Goal: Task Accomplishment & Management: Manage account settings

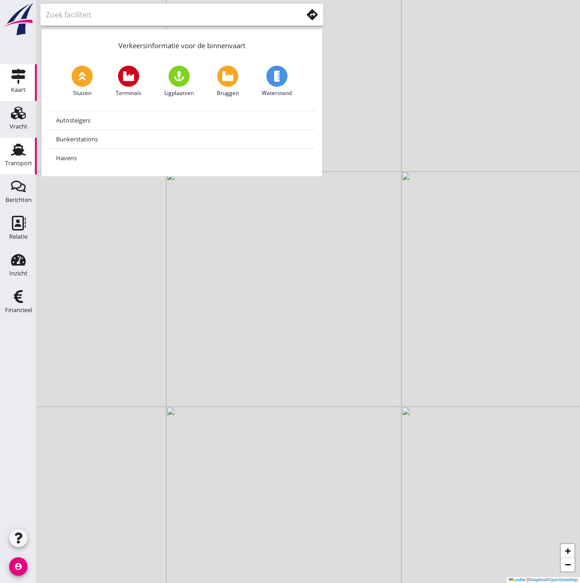
click at [14, 152] on icon "Transport" at bounding box center [18, 149] width 15 height 15
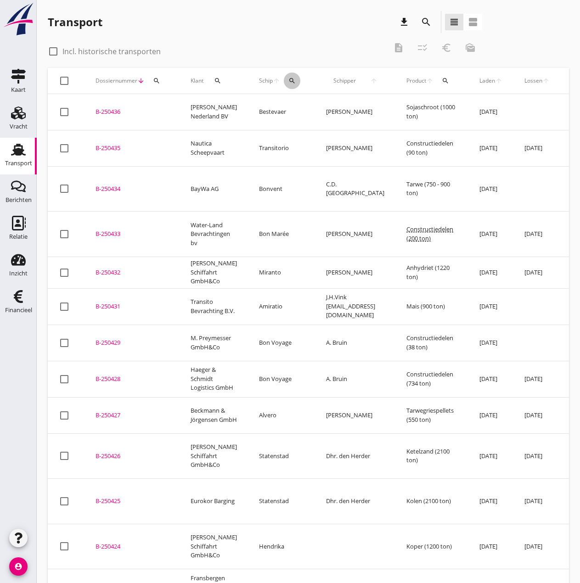
click at [288, 82] on icon "search" at bounding box center [291, 80] width 7 height 7
click at [291, 107] on input "Zoek op (scheeps)naam" at bounding box center [328, 107] width 95 height 15
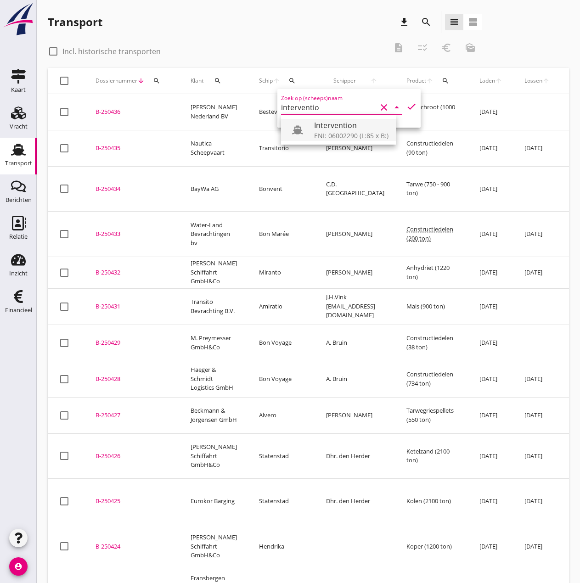
click at [325, 135] on div "ENI: 06002290 (L:85 x B:)" at bounding box center [351, 136] width 74 height 10
click at [406, 105] on icon "check" at bounding box center [411, 106] width 11 height 11
type input "Intervention"
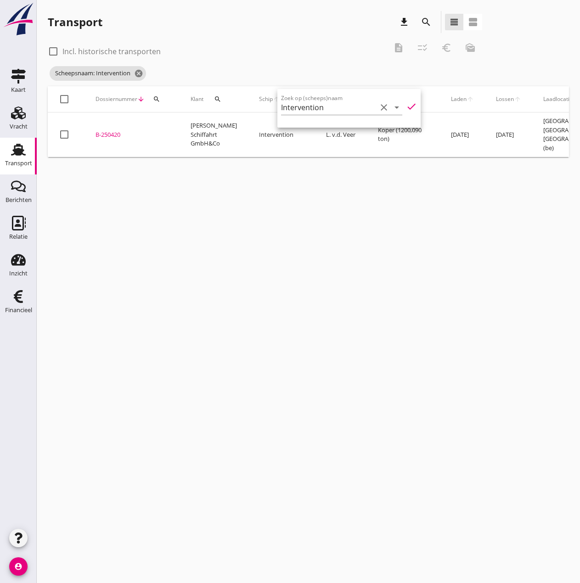
click at [111, 131] on div "B-250420" at bounding box center [131, 134] width 73 height 9
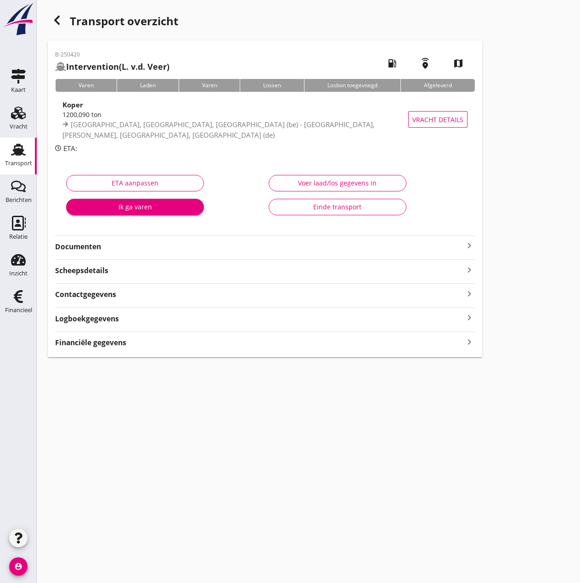
type input "1200.09"
type input "0"
click at [326, 180] on div "Voer laad/los gegevens in" at bounding box center [337, 183] width 122 height 10
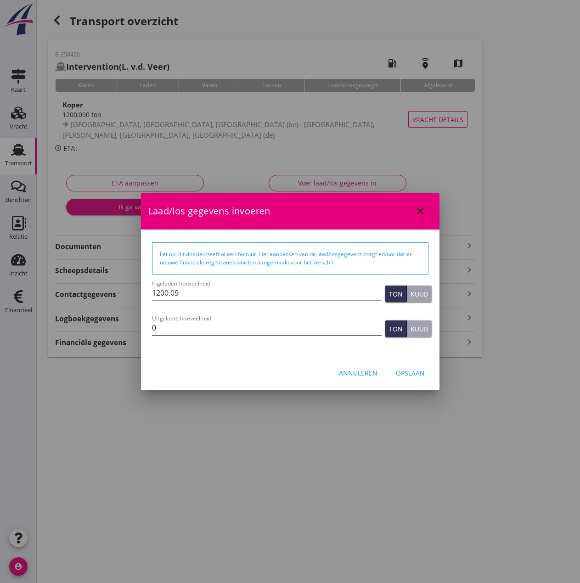
click at [187, 331] on input "0" at bounding box center [267, 327] width 230 height 15
type input "1200"
click at [415, 377] on div "Opslaan" at bounding box center [410, 373] width 29 height 10
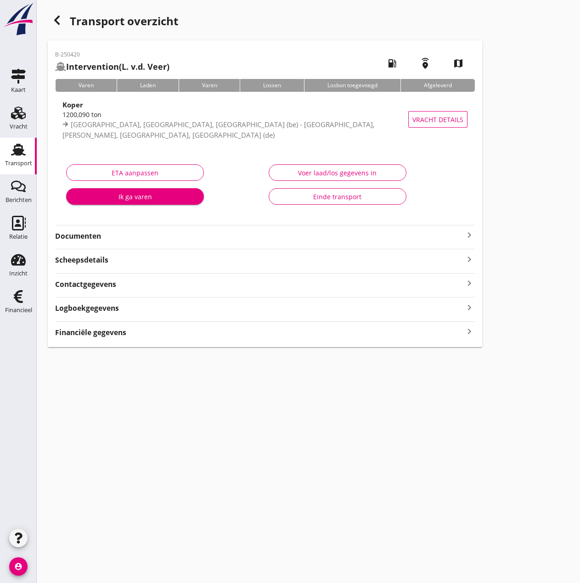
click at [54, 18] on icon "button" at bounding box center [56, 20] width 11 height 11
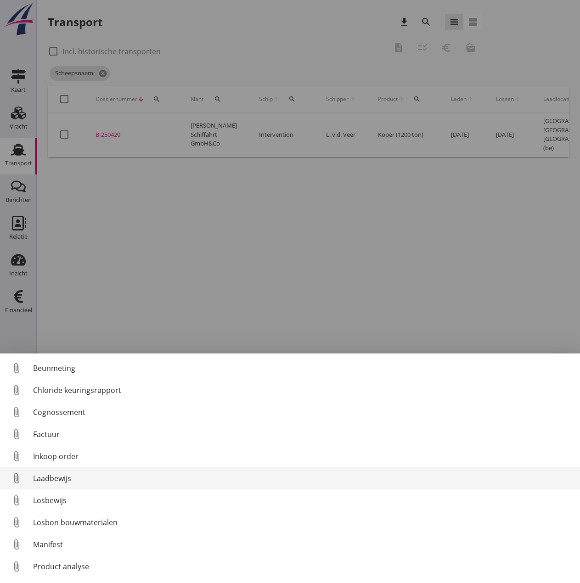
click at [38, 480] on div "Laadbewijs" at bounding box center [302, 478] width 539 height 11
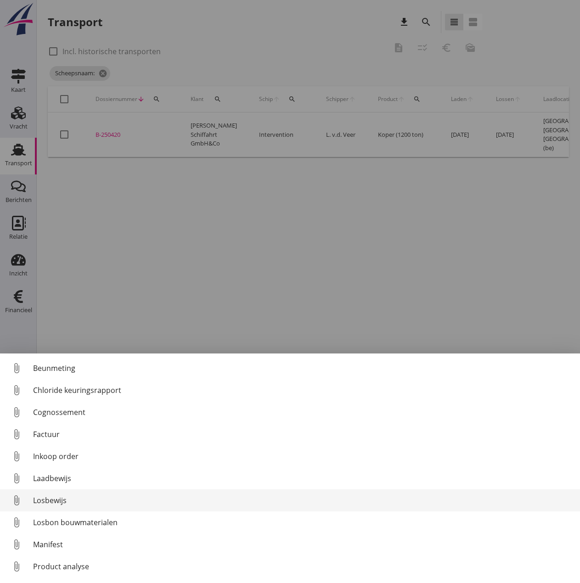
click at [49, 500] on div "Losbewijs" at bounding box center [302, 500] width 539 height 11
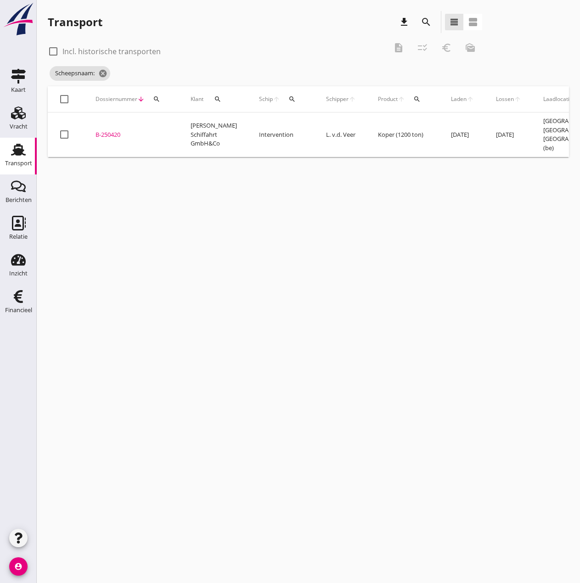
click at [105, 135] on div "B-250420" at bounding box center [131, 134] width 73 height 9
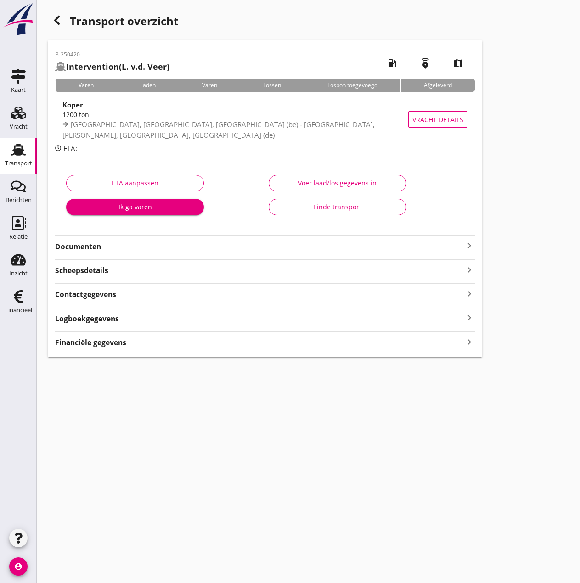
click at [90, 348] on strong "Financiële gegevens" at bounding box center [90, 342] width 71 height 11
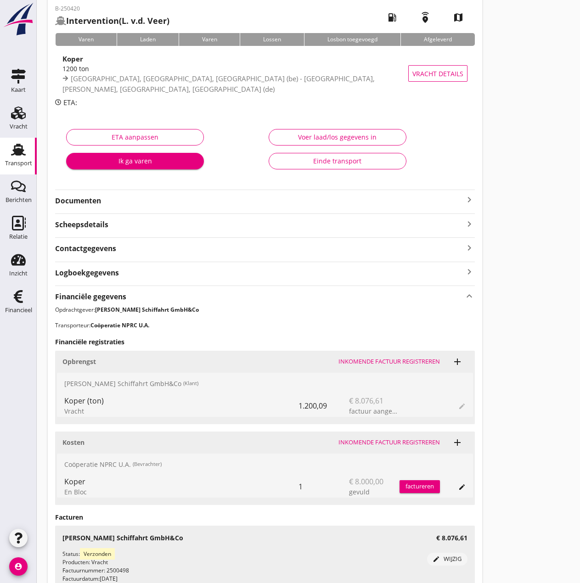
scroll to position [129, 0]
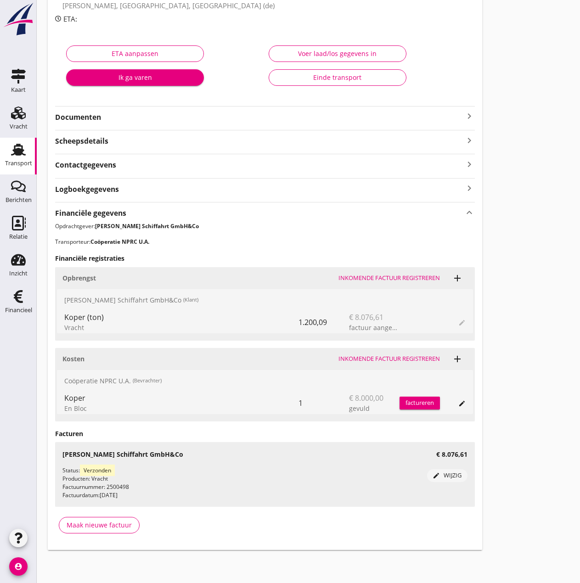
drag, startPoint x: 92, startPoint y: 115, endPoint x: 100, endPoint y: 115, distance: 8.3
click at [93, 115] on strong "Documenten" at bounding box center [259, 117] width 409 height 11
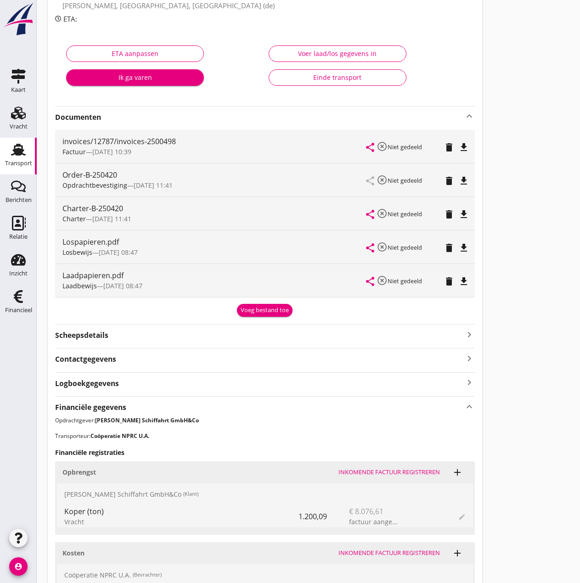
click at [450, 245] on icon "delete" at bounding box center [448, 247] width 11 height 11
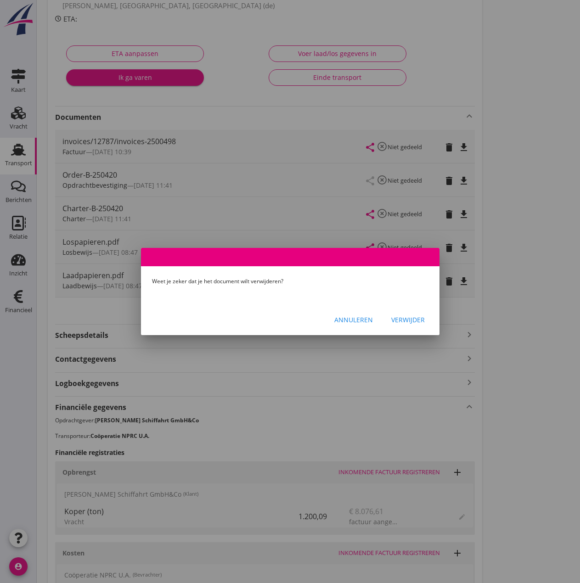
click at [400, 321] on div "Verwijder" at bounding box center [408, 320] width 34 height 10
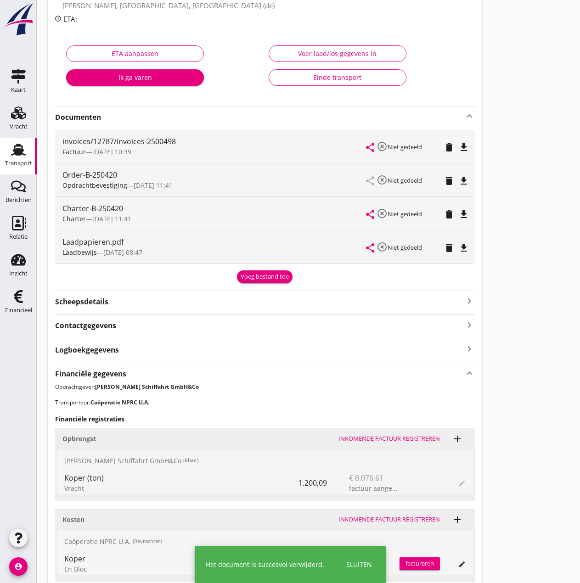
click at [445, 246] on icon "delete" at bounding box center [448, 247] width 11 height 11
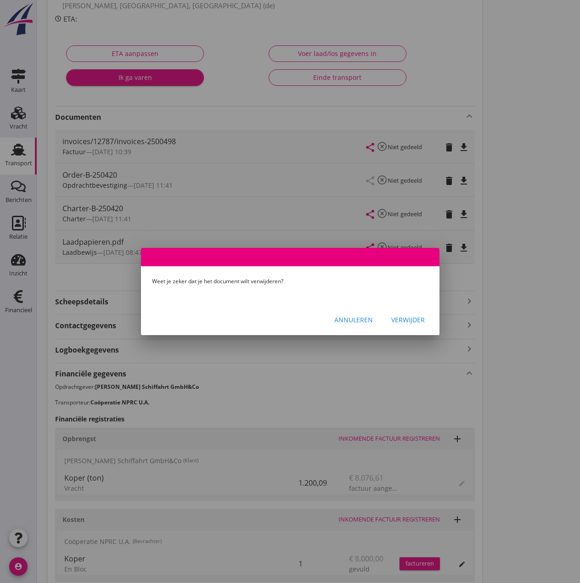
click at [404, 317] on div "Verwijder" at bounding box center [408, 320] width 34 height 10
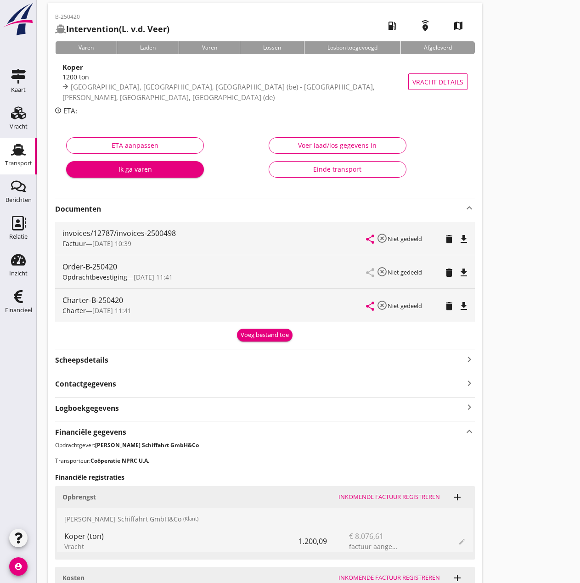
scroll to position [0, 0]
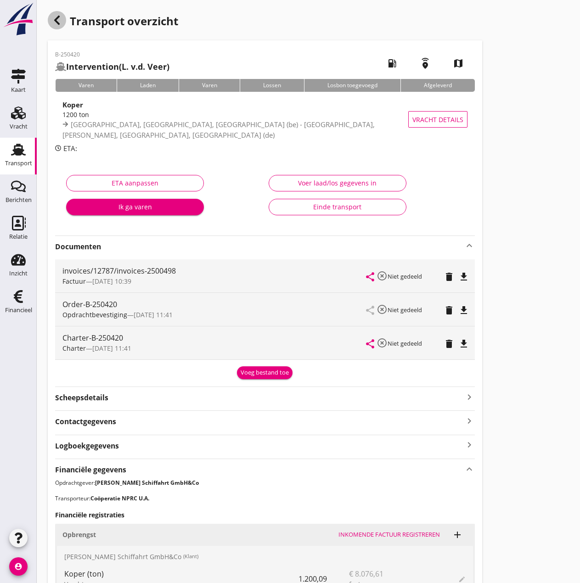
click at [56, 18] on icon "button" at bounding box center [56, 20] width 11 height 11
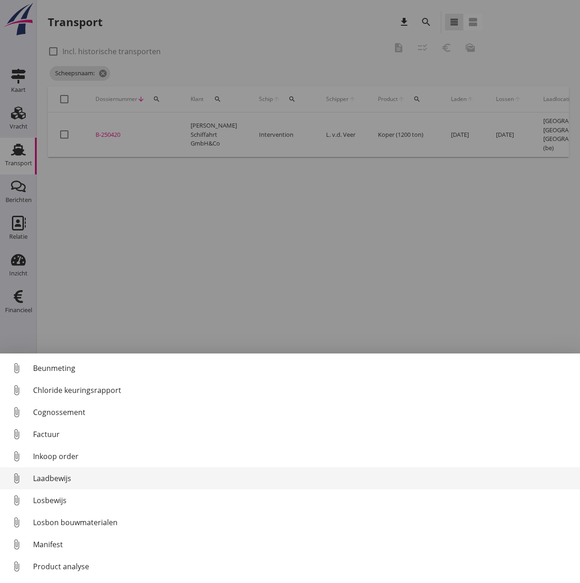
click at [52, 476] on div "Laadbewijs" at bounding box center [302, 478] width 539 height 11
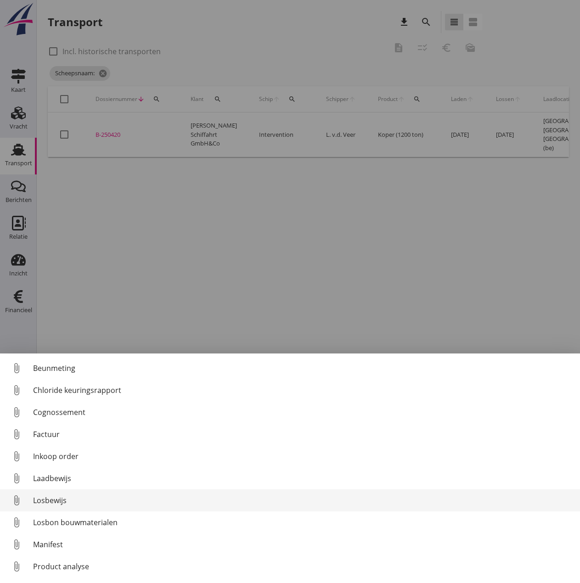
click at [54, 505] on div "Losbewijs" at bounding box center [302, 500] width 539 height 11
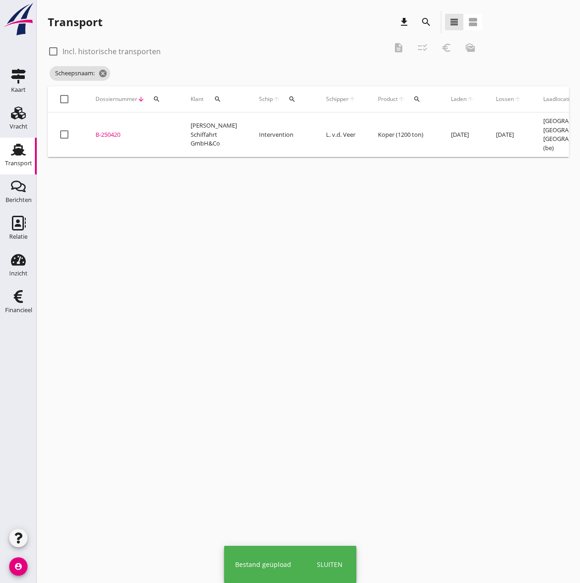
click at [109, 131] on div "B-250420" at bounding box center [131, 134] width 73 height 9
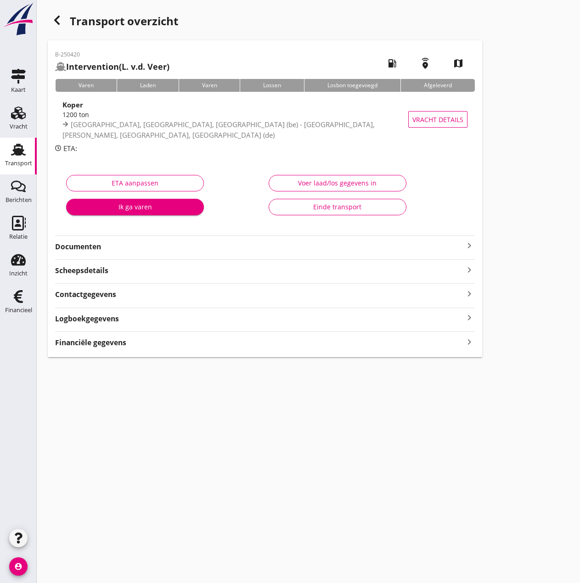
click at [98, 342] on strong "Financiële gegevens" at bounding box center [90, 342] width 71 height 11
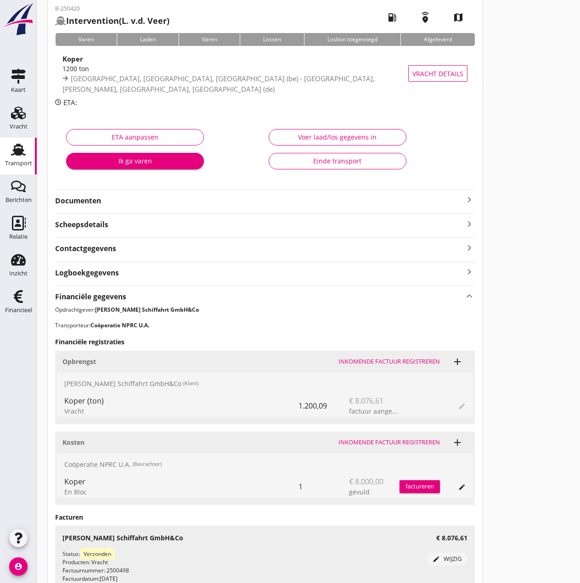
scroll to position [129, 0]
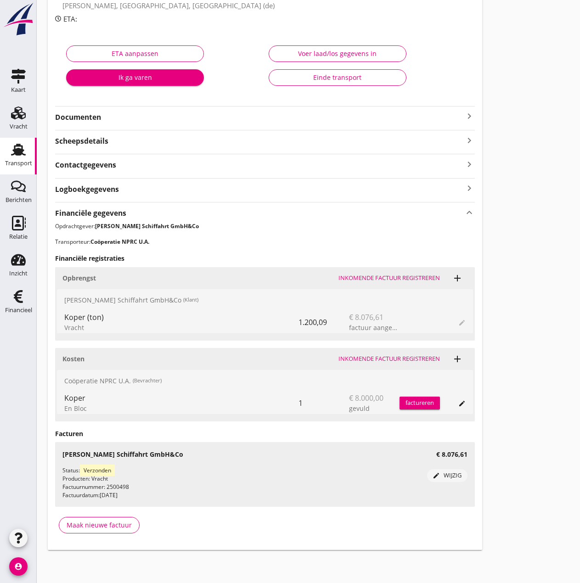
click at [385, 359] on div "Inkomende factuur registreren" at bounding box center [388, 358] width 101 height 9
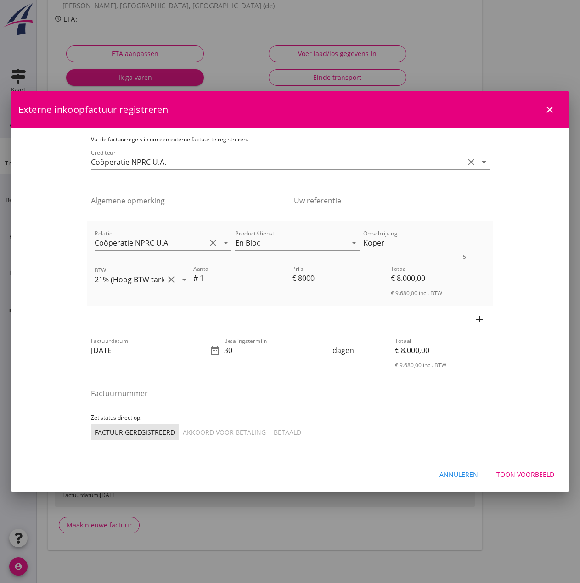
click at [315, 201] on input "Uw referentie" at bounding box center [392, 200] width 196 height 15
click at [209, 350] on icon "date_range" at bounding box center [214, 350] width 11 height 11
type input "146372"
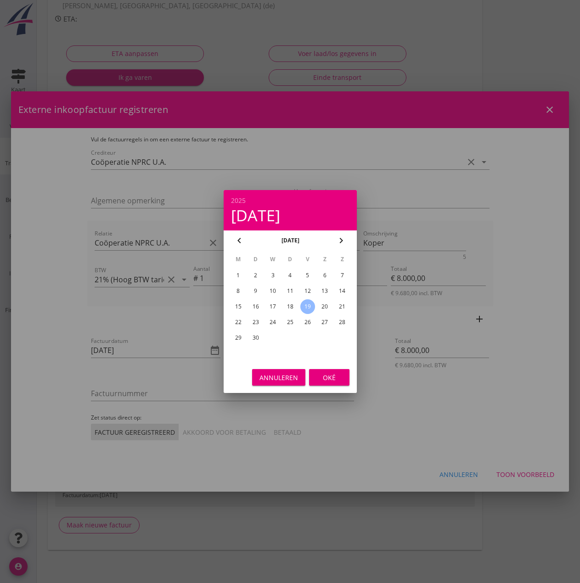
click at [253, 305] on div "16" at bounding box center [255, 306] width 15 height 15
type input "[DATE]"
click at [331, 380] on div "Oké" at bounding box center [329, 378] width 26 height 10
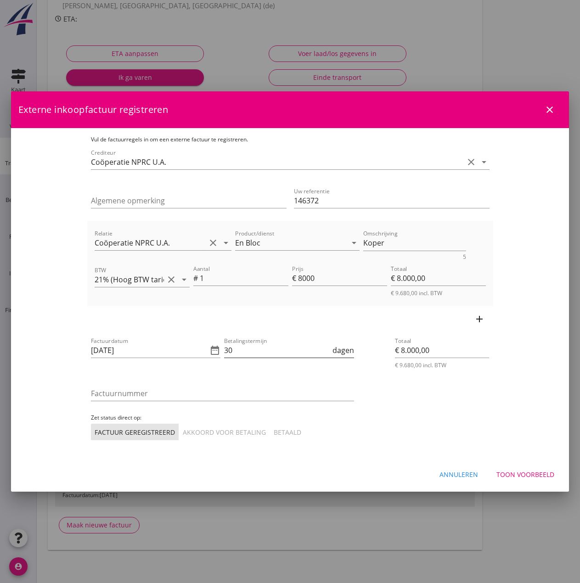
click at [270, 353] on input "30" at bounding box center [277, 350] width 107 height 15
type input "3"
type input "14"
click at [109, 392] on input "Factuurnummer" at bounding box center [222, 393] width 263 height 15
type input "25010039"
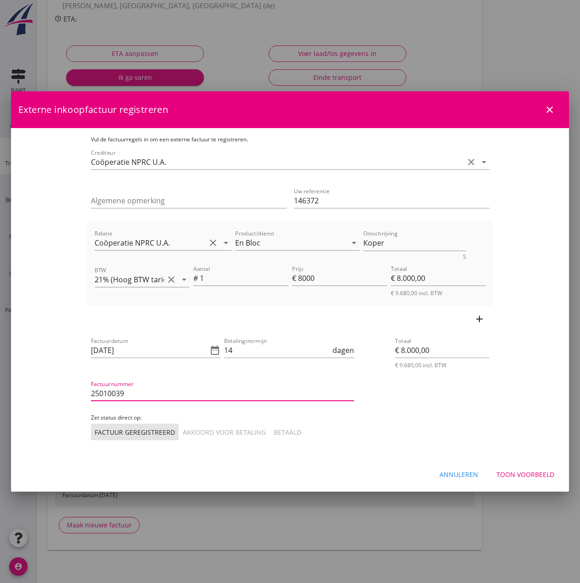
click at [183, 434] on div "Akkoord voor betaling" at bounding box center [224, 432] width 83 height 10
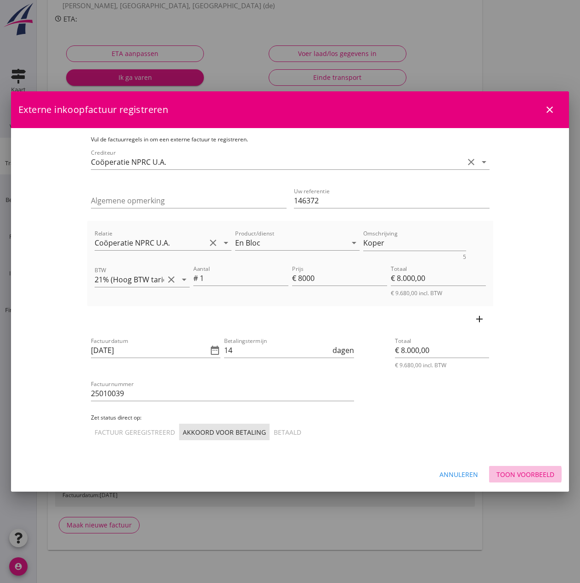
click at [530, 472] on div "Toon voorbeeld" at bounding box center [525, 475] width 58 height 10
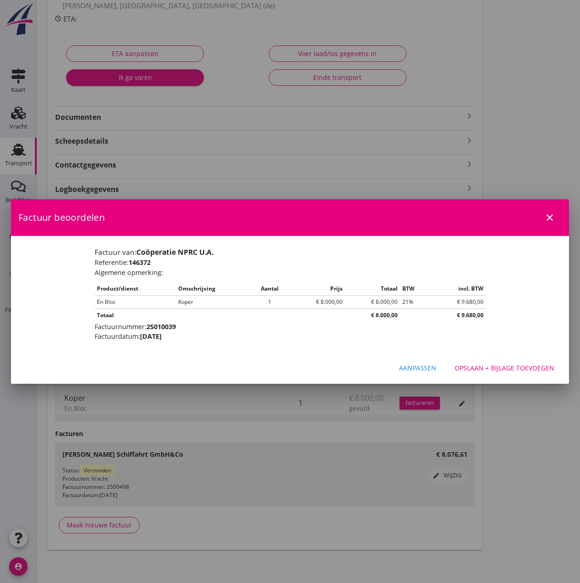
click at [514, 362] on button "Opslaan + bijlage toevoegen" at bounding box center [504, 368] width 114 height 17
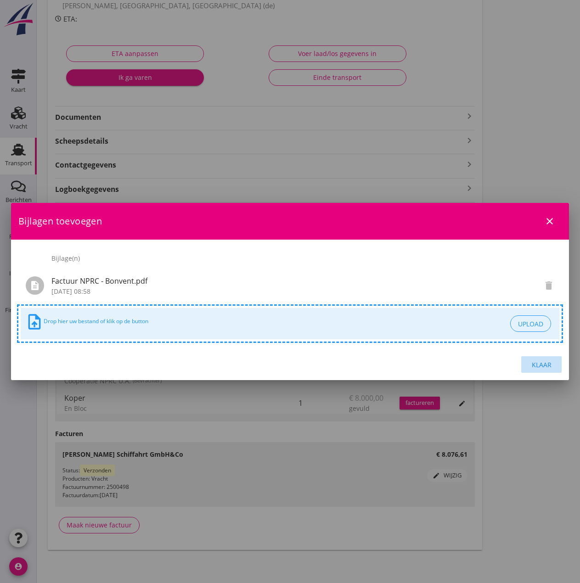
click at [547, 365] on div "Klaar" at bounding box center [541, 365] width 26 height 10
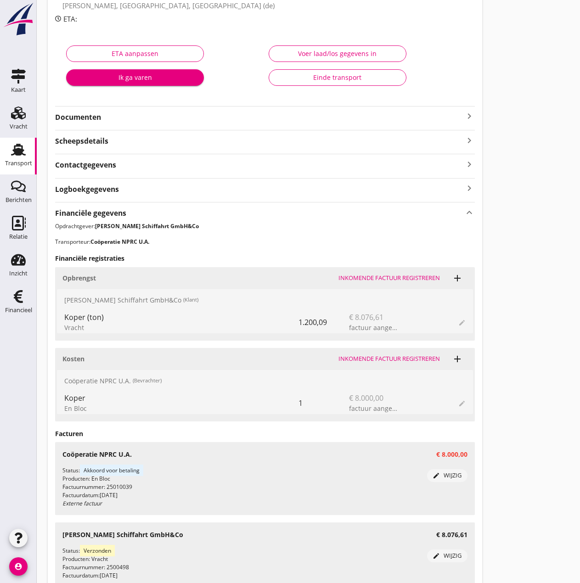
scroll to position [0, 0]
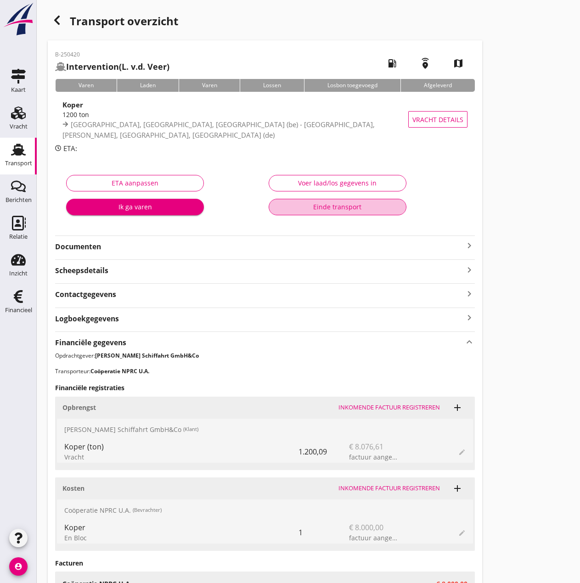
click at [359, 205] on div "Einde transport" at bounding box center [337, 207] width 122 height 10
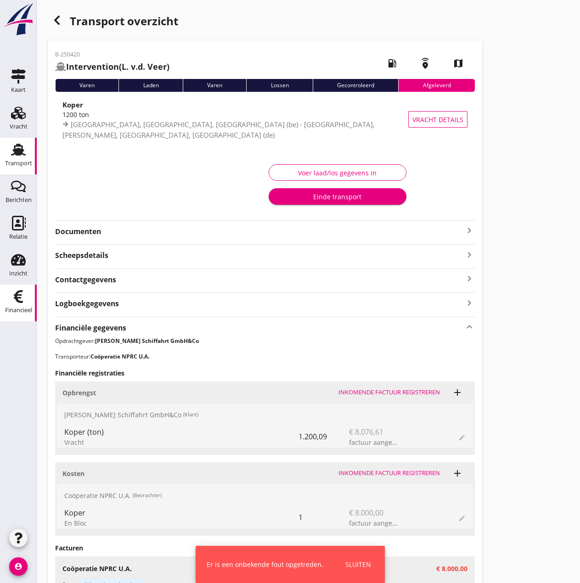
click at [20, 302] on use at bounding box center [18, 296] width 9 height 13
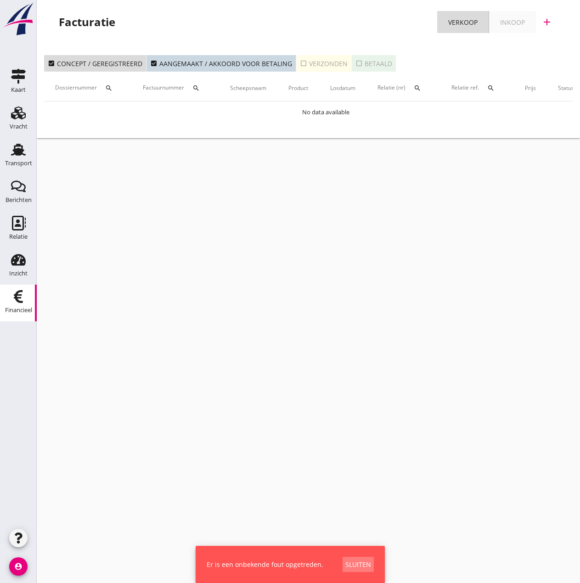
click at [360, 566] on div "Sluiten" at bounding box center [358, 565] width 26 height 10
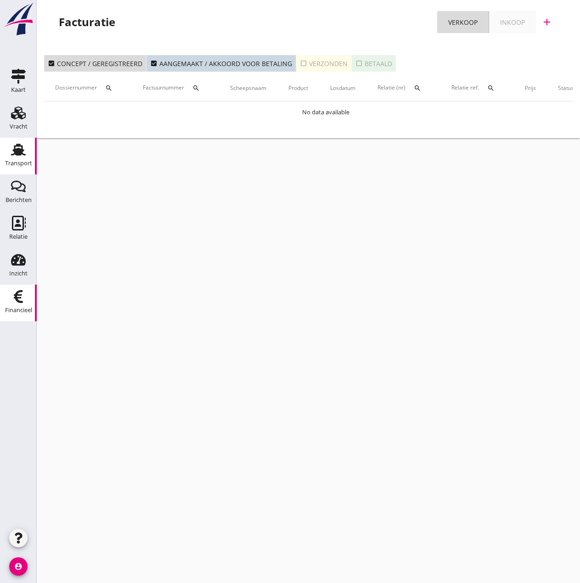
click at [18, 157] on icon "Transport" at bounding box center [18, 149] width 15 height 15
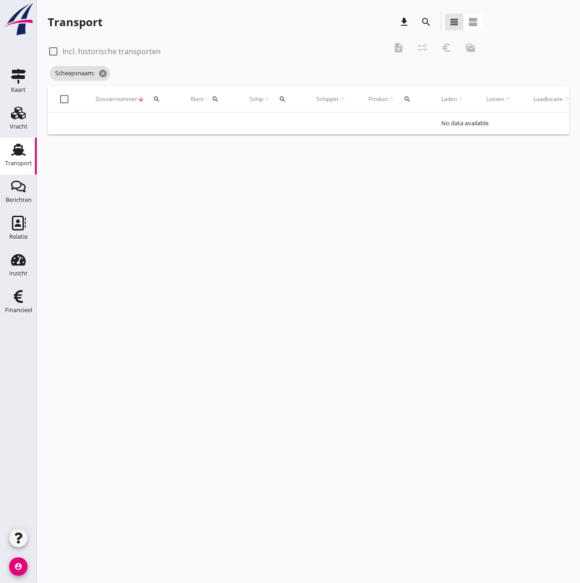
click at [280, 102] on icon "search" at bounding box center [282, 98] width 7 height 7
click at [293, 129] on input "Zoek op (scheeps)naam" at bounding box center [325, 125] width 95 height 15
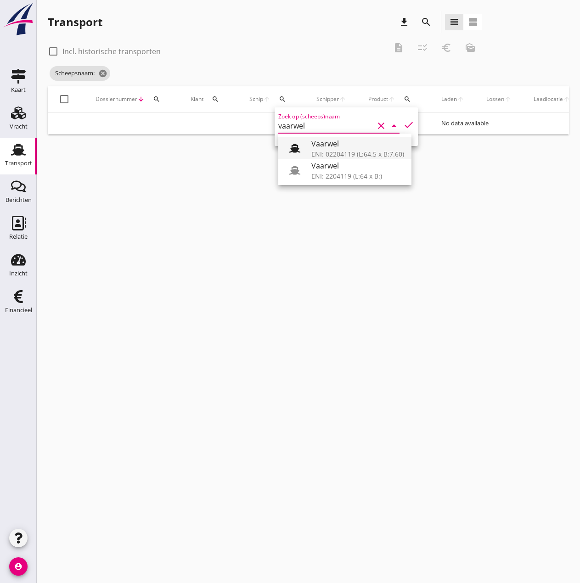
click at [320, 149] on div "Vaarwel" at bounding box center [357, 143] width 93 height 11
click at [403, 125] on icon "check" at bounding box center [408, 124] width 11 height 11
type input "Vaarwel"
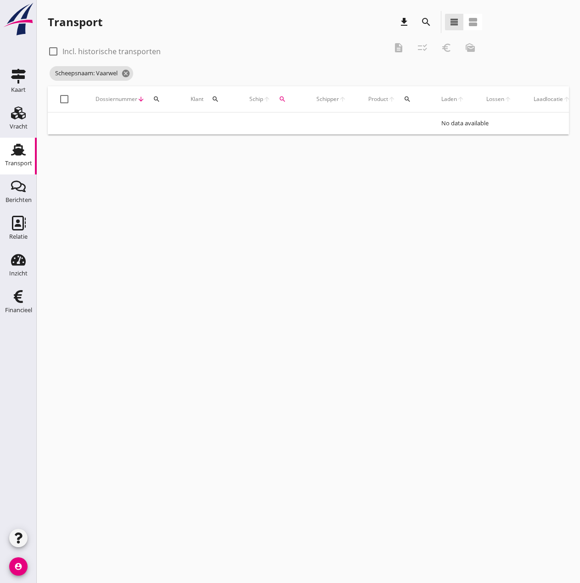
click at [284, 99] on icon "search" at bounding box center [282, 98] width 7 height 7
click at [332, 127] on input "Vaarwel" at bounding box center [325, 125] width 95 height 15
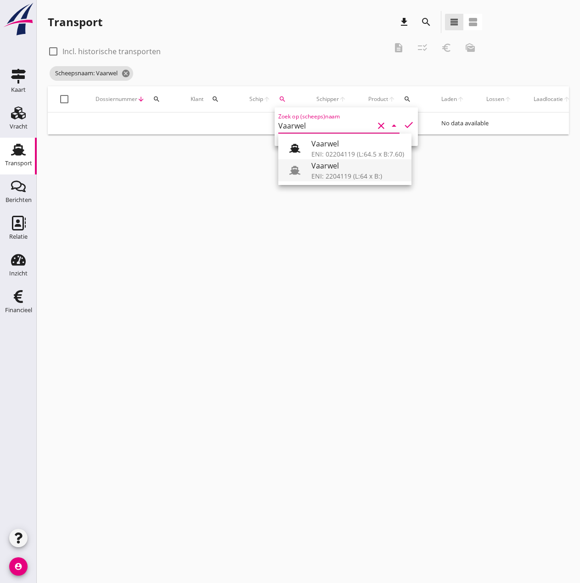
click at [327, 172] on div "ENI: 2204119 (L:64 x B:)" at bounding box center [357, 176] width 93 height 10
type input "Vaarwel"
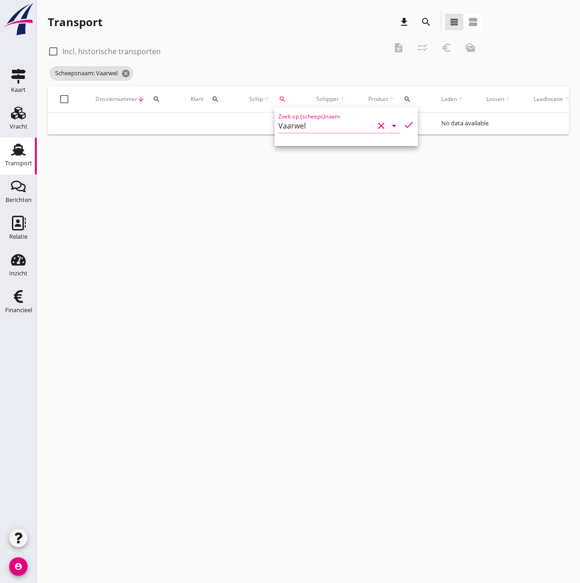
click at [403, 122] on icon "check" at bounding box center [408, 124] width 11 height 11
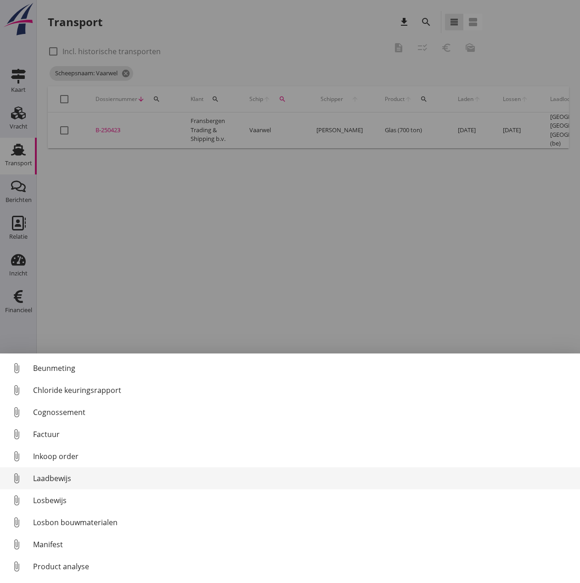
click at [60, 475] on div "Laadbewijs" at bounding box center [302, 478] width 539 height 11
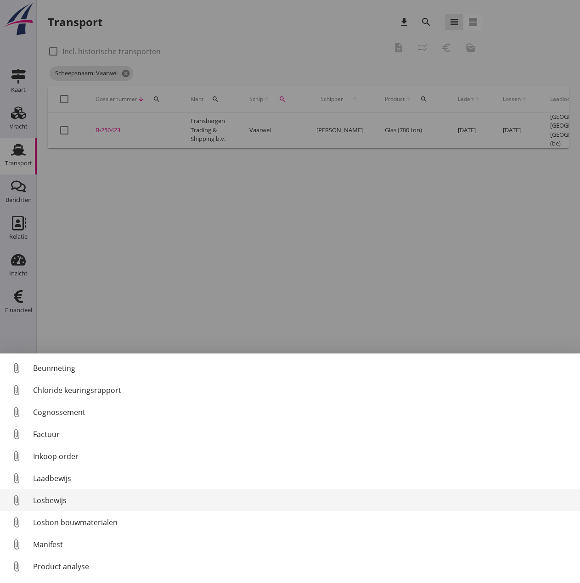
click at [43, 500] on div "Losbewijs" at bounding box center [302, 500] width 539 height 11
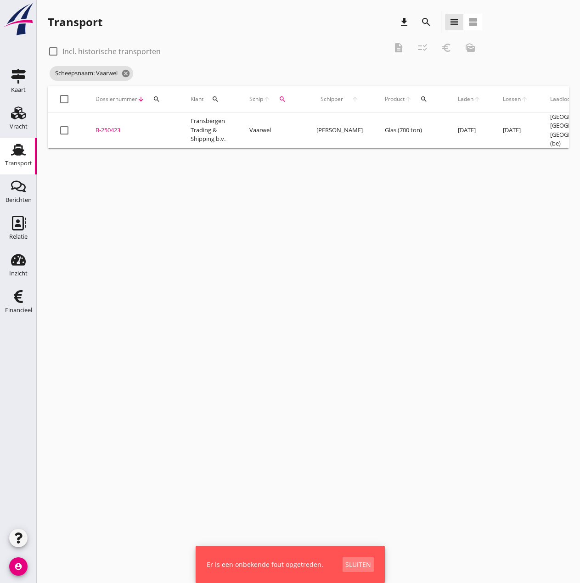
click at [359, 563] on div "Sluiten" at bounding box center [358, 565] width 26 height 10
click at [111, 127] on div "B-250423" at bounding box center [131, 130] width 73 height 9
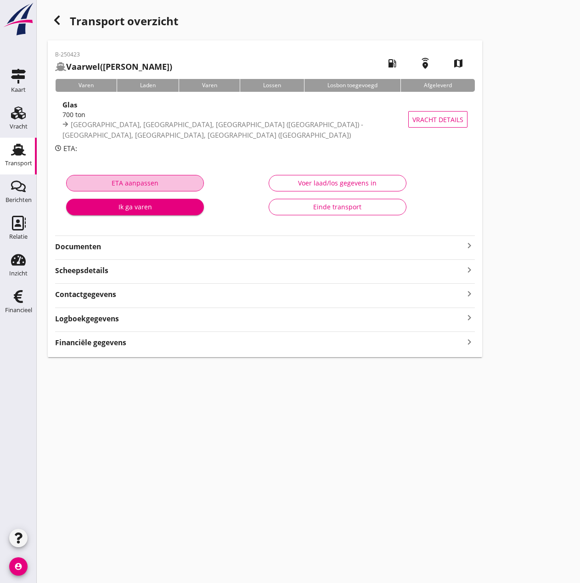
click at [83, 176] on button "ETA aanpassen" at bounding box center [135, 183] width 138 height 17
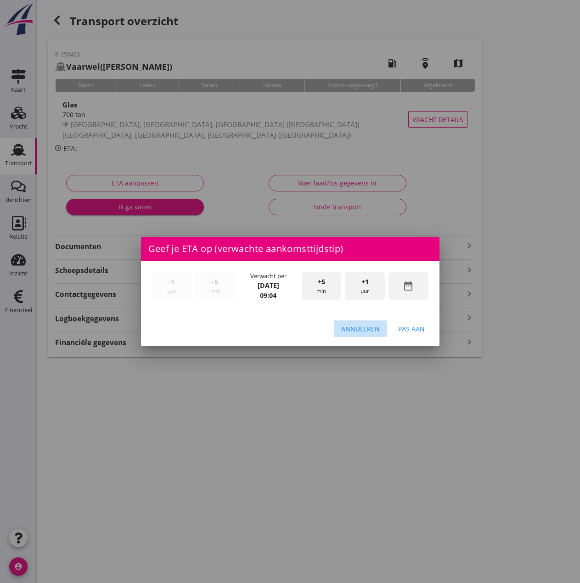
click at [373, 333] on div "Annuleren" at bounding box center [360, 329] width 39 height 10
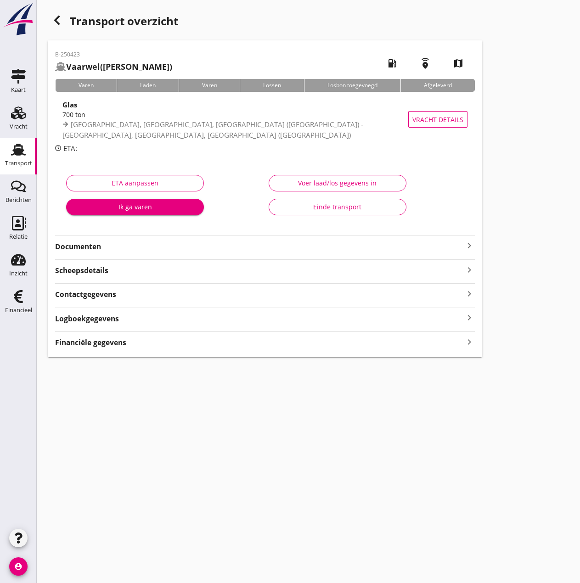
click at [255, 244] on strong "Documenten" at bounding box center [259, 246] width 409 height 11
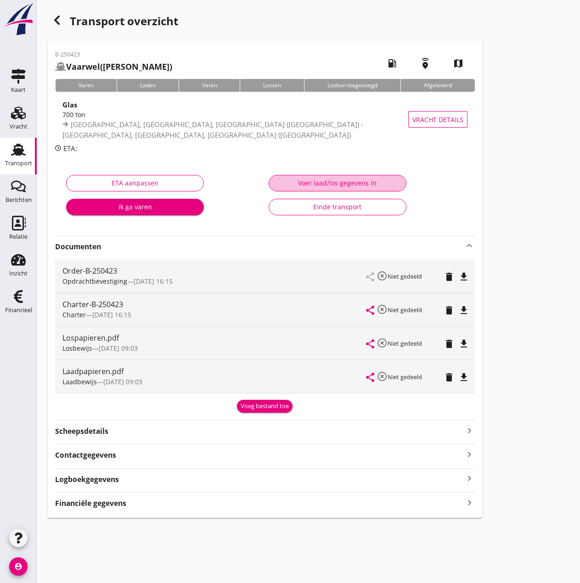
click at [308, 180] on div "Voer laad/los gegevens in" at bounding box center [337, 183] width 122 height 10
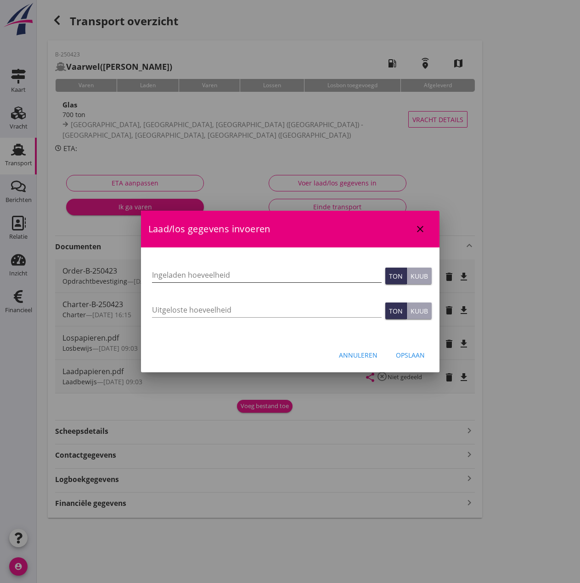
click at [232, 272] on input "Ingeladen hoeveelheid" at bounding box center [267, 275] width 230 height 15
click at [170, 307] on input "Uitgeloste hoeveelheid" at bounding box center [267, 310] width 230 height 15
type input "728"
type input "728.220"
click at [262, 274] on input "Ingeladen hoeveelheid" at bounding box center [267, 275] width 230 height 15
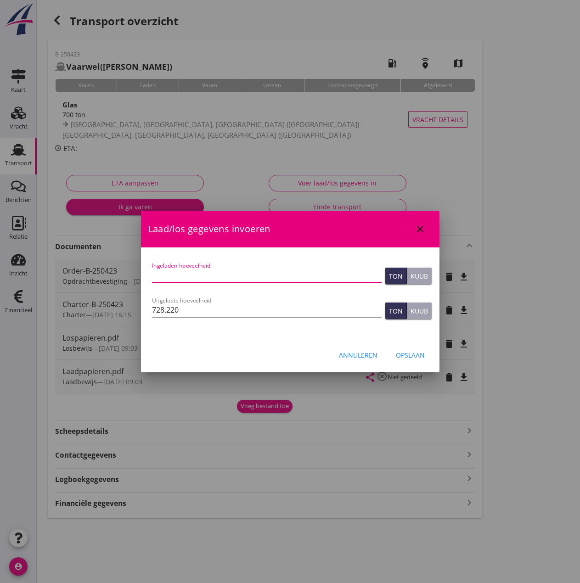
click at [184, 275] on input "Ingeladen hoeveelheid" at bounding box center [267, 275] width 230 height 15
type input "728.227"
click at [409, 359] on div "Opslaan" at bounding box center [410, 355] width 29 height 10
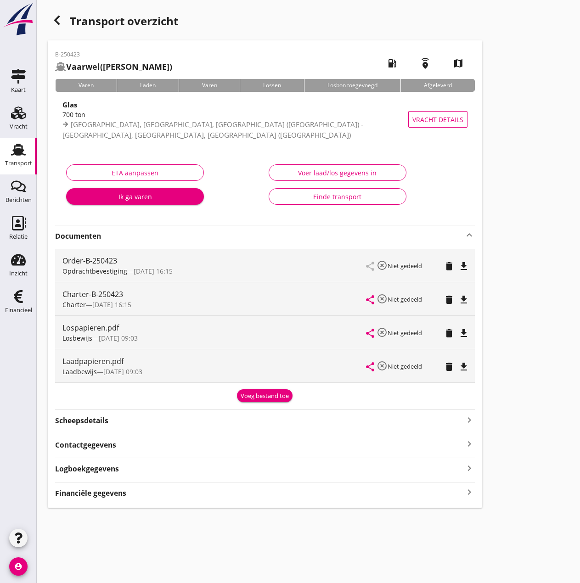
click at [474, 234] on icon "keyboard_arrow_up" at bounding box center [469, 235] width 11 height 11
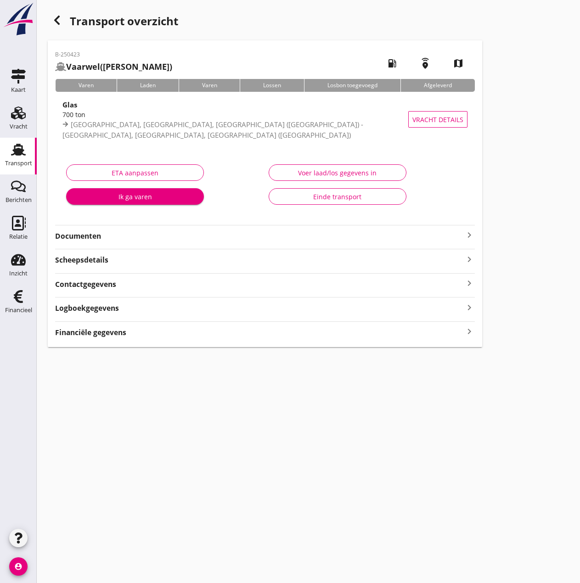
click at [314, 174] on div "Voer laad/los gegevens in" at bounding box center [337, 173] width 122 height 10
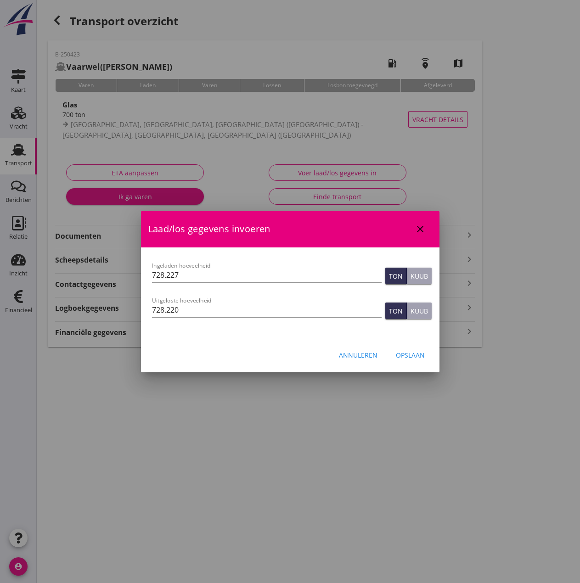
click at [314, 174] on div at bounding box center [290, 291] width 580 height 583
click at [352, 355] on div "Annuleren" at bounding box center [358, 355] width 39 height 10
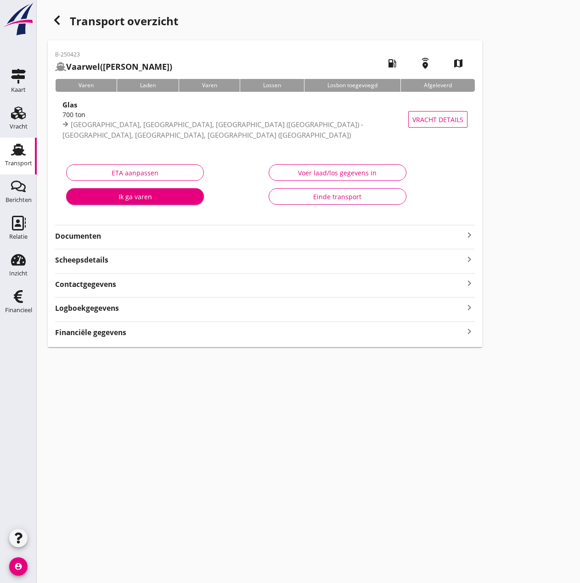
click at [118, 335] on strong "Financiële gegevens" at bounding box center [90, 332] width 71 height 11
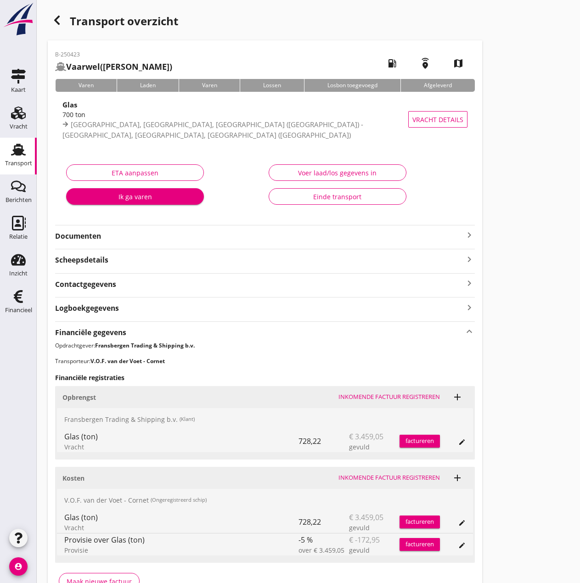
click at [97, 237] on strong "Documenten" at bounding box center [259, 236] width 409 height 11
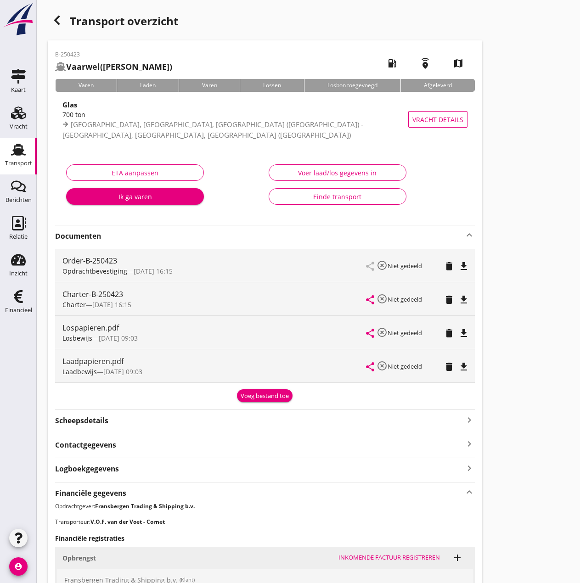
click at [97, 237] on strong "Documenten" at bounding box center [259, 236] width 409 height 11
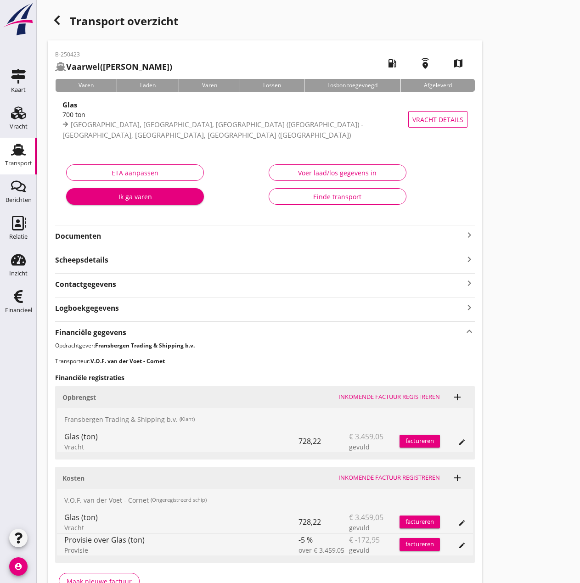
click at [375, 474] on div "Inkomende factuur registreren" at bounding box center [388, 477] width 101 height 9
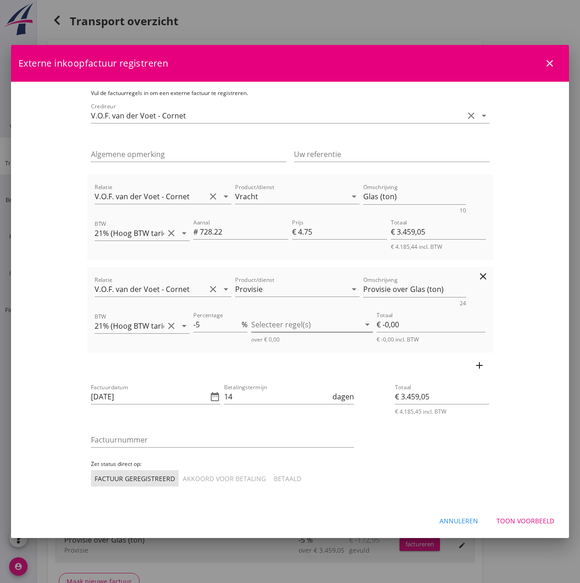
click at [297, 327] on div at bounding box center [305, 324] width 109 height 15
click at [274, 332] on icon "check_box_outline_blank" at bounding box center [273, 332] width 18 height 18
type input "€ -172,95"
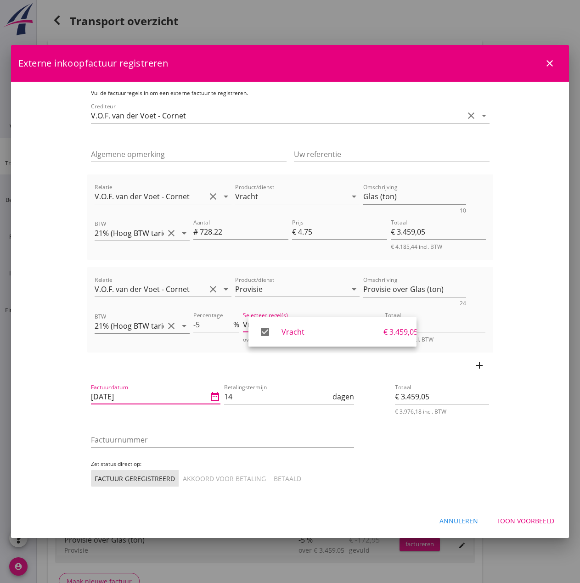
click at [114, 397] on input "[DATE]" at bounding box center [149, 396] width 117 height 15
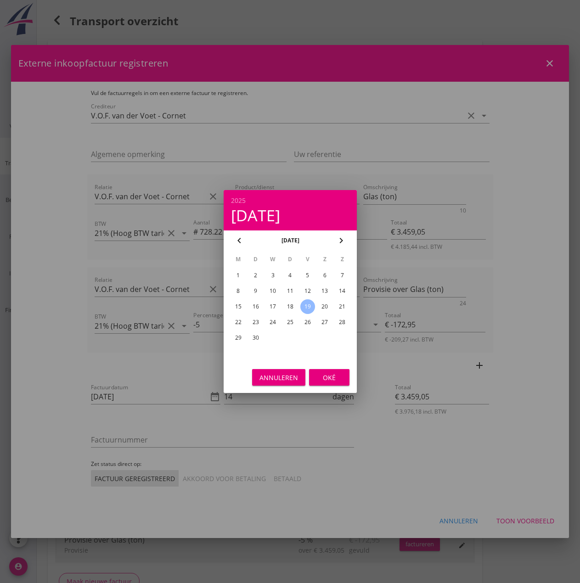
click at [273, 304] on div "17" at bounding box center [272, 306] width 15 height 15
type input "[DATE]"
click at [329, 378] on div "Oké" at bounding box center [329, 378] width 26 height 10
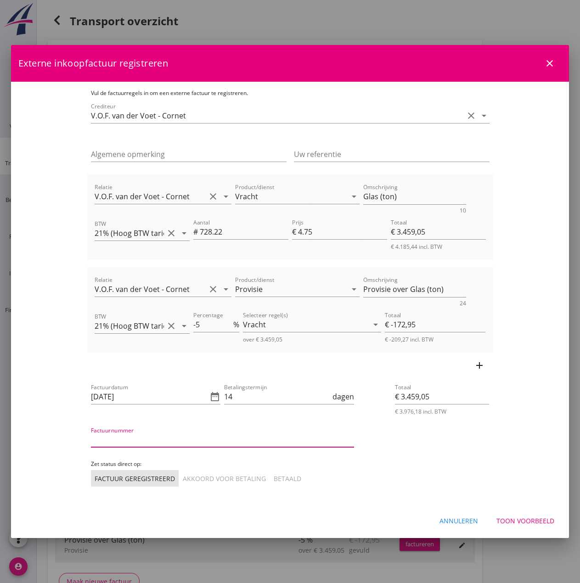
click at [101, 440] on input "Factuurnummer" at bounding box center [222, 439] width 263 height 15
type input "2025034"
click at [478, 394] on input "€ 3.459,05" at bounding box center [442, 396] width 94 height 15
click at [520, 518] on div "Toon voorbeeld" at bounding box center [525, 521] width 58 height 10
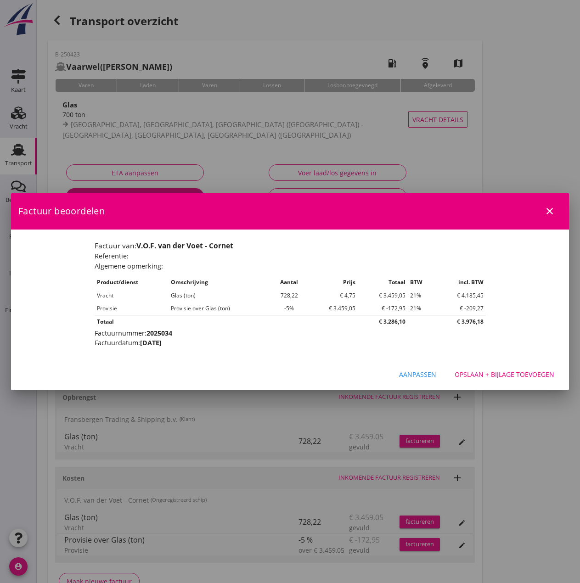
click at [416, 373] on div "Aanpassen" at bounding box center [417, 375] width 37 height 10
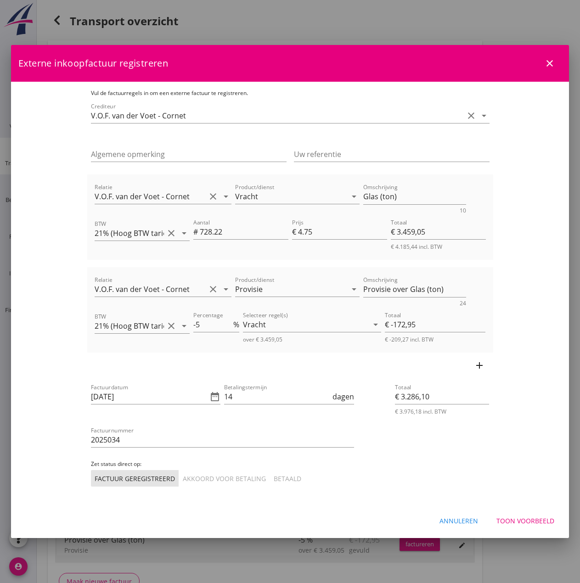
drag, startPoint x: 157, startPoint y: 474, endPoint x: 173, endPoint y: 476, distance: 15.7
click at [183, 474] on div "Akkoord voor betaling" at bounding box center [224, 479] width 83 height 10
click at [515, 517] on div "Toon voorbeeld" at bounding box center [525, 521] width 58 height 10
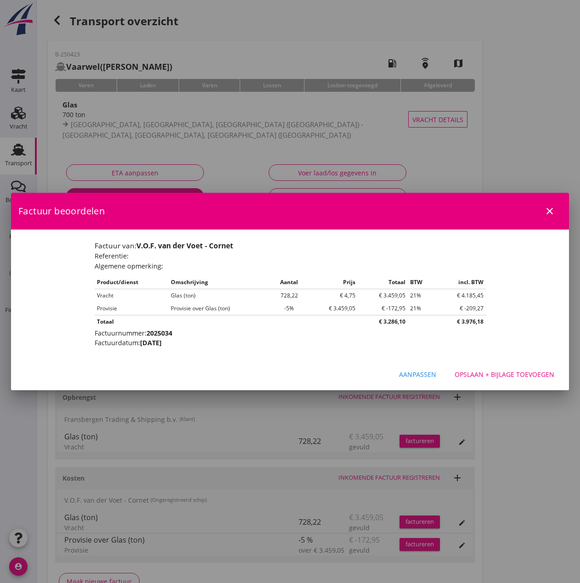
click at [505, 372] on div "Opslaan + bijlage toevoegen" at bounding box center [504, 375] width 100 height 10
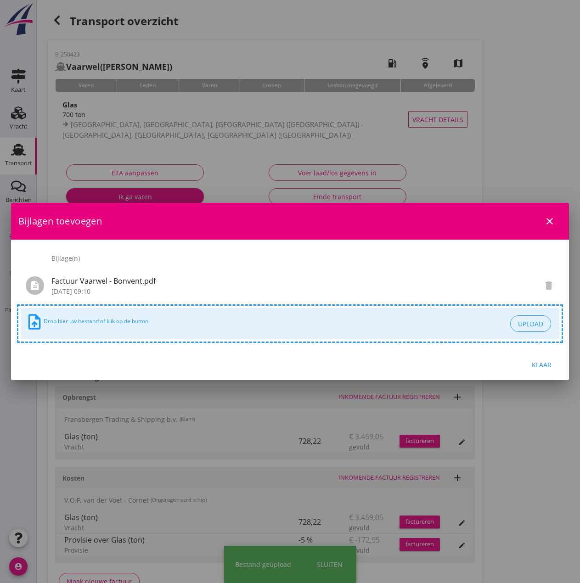
click at [545, 364] on div "Klaar" at bounding box center [541, 365] width 26 height 10
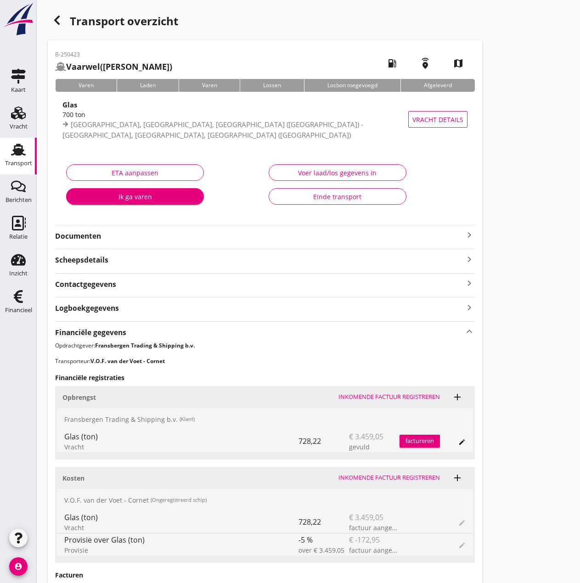
click at [424, 443] on div "factureren" at bounding box center [419, 441] width 40 height 9
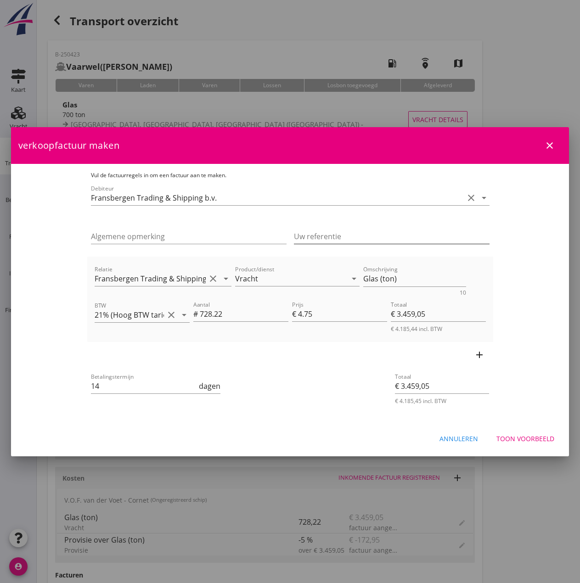
click at [449, 238] on input "Uw referentie" at bounding box center [392, 236] width 196 height 15
type input "20250502"
click at [378, 278] on textarea "Glas (ton)" at bounding box center [414, 278] width 103 height 15
type textarea "Glas (728,22 ton)"
click at [534, 438] on div "Toon voorbeeld" at bounding box center [525, 439] width 58 height 10
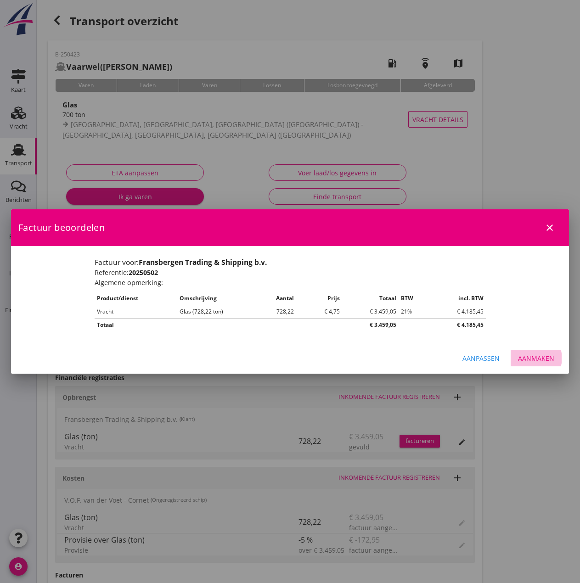
click at [534, 360] on div "Aanmaken" at bounding box center [536, 358] width 36 height 10
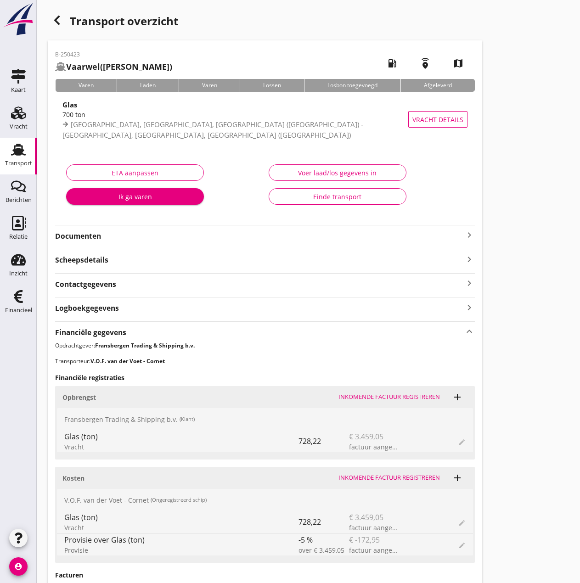
click at [297, 203] on button "Einde transport" at bounding box center [338, 196] width 138 height 17
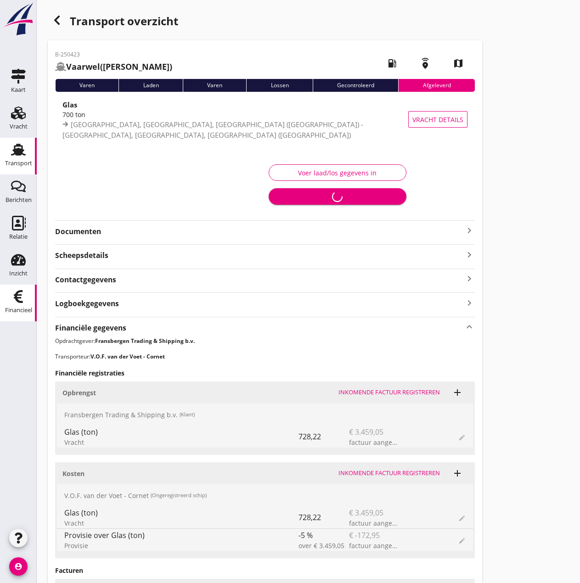
click at [8, 298] on div "Financieel" at bounding box center [18, 296] width 22 height 15
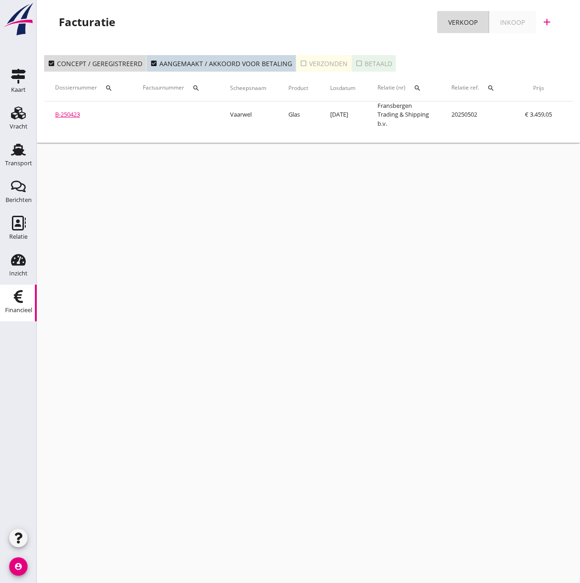
scroll to position [0, 147]
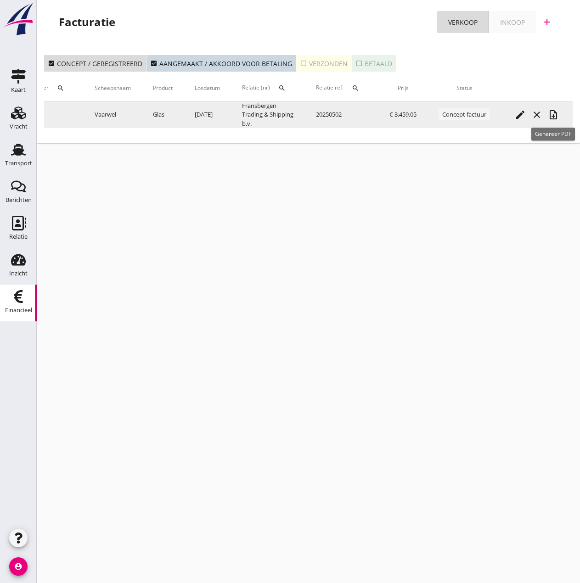
click at [552, 114] on icon "note_add" at bounding box center [553, 114] width 11 height 11
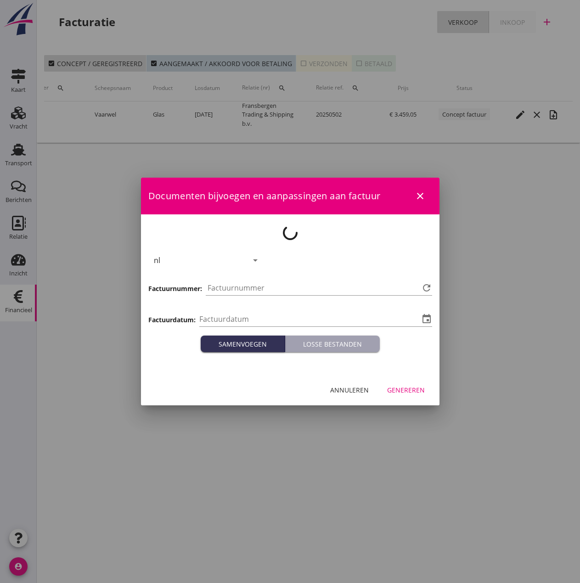
type input "[DATE]"
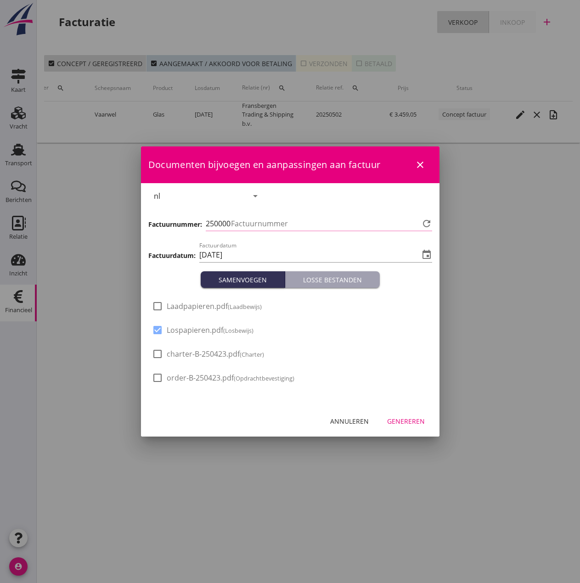
type input "502"
drag, startPoint x: 191, startPoint y: 304, endPoint x: 301, endPoint y: 402, distance: 147.6
click at [192, 304] on span "Laadpapieren.pdf (Laadbewijs)" at bounding box center [214, 307] width 95 height 10
checkbox input "true"
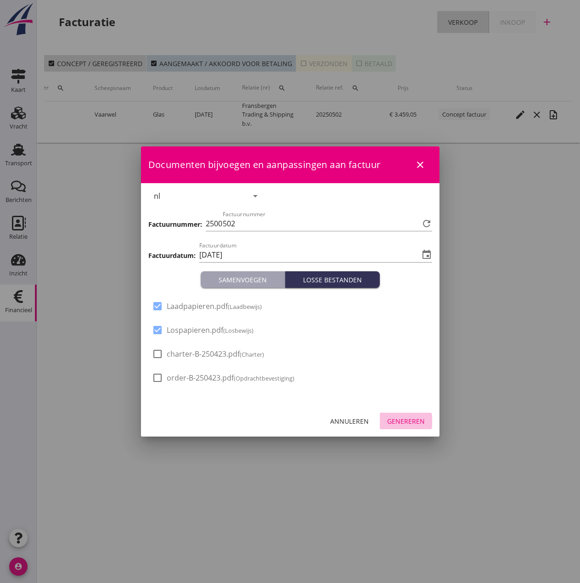
click at [413, 420] on div "Genereren" at bounding box center [406, 421] width 38 height 10
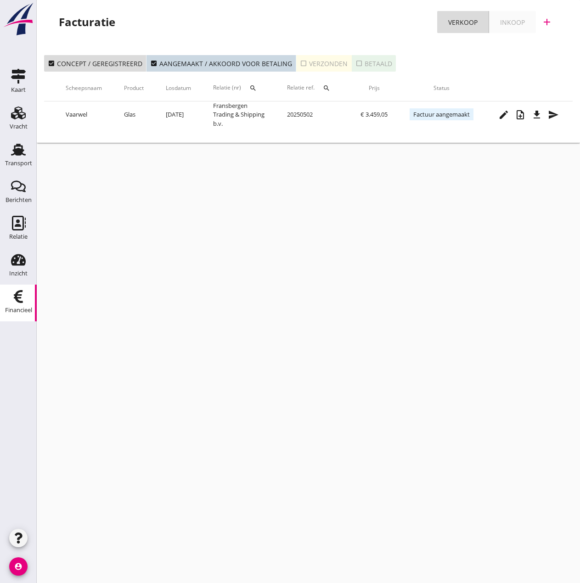
scroll to position [0, 176]
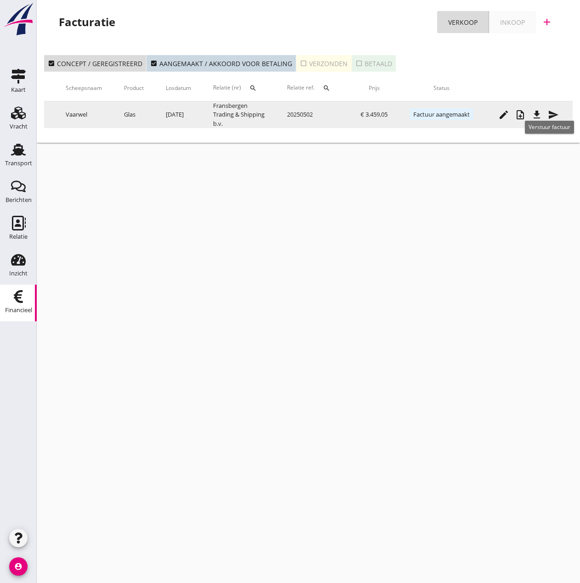
click at [554, 117] on icon "send" at bounding box center [553, 114] width 11 height 11
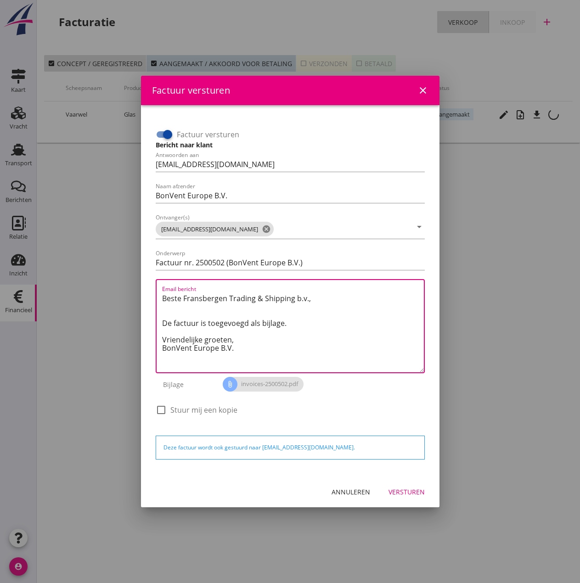
drag, startPoint x: 249, startPoint y: 338, endPoint x: 86, endPoint y: 273, distance: 175.7
click at [86, 273] on div "Factuur versturen close Factuur versturen Bericht naar klant Antwoorden aan [EM…" at bounding box center [290, 291] width 580 height 583
paste textarea "Relatie, In de bijlage vindt u de afrekening voor de reis van de MS [PERSON_NAM…"
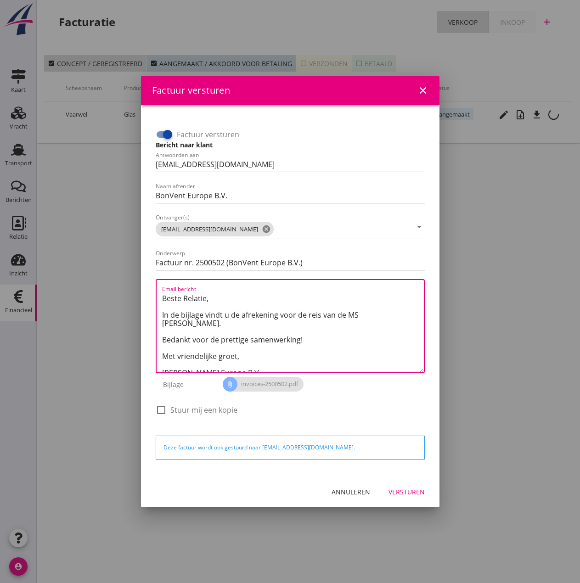
drag, startPoint x: 359, startPoint y: 313, endPoint x: 390, endPoint y: 325, distance: 34.0
click at [359, 313] on textarea "Beste Relatie, In de bijlage vindt u de afrekening voor de reis van de MS [PERS…" at bounding box center [293, 331] width 262 height 81
type textarea "Beste Relatie, In de bijlage vindt u de afrekening voor de reis van de MS [PERS…"
click at [406, 494] on div "Versturen" at bounding box center [406, 492] width 36 height 10
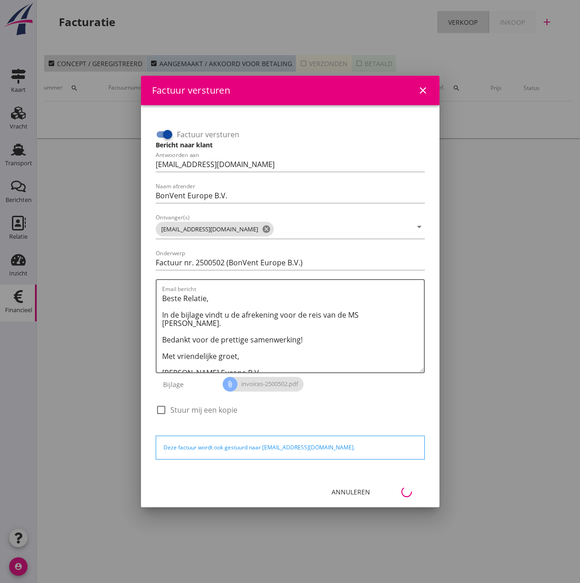
scroll to position [0, 41]
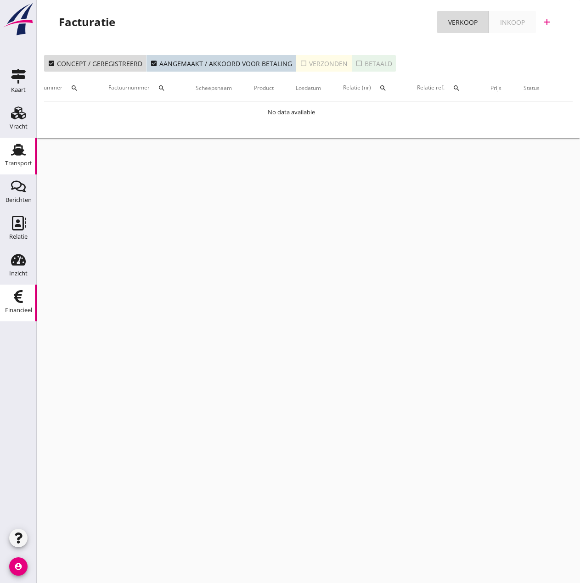
click at [16, 160] on div "Transport" at bounding box center [18, 163] width 27 height 13
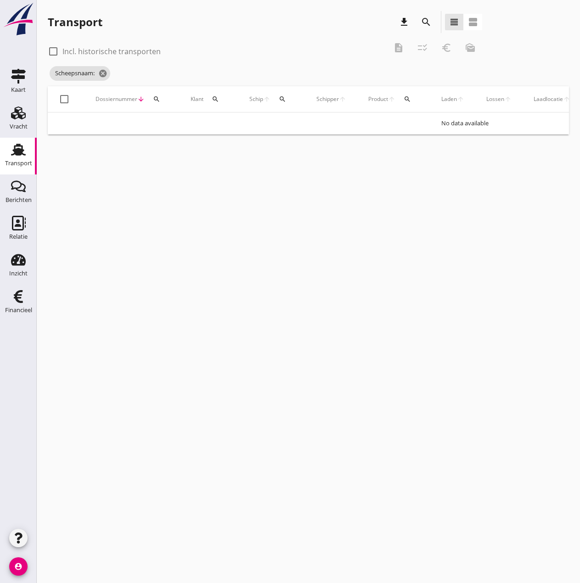
click at [286, 101] on icon "search" at bounding box center [282, 98] width 7 height 7
click at [310, 125] on input "Zoek op (scheeps)naam" at bounding box center [325, 125] width 95 height 15
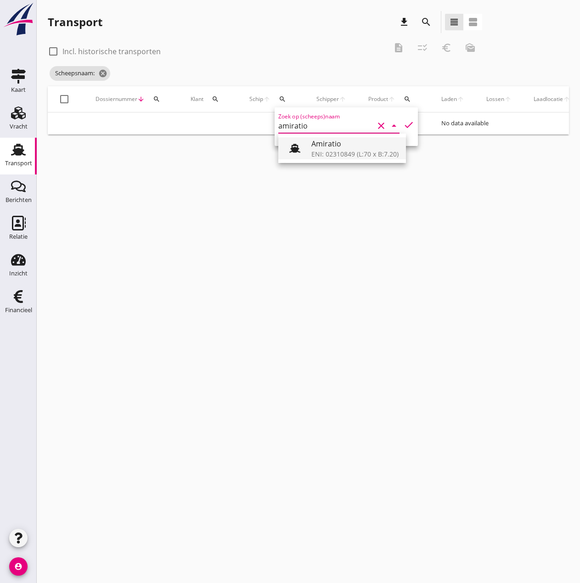
click at [352, 156] on div "ENI: 02310849 (L:70 x B:7.20)" at bounding box center [354, 154] width 87 height 10
click at [403, 122] on icon "check" at bounding box center [408, 124] width 11 height 11
type input "Amiratio"
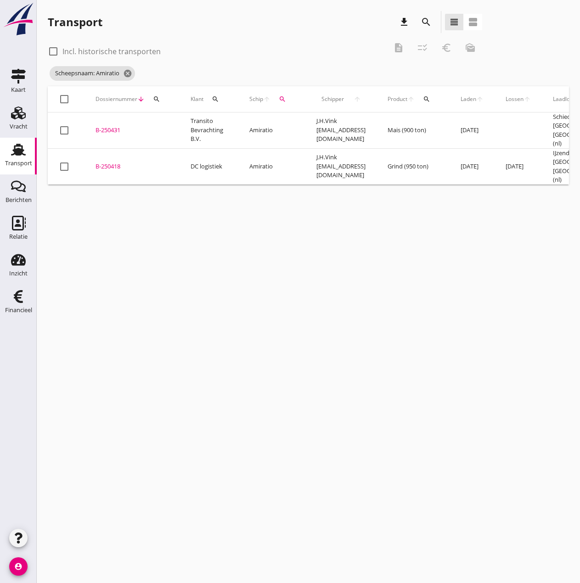
scroll to position [0, 5]
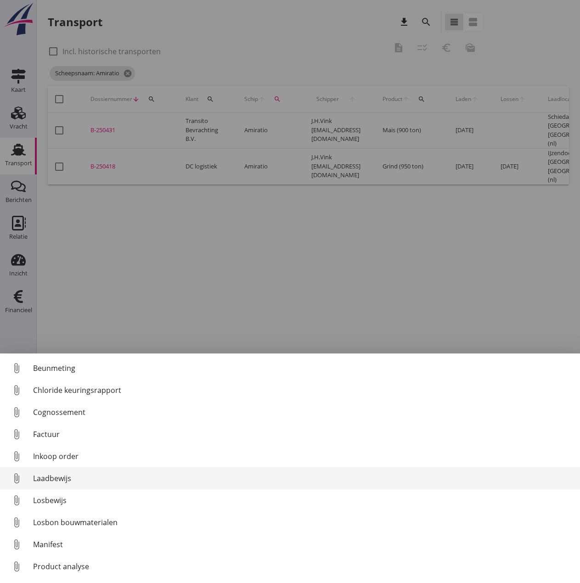
click at [44, 477] on div "Laadbewijs" at bounding box center [302, 478] width 539 height 11
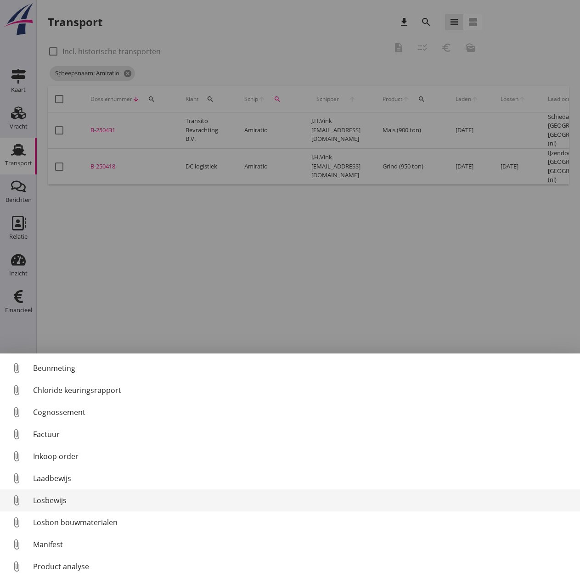
click at [35, 500] on div "Losbewijs" at bounding box center [302, 500] width 539 height 11
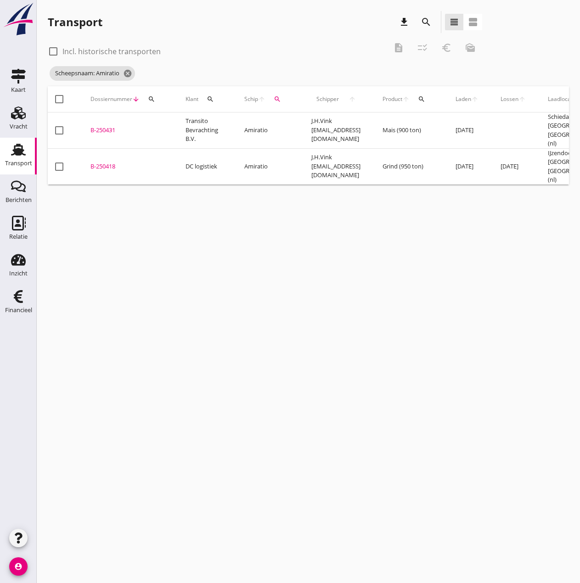
click at [97, 162] on div "B-250418" at bounding box center [126, 166] width 73 height 9
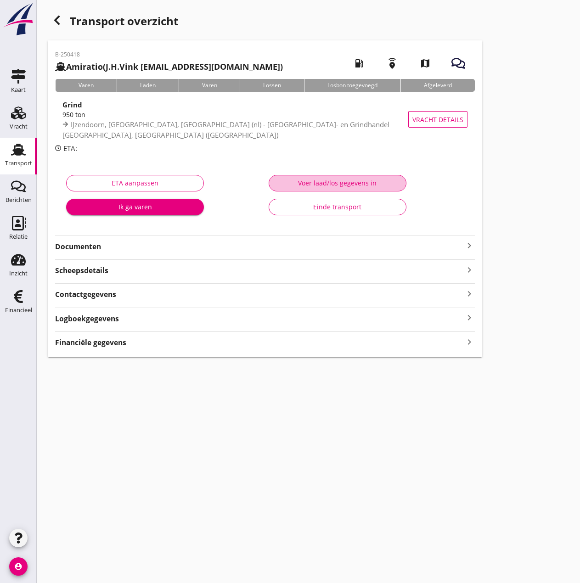
click at [325, 185] on div "Voer laad/los gegevens in" at bounding box center [337, 183] width 122 height 10
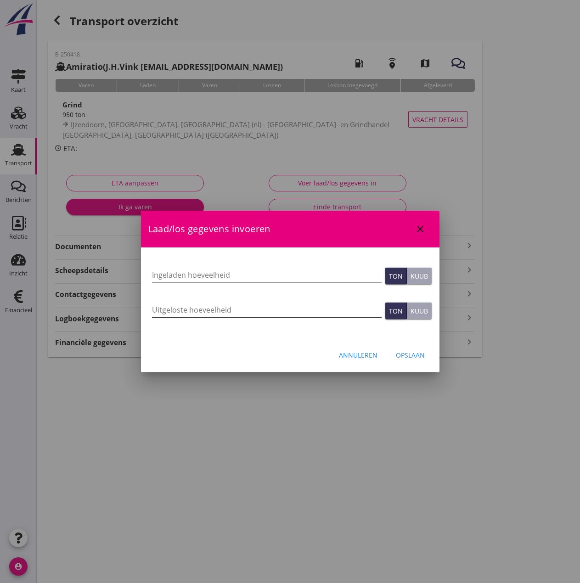
click at [181, 310] on input "Uitgeloste hoeveelheid" at bounding box center [267, 310] width 230 height 15
type input "996"
click at [180, 273] on input "Ingeladen hoeveelheid" at bounding box center [267, 275] width 230 height 15
click at [180, 274] on input "Ingeladen hoeveelheid" at bounding box center [267, 275] width 230 height 15
type input "996"
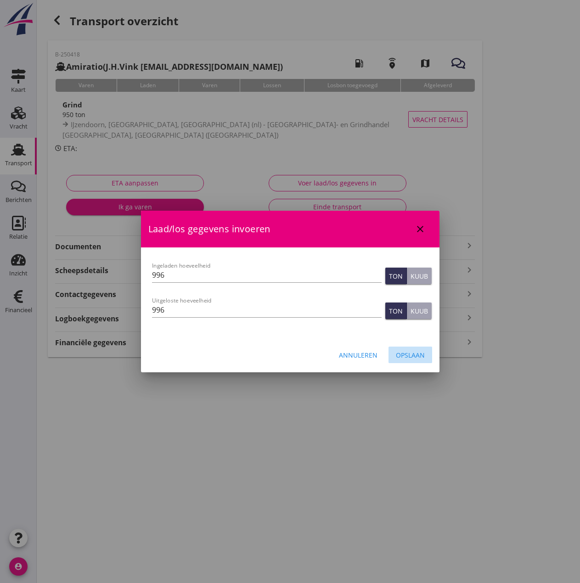
click at [413, 353] on div "Opslaan" at bounding box center [410, 355] width 29 height 10
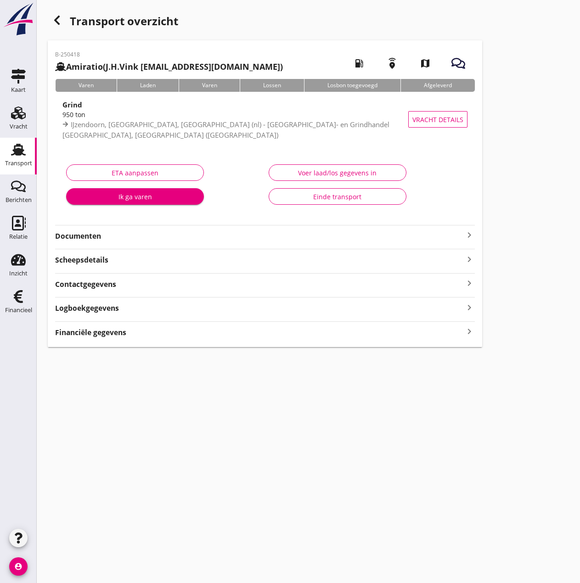
click at [103, 334] on strong "Financiële gegevens" at bounding box center [90, 332] width 71 height 11
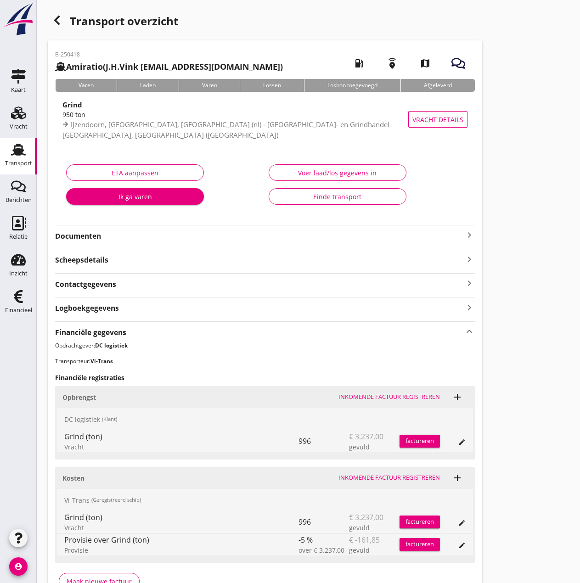
scroll to position [56, 0]
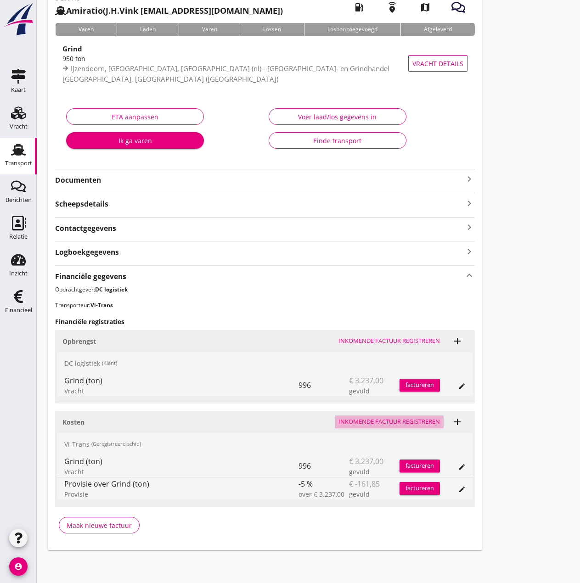
click at [374, 424] on div "Inkomende factuur registreren" at bounding box center [388, 421] width 101 height 9
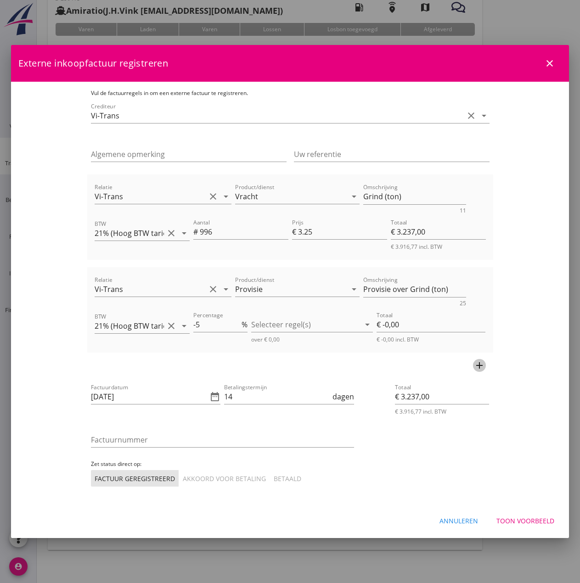
click at [485, 365] on icon "add" at bounding box center [479, 365] width 11 height 11
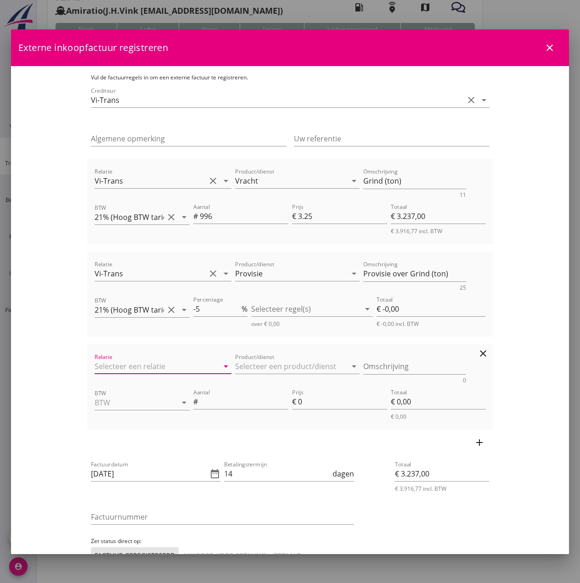
click at [95, 367] on input "Relatie" at bounding box center [151, 366] width 112 height 15
type input "v"
click at [94, 410] on div "Vi-Trans" at bounding box center [109, 406] width 153 height 11
type input "Vi-Trans"
click at [235, 360] on input "Product/dienst" at bounding box center [291, 366] width 112 height 15
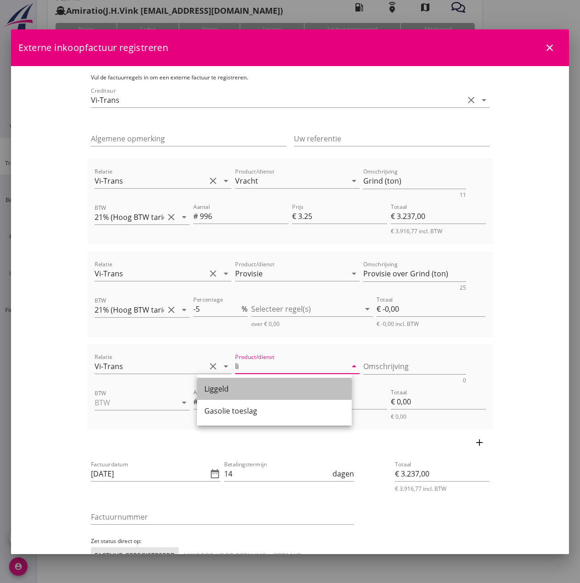
click at [233, 389] on div "Liggeld" at bounding box center [274, 388] width 140 height 11
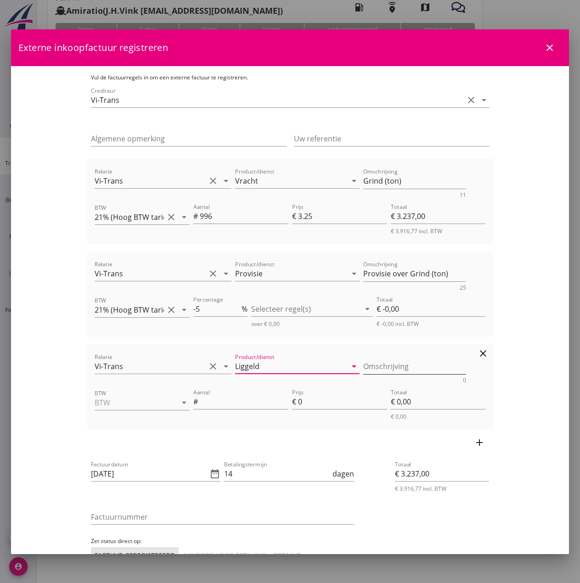
type input "Liggeld"
click at [394, 365] on textarea "Omschrijving" at bounding box center [414, 366] width 103 height 15
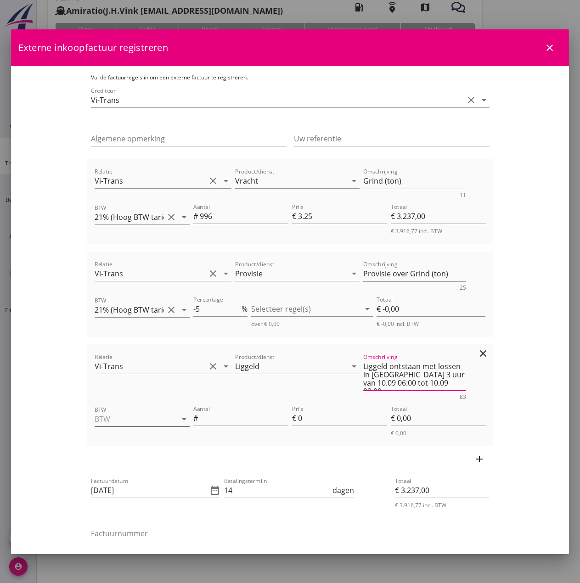
type textarea "Liggeld ontstaan met lossen in [GEOGRAPHIC_DATA] 3 uur van 10.09 06:00 tot 10.0…"
click at [95, 422] on input "BTW" at bounding box center [129, 419] width 69 height 15
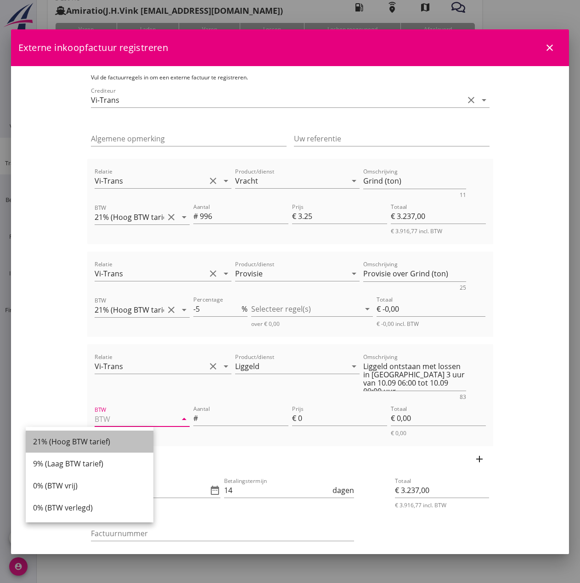
click at [83, 444] on div "21% (Hoog BTW tarief)" at bounding box center [89, 441] width 113 height 11
type input "21% (Hoog BTW tarief)"
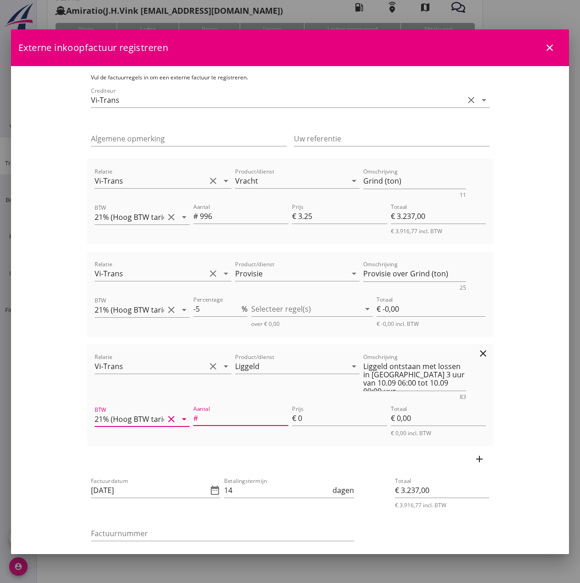
click at [206, 421] on input "Aantal" at bounding box center [244, 418] width 89 height 15
type input "3"
click at [336, 423] on input "0" at bounding box center [342, 418] width 89 height 15
type input "2"
type input "€ 3.243,00"
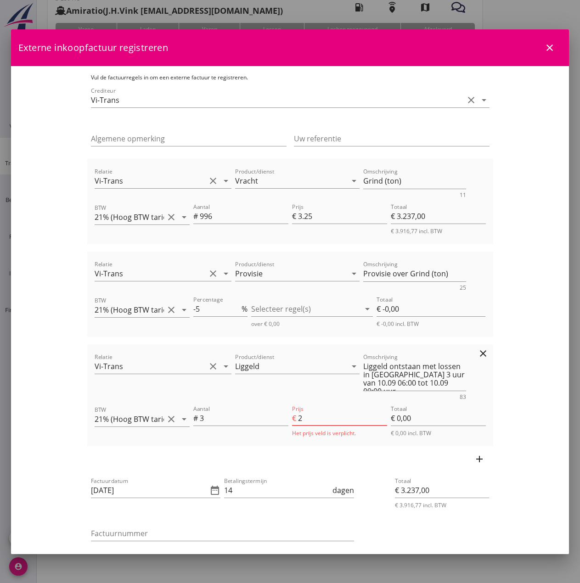
type input "€ 6,00"
type input "25"
type input "€ 3.312,00"
type input "€ 75,00"
type input "€ 3.237,00"
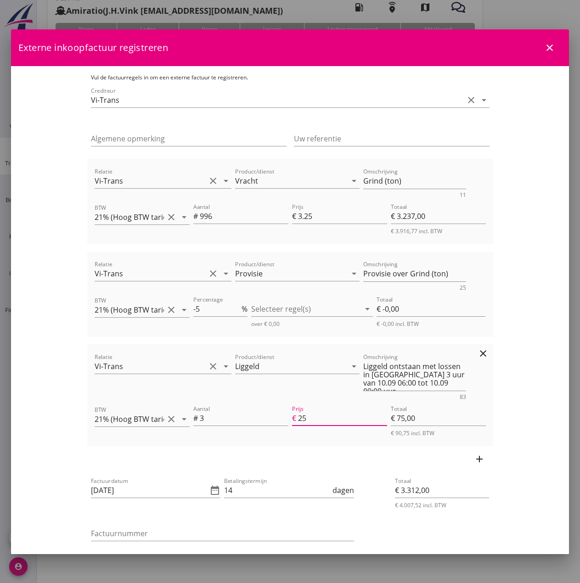
type input "€ 0,00"
type input "€ 3.313,50"
type input "25.5"
type input "€ 76,50"
type input "25.5"
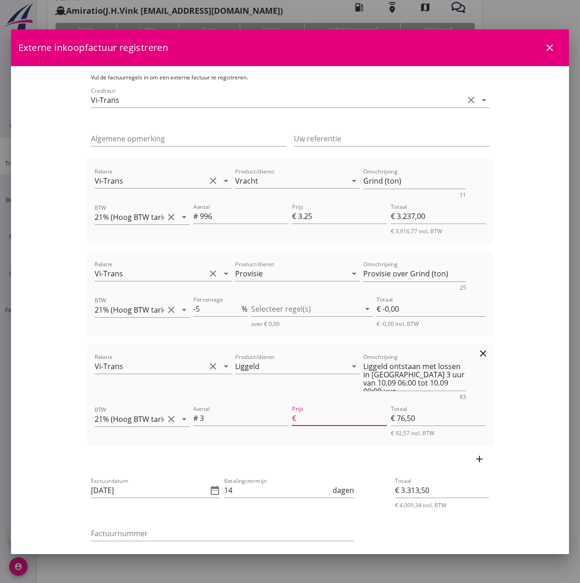
type input "€ 3.237,00"
type input "€ 0,00"
type input "€ 3.312,00"
type input "25"
type input "€ 75,00"
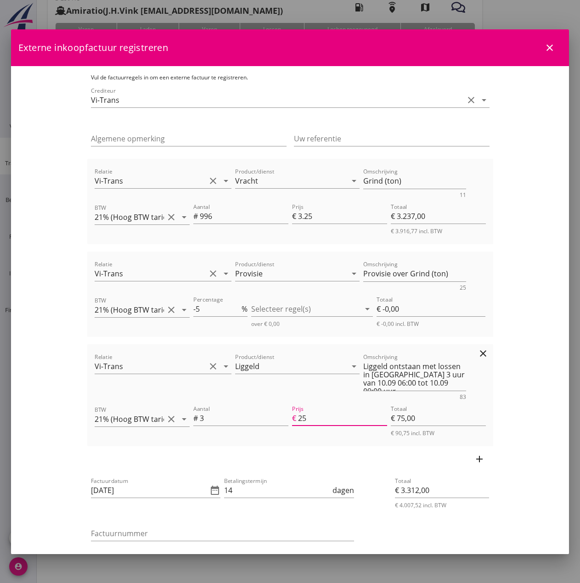
type input "€ 3.313,50"
type input "25.5"
type input "€ 76,50"
type input "25.50"
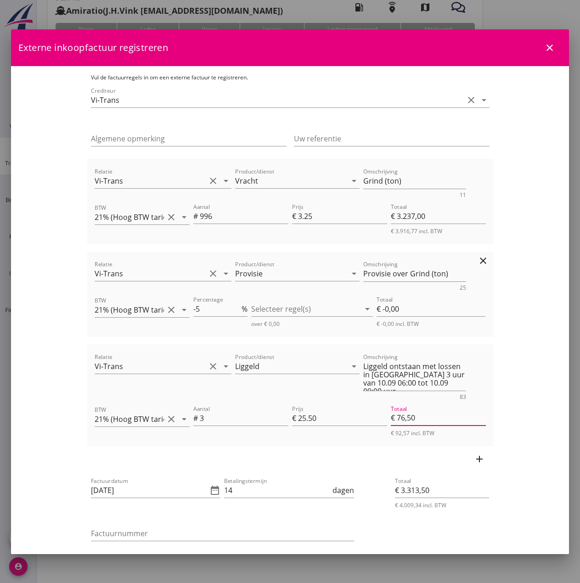
click at [488, 261] on icon "clear" at bounding box center [482, 260] width 11 height 11
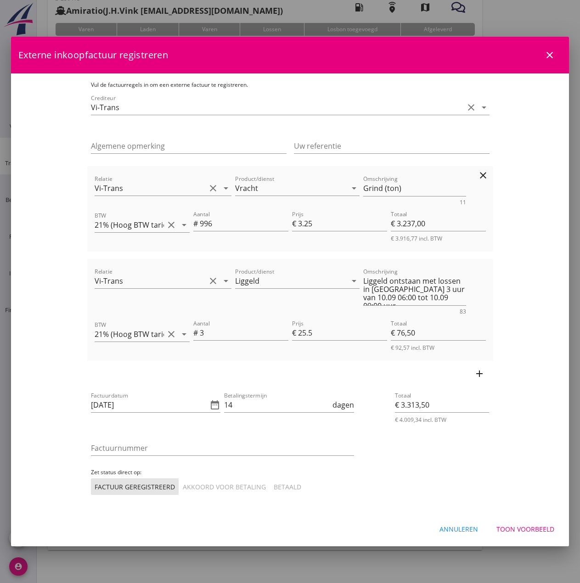
click at [488, 171] on icon "clear" at bounding box center [482, 175] width 11 height 11
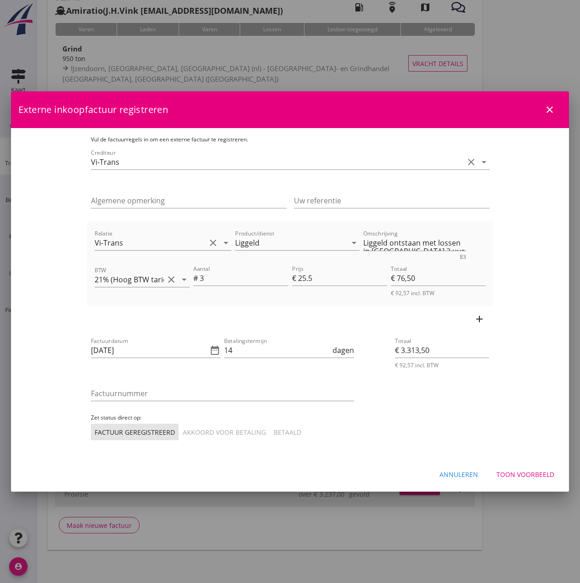
type input "€ 76,50"
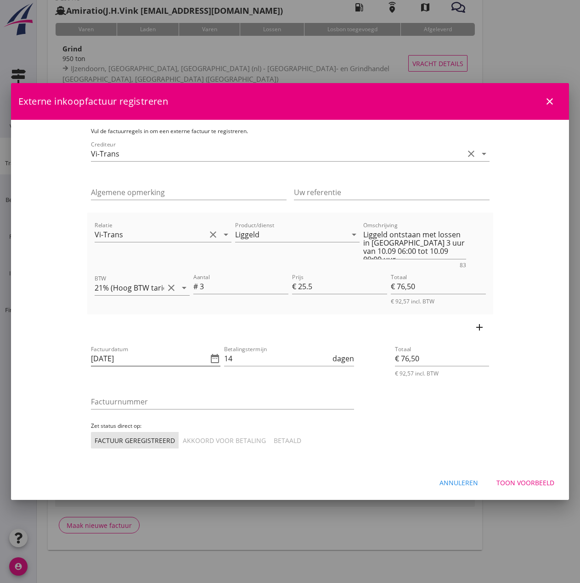
click at [91, 360] on input "[DATE]" at bounding box center [149, 358] width 117 height 15
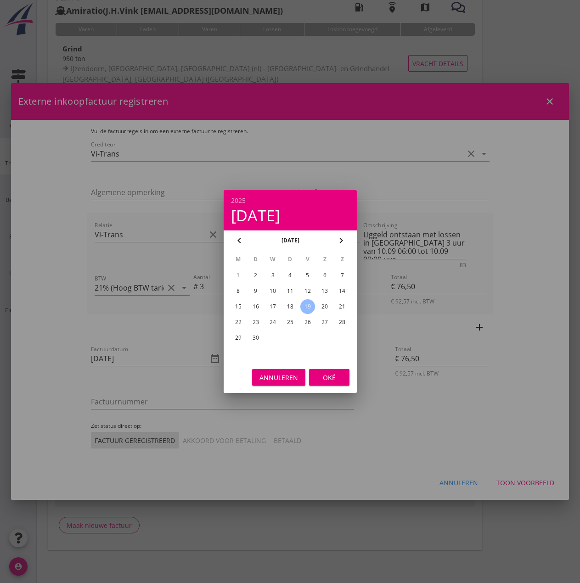
click at [295, 306] on div "18" at bounding box center [289, 306] width 15 height 15
type input "[DATE]"
click at [331, 370] on button "Oké" at bounding box center [329, 377] width 40 height 17
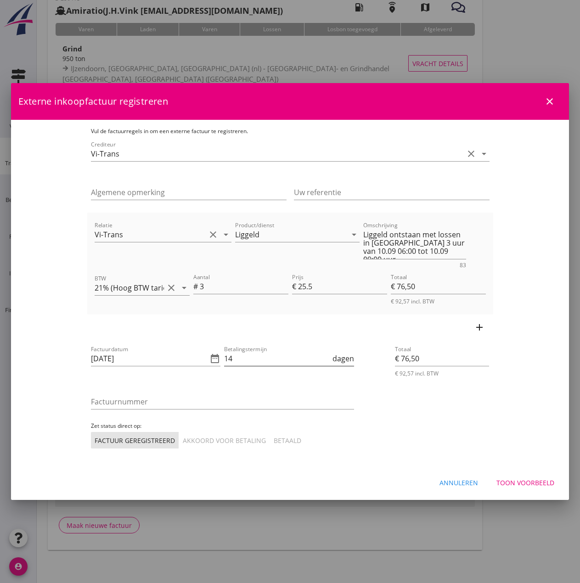
click at [229, 357] on input "14" at bounding box center [277, 358] width 107 height 15
click at [142, 404] on input "Factuurnummer" at bounding box center [222, 401] width 263 height 15
type input "25038B"
click at [183, 441] on div "Akkoord voor betaling" at bounding box center [224, 441] width 83 height 10
click at [512, 484] on div "Toon voorbeeld" at bounding box center [525, 483] width 58 height 10
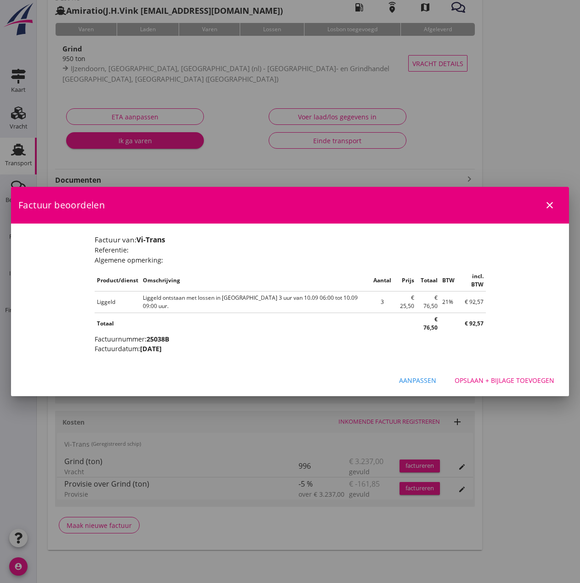
click at [502, 376] on div "Opslaan + bijlage toevoegen" at bounding box center [504, 381] width 100 height 10
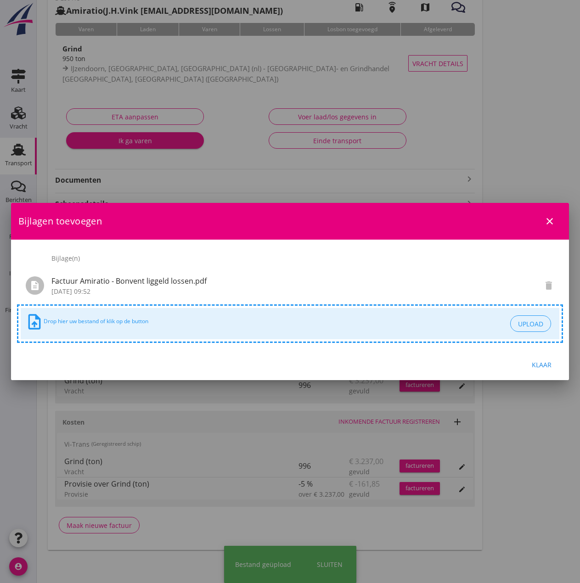
click at [549, 367] on div "Klaar" at bounding box center [541, 365] width 26 height 10
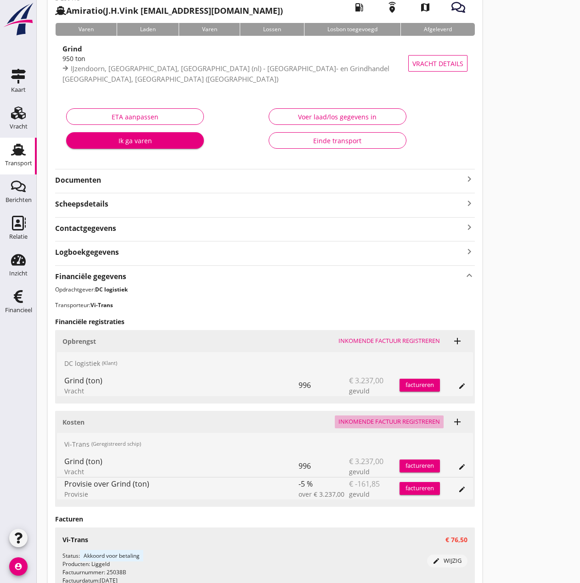
click at [395, 422] on div "Inkomende factuur registreren" at bounding box center [388, 421] width 101 height 9
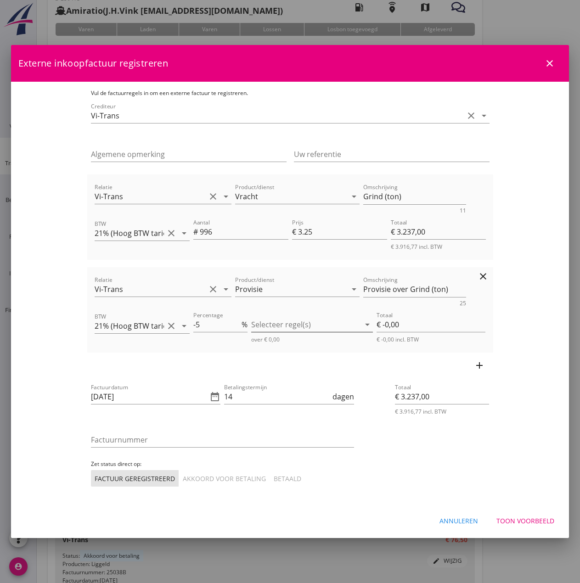
click at [290, 315] on div "Selecteer regel(s) arrow_drop_down over € 0,00" at bounding box center [312, 328] width 122 height 32
click at [283, 324] on div at bounding box center [305, 324] width 109 height 15
click at [275, 331] on icon "check_box_outline_blank" at bounding box center [273, 332] width 18 height 18
type input "€ -161,85"
click at [209, 397] on icon "date_range" at bounding box center [214, 396] width 11 height 11
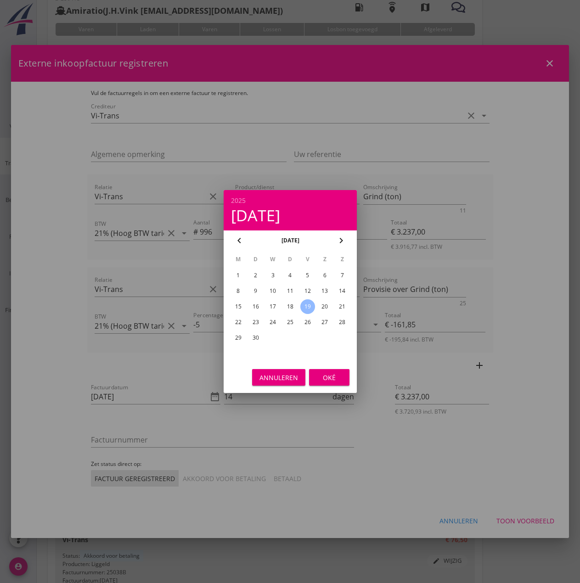
click at [291, 307] on div "18" at bounding box center [289, 306] width 15 height 15
type input "[DATE]"
click at [327, 382] on div "Oké" at bounding box center [329, 378] width 26 height 10
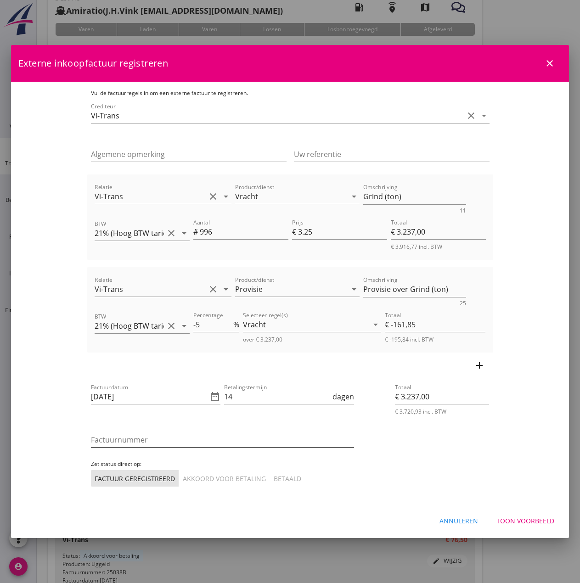
click at [106, 438] on input "Factuurnummer" at bounding box center [222, 439] width 263 height 15
type input "25038A"
click at [179, 473] on button "Akkoord voor betaling" at bounding box center [224, 478] width 91 height 17
click at [183, 478] on div "Akkoord voor betaling" at bounding box center [224, 479] width 83 height 10
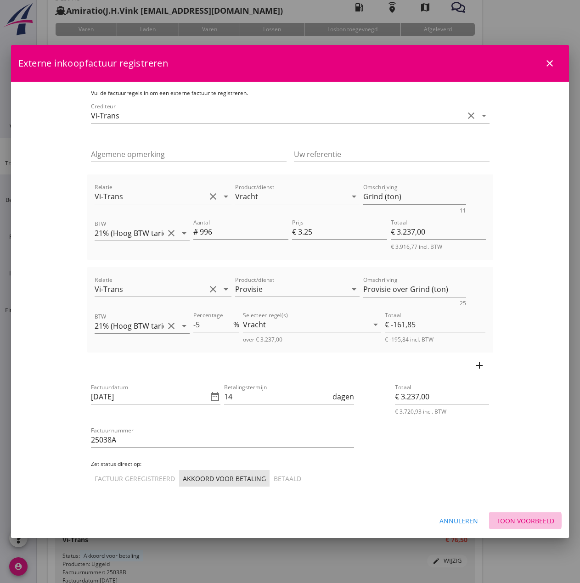
click at [528, 521] on div "Toon voorbeeld" at bounding box center [525, 521] width 58 height 10
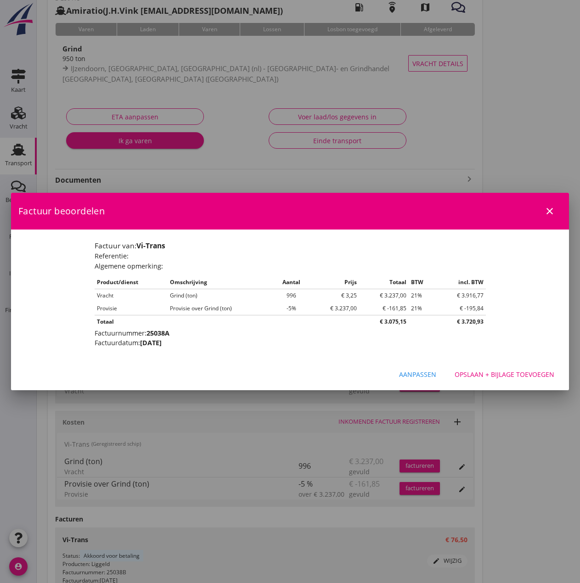
click at [529, 376] on div "Opslaan + bijlage toevoegen" at bounding box center [504, 375] width 100 height 10
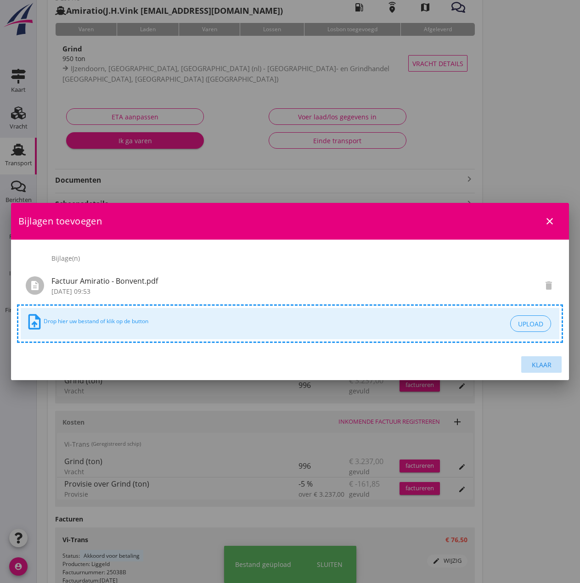
click at [544, 364] on div "Klaar" at bounding box center [541, 365] width 26 height 10
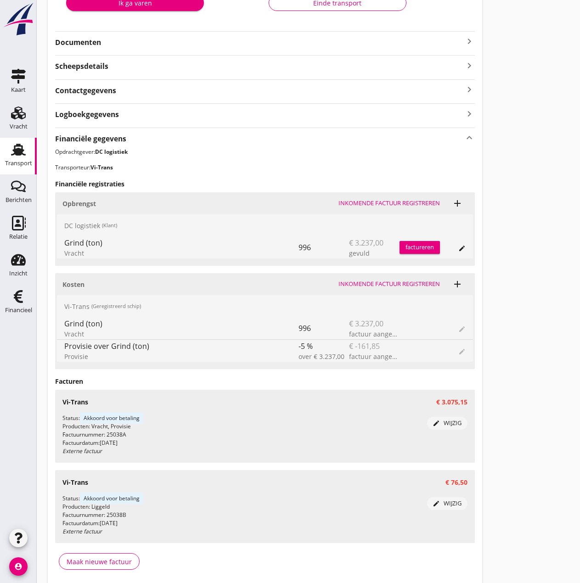
scroll to position [230, 0]
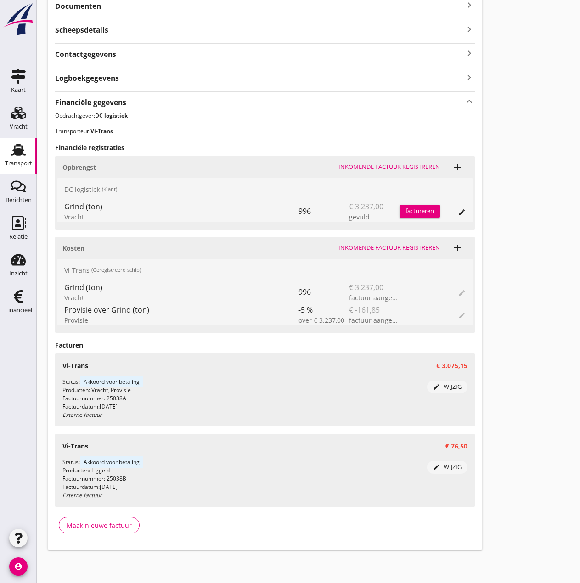
click at [413, 208] on div "factureren" at bounding box center [419, 211] width 40 height 9
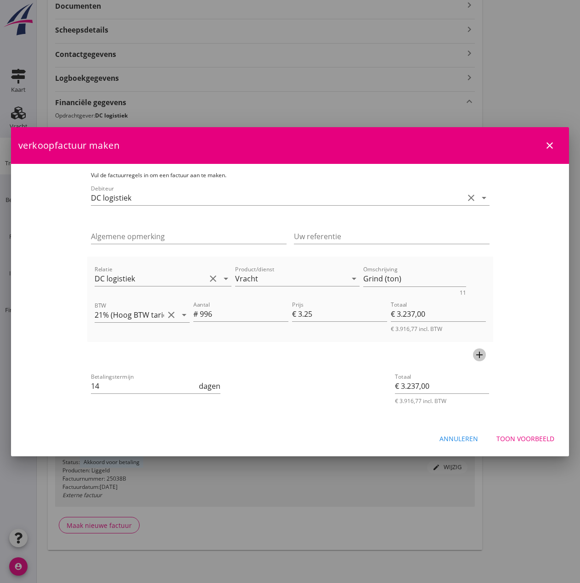
click at [485, 353] on icon "add" at bounding box center [479, 354] width 11 height 11
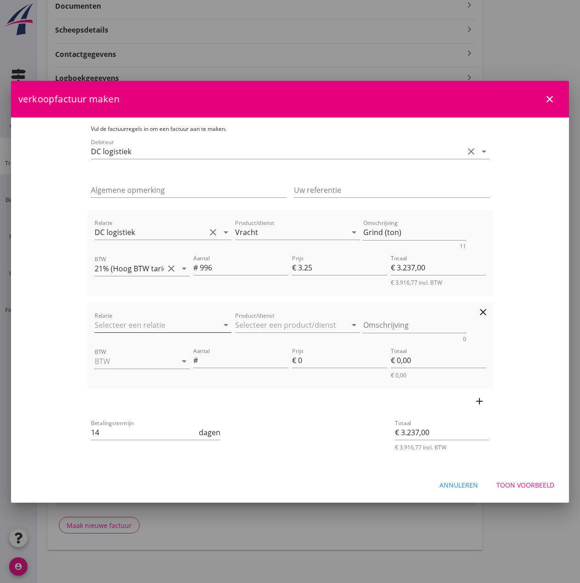
click at [110, 327] on input "Relatie" at bounding box center [151, 325] width 112 height 15
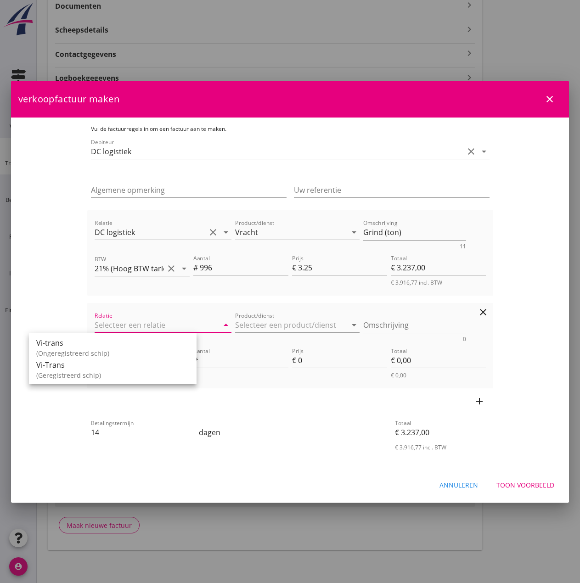
type input "C"
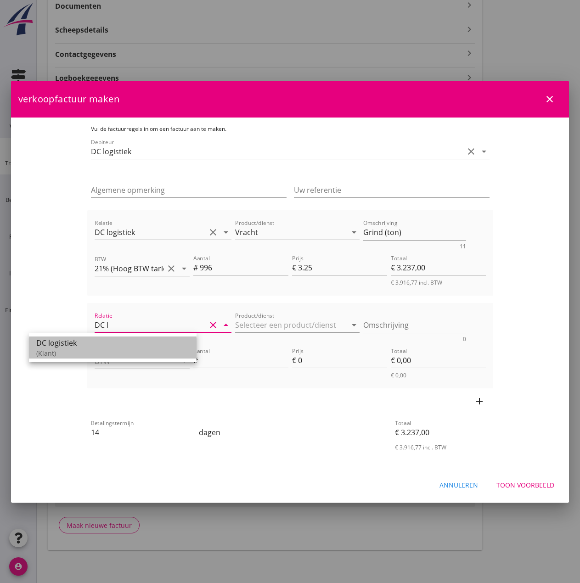
click at [58, 352] on div "(Klant)" at bounding box center [112, 353] width 153 height 10
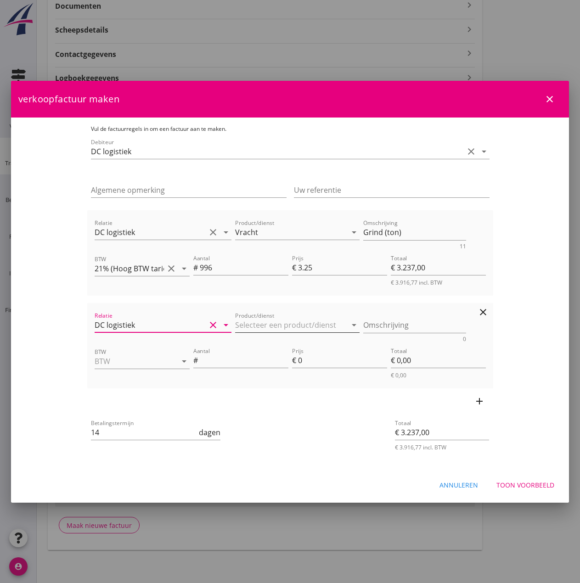
type input "DC logistiek"
click at [235, 331] on input "Product/dienst" at bounding box center [291, 325] width 112 height 15
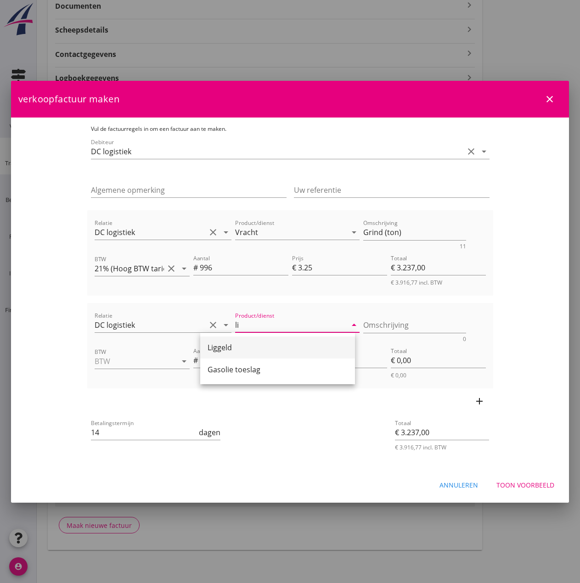
click at [228, 350] on div "Liggeld" at bounding box center [278, 347] width 140 height 11
type input "Liggeld"
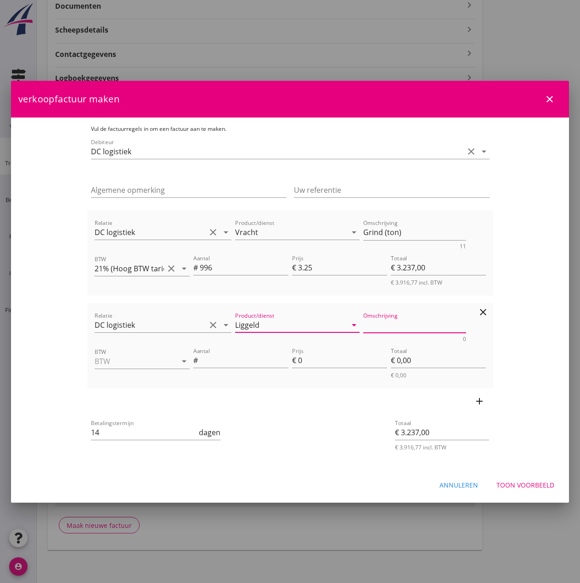
click at [373, 326] on textarea "Omschrijving" at bounding box center [414, 325] width 103 height 15
click at [113, 363] on input "BTW" at bounding box center [129, 361] width 69 height 15
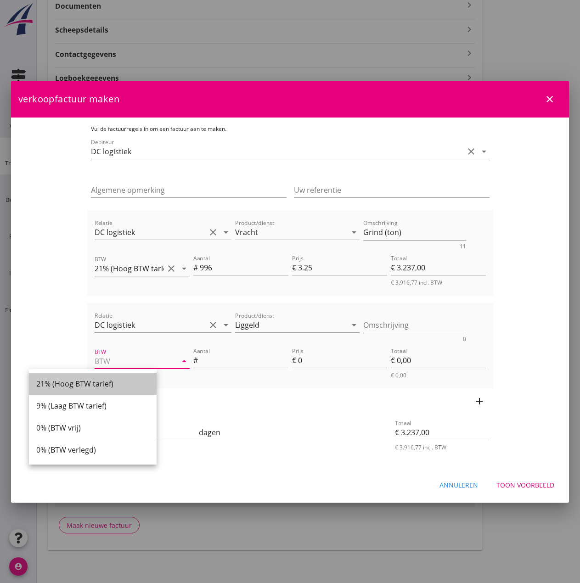
drag, startPoint x: 67, startPoint y: 382, endPoint x: 143, endPoint y: 378, distance: 75.4
click at [69, 382] on div "21% (Hoog BTW tarief)" at bounding box center [92, 383] width 113 height 11
type input "21% (Hoog BTW tarief)"
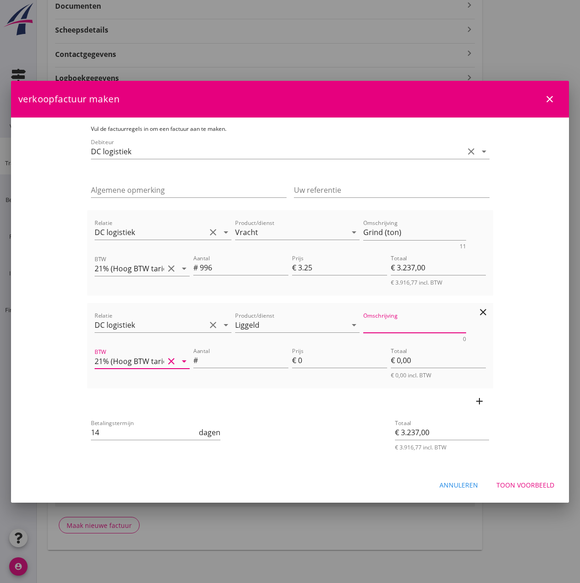
click at [363, 325] on textarea "Omschrijving" at bounding box center [414, 325] width 103 height 15
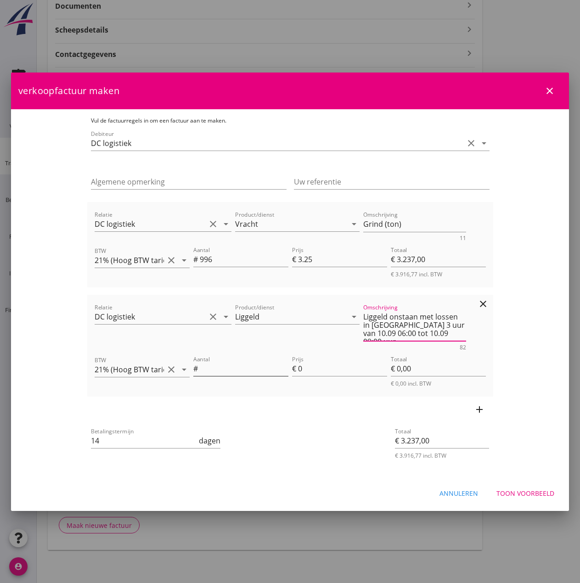
type textarea "Liggeld onstaan met lossen in [GEOGRAPHIC_DATA] 3 uur van 10.09 06:00 tot 10.09…"
click at [200, 366] on input "Aantal" at bounding box center [244, 368] width 89 height 15
type input "3"
type input "€ 3.243,00"
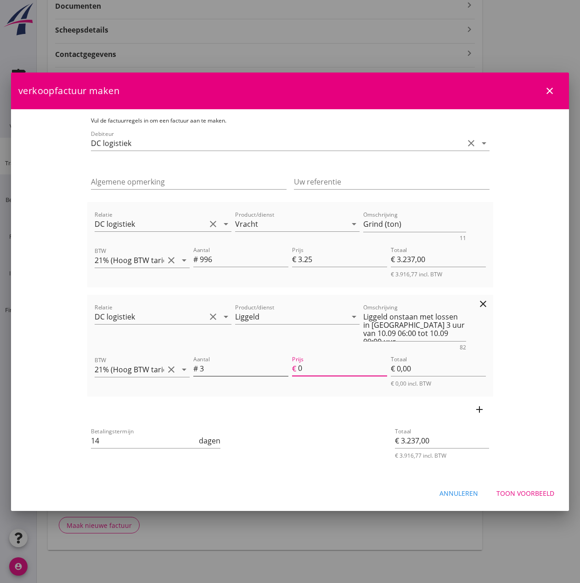
type input "2"
type input "€ 6,00"
type input "€ 3.312,00"
type input "25"
type input "€ 75,00"
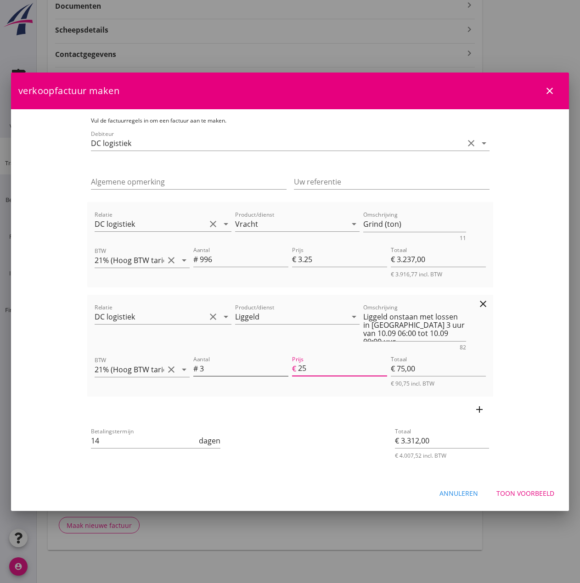
type input "€ 3.237,00"
type input "€ 0,00"
type input "€ 3.313,50"
type input "25.5"
type input "€ 76,50"
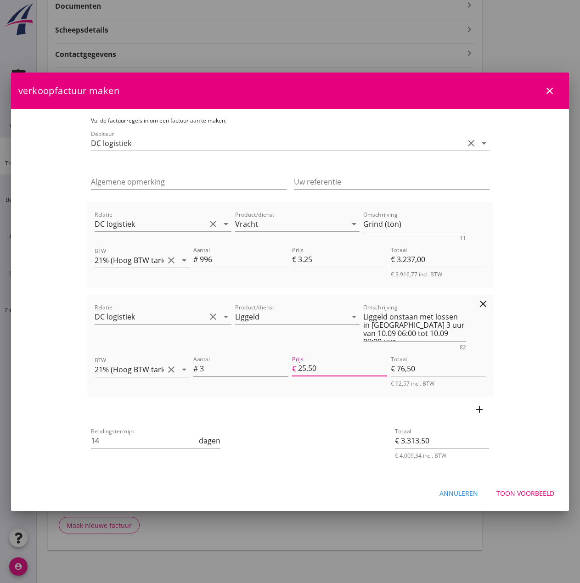
type input "25.5"
type input "€ 3.237,00"
type input "€ 0,00"
type input "€ 3.312,00"
type input "25"
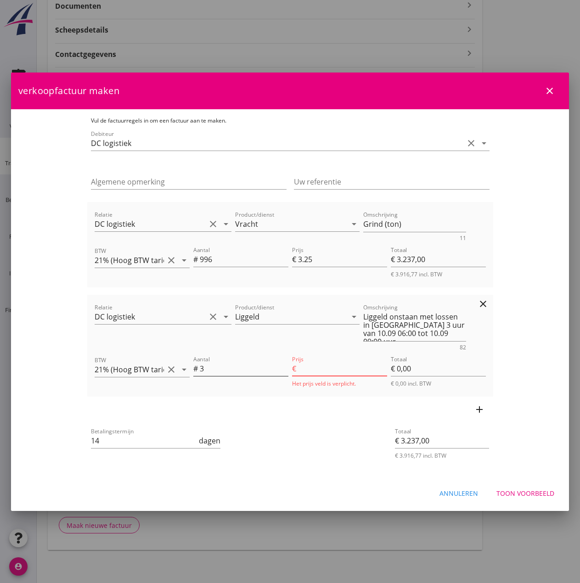
type input "€ 75,00"
type input "€ 3.313,50"
type input "25.5"
type input "€ 76,50"
type input "25.50"
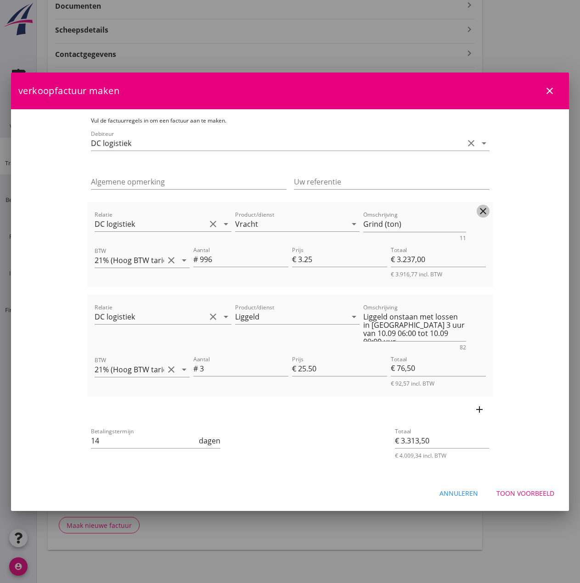
click at [488, 208] on icon "clear" at bounding box center [482, 211] width 11 height 11
type input "€ 76,50"
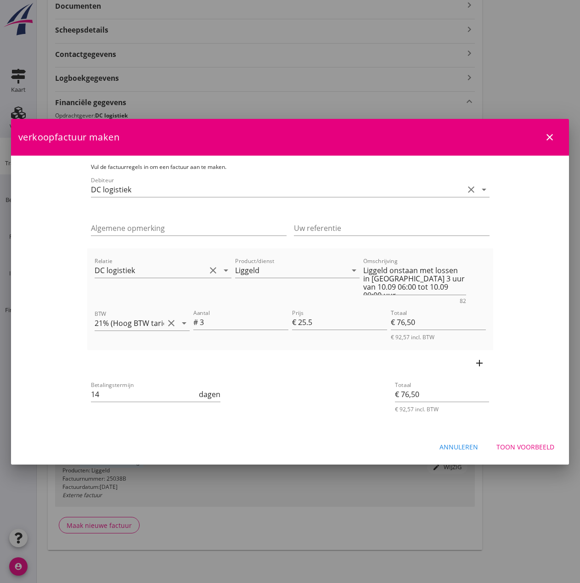
click at [533, 447] on div "Toon voorbeeld" at bounding box center [525, 447] width 58 height 10
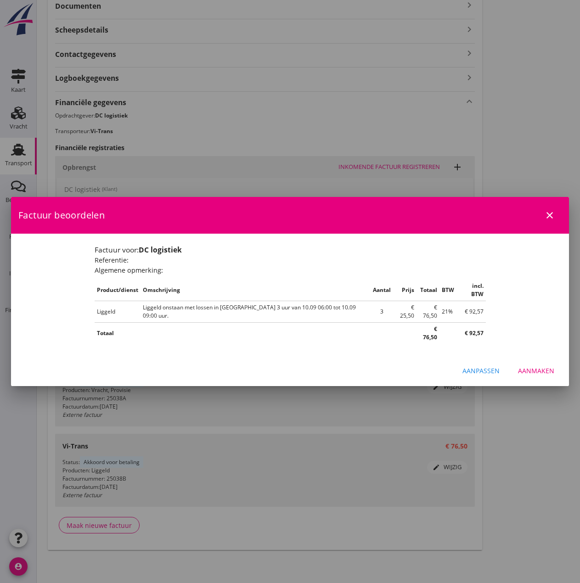
click at [535, 366] on div "Aanmaken" at bounding box center [536, 371] width 36 height 10
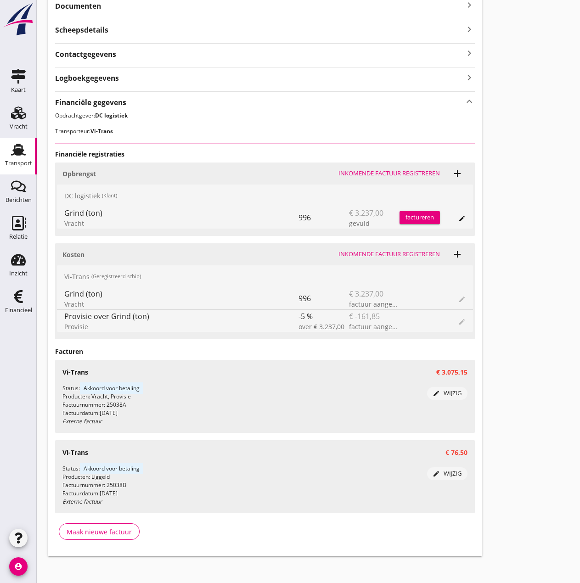
click at [408, 219] on div "factureren" at bounding box center [419, 217] width 40 height 9
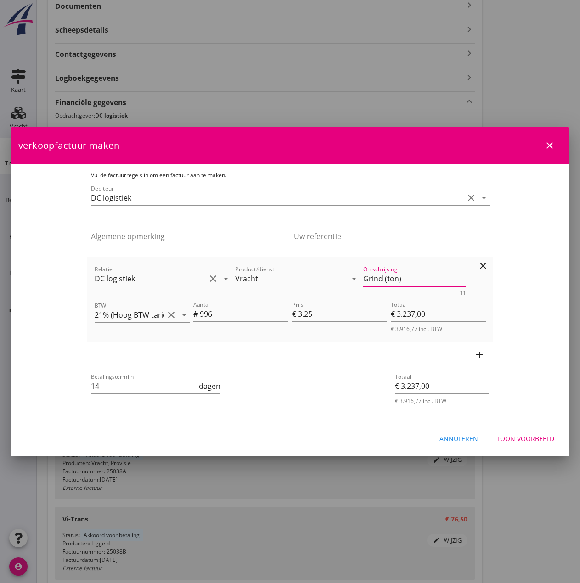
click at [382, 280] on textarea "Grind (ton)" at bounding box center [414, 278] width 103 height 15
type textarea "Grind (996 ton)"
click at [531, 438] on div "Toon voorbeeld" at bounding box center [525, 439] width 58 height 10
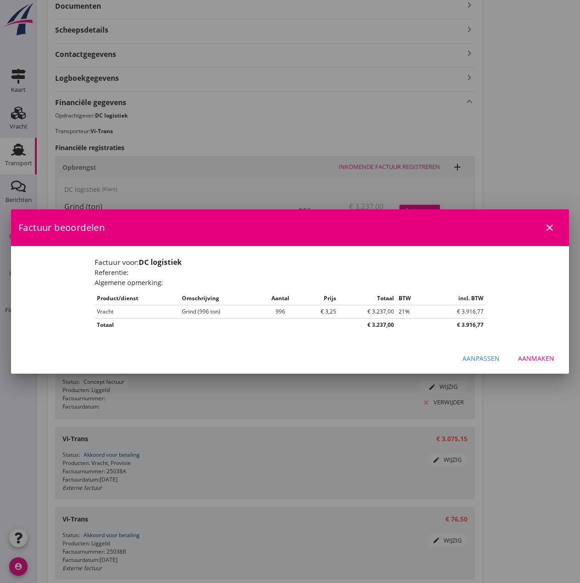
click at [538, 361] on div "Aanmaken" at bounding box center [536, 358] width 36 height 10
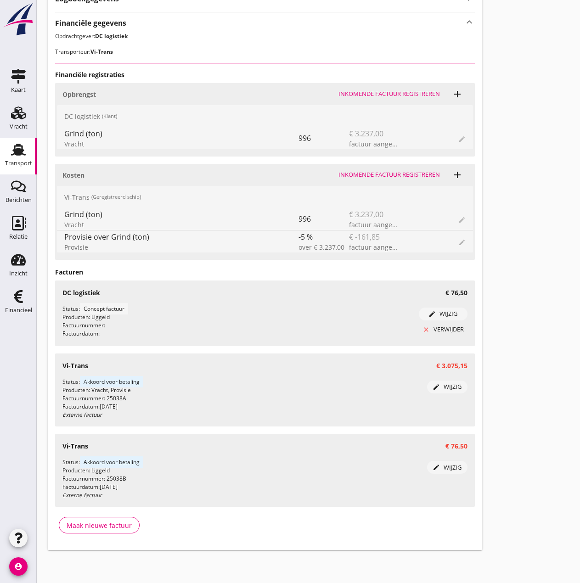
scroll to position [34, 0]
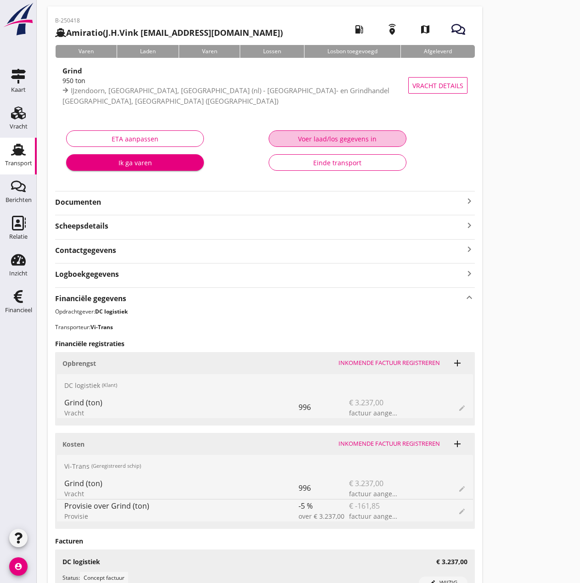
click at [314, 139] on div "Voer laad/los gegevens in" at bounding box center [337, 139] width 122 height 10
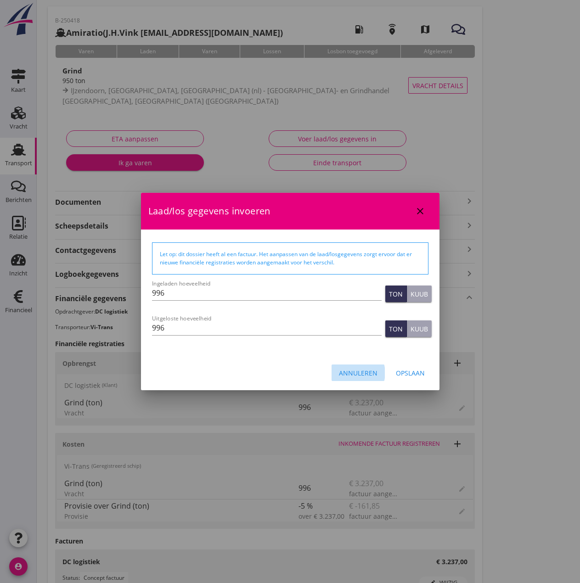
click at [345, 376] on div "Annuleren" at bounding box center [358, 373] width 39 height 10
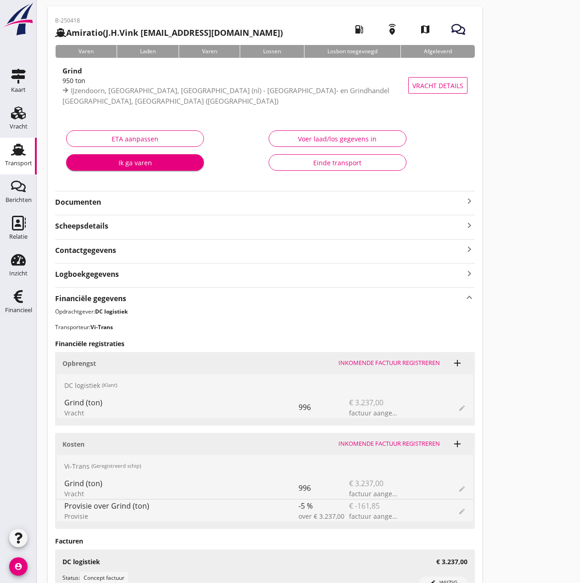
click at [323, 163] on div "Einde transport" at bounding box center [337, 163] width 122 height 10
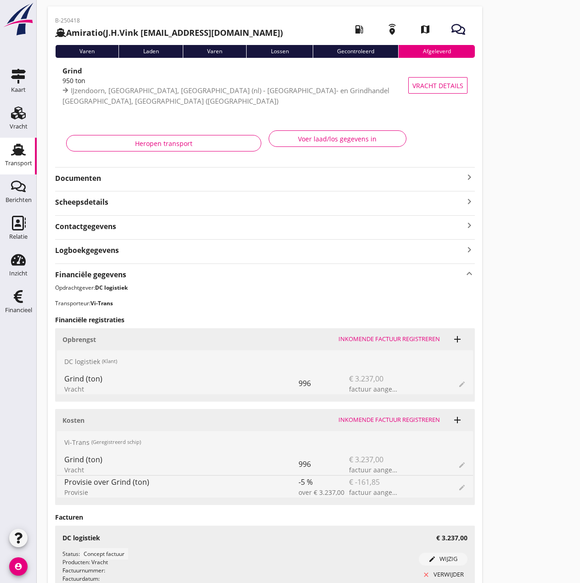
drag, startPoint x: 24, startPoint y: 306, endPoint x: 243, endPoint y: 230, distance: 231.9
click at [24, 306] on div "Financieel" at bounding box center [18, 310] width 27 height 13
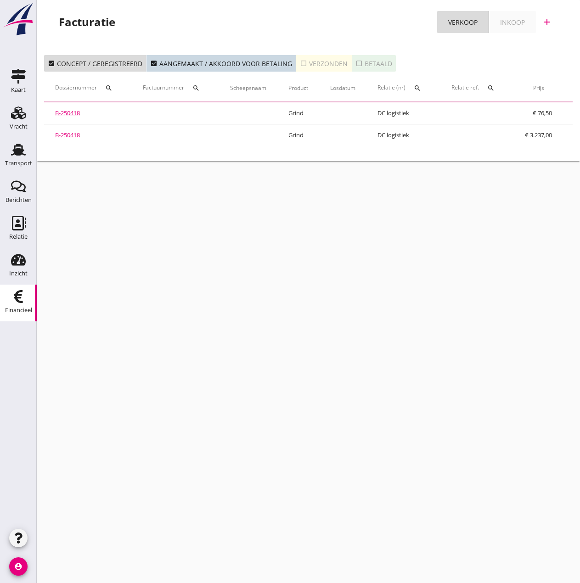
scroll to position [0, 146]
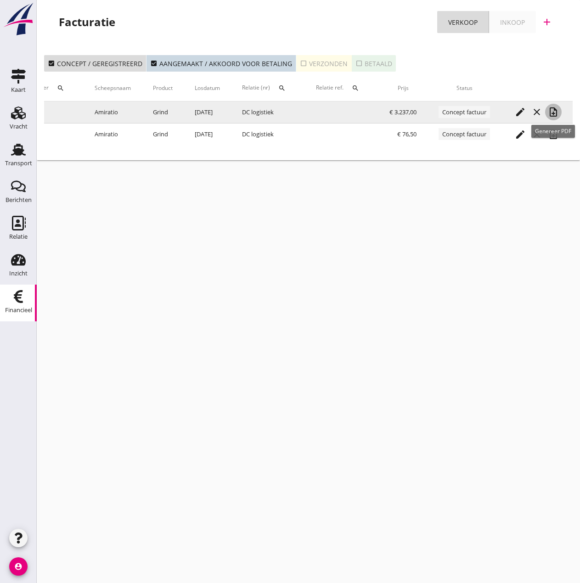
click at [551, 112] on icon "note_add" at bounding box center [553, 112] width 11 height 11
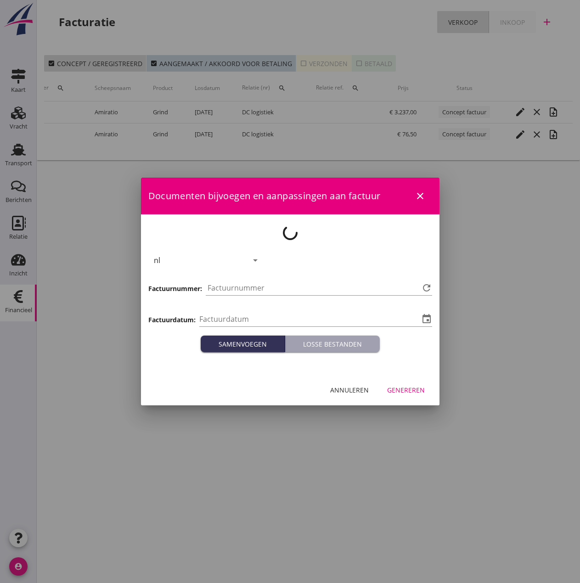
type input "[DATE]"
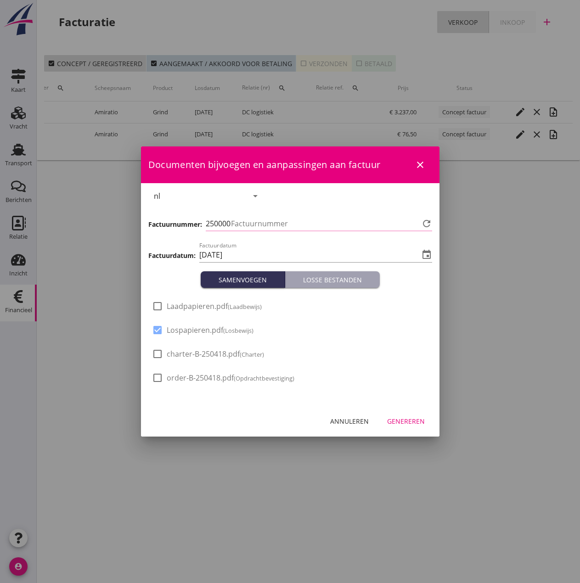
type input "503"
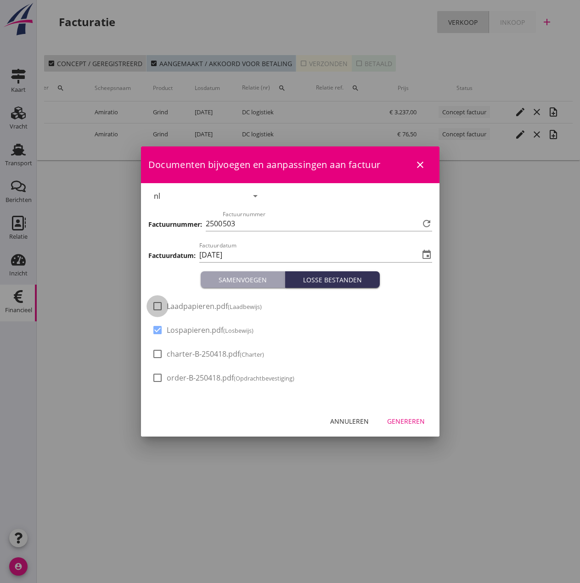
click at [157, 309] on div at bounding box center [158, 306] width 16 height 16
checkbox input "true"
click at [397, 423] on div "Genereren" at bounding box center [406, 421] width 38 height 10
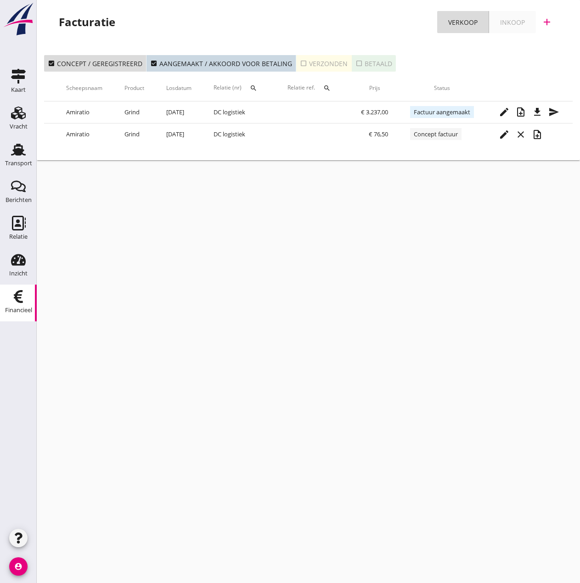
scroll to position [0, 174]
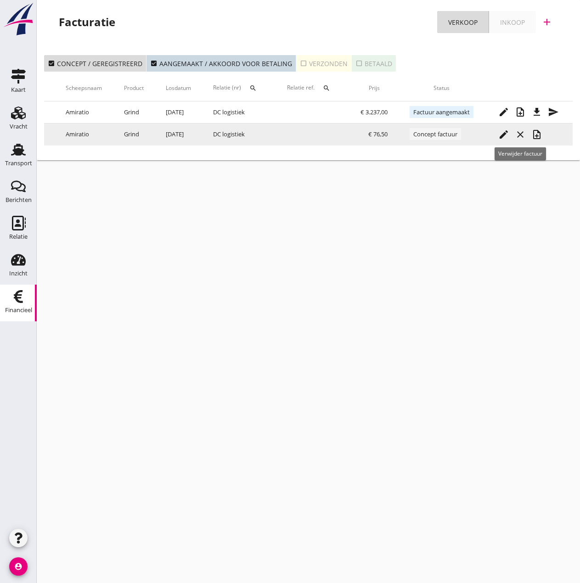
click at [522, 134] on icon "close" at bounding box center [520, 134] width 11 height 11
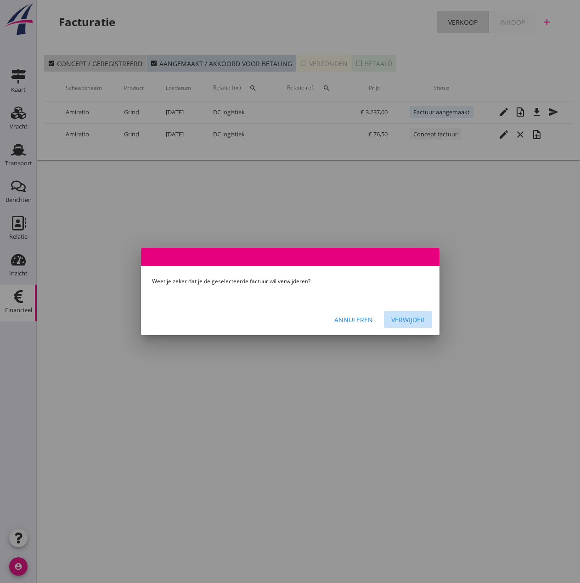
click at [410, 320] on div "Verwijder" at bounding box center [408, 320] width 34 height 10
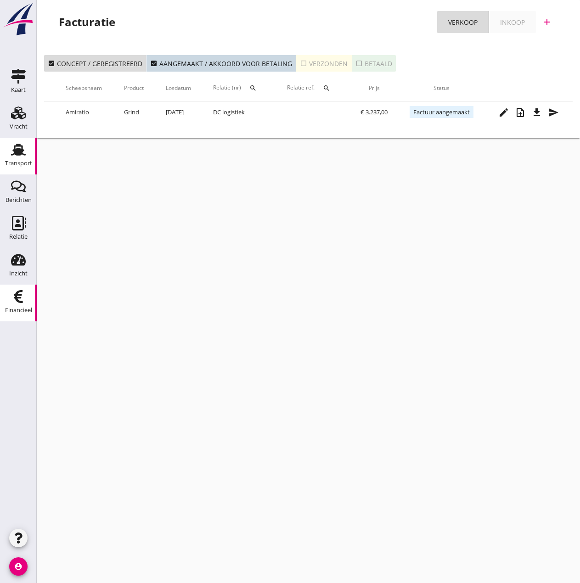
click at [9, 153] on div "Transport" at bounding box center [18, 149] width 22 height 15
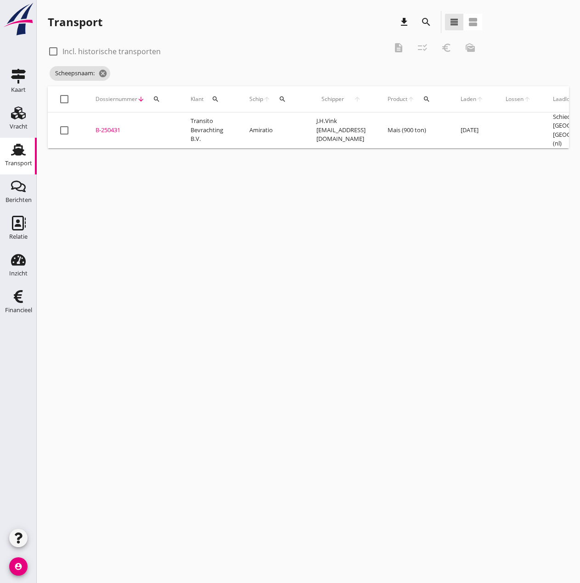
click at [53, 49] on div at bounding box center [53, 52] width 16 height 16
checkbox input "true"
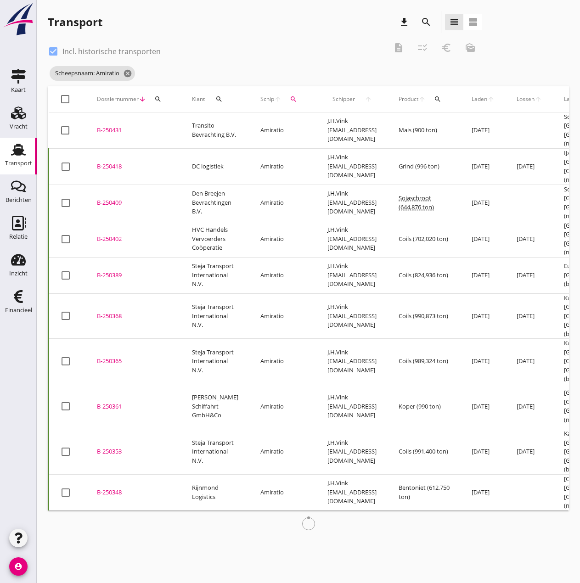
click at [112, 163] on div "B-250418" at bounding box center [133, 166] width 73 height 9
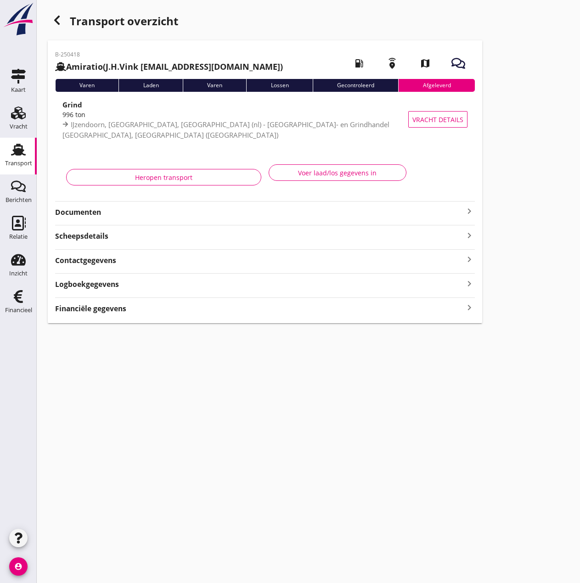
click at [110, 312] on strong "Financiële gegevens" at bounding box center [90, 308] width 71 height 11
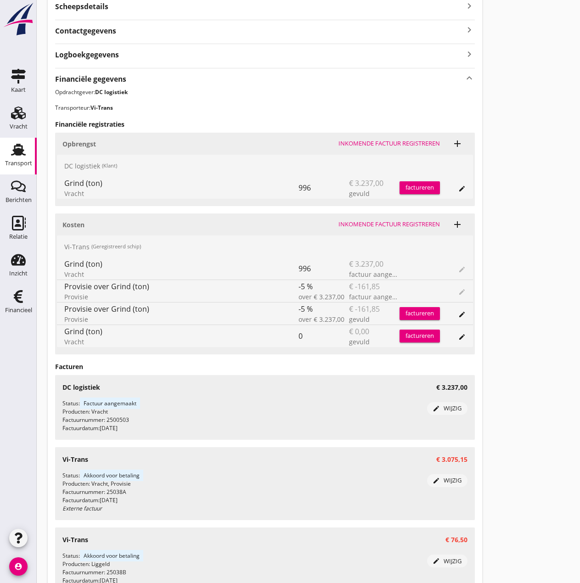
scroll to position [323, 0]
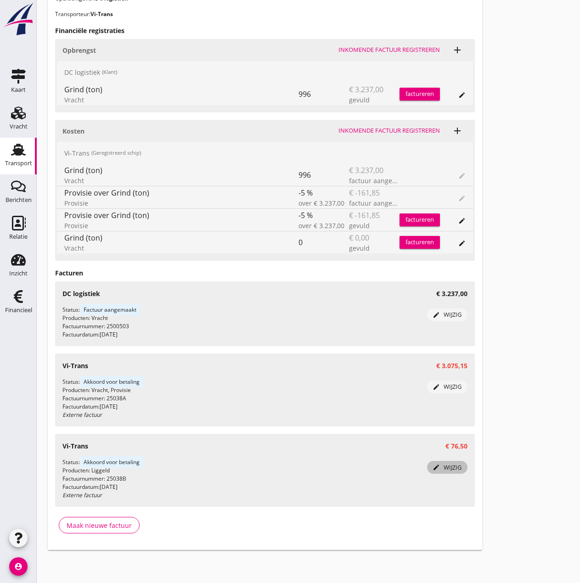
click at [452, 468] on div "edit wijzig" at bounding box center [447, 467] width 33 height 9
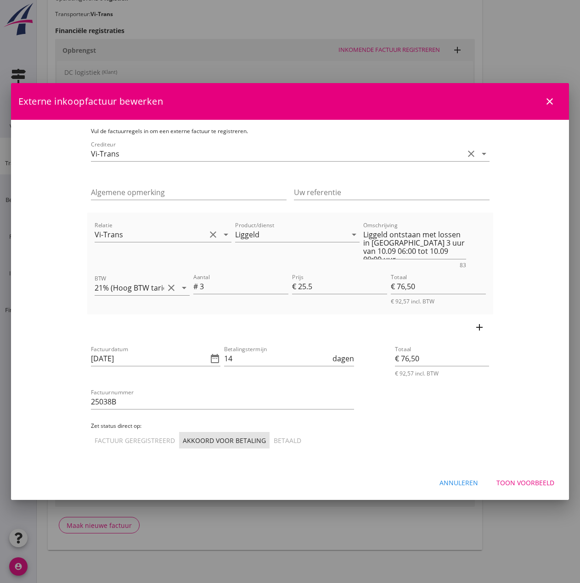
click at [95, 441] on div "Factuur geregistreerd" at bounding box center [135, 441] width 80 height 10
click at [488, 222] on icon "clear" at bounding box center [482, 221] width 11 height 11
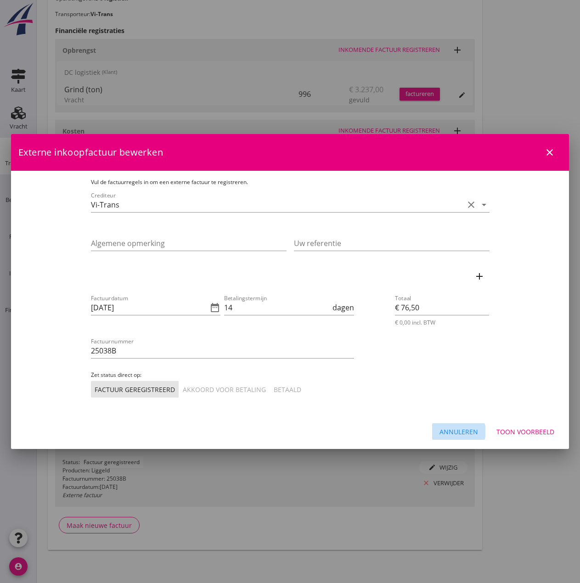
click at [476, 432] on div "Annuleren" at bounding box center [458, 432] width 39 height 10
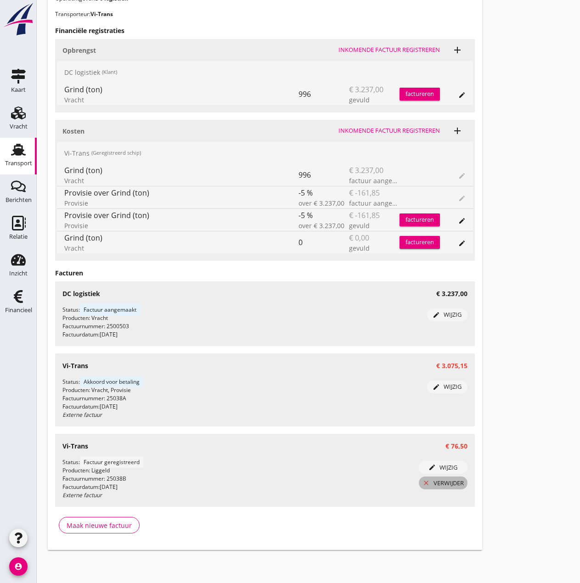
click at [445, 483] on div "close verwijder" at bounding box center [442, 483] width 41 height 9
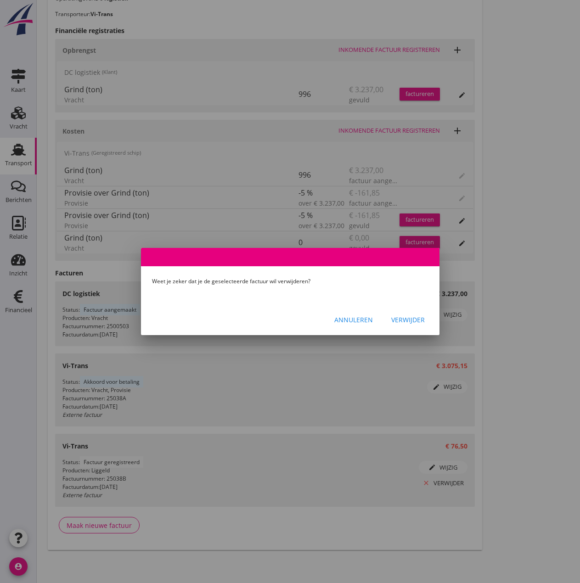
click at [404, 317] on div "Verwijder" at bounding box center [408, 320] width 34 height 10
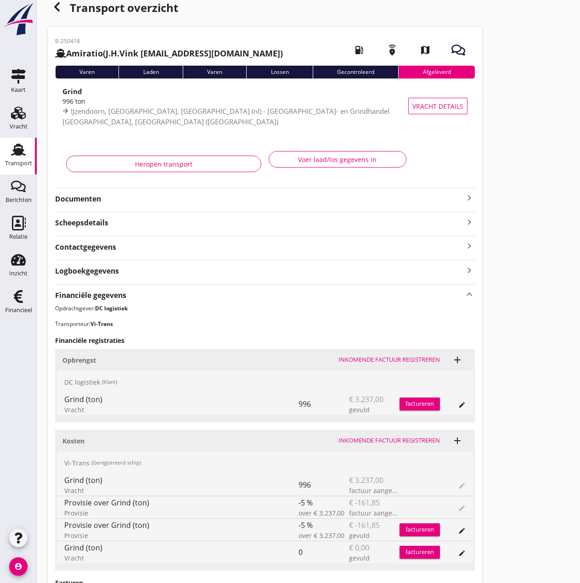
scroll to position [0, 0]
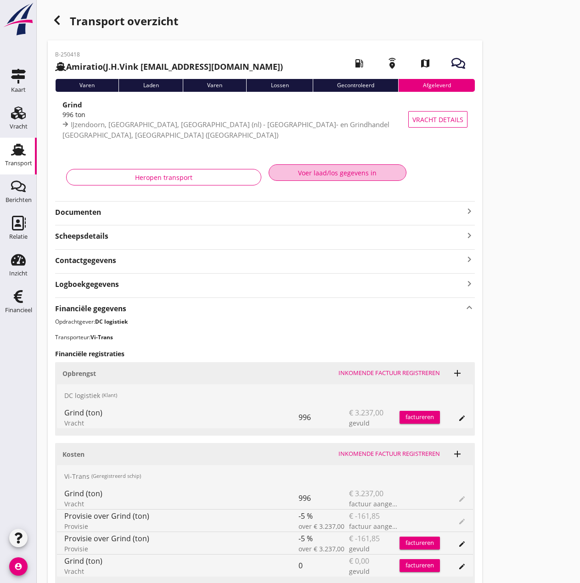
click at [339, 168] on div "Voer laad/los gegevens in" at bounding box center [337, 173] width 122 height 10
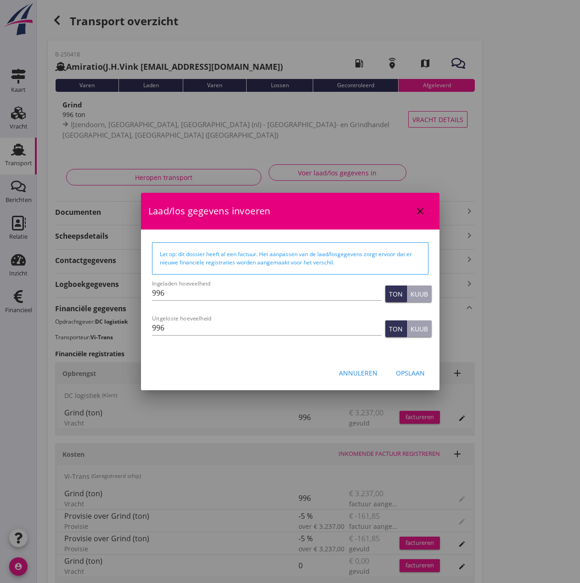
click at [362, 372] on div "Annuleren" at bounding box center [358, 373] width 39 height 10
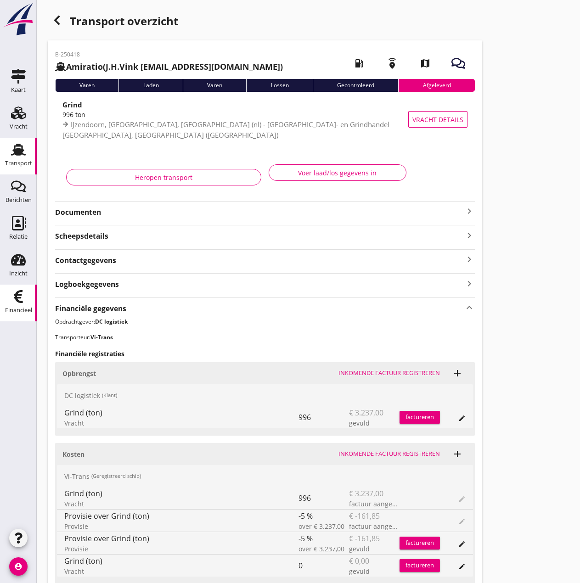
click at [10, 298] on div "Financieel" at bounding box center [18, 296] width 22 height 15
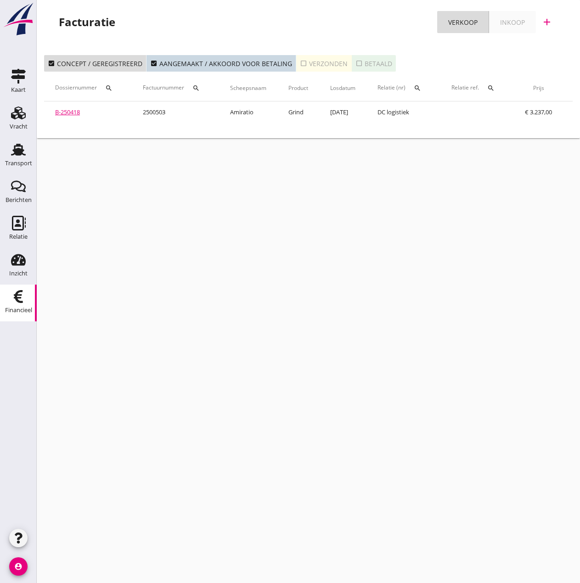
scroll to position [0, 174]
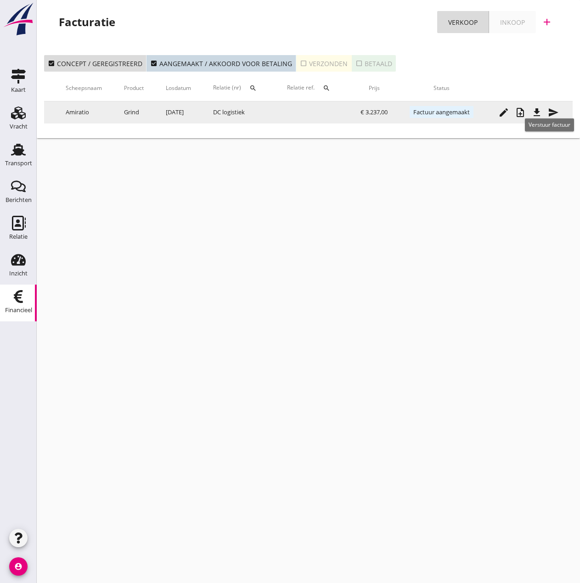
click at [548, 109] on icon "send" at bounding box center [553, 112] width 11 height 11
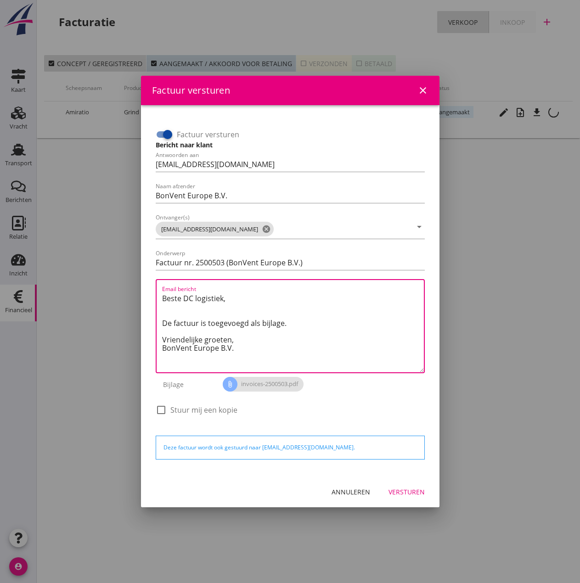
drag, startPoint x: 243, startPoint y: 339, endPoint x: 152, endPoint y: 292, distance: 102.0
click at [152, 292] on div "Factuur versturen Bericht naar klant Antwoorden aan [EMAIL_ADDRESS][DOMAIN_NAME…" at bounding box center [290, 273] width 276 height 314
paste textarea "Relatie, In de bijlage vindt u de afrekening voor de reis van de MS [PERSON_NAM…"
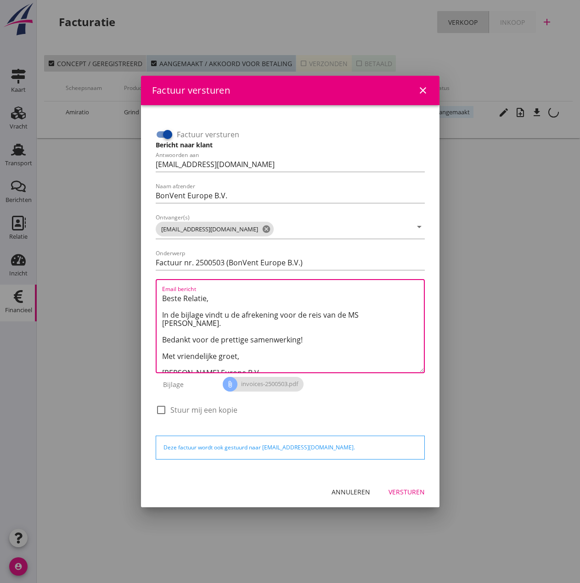
drag, startPoint x: 359, startPoint y: 314, endPoint x: 391, endPoint y: 314, distance: 31.7
click at [391, 314] on textarea "Beste Relatie, In de bijlage vindt u de afrekening voor de reis van de MS [PERS…" at bounding box center [293, 331] width 262 height 81
type textarea "Beste Relatie, In de bijlage vindt u de afrekening voor de reis van de MS [PERS…"
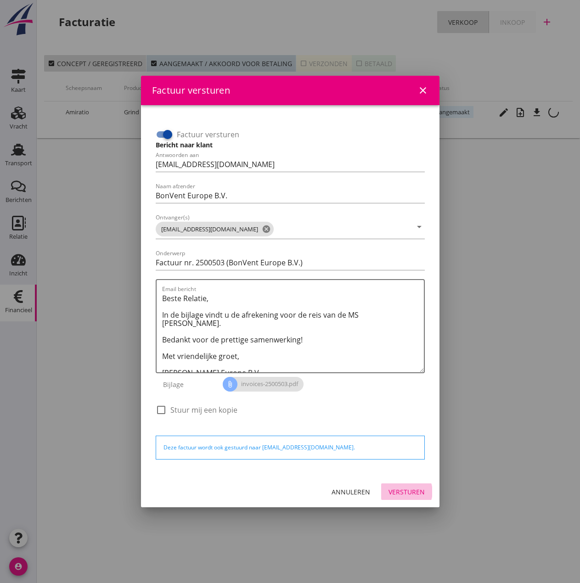
click at [402, 493] on div "Versturen" at bounding box center [406, 492] width 36 height 10
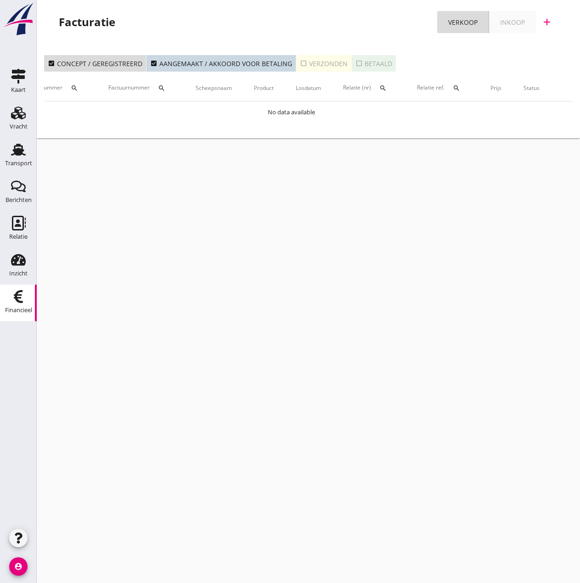
click at [524, 219] on div "cancel You are impersonating another user. Facturatie Verkoop Inkoop add check_…" at bounding box center [308, 291] width 543 height 583
click at [17, 154] on use at bounding box center [18, 150] width 15 height 12
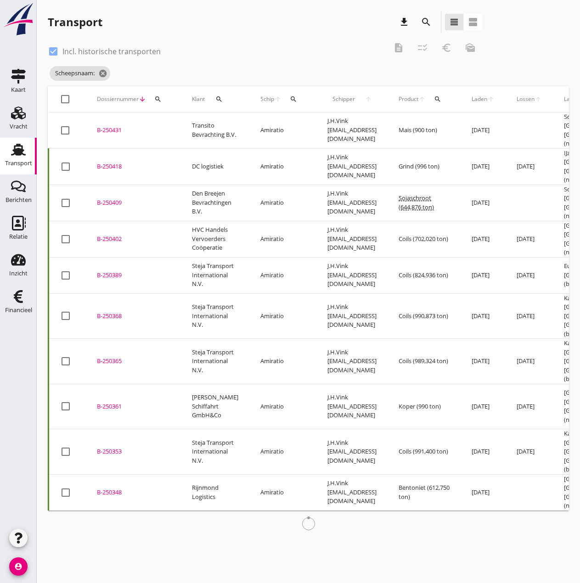
click at [290, 100] on icon "search" at bounding box center [293, 98] width 7 height 7
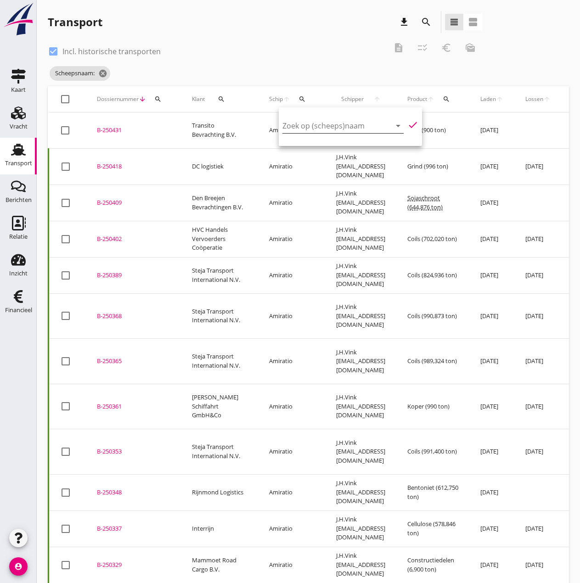
click at [297, 121] on input "Zoek op (scheeps)naam" at bounding box center [329, 125] width 95 height 15
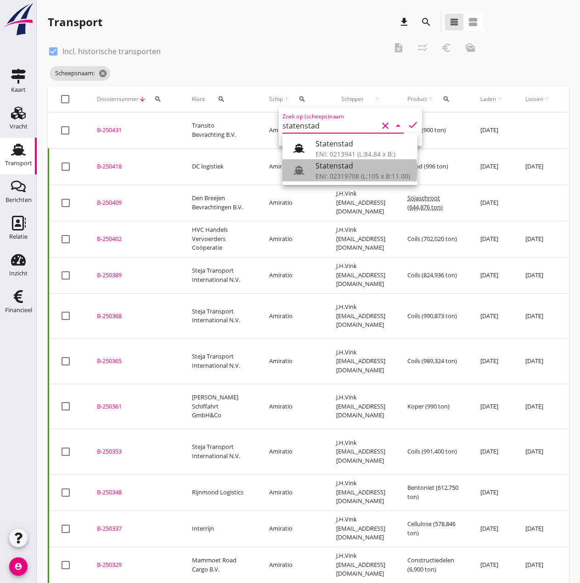
click at [322, 180] on div "ENI: 02319708 (L:105 x B:11.00)" at bounding box center [362, 176] width 95 height 10
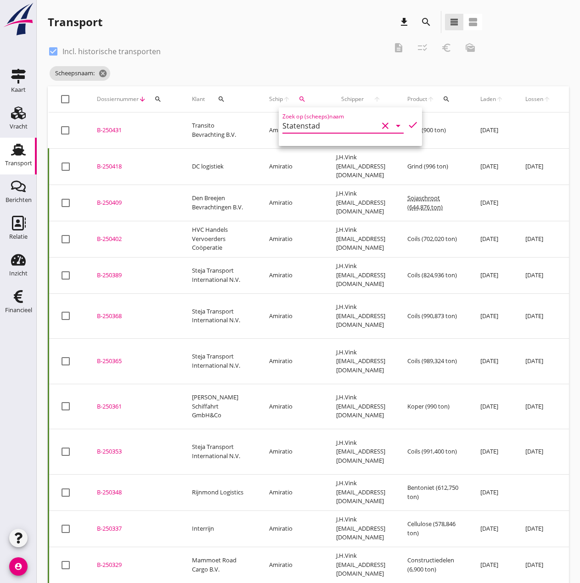
click at [407, 125] on icon "check" at bounding box center [412, 124] width 11 height 11
type input "Statenstad"
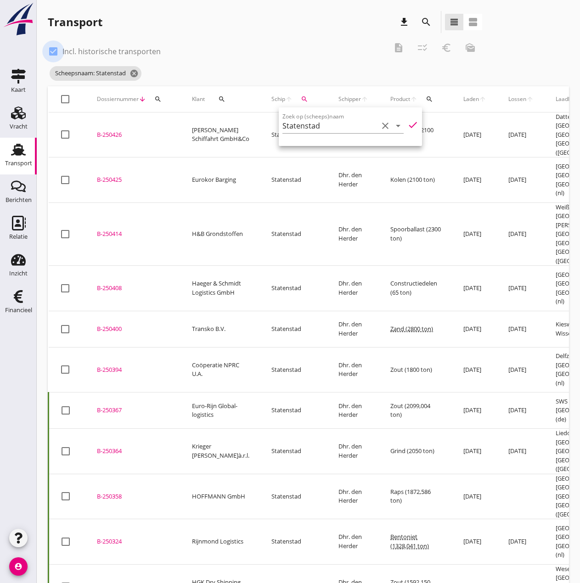
click at [54, 50] on div at bounding box center [53, 52] width 16 height 16
checkbox input "false"
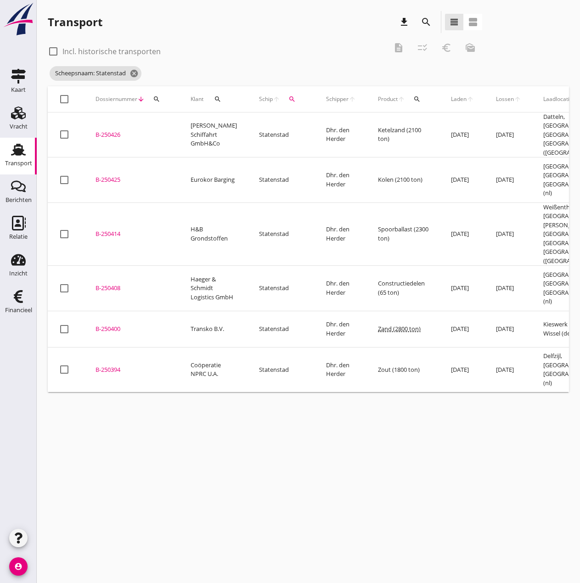
click at [108, 325] on div "B-250400" at bounding box center [131, 329] width 73 height 9
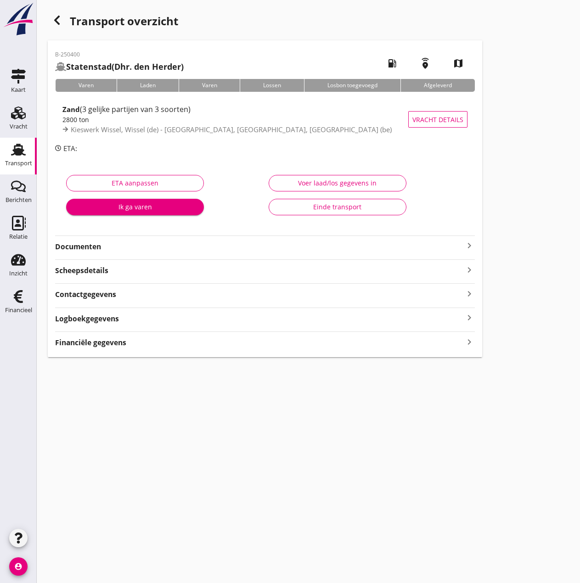
click at [208, 242] on strong "Documenten" at bounding box center [259, 246] width 409 height 11
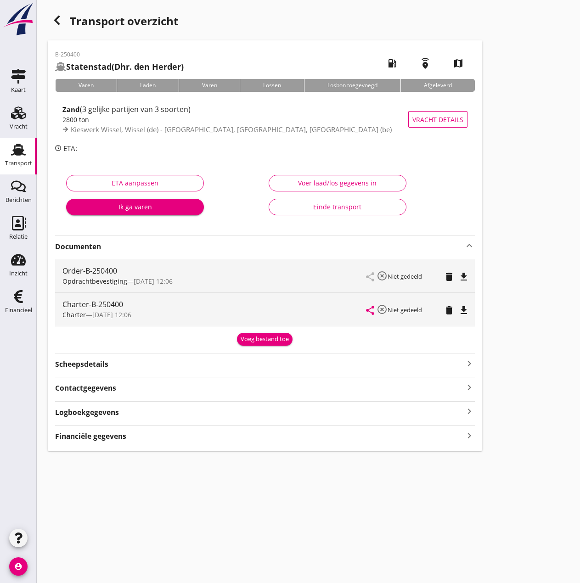
click at [60, 22] on icon "button" at bounding box center [56, 20] width 11 height 11
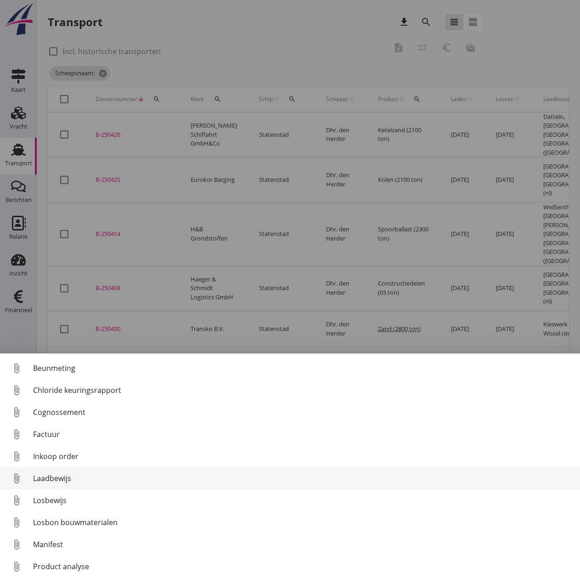
click at [49, 475] on div "Laadbewijs" at bounding box center [302, 478] width 539 height 11
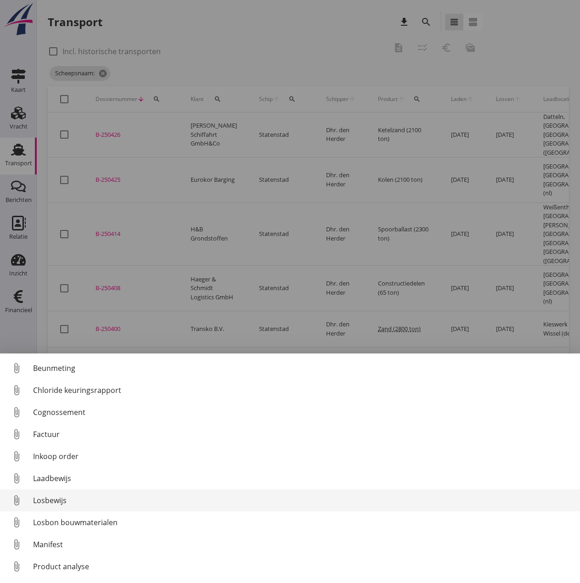
click at [47, 498] on div "Losbewijs" at bounding box center [302, 500] width 539 height 11
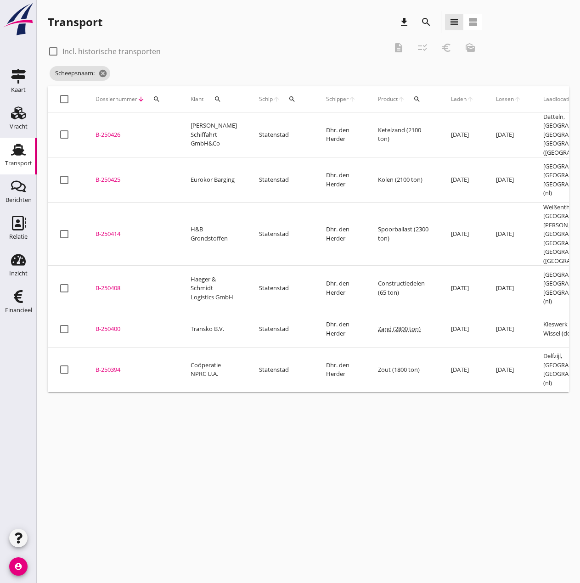
click at [112, 325] on div "B-250400" at bounding box center [131, 329] width 73 height 9
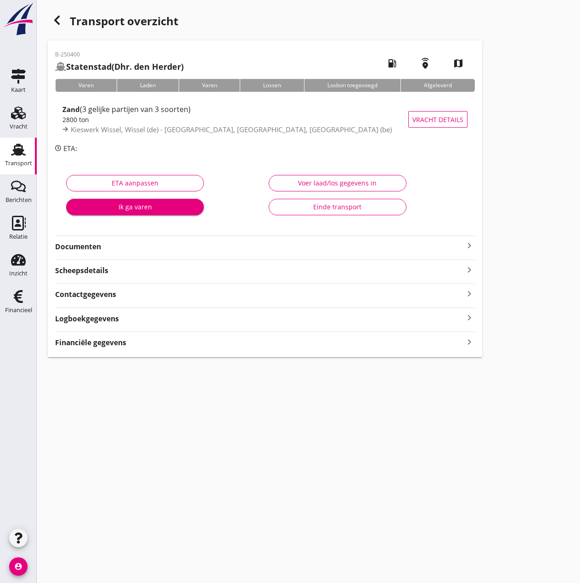
click at [299, 185] on div "Voer laad/los gegevens in" at bounding box center [337, 183] width 122 height 10
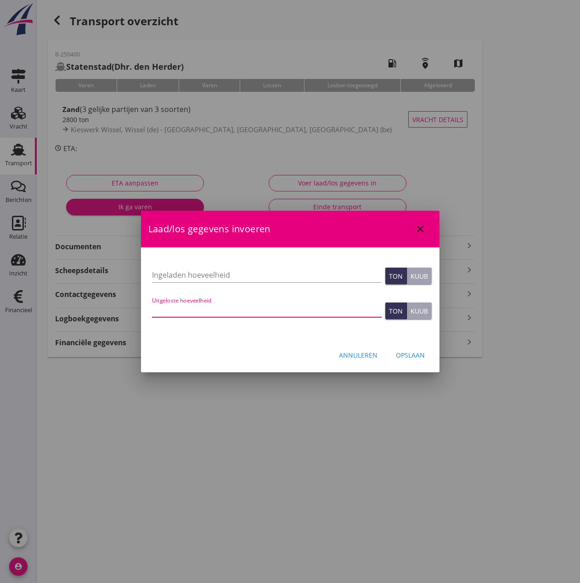
click at [214, 314] on input "Uitgeloste hoeveelheid" at bounding box center [267, 310] width 230 height 15
type input "2517"
click at [198, 269] on input "Ingeladen hoeveelheid" at bounding box center [267, 275] width 230 height 15
click at [194, 278] on input "Ingeladen hoeveelheid" at bounding box center [267, 275] width 230 height 15
type input "2517"
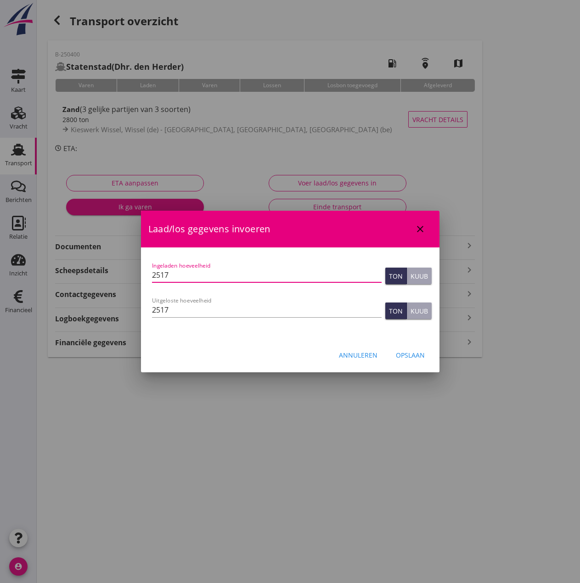
click at [412, 355] on div "Opslaan" at bounding box center [410, 355] width 29 height 10
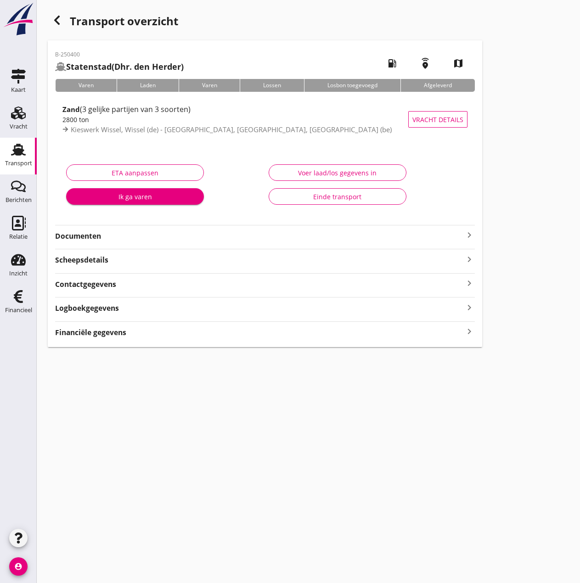
click at [67, 332] on strong "Financiële gegevens" at bounding box center [90, 332] width 71 height 11
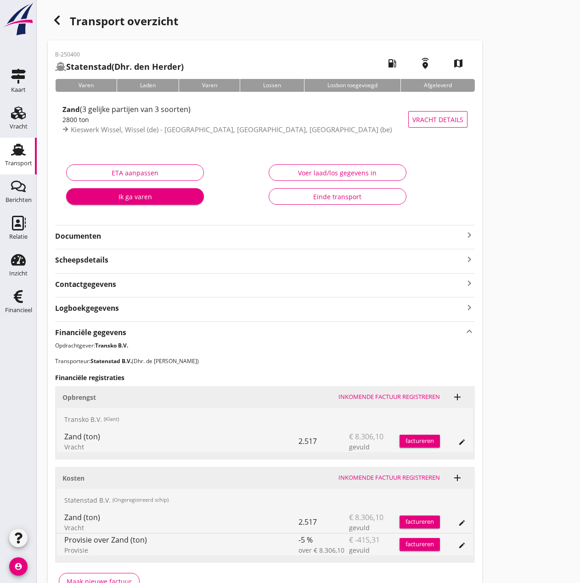
scroll to position [56, 0]
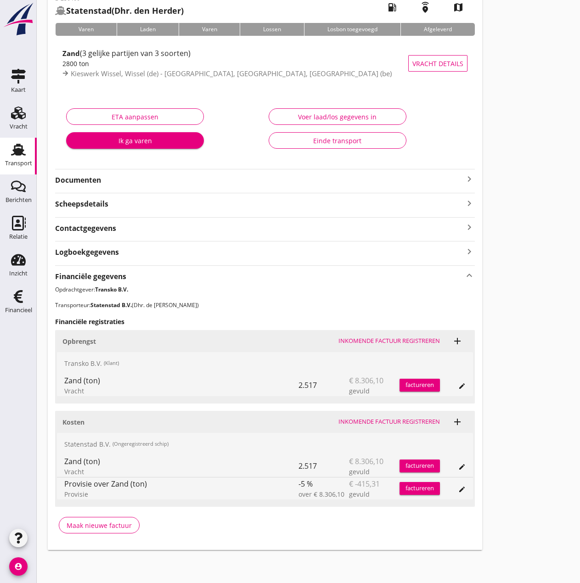
click at [374, 423] on div "Inkomende factuur registreren" at bounding box center [388, 421] width 101 height 9
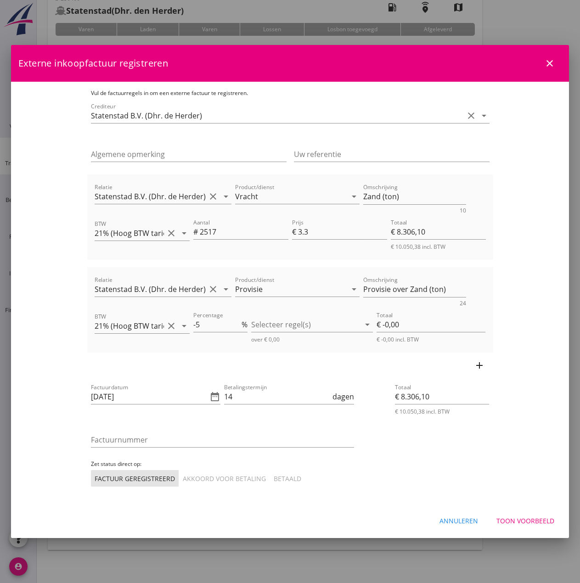
click at [466, 520] on div "Annuleren" at bounding box center [458, 521] width 39 height 10
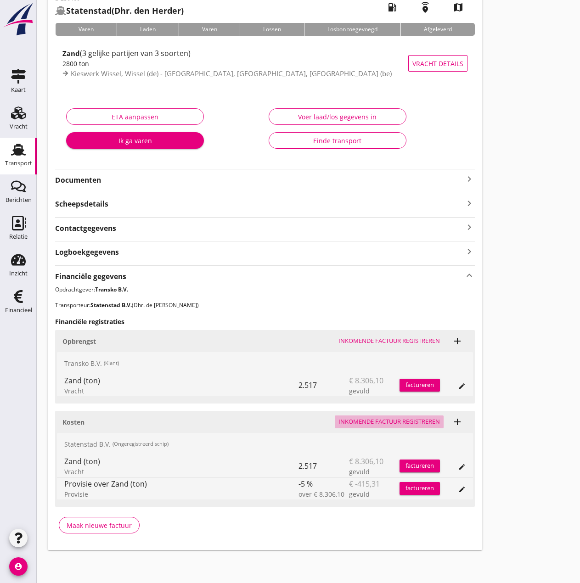
click at [405, 415] on button "Inkomende factuur registreren" at bounding box center [389, 421] width 109 height 13
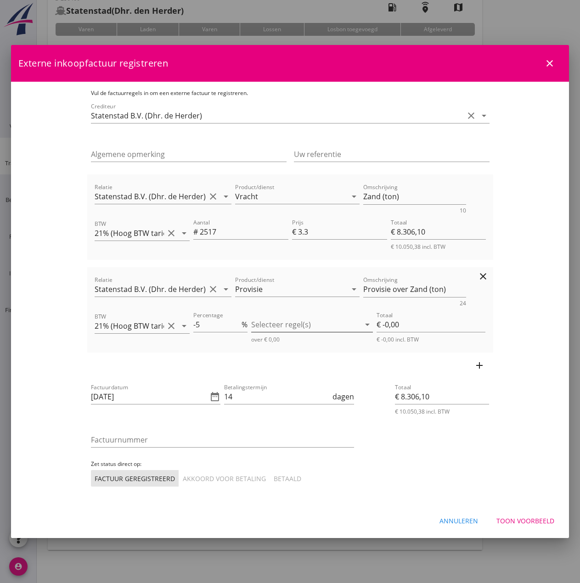
click at [292, 323] on div at bounding box center [305, 324] width 109 height 15
click at [274, 331] on icon "check_box_outline_blank" at bounding box center [273, 332] width 18 height 18
type input "€ -415,31"
click at [209, 398] on icon "date_range" at bounding box center [214, 396] width 11 height 11
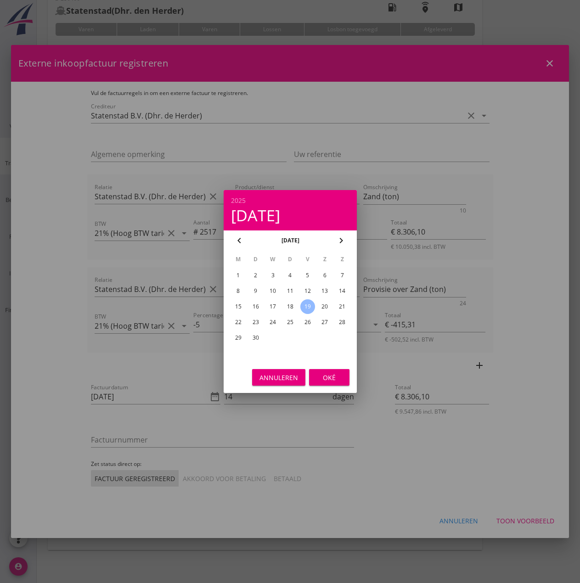
click at [236, 243] on icon "chevron_left" at bounding box center [239, 240] width 11 height 11
click at [289, 338] on div "28" at bounding box center [289, 338] width 15 height 15
type input "[DATE]"
click at [331, 376] on div "Oké" at bounding box center [329, 378] width 26 height 10
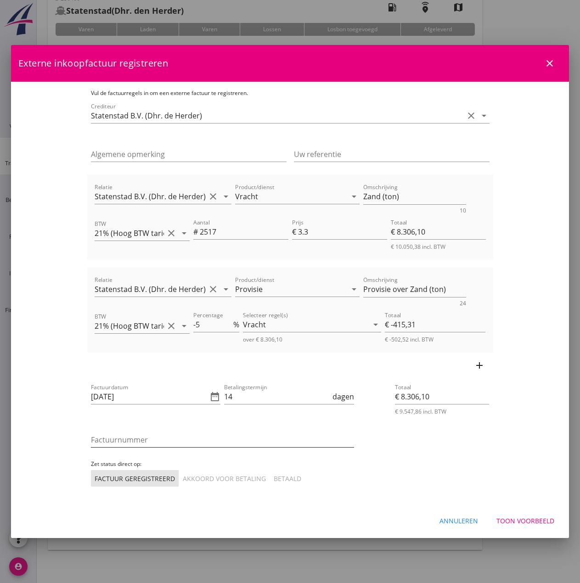
click at [95, 441] on input "Factuurnummer" at bounding box center [222, 439] width 263 height 15
type input "25038"
click at [183, 475] on div "Akkoord voor betaling" at bounding box center [224, 479] width 83 height 10
click at [455, 325] on input "€ -415,31" at bounding box center [435, 324] width 101 height 15
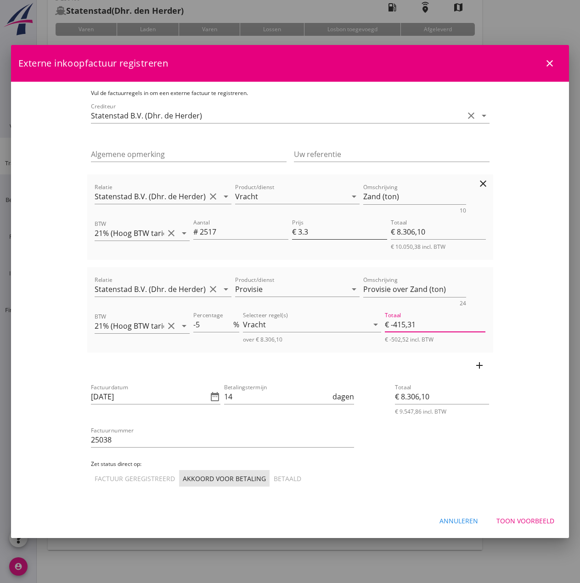
click at [345, 234] on input "3.3" at bounding box center [342, 231] width 89 height 15
type input "3.30"
type input "€ 7.890,80"
type input "3.30"
click at [336, 325] on div "Vracht" at bounding box center [305, 324] width 125 height 15
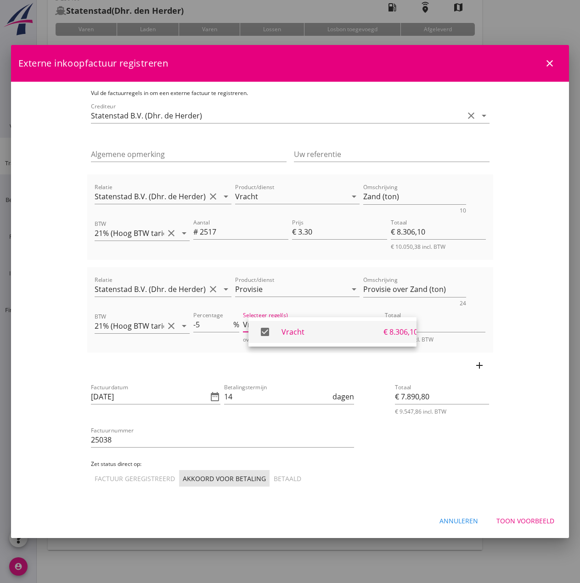
click at [263, 331] on icon "check_box" at bounding box center [265, 332] width 18 height 18
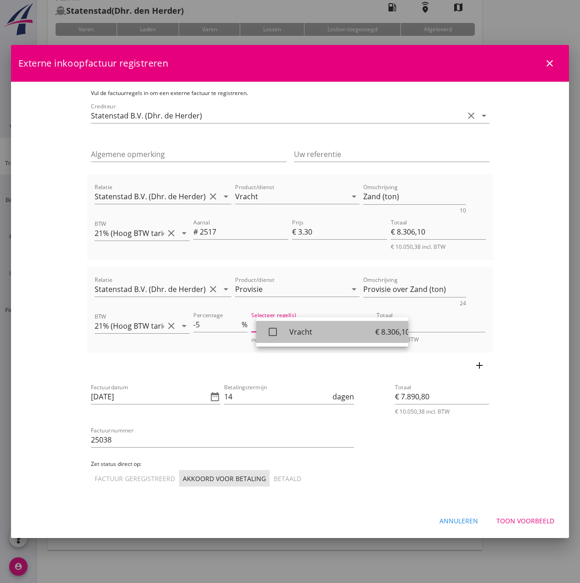
click at [271, 331] on icon "check_box_outline_blank" at bounding box center [273, 332] width 18 height 18
type input "€ -415,31"
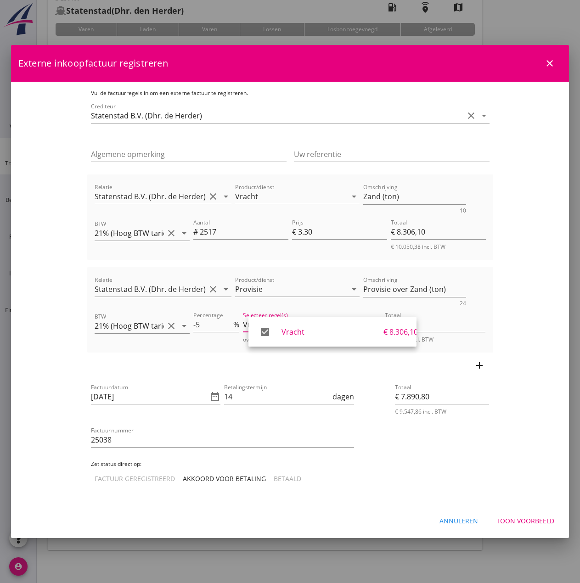
click at [183, 477] on div "Akkoord voor betaling" at bounding box center [224, 479] width 83 height 10
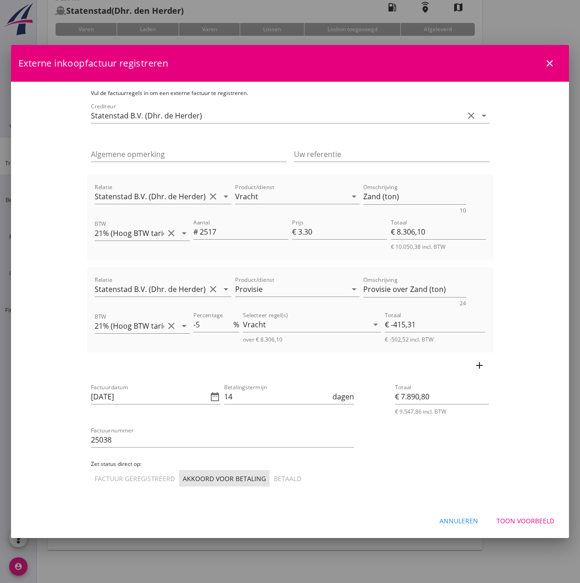
click at [513, 527] on button "Toon voorbeeld" at bounding box center [525, 520] width 73 height 17
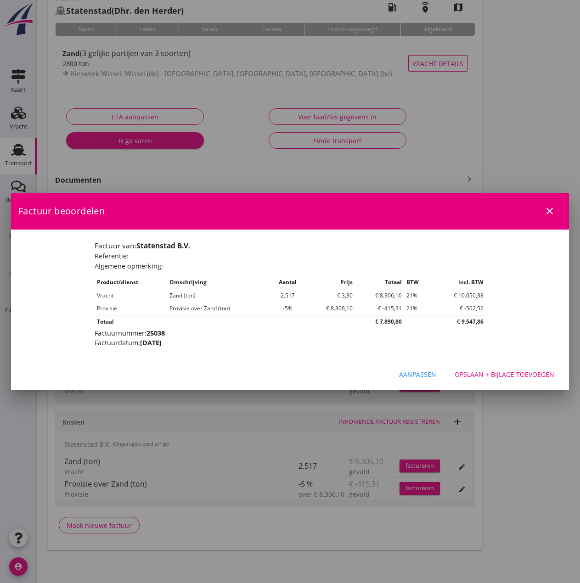
click at [424, 371] on div "Aanpassen" at bounding box center [417, 375] width 37 height 10
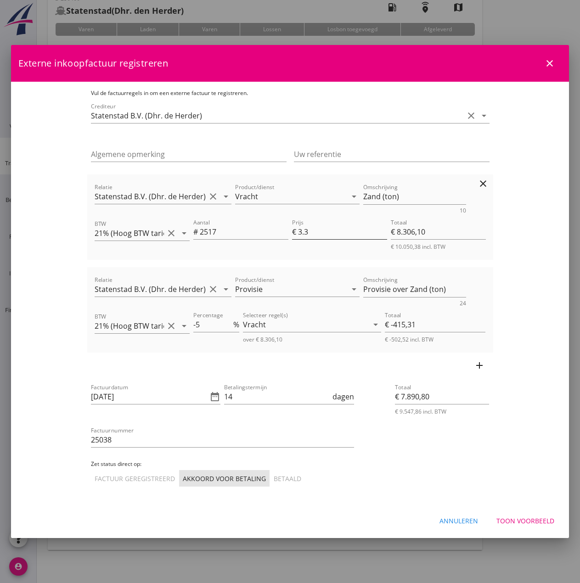
click at [323, 236] on input "3.3" at bounding box center [342, 231] width 89 height 15
type input "3.31"
type input "€ 8.331,27"
type input "€ -416,56"
type input "€ 7.914,71"
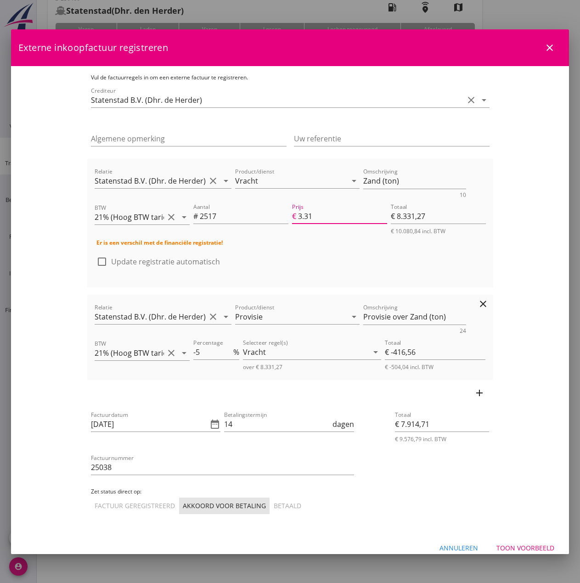
click at [257, 308] on div "Product/dienst Provisie arrow_drop_down" at bounding box center [297, 318] width 124 height 29
click at [322, 219] on input "3.31" at bounding box center [342, 216] width 89 height 15
type input "3.3"
type input "€ 8.306,10"
type input "€ -415,31"
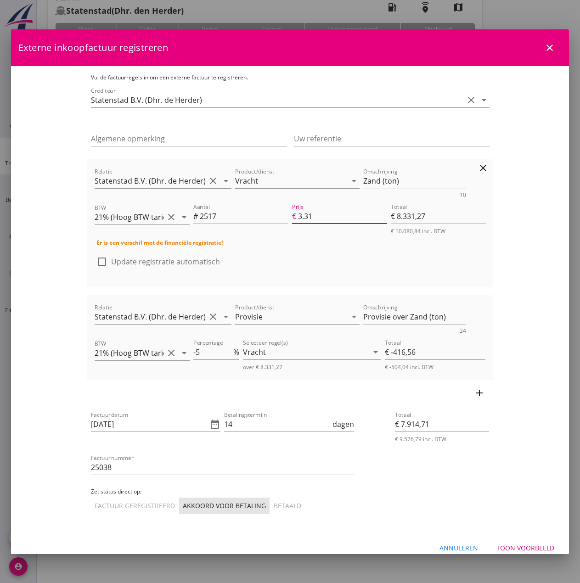
type input "€ 7.890,80"
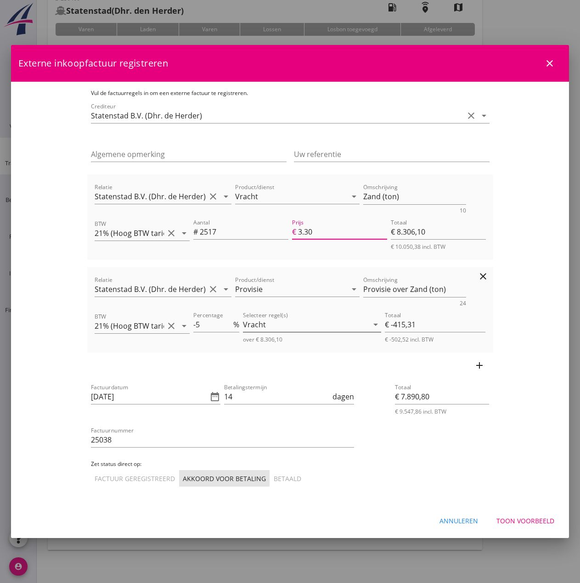
type input "3.30"
click at [326, 321] on div "Vracht" at bounding box center [305, 324] width 125 height 15
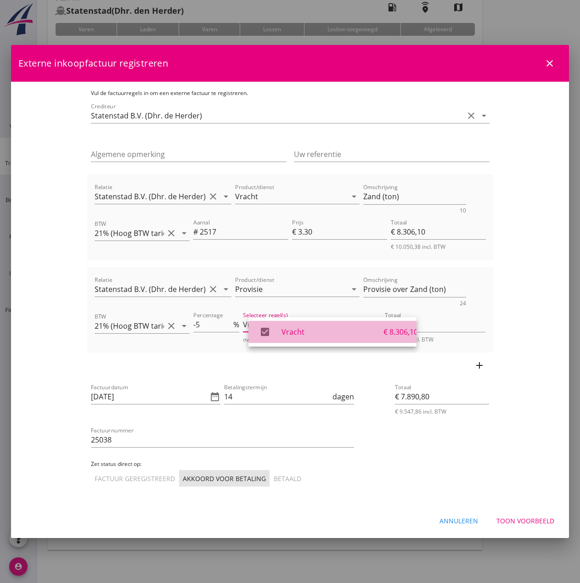
click at [301, 331] on div "Vracht" at bounding box center [332, 331] width 102 height 11
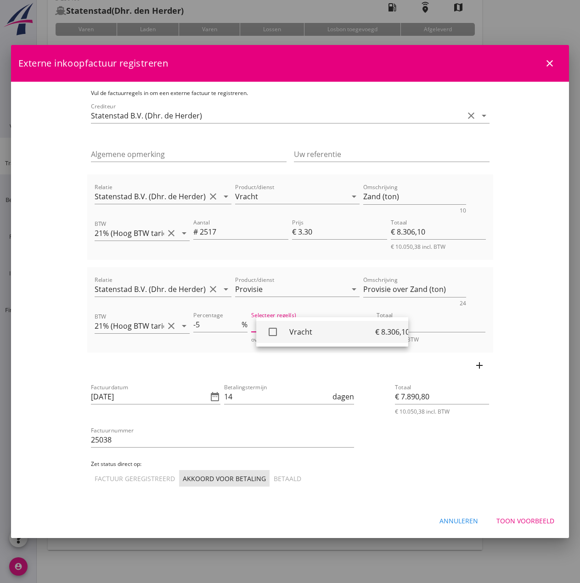
click at [301, 331] on div "Vracht" at bounding box center [332, 331] width 86 height 11
type input "€ -415,31"
click at [536, 518] on div "Toon voorbeeld" at bounding box center [525, 521] width 58 height 10
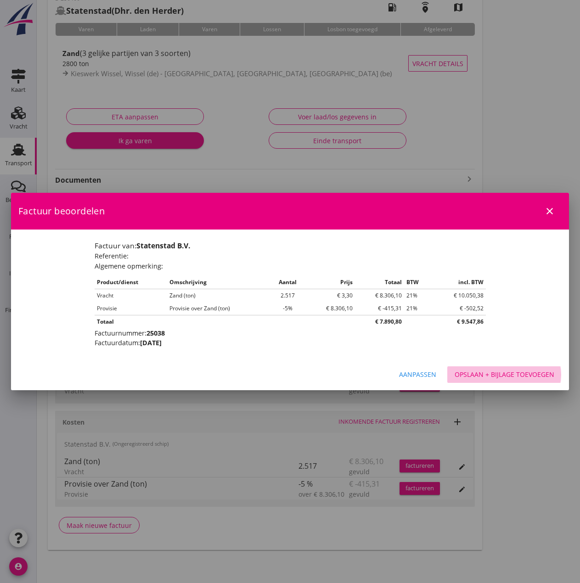
click at [491, 375] on div "Opslaan + bijlage toevoegen" at bounding box center [504, 375] width 100 height 10
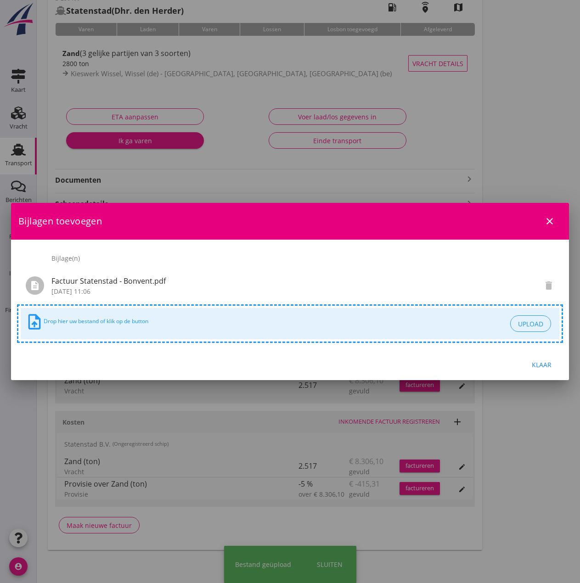
click at [544, 364] on div "Klaar" at bounding box center [541, 365] width 26 height 10
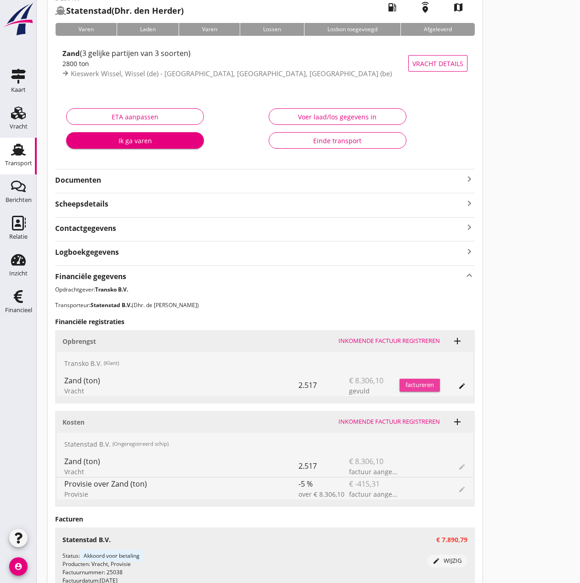
click at [428, 383] on div "factureren" at bounding box center [419, 385] width 40 height 9
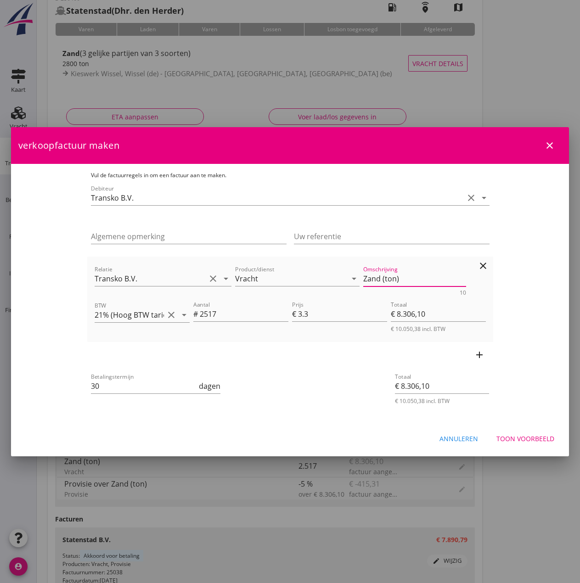
click at [380, 279] on textarea "Zand (ton)" at bounding box center [414, 278] width 103 height 15
type textarea "Zand (2517 ton)"
click at [133, 391] on input "30" at bounding box center [144, 386] width 107 height 15
type input "3"
type input "14"
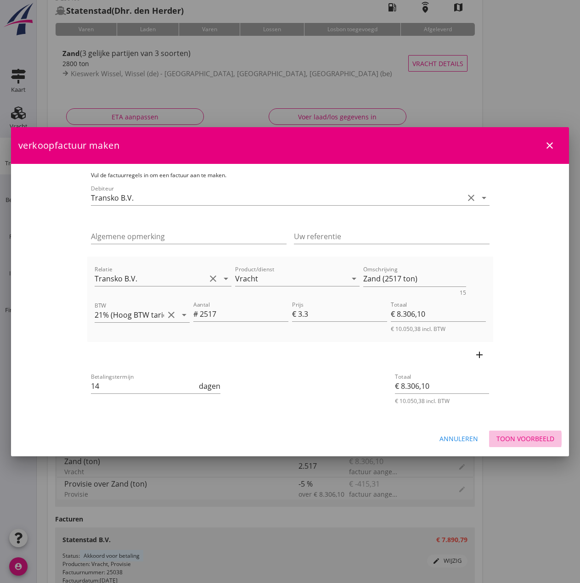
click at [526, 440] on div "Toon voorbeeld" at bounding box center [525, 439] width 58 height 10
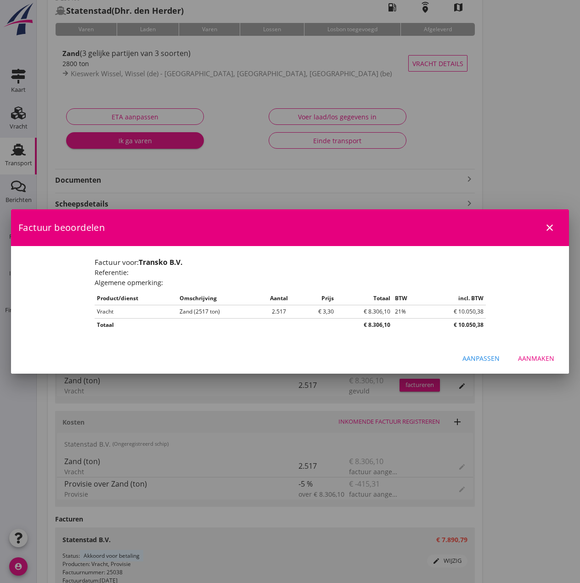
click at [544, 357] on div "Aanmaken" at bounding box center [536, 358] width 36 height 10
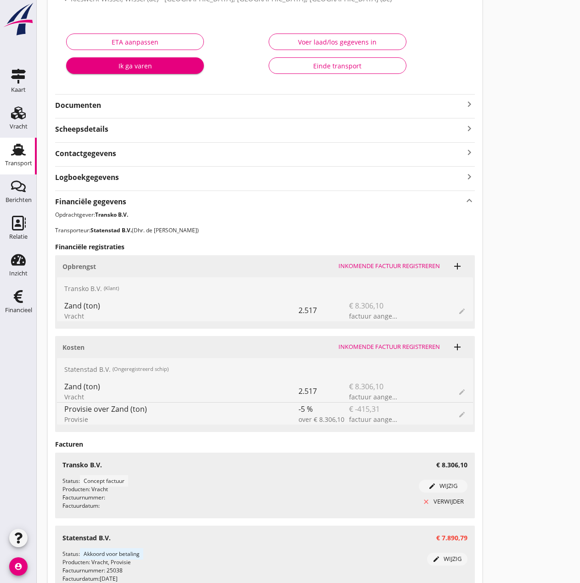
scroll to position [0, 0]
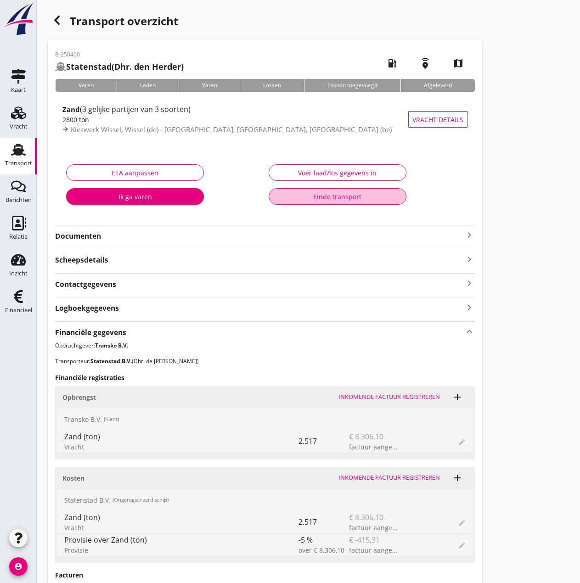
click at [340, 198] on div "Einde transport" at bounding box center [337, 197] width 122 height 10
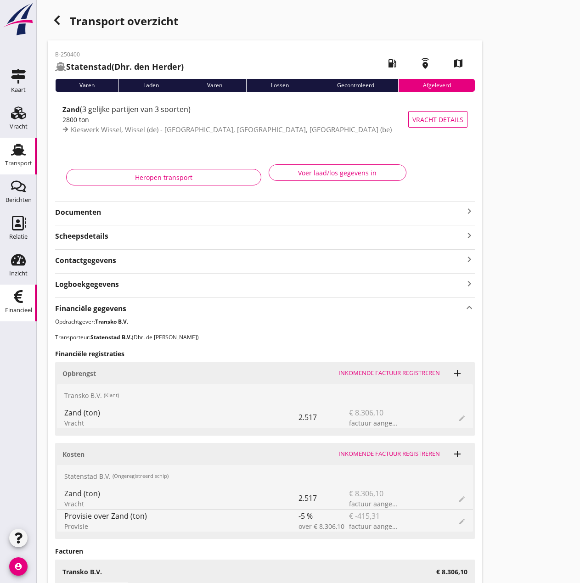
click at [17, 294] on use at bounding box center [18, 296] width 9 height 13
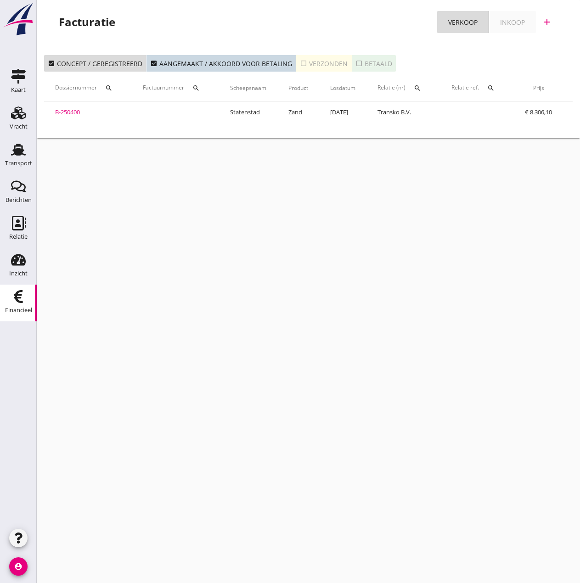
scroll to position [0, 147]
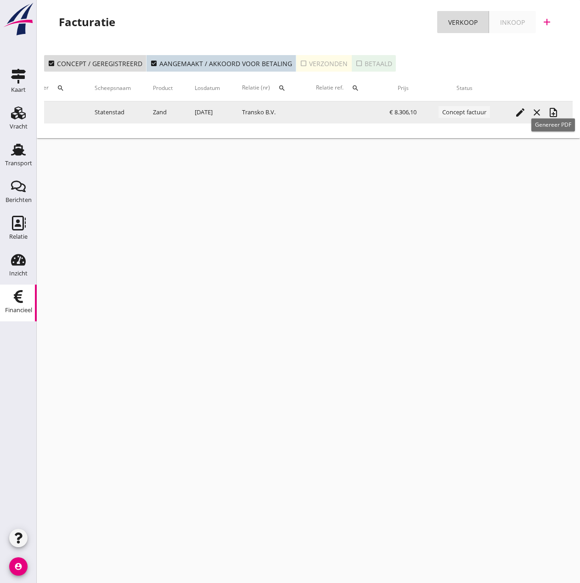
click at [557, 114] on icon "note_add" at bounding box center [553, 112] width 11 height 11
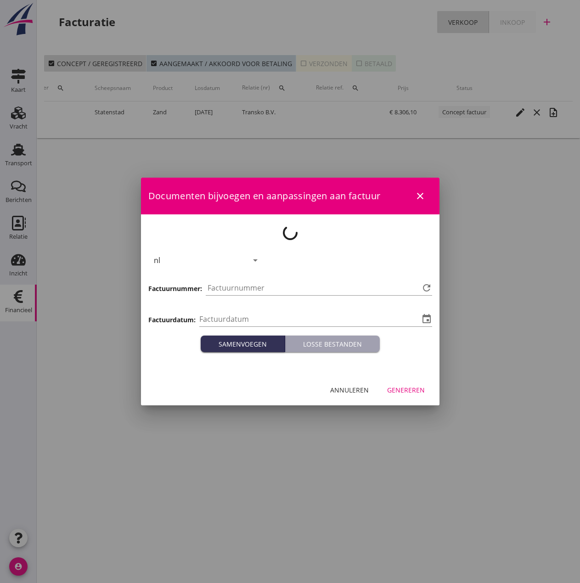
type input "[DATE]"
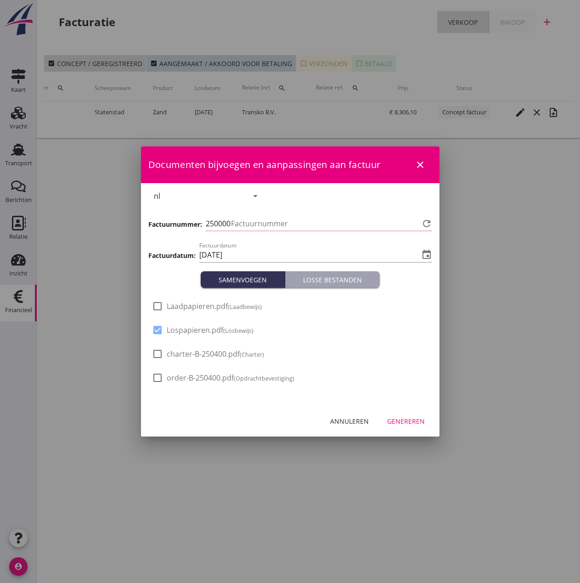
type input "504"
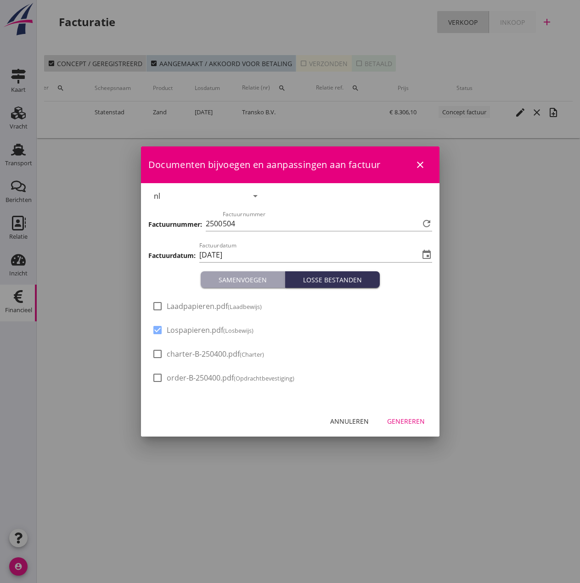
click at [166, 308] on div "check_box_outline_blank Laadpapieren.pdf (Laadbewijs)" at bounding box center [207, 306] width 110 height 11
click at [160, 304] on div at bounding box center [158, 306] width 16 height 16
checkbox input "true"
click at [396, 423] on div "Genereren" at bounding box center [406, 421] width 38 height 10
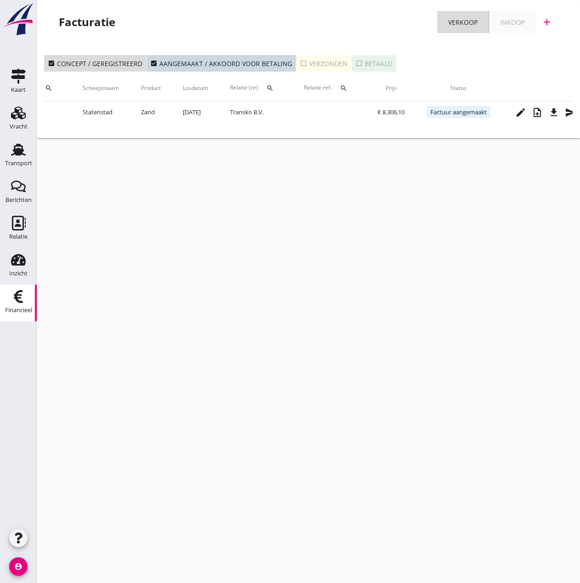
scroll to position [0, 176]
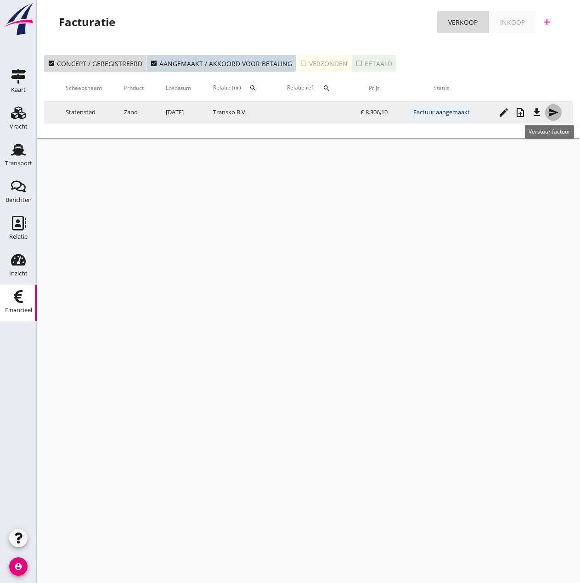
click at [554, 108] on icon "send" at bounding box center [553, 112] width 11 height 11
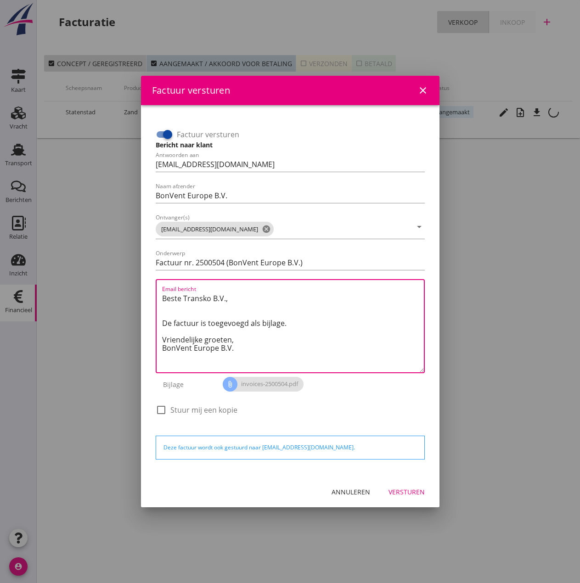
drag, startPoint x: 240, startPoint y: 339, endPoint x: 47, endPoint y: 257, distance: 210.2
click at [47, 257] on div "Factuur versturen close Factuur versturen Bericht naar klant Antwoorden aan [EM…" at bounding box center [290, 291] width 580 height 583
paste textarea "Relatie, In de bijlage vindt u de afrekening voor de reis van de MS [PERSON_NAM…"
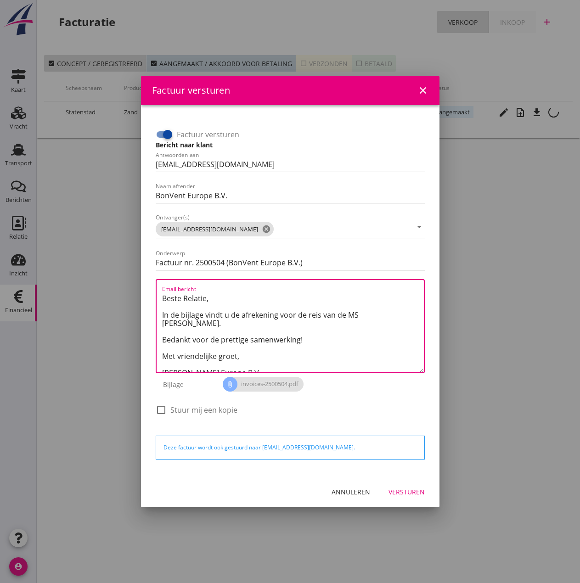
drag, startPoint x: 359, startPoint y: 316, endPoint x: 551, endPoint y: 357, distance: 197.2
click at [359, 316] on textarea "Beste Relatie, In de bijlage vindt u de afrekening voor de reis van de MS [PERS…" at bounding box center [293, 331] width 262 height 81
type textarea "Beste Relatie, In de bijlage vindt u de afrekening voor de reis van de MS [PERS…"
click at [401, 493] on div "Versturen" at bounding box center [406, 492] width 36 height 10
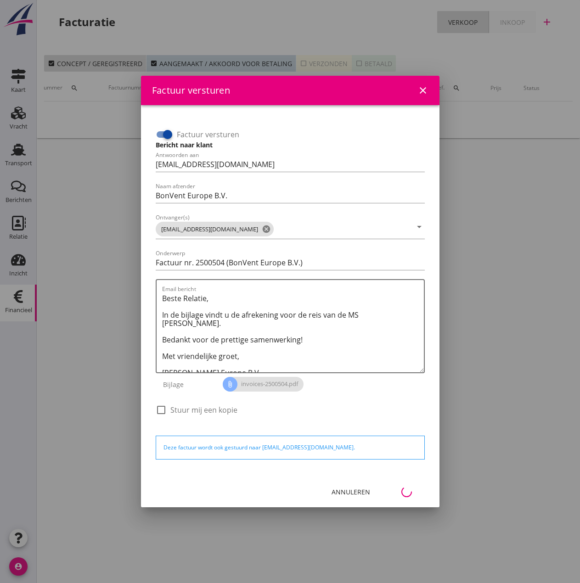
scroll to position [0, 41]
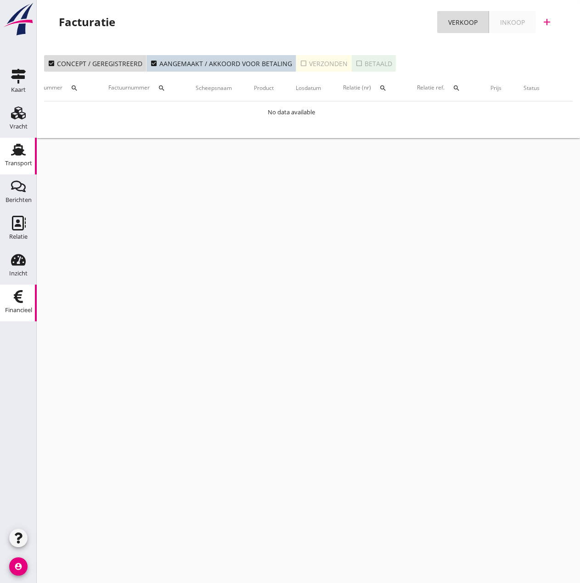
click at [15, 157] on div "Transport" at bounding box center [18, 163] width 27 height 13
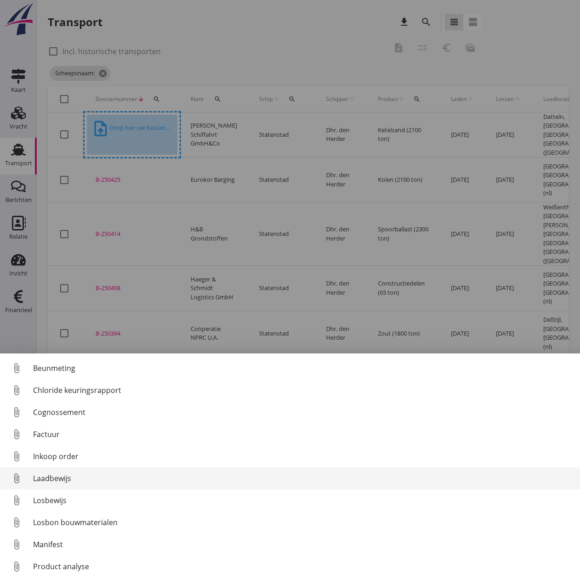
click at [50, 478] on div "Laadbewijs" at bounding box center [302, 478] width 539 height 11
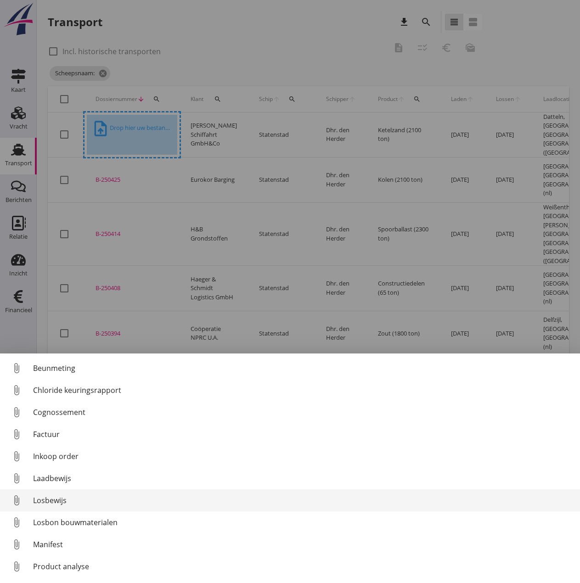
click at [51, 500] on div "Losbewijs" at bounding box center [302, 500] width 539 height 11
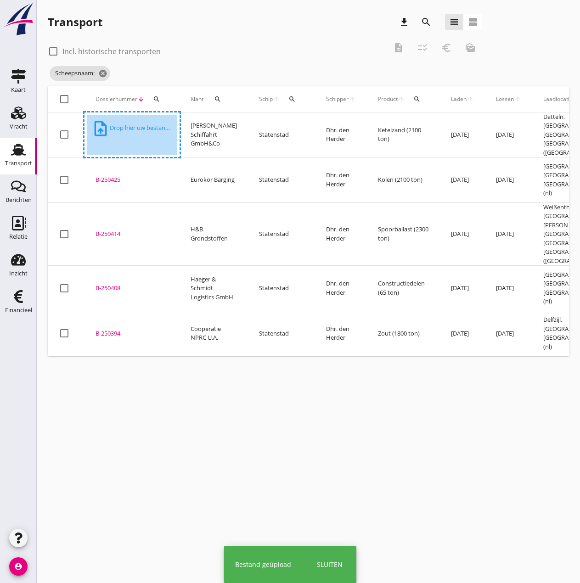
click at [105, 329] on div "B-250394" at bounding box center [131, 333] width 73 height 9
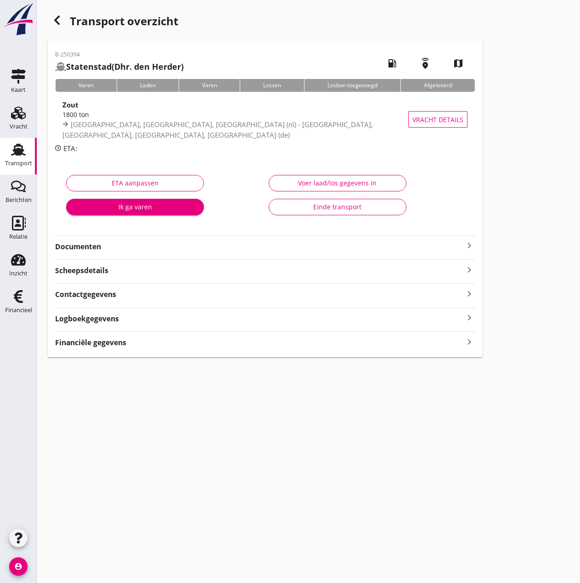
click at [345, 182] on div "Voer laad/los gegevens in" at bounding box center [337, 183] width 122 height 10
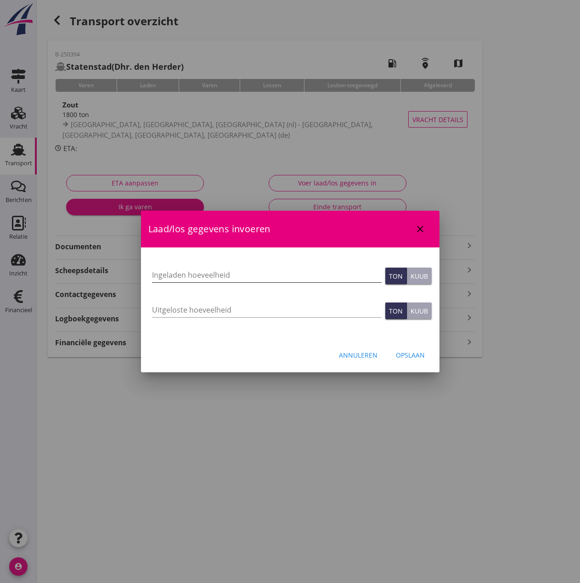
click at [165, 273] on input "Ingeladen hoeveelheid" at bounding box center [267, 275] width 230 height 15
type input "1774"
click at [164, 312] on input "Uitgeloste hoeveelheid" at bounding box center [267, 310] width 230 height 15
type input "1774"
click at [410, 356] on div "Opslaan" at bounding box center [410, 355] width 29 height 10
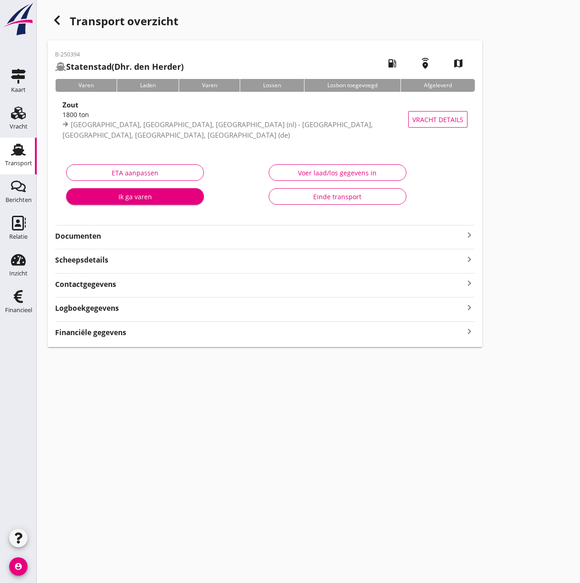
click at [93, 322] on div "Financiële gegevens keyboard_arrow_right" at bounding box center [265, 329] width 420 height 17
click at [96, 328] on strong "Financiële gegevens" at bounding box center [90, 332] width 71 height 11
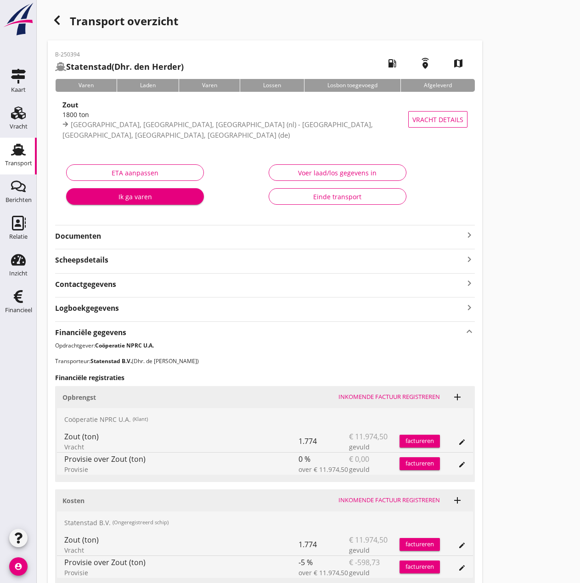
scroll to position [79, 0]
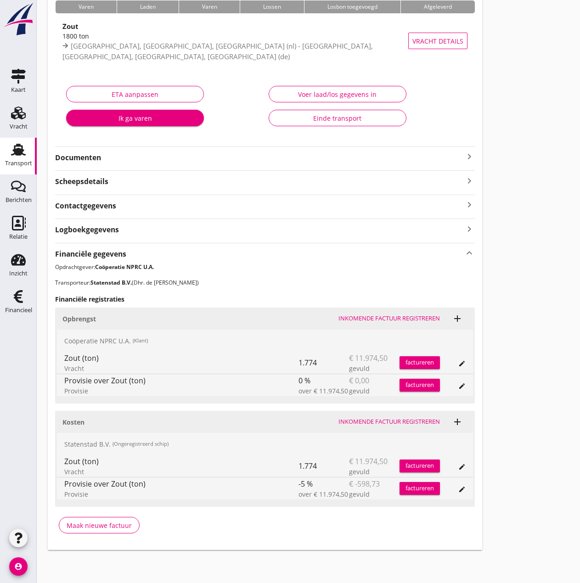
click at [402, 420] on div "Inkomende factuur registreren" at bounding box center [388, 421] width 101 height 9
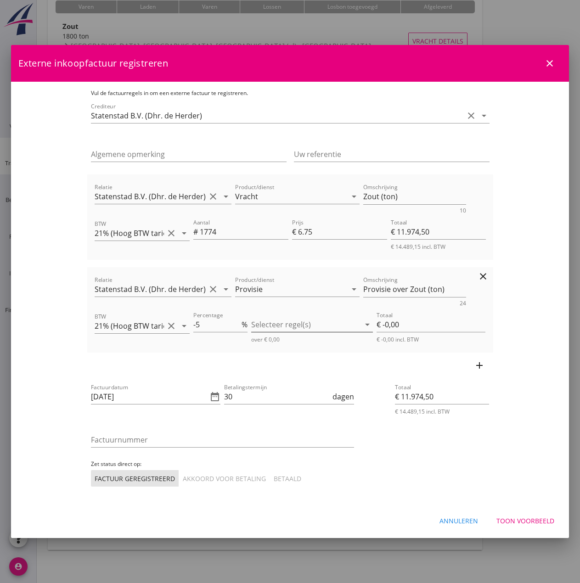
click at [292, 320] on div at bounding box center [305, 324] width 109 height 15
click at [274, 333] on icon "check_box_outline_blank" at bounding box center [273, 332] width 18 height 18
type input "€ -598,73"
click at [303, 376] on div "add" at bounding box center [290, 366] width 406 height 26
click at [485, 366] on icon "add" at bounding box center [479, 365] width 11 height 11
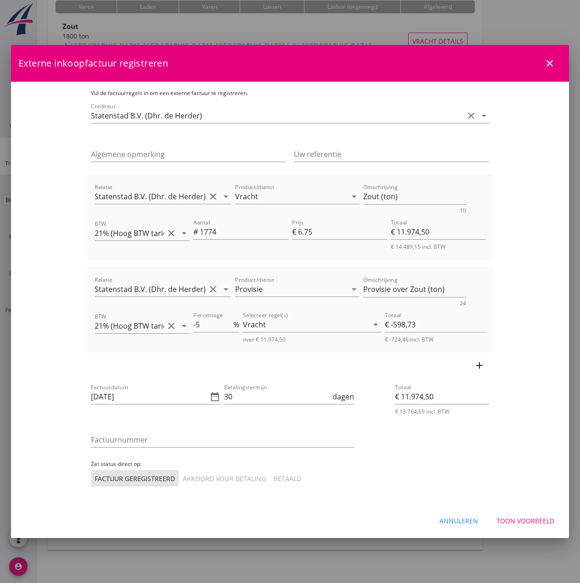
type input "€ 11.375,78"
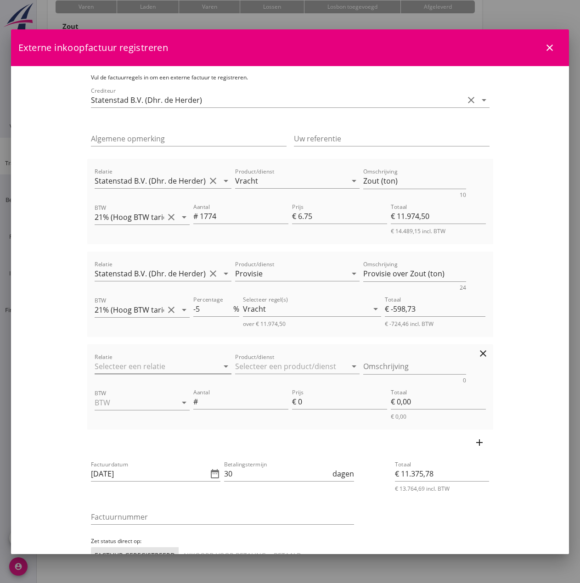
click at [118, 369] on input "Relatie" at bounding box center [151, 366] width 112 height 15
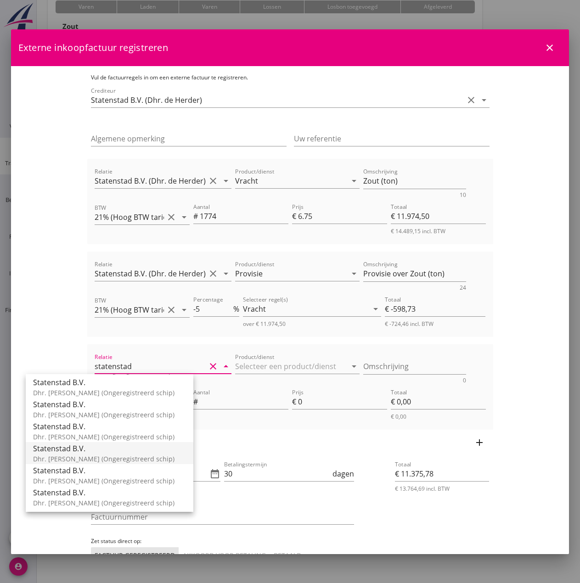
scroll to position [0, 0]
type input "s"
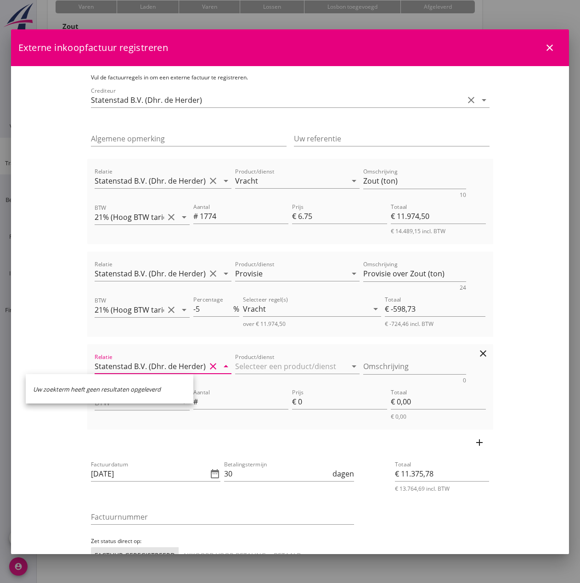
drag, startPoint x: 79, startPoint y: 366, endPoint x: 147, endPoint y: 368, distance: 68.0
click at [147, 368] on input "Statenstad B.V. (Dhr. de Herder)" at bounding box center [151, 366] width 112 height 15
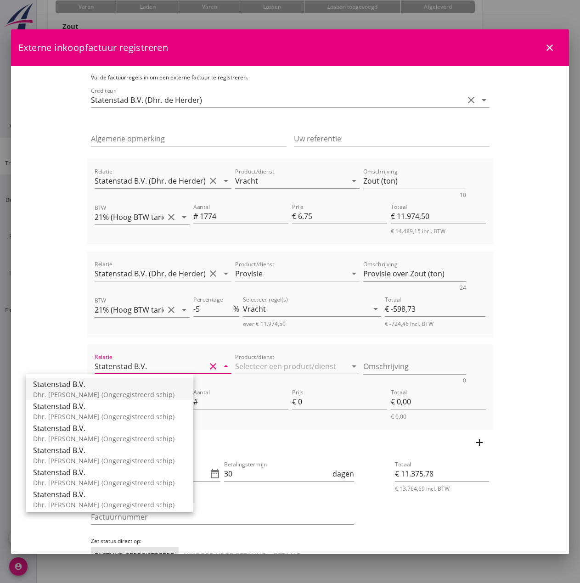
click at [55, 391] on div "Dhr. [PERSON_NAME] (Ongeregistreerd schip)" at bounding box center [109, 395] width 153 height 10
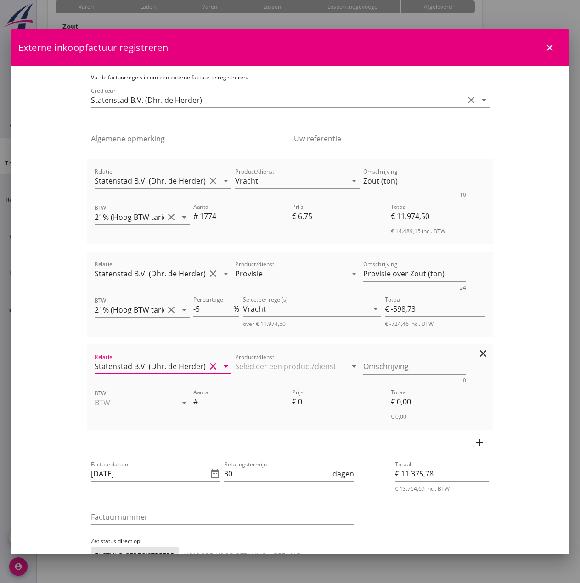
type input "Statenstad B.V. (Dhr. de Herder)"
click at [236, 367] on input "Product/dienst" at bounding box center [291, 366] width 112 height 15
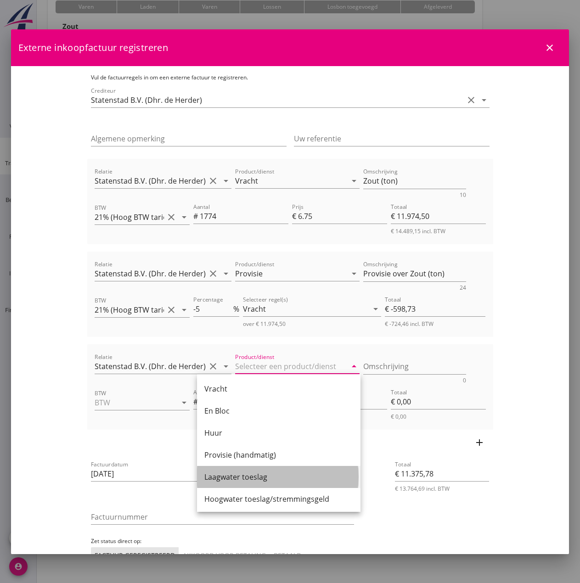
click at [248, 477] on div "Laagwater toeslag" at bounding box center [278, 476] width 149 height 11
type input "Laagwater toeslag"
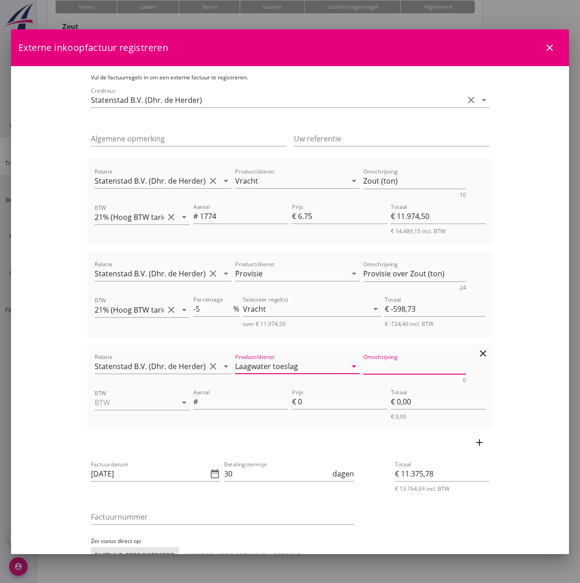
click at [363, 367] on textarea "Omschrijving" at bounding box center [414, 366] width 103 height 15
type textarea "KWZ 30%"
click at [104, 402] on input "BTW" at bounding box center [129, 402] width 69 height 15
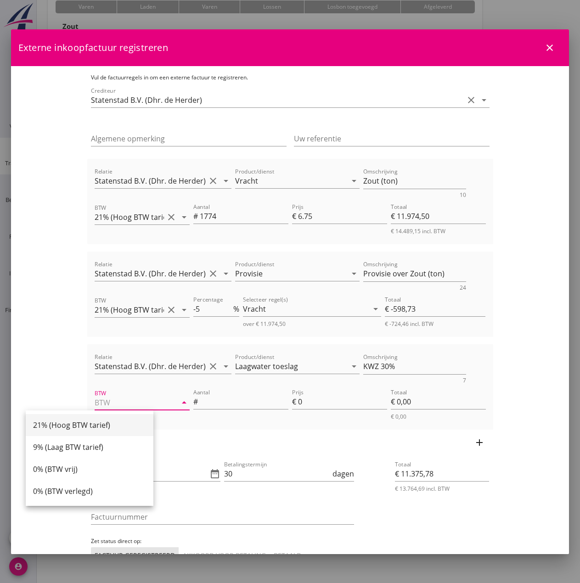
click at [70, 429] on div "21% (Hoog BTW tarief)" at bounding box center [89, 425] width 113 height 11
type input "21% (Hoog BTW tarief)"
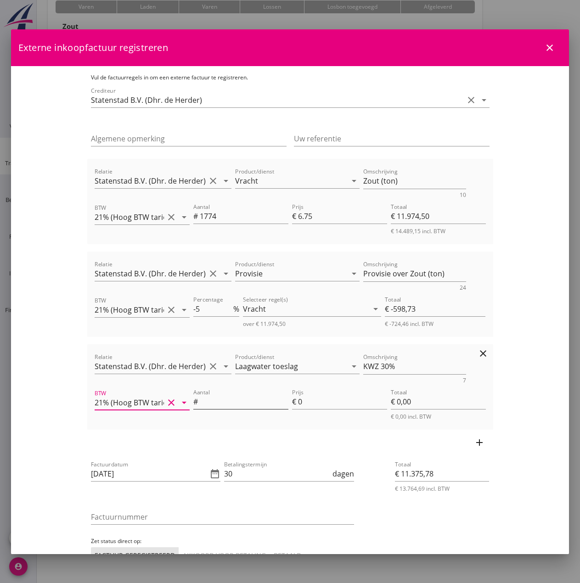
click at [220, 405] on input "Aantal" at bounding box center [244, 401] width 89 height 15
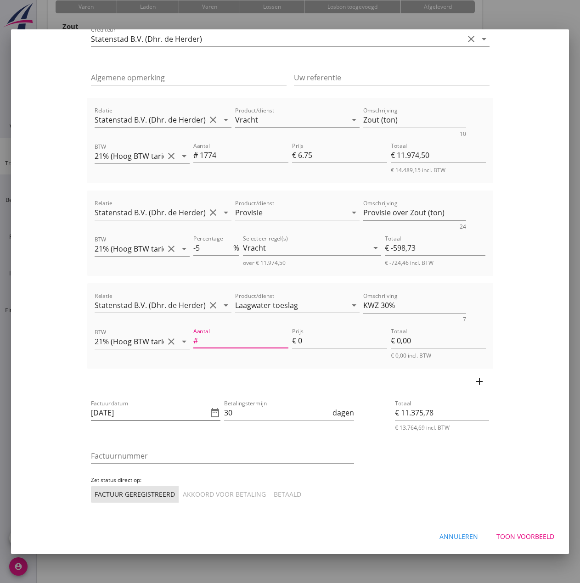
click at [209, 415] on icon "date_range" at bounding box center [214, 412] width 11 height 11
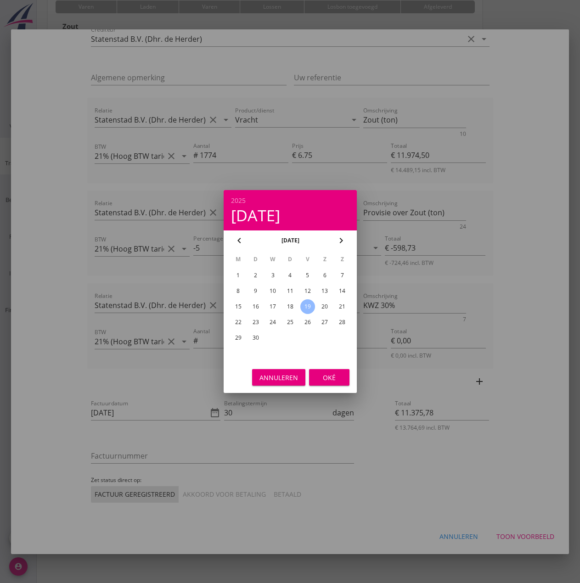
click at [236, 241] on icon "chevron_left" at bounding box center [239, 240] width 11 height 11
click at [239, 337] on div "25" at bounding box center [237, 338] width 15 height 15
type input "[DATE]"
click at [329, 381] on div "Oké" at bounding box center [329, 378] width 26 height 10
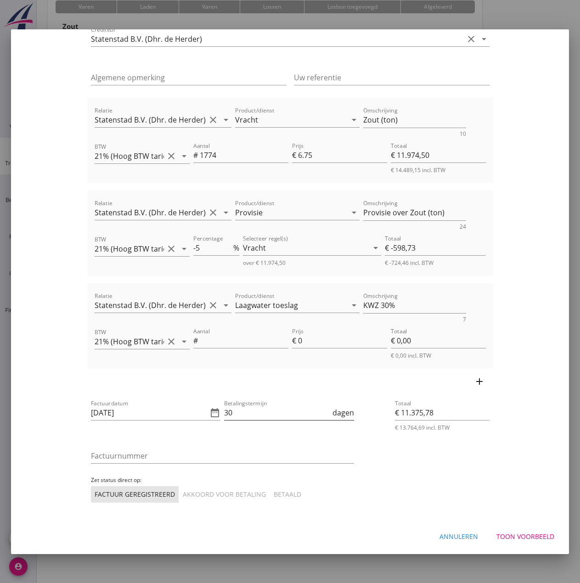
click at [238, 416] on input "30" at bounding box center [277, 412] width 107 height 15
type input "3"
type input "14"
click at [91, 460] on input "Factuurnummer" at bounding box center [222, 456] width 263 height 15
type input "25037"
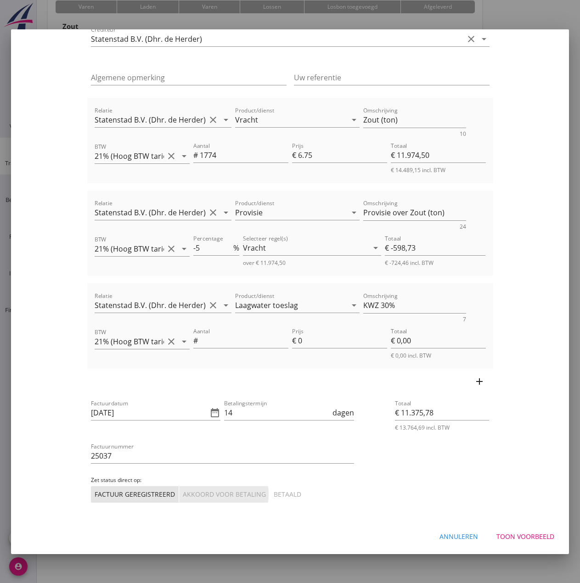
click at [183, 493] on div "Akkoord voor betaling" at bounding box center [224, 494] width 83 height 10
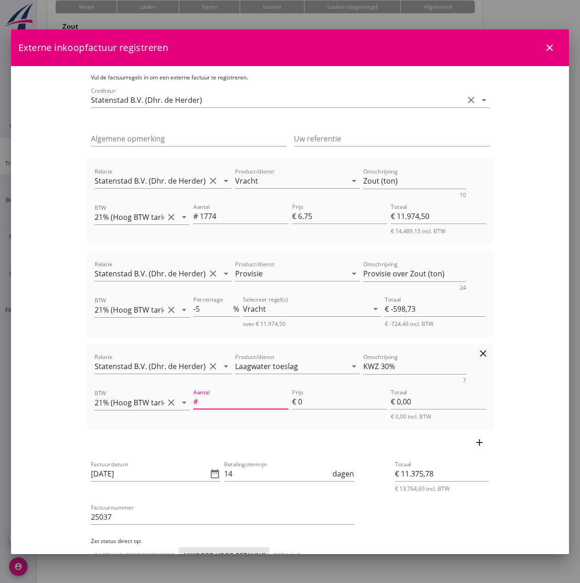
click at [209, 403] on input "Aantal" at bounding box center [244, 401] width 89 height 15
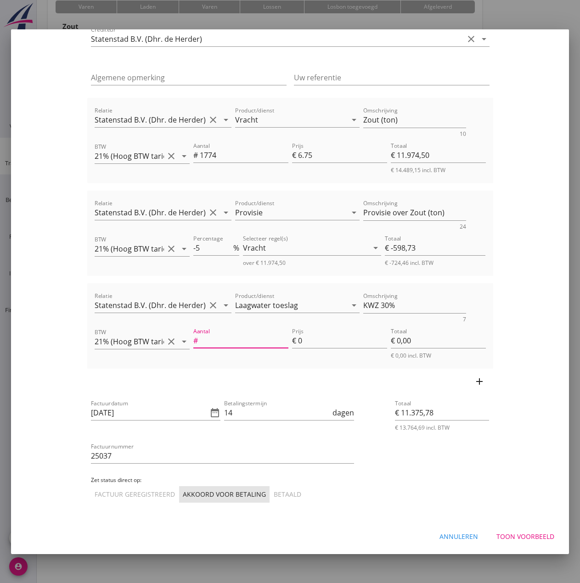
click at [519, 541] on div "Toon voorbeeld" at bounding box center [525, 537] width 58 height 10
click at [240, 339] on input "Aantal" at bounding box center [244, 340] width 89 height 15
type input "1"
click at [332, 337] on input "0" at bounding box center [342, 340] width 89 height 15
type input "€ 11.378,78"
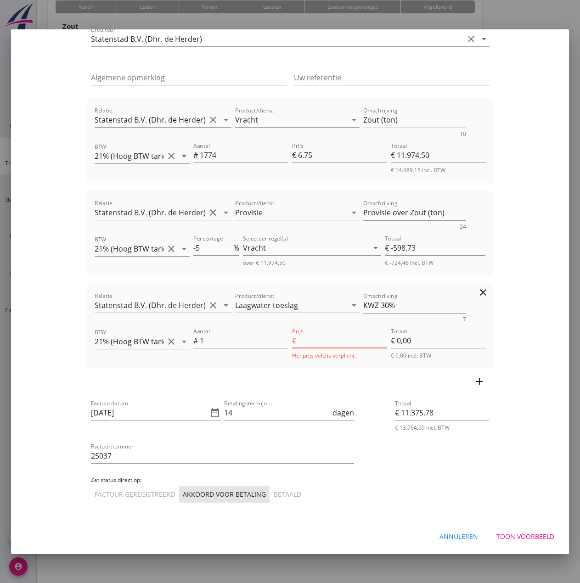
type input "3"
type input "€ 3,00"
type input "30"
type input "€ 11.405,78"
type input "€ 30,00"
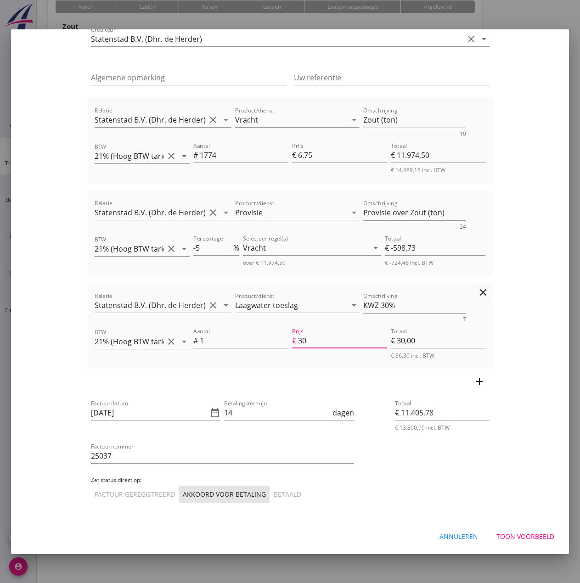
type input "€ 11.676,78"
type input "301"
type input "€ 301,00"
type input "301"
click at [507, 539] on div "Toon voorbeeld" at bounding box center [525, 537] width 58 height 10
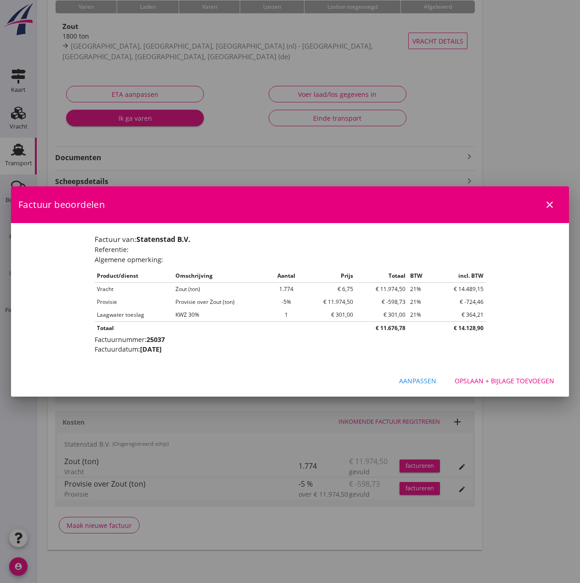
scroll to position [0, 0]
click at [520, 380] on div "Opslaan + bijlage toevoegen" at bounding box center [504, 381] width 100 height 10
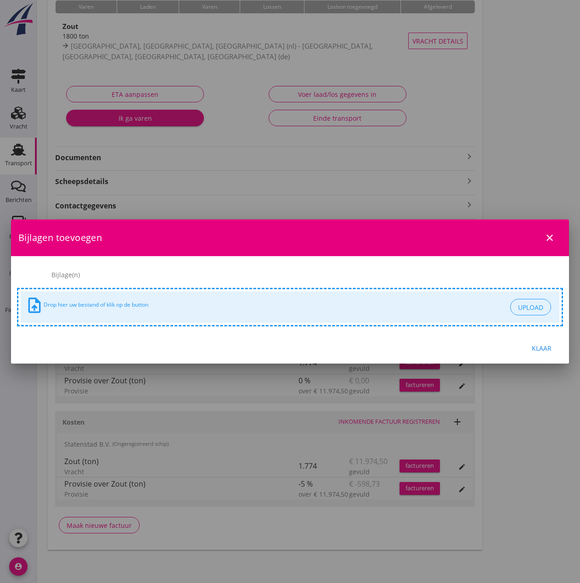
click at [536, 349] on div "Klaar" at bounding box center [541, 348] width 26 height 10
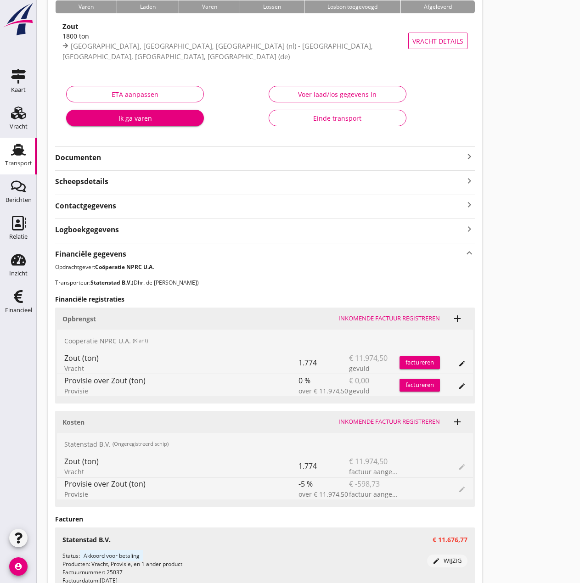
click at [81, 180] on strong "Scheepsdetails" at bounding box center [81, 181] width 53 height 11
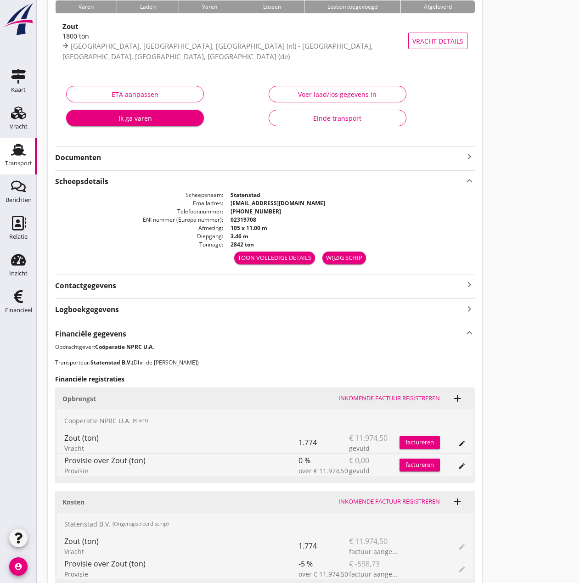
scroll to position [252, 0]
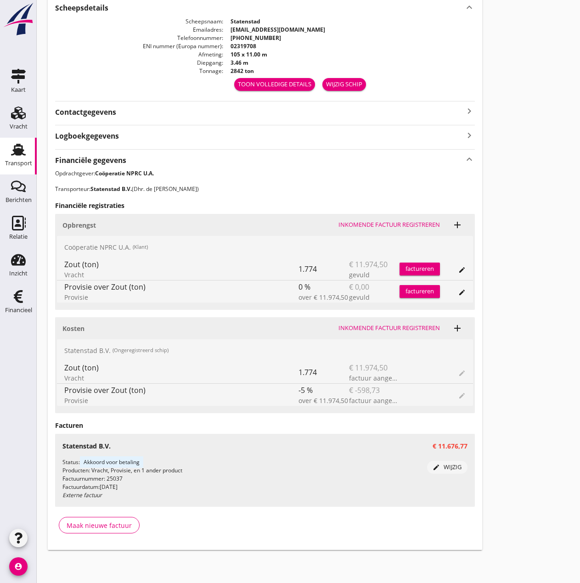
click at [449, 468] on div "edit wijzig" at bounding box center [447, 467] width 33 height 9
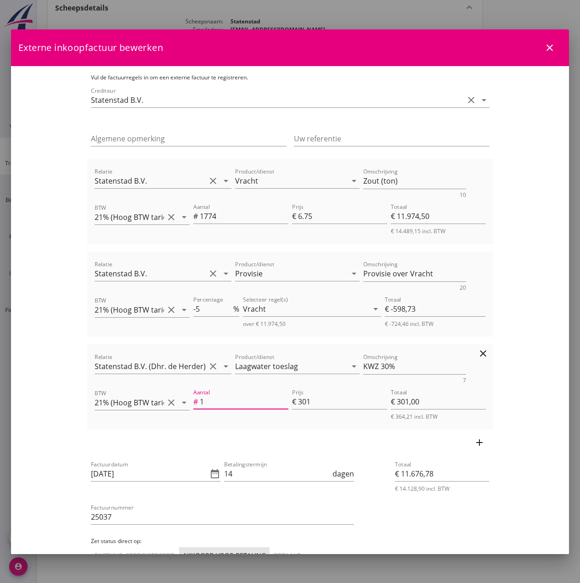
click at [200, 404] on input "1" at bounding box center [244, 401] width 89 height 15
type input "€ 0,00"
type input "€ 11.375,78"
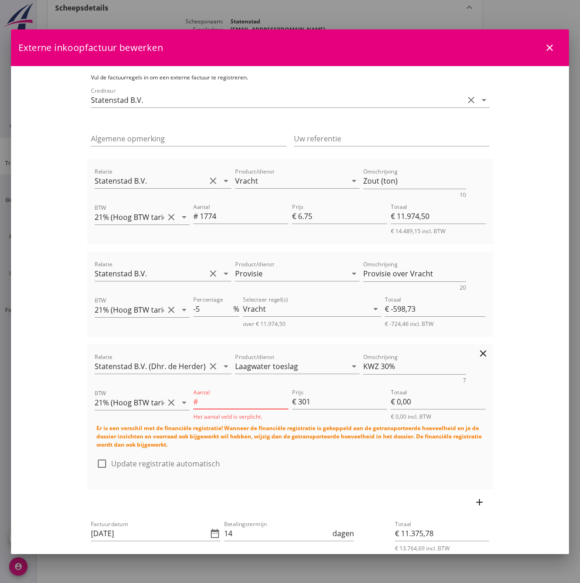
type input "5"
type input "€ 1.505,00"
type input "€ 12.880,78"
type input "€ 0,00"
type input "€ 11.375,78"
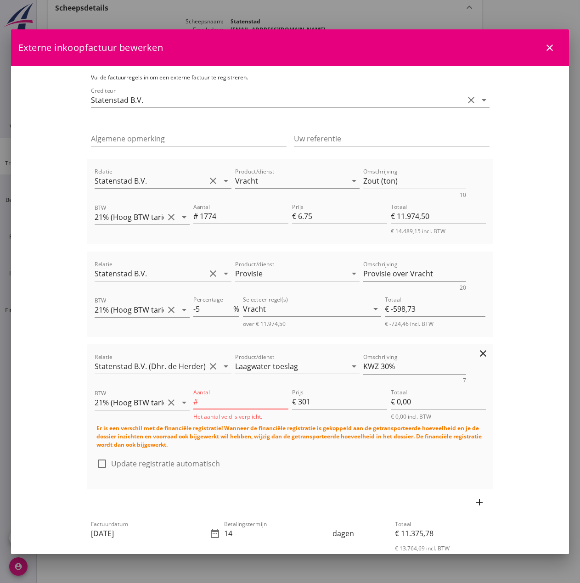
scroll to position [0, 0]
type input "532"
type input "532.2"
type input "533.20"
click at [200, 404] on input "Aantal" at bounding box center [244, 401] width 89 height 15
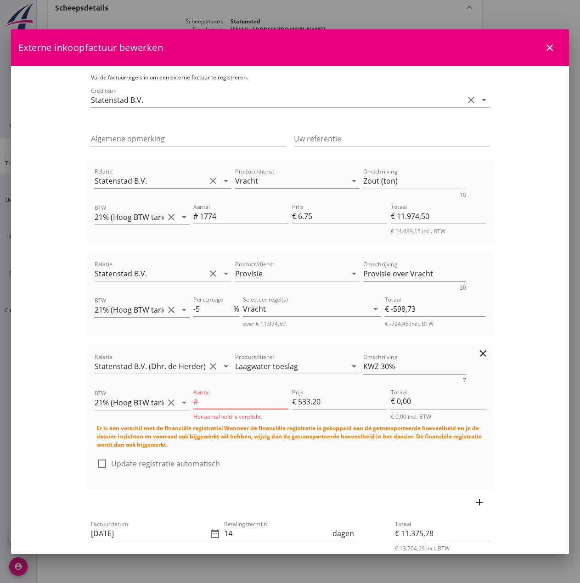
scroll to position [0, 0]
type input "3"
type input "€ 1.599,60"
type input "€ 12.975,38"
type input "30"
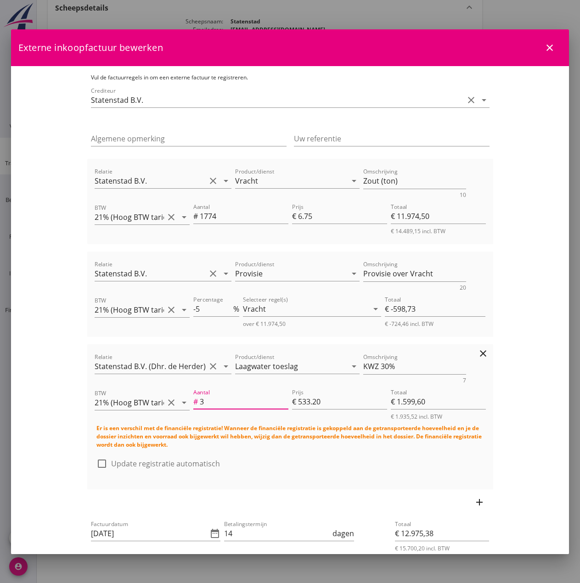
type input "€ 15.996,00"
type input "€ 27.371,78"
type input "3"
type input "€ 1.599,60"
type input "€ 12.975,38"
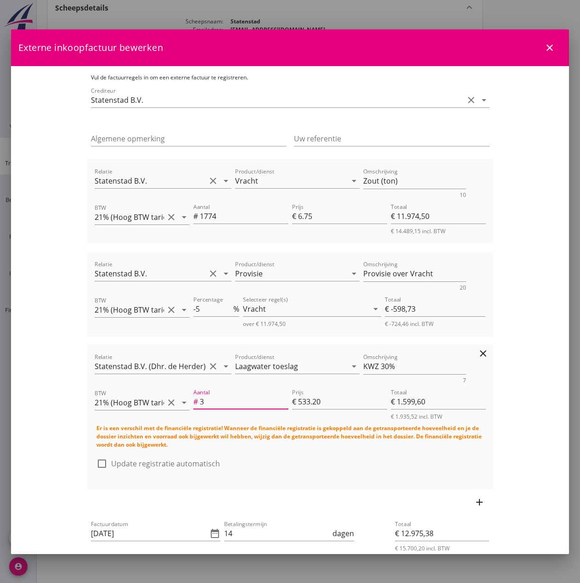
type input "€ 0,00"
type input "€ 11.375,78"
drag, startPoint x: 328, startPoint y: 404, endPoint x: 278, endPoint y: 394, distance: 51.5
click at [278, 394] on div "Aantal # Het aantal veld is verplicht. Prijs € 533.20 Totaal € 0,00 € 0,00 incl…" at bounding box center [339, 403] width 296 height 37
type input "532"
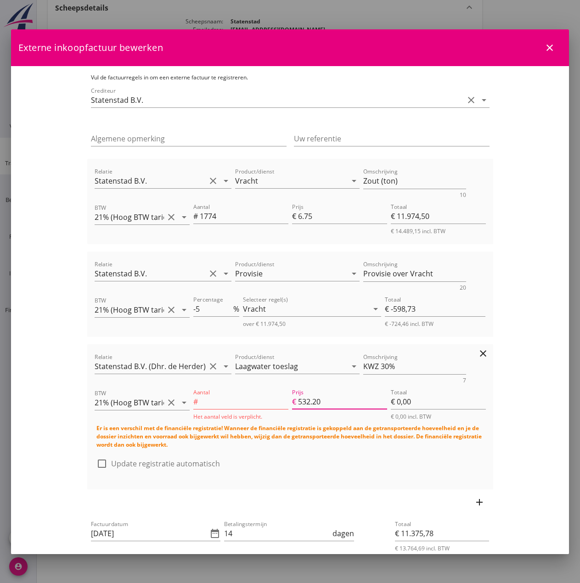
type input "532.2"
type input "532.20"
click at [208, 404] on input "Aantal" at bounding box center [244, 401] width 89 height 15
type input "5"
type input "€ 2.661,00"
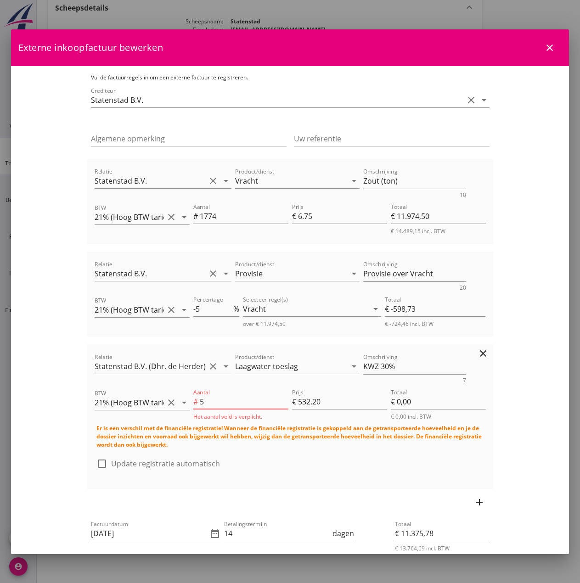
type input "€ 14.036,78"
type input "53"
type input "€ 28.206,60"
type input "€ 39.582,38"
type input "532"
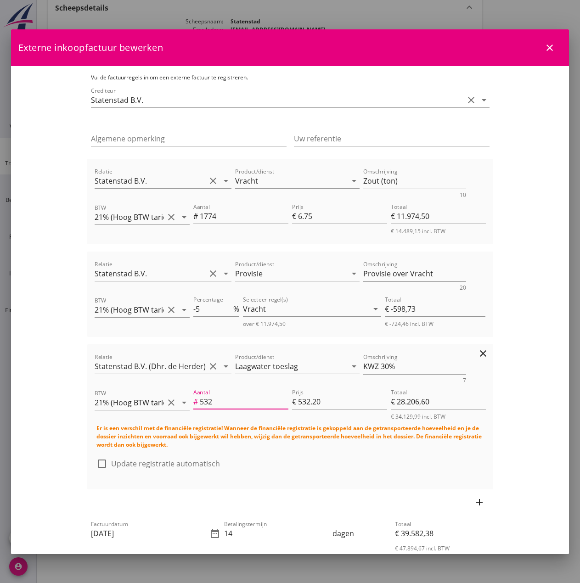
type input "€ 283.130,40"
type input "€ 294.506,18"
type input "532.2"
type input "€ 283.236,84"
type input "€ 294.612,62"
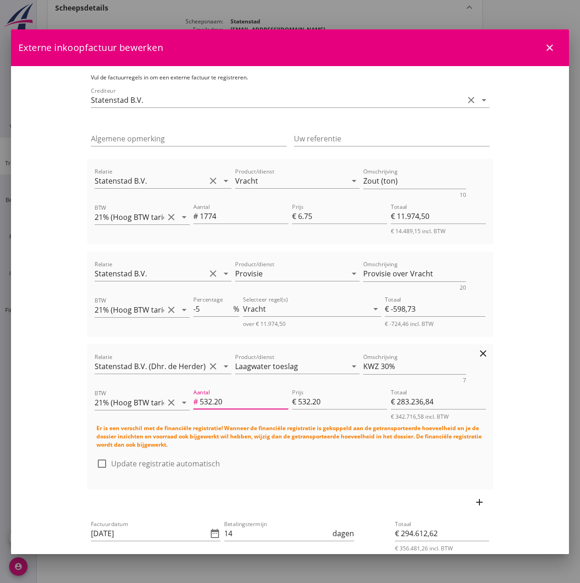
type input "532.20"
type input "6"
type input "€ 3.193,20"
type input "€ 14.568,97"
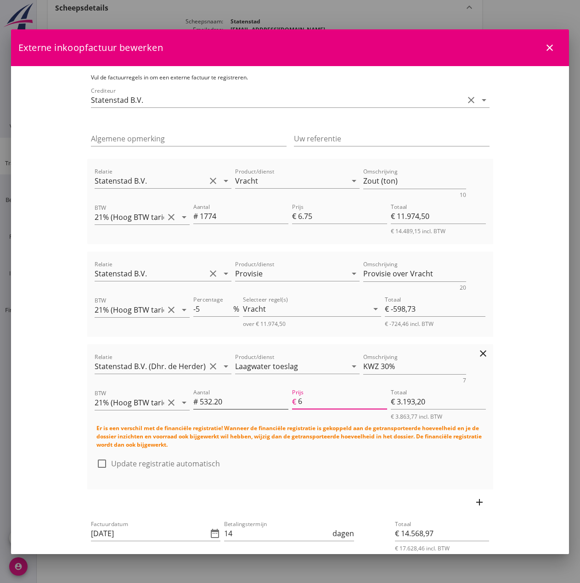
type input "€ 0,00"
type input "€ 11.375,78"
type input "6.7"
type input "€ 3.565,74"
type input "€ 14.941,52"
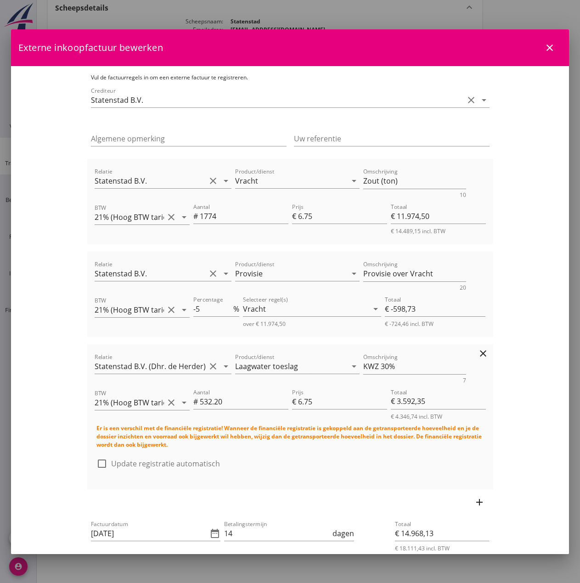
scroll to position [0, 0]
click at [111, 459] on label "Update registratie automatisch" at bounding box center [165, 463] width 109 height 9
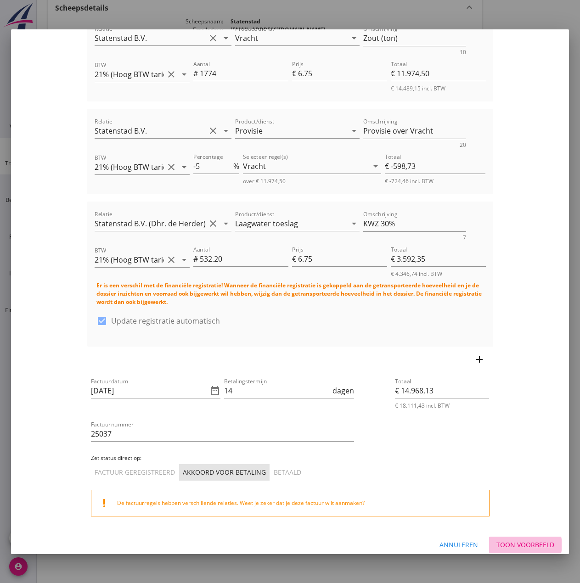
click at [516, 540] on div "Toon voorbeeld" at bounding box center [525, 545] width 58 height 10
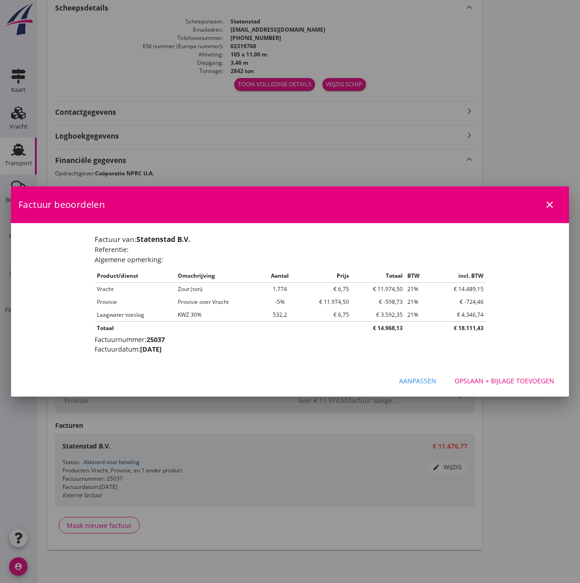
scroll to position [0, 0]
click at [424, 383] on div "Aanpassen" at bounding box center [417, 381] width 37 height 10
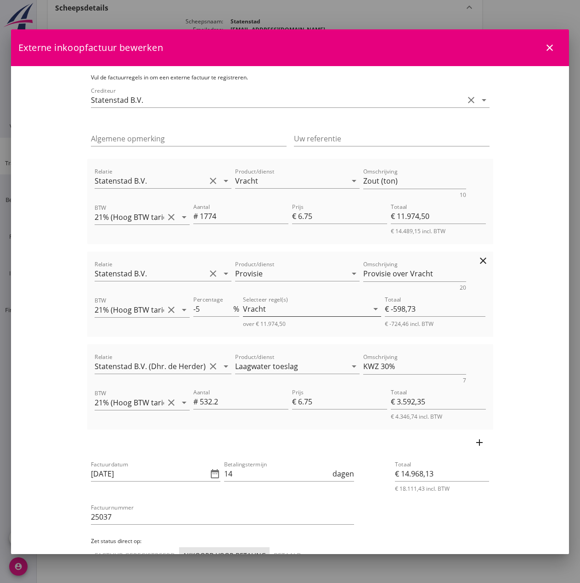
click at [288, 309] on div "Vracht" at bounding box center [305, 309] width 125 height 15
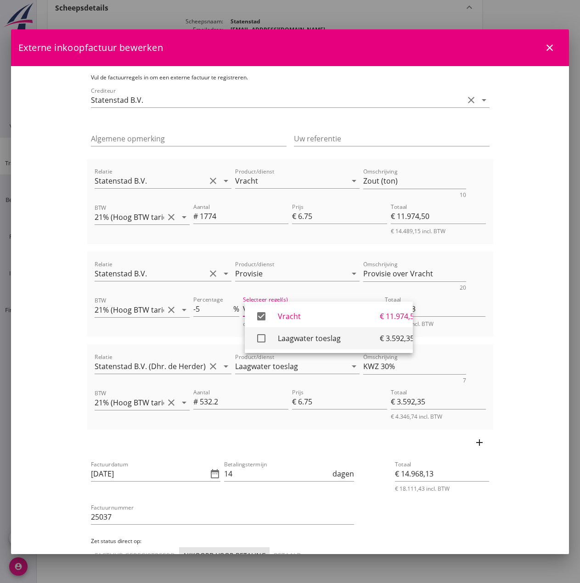
click at [256, 337] on icon "check_box_outline_blank" at bounding box center [261, 338] width 18 height 18
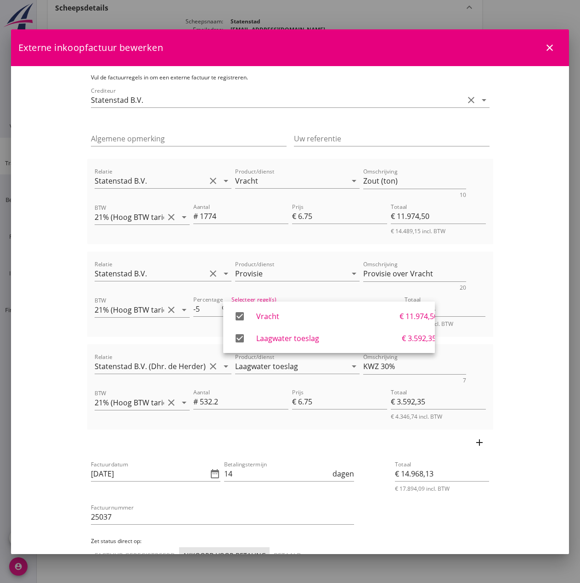
scroll to position [91, 0]
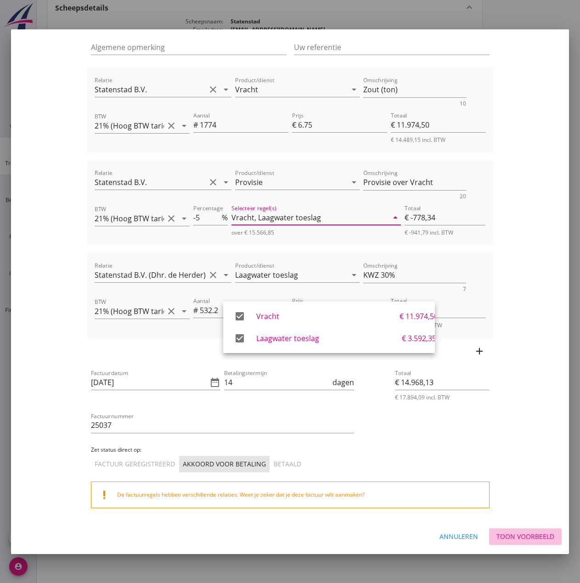
click at [497, 538] on div "Toon voorbeeld" at bounding box center [525, 537] width 58 height 10
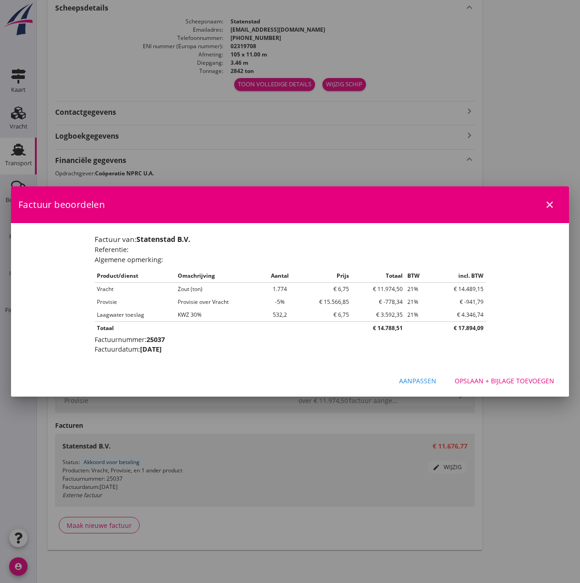
scroll to position [0, 0]
click at [476, 382] on div "Opslaan + bijlage toevoegen" at bounding box center [504, 381] width 100 height 10
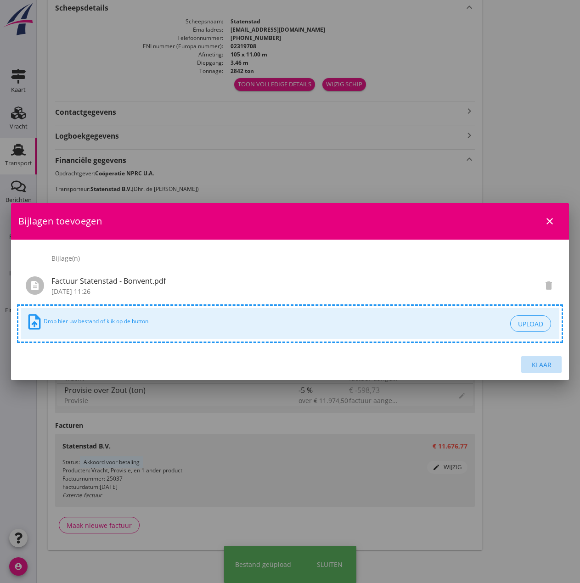
click at [550, 363] on div "Klaar" at bounding box center [541, 365] width 26 height 10
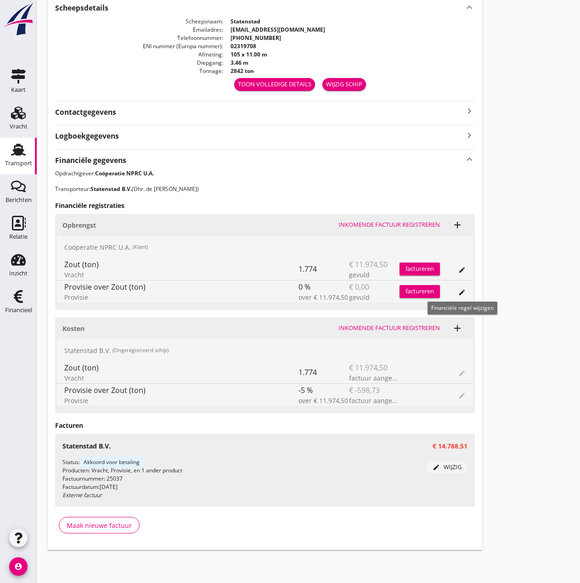
click at [464, 293] on icon "edit" at bounding box center [461, 292] width 7 height 7
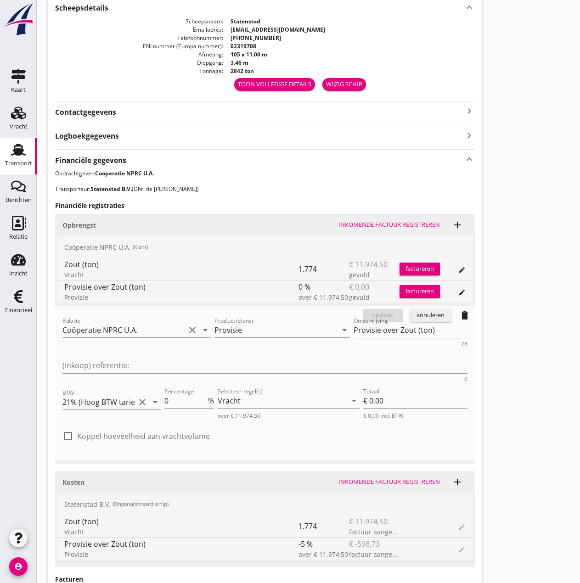
click at [466, 317] on icon "delete" at bounding box center [464, 315] width 11 height 11
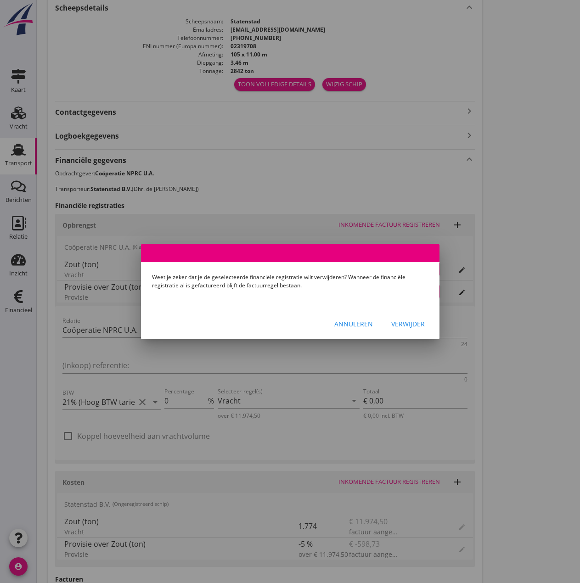
click at [394, 321] on div "Verwijder" at bounding box center [408, 324] width 34 height 10
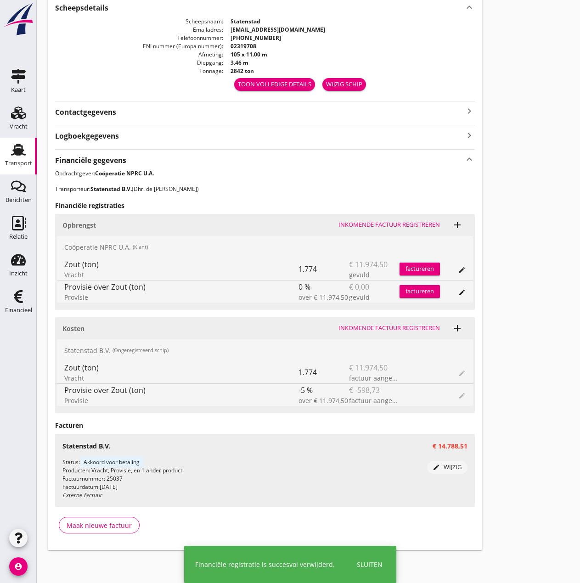
scroll to position [230, 0]
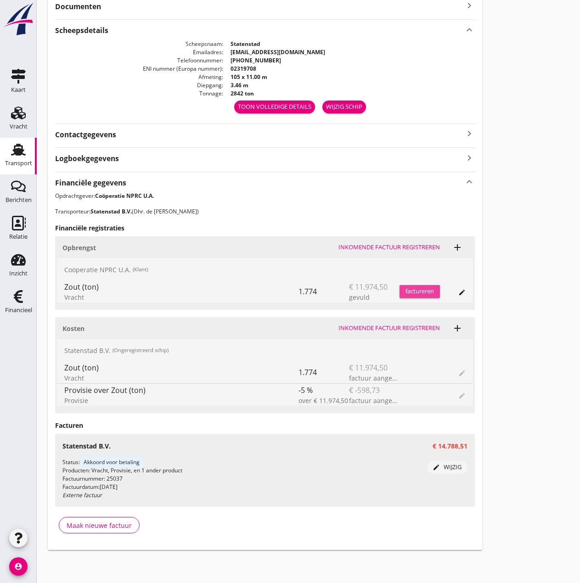
click at [418, 290] on div "factureren" at bounding box center [419, 291] width 40 height 9
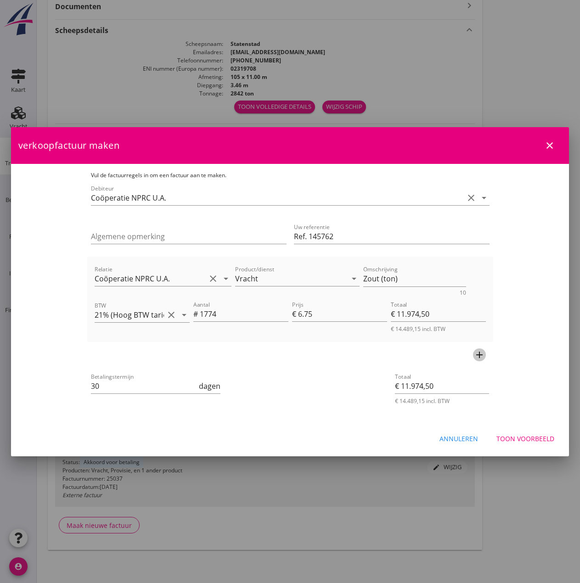
click at [485, 353] on icon "add" at bounding box center [479, 354] width 11 height 11
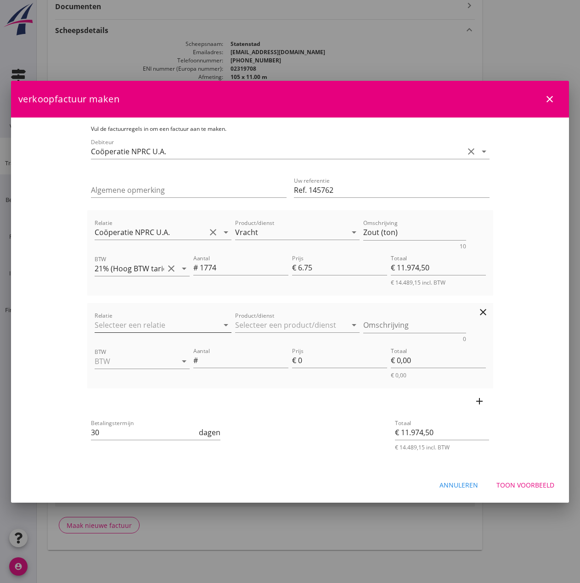
click at [95, 325] on input "Relatie" at bounding box center [151, 325] width 112 height 15
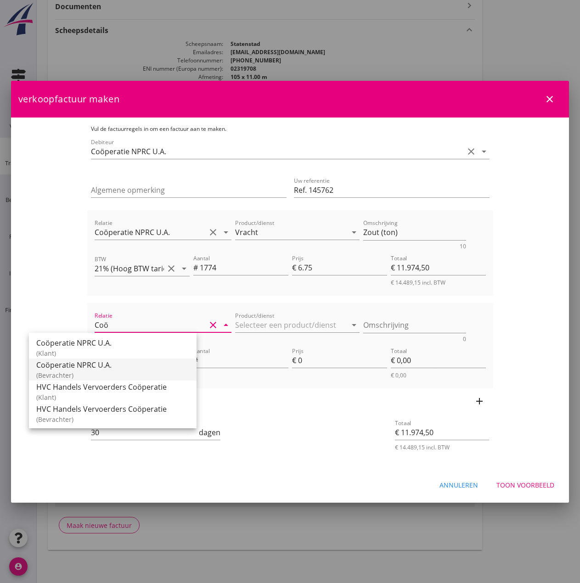
click at [81, 362] on div "Coöperatie NPRC U.A." at bounding box center [112, 364] width 153 height 11
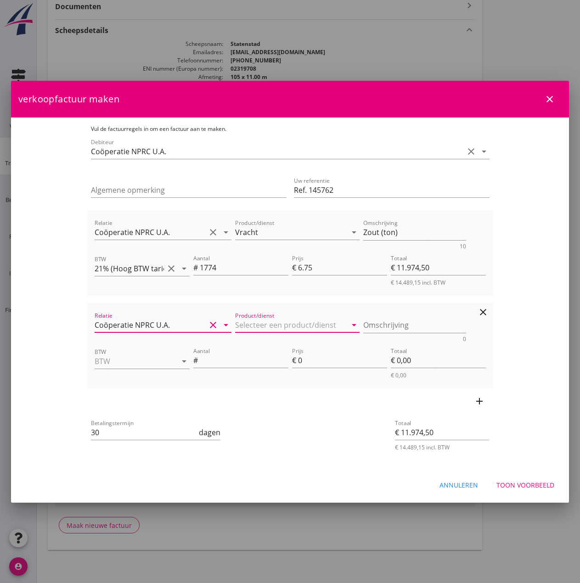
click at [235, 323] on input "Product/dienst" at bounding box center [291, 325] width 112 height 15
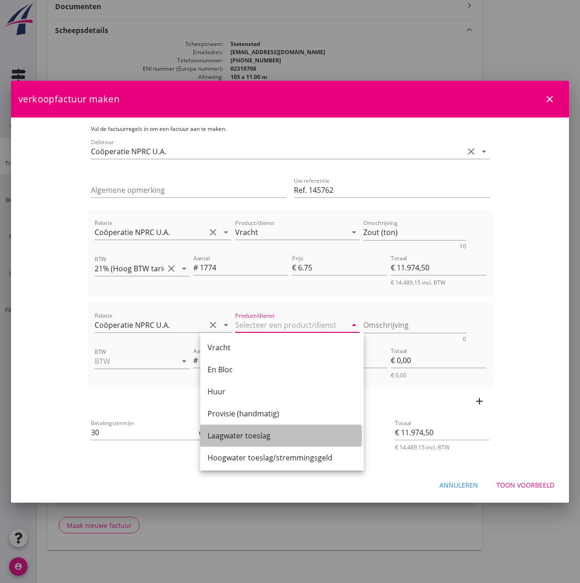
click at [249, 437] on div "Laagwater toeslag" at bounding box center [282, 435] width 149 height 11
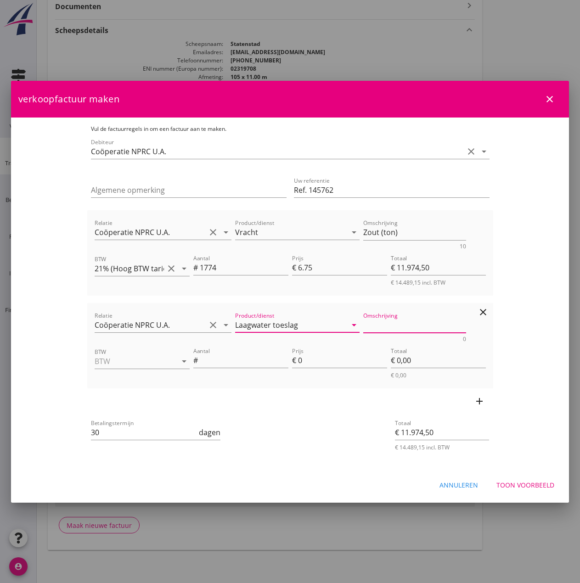
click at [372, 329] on textarea "Omschrijving" at bounding box center [414, 325] width 103 height 15
paste textarea "Pegel Kaub 100 am 02.05 05:00 Uhr, 50% KWZ"
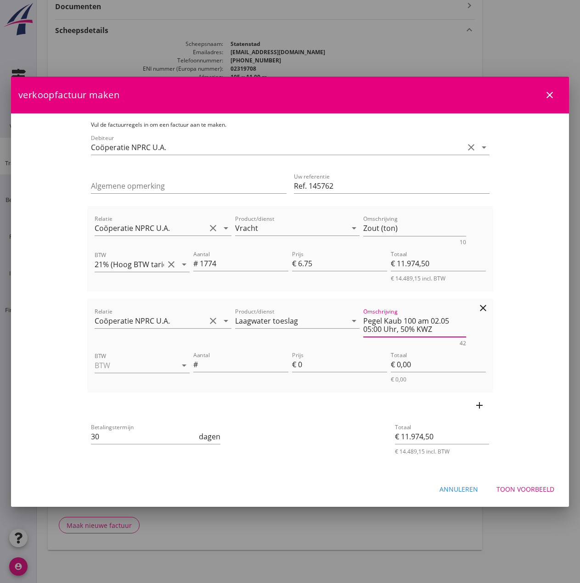
click at [397, 322] on textarea "Pegel Kaub 100 am 02.05 05:00 Uhr, 50% KWZ" at bounding box center [414, 325] width 103 height 23
click at [379, 228] on textarea "Zout (ton)" at bounding box center [414, 228] width 103 height 15
drag, startPoint x: 381, startPoint y: 320, endPoint x: 418, endPoint y: 322, distance: 37.7
click at [381, 320] on textarea "Pegel 100 am 02.05 05:00 Uhr, 50% KWZ" at bounding box center [414, 325] width 103 height 23
click at [122, 367] on input "BTW" at bounding box center [129, 365] width 69 height 15
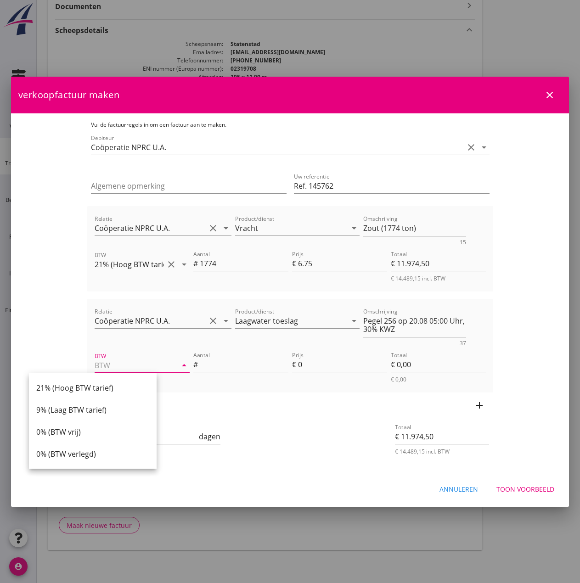
click at [61, 388] on div "21% (Hoog BTW tarief)" at bounding box center [92, 387] width 113 height 11
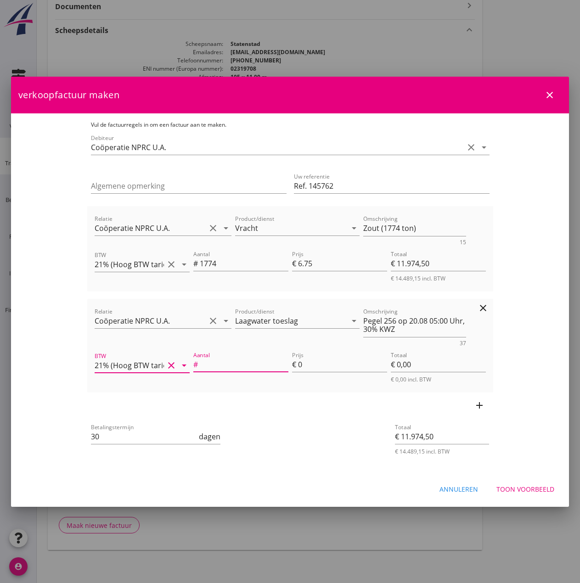
click at [200, 364] on input "Aantal" at bounding box center [244, 364] width 89 height 15
click at [91, 436] on input "30" at bounding box center [144, 436] width 107 height 15
click at [489, 440] on input "€ 15.566,85" at bounding box center [442, 436] width 94 height 15
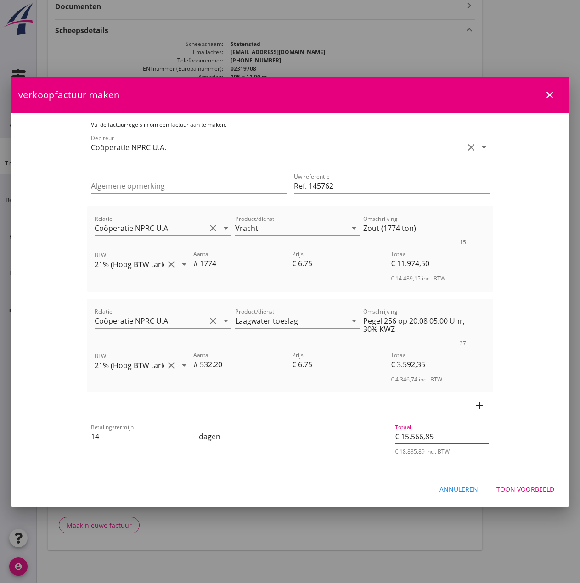
click at [512, 483] on button "Toon voorbeeld" at bounding box center [525, 489] width 73 height 17
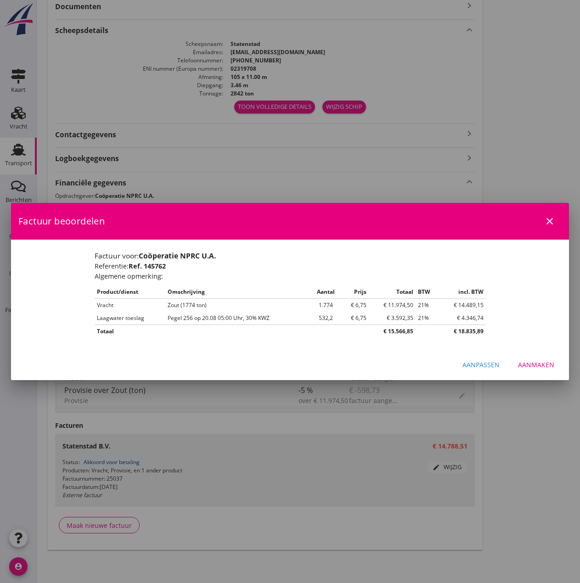
click at [534, 364] on div "Aanmaken" at bounding box center [536, 365] width 36 height 10
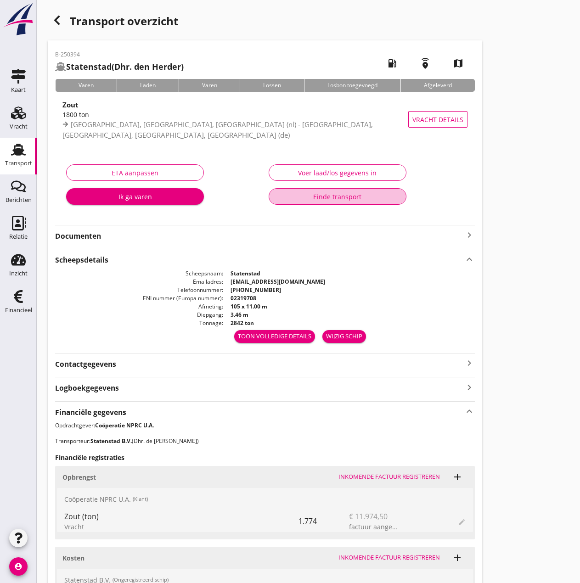
click at [299, 194] on div "Einde transport" at bounding box center [337, 197] width 122 height 10
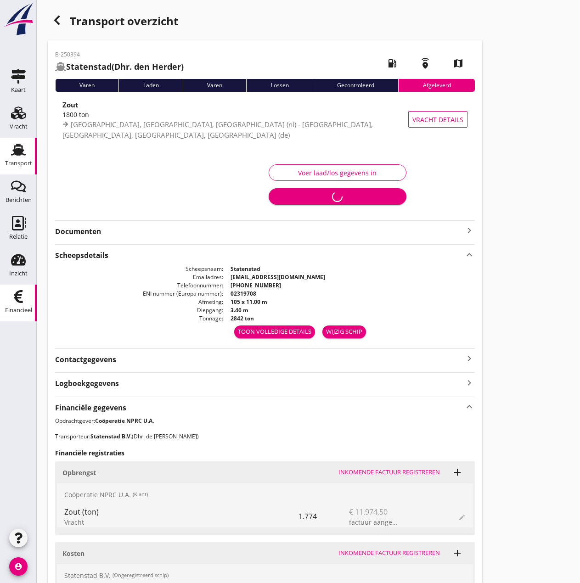
click at [22, 305] on div "Financieel" at bounding box center [18, 310] width 27 height 13
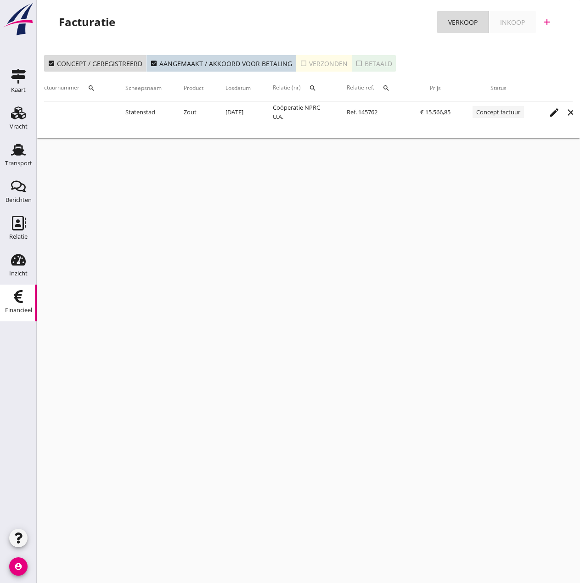
scroll to position [0, 151]
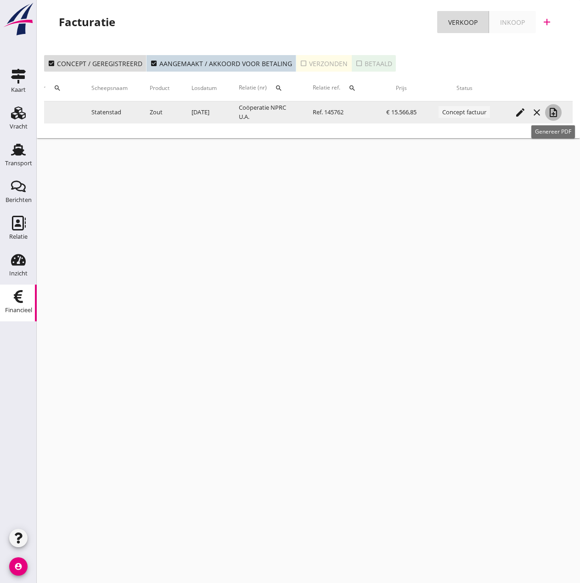
click at [553, 116] on icon "note_add" at bounding box center [553, 112] width 11 height 11
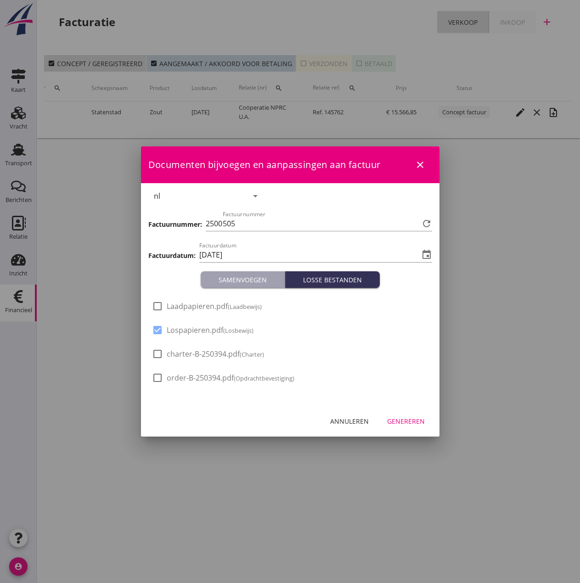
click at [180, 308] on span "Laadpapieren.pdf (Laadbewijs)" at bounding box center [214, 307] width 95 height 10
click at [409, 421] on div "Genereren" at bounding box center [406, 421] width 38 height 10
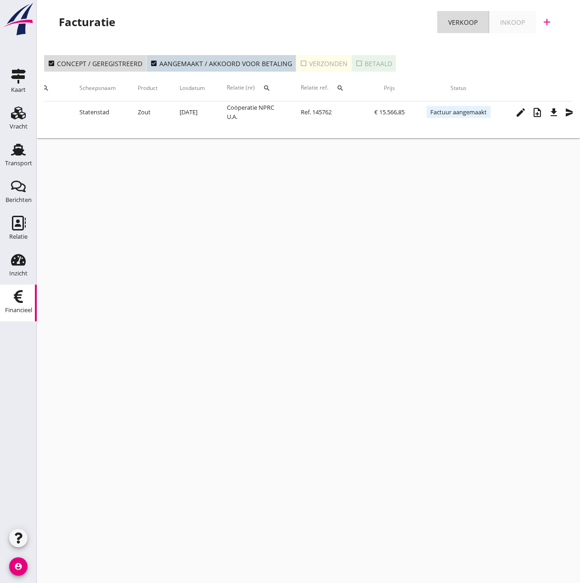
scroll to position [0, 180]
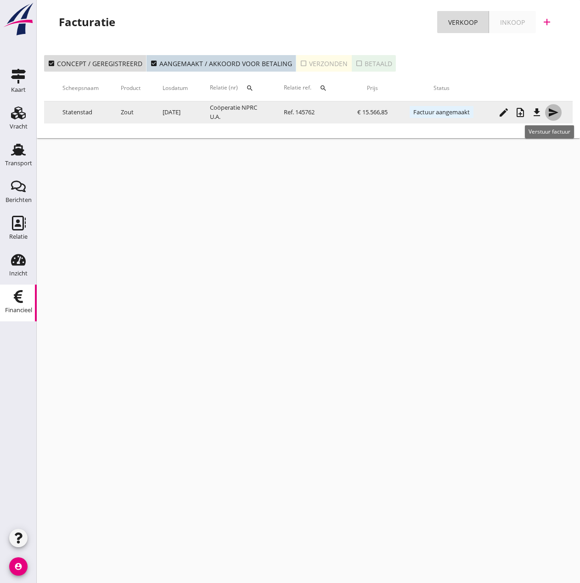
click at [555, 116] on icon "send" at bounding box center [553, 112] width 11 height 11
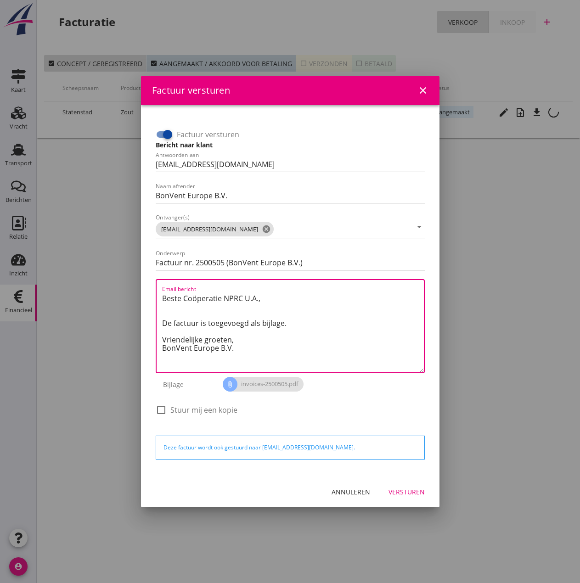
drag, startPoint x: 235, startPoint y: 337, endPoint x: 112, endPoint y: 297, distance: 129.1
click at [112, 297] on div "Factuur versturen close Factuur versturen Bericht naar klant Antwoorden aan [EM…" at bounding box center [290, 291] width 580 height 583
paste textarea "Relatie, In de bijlage vindt u de afrekening voor de reis van de MS [PERSON_NAM…"
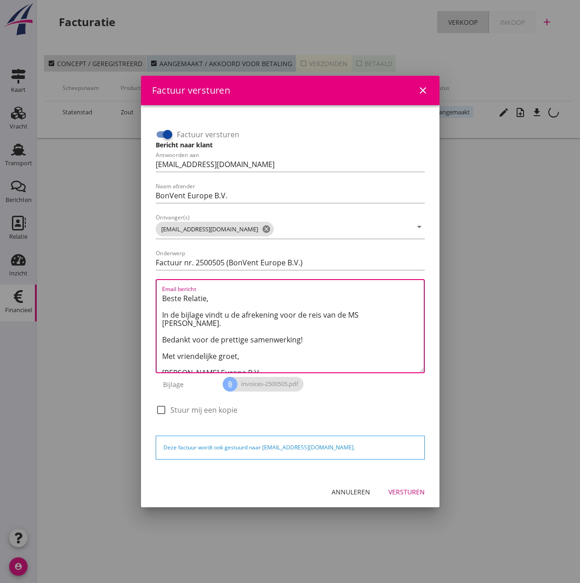
click at [360, 316] on textarea "Beste Relatie, In de bijlage vindt u de afrekening voor de reis van de MS [PERS…" at bounding box center [293, 331] width 262 height 81
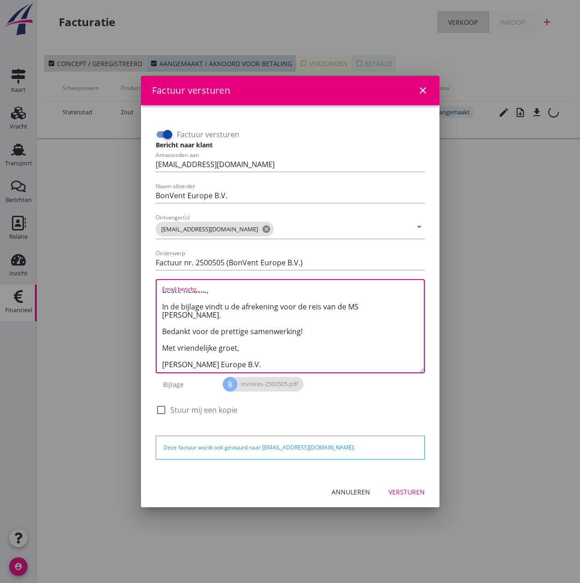
scroll to position [0, 0]
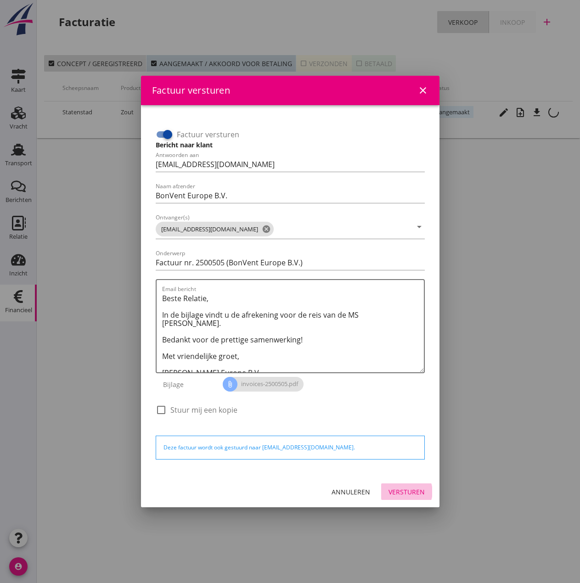
click at [404, 494] on div "Versturen" at bounding box center [406, 492] width 36 height 10
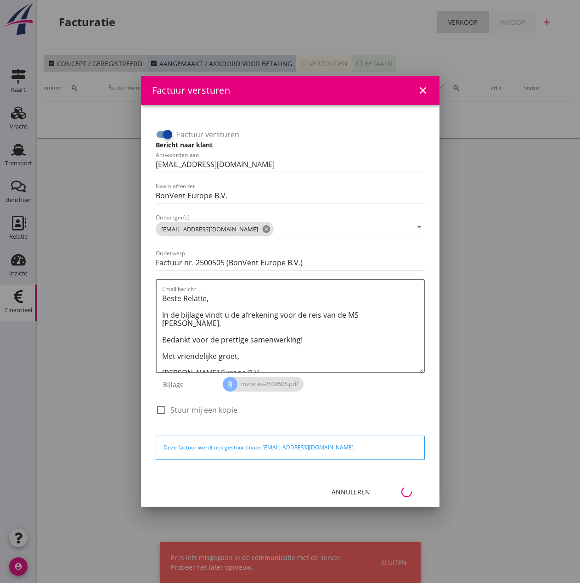
scroll to position [0, 41]
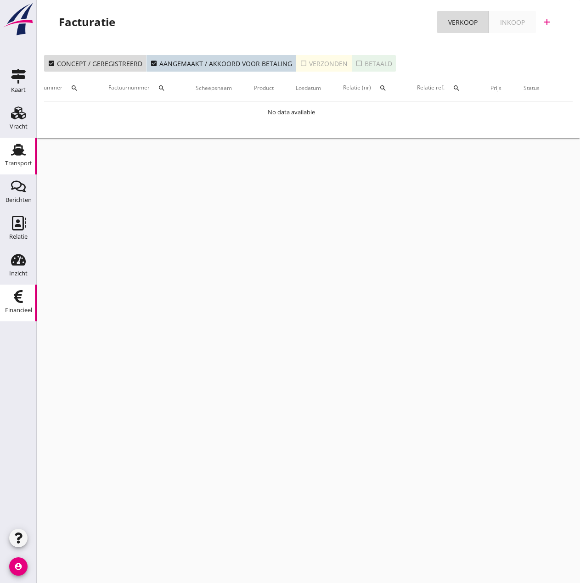
click at [17, 159] on div "Transport" at bounding box center [18, 163] width 27 height 13
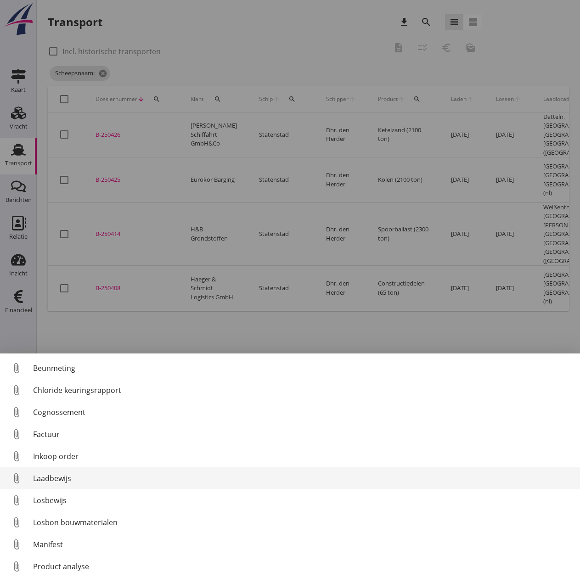
click at [49, 480] on div "Laadbewijs" at bounding box center [302, 478] width 539 height 11
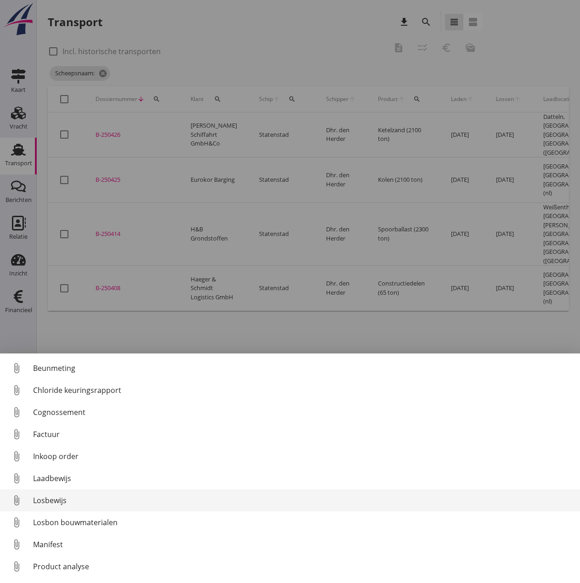
click at [44, 502] on div "Losbewijs" at bounding box center [302, 500] width 539 height 11
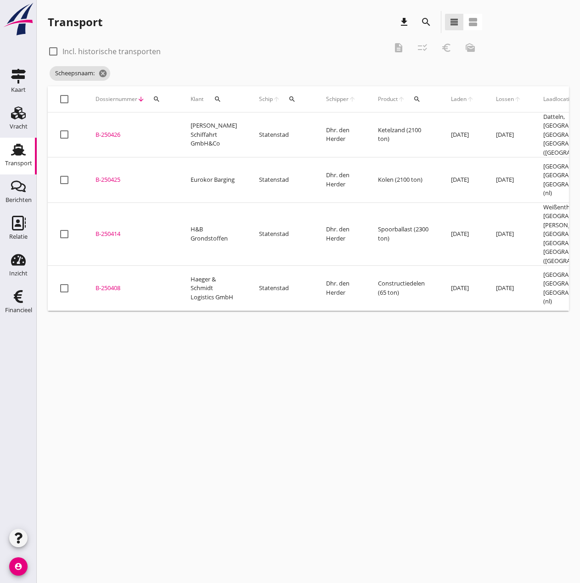
click at [106, 230] on div "B-250414" at bounding box center [131, 234] width 73 height 9
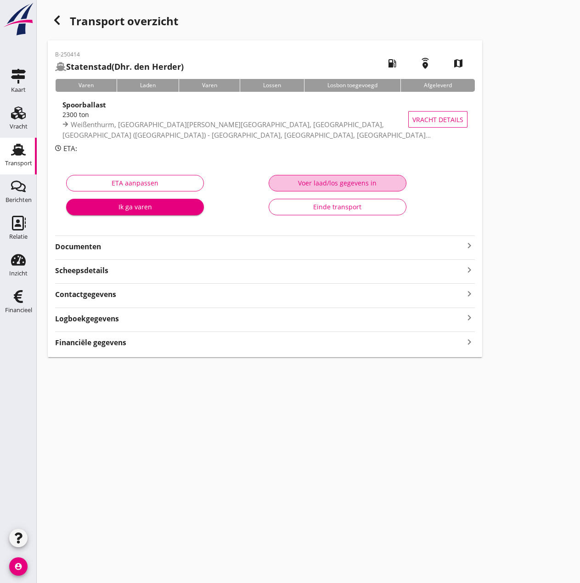
click at [337, 182] on div "Voer laad/los gegevens in" at bounding box center [337, 183] width 122 height 10
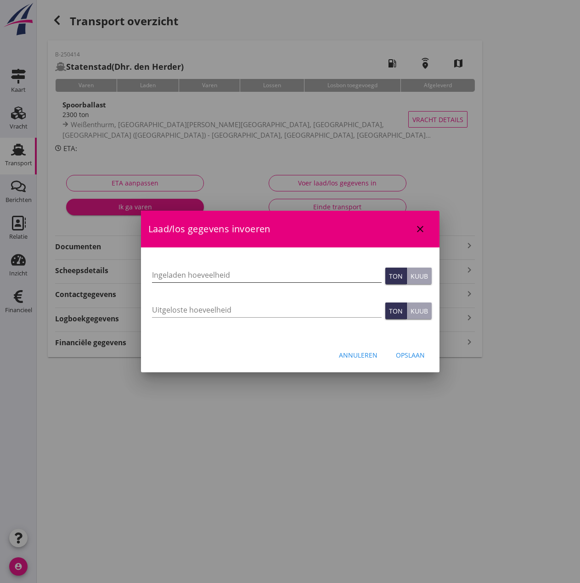
click at [209, 272] on input "Ingeladen hoeveelheid" at bounding box center [267, 275] width 230 height 15
click at [186, 305] on input "Uitgeloste hoeveelheid" at bounding box center [267, 310] width 230 height 15
click at [158, 306] on input "Uitgeloste hoeveelheid" at bounding box center [267, 310] width 230 height 15
click at [405, 351] on div "Opslaan" at bounding box center [410, 355] width 29 height 10
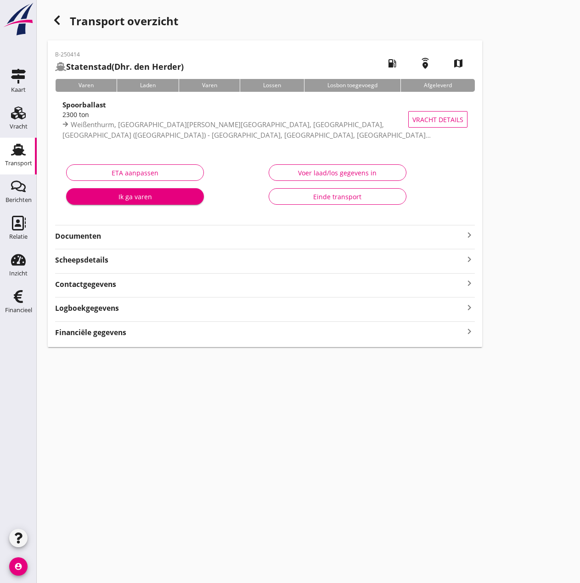
click at [96, 328] on strong "Financiële gegevens" at bounding box center [90, 332] width 71 height 11
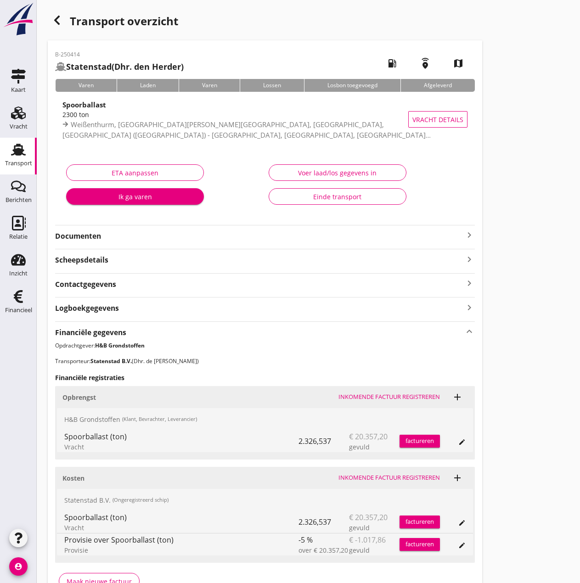
scroll to position [56, 0]
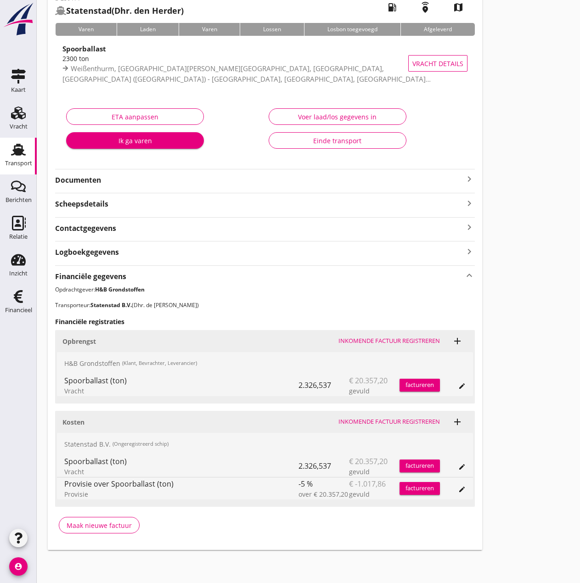
click at [392, 421] on div "Inkomende factuur registreren" at bounding box center [388, 421] width 101 height 9
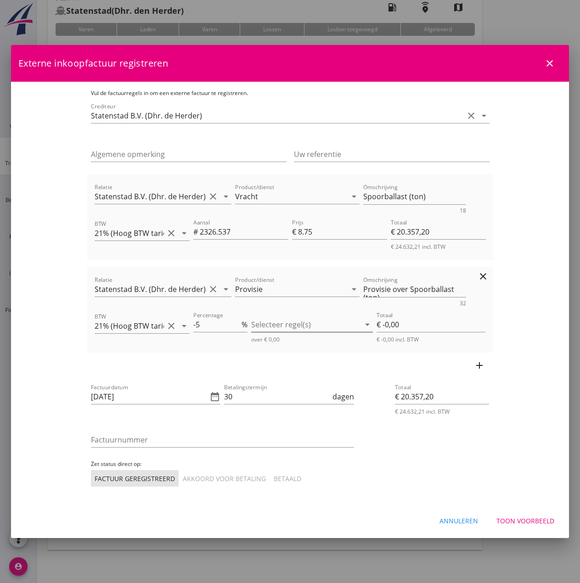
click at [309, 319] on div at bounding box center [305, 324] width 109 height 15
click at [272, 331] on icon "check_box_outline_blank" at bounding box center [273, 332] width 18 height 18
click at [296, 386] on div "Betalingstermijn 30 dagen" at bounding box center [289, 398] width 130 height 29
click at [104, 392] on input "[DATE]" at bounding box center [149, 396] width 117 height 15
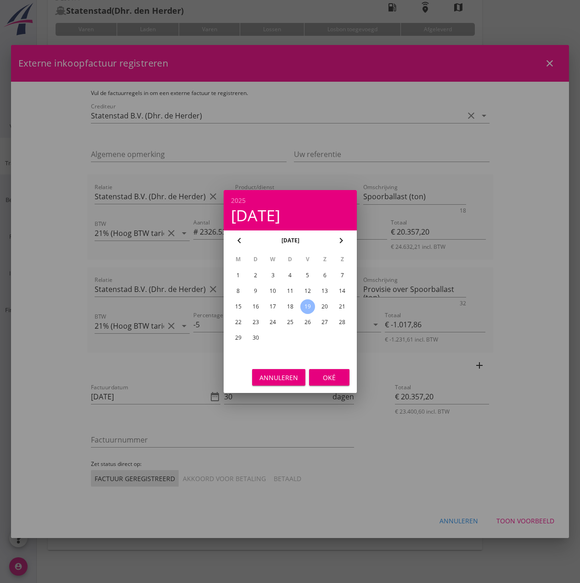
click at [273, 286] on div "10" at bounding box center [272, 291] width 15 height 15
click at [329, 378] on div "Oké" at bounding box center [329, 378] width 26 height 10
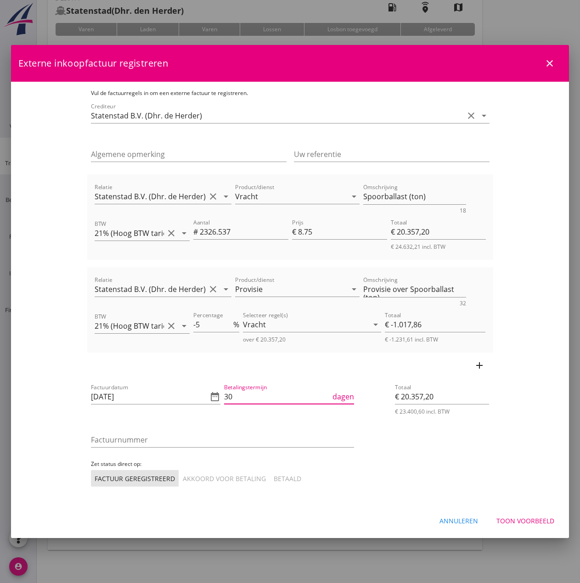
click at [247, 399] on input "30" at bounding box center [277, 396] width 107 height 15
click at [202, 443] on input "Factuurnummer" at bounding box center [222, 439] width 263 height 15
click at [230, 437] on input "25040" at bounding box center [222, 439] width 263 height 15
click at [184, 477] on div "Akkoord voor betaling" at bounding box center [224, 479] width 83 height 10
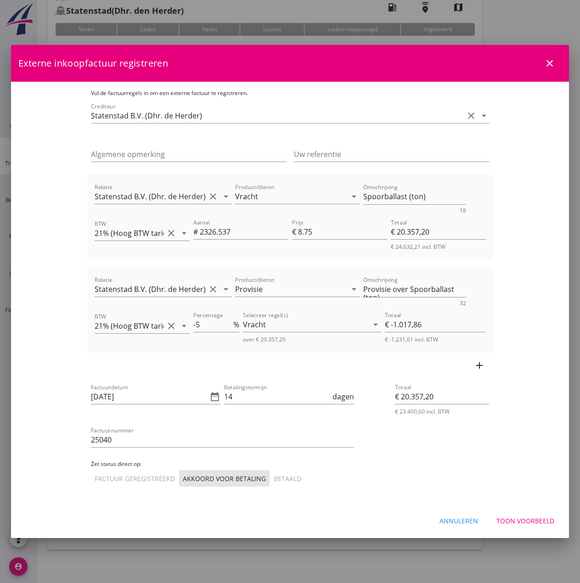
click at [485, 367] on icon "add" at bounding box center [479, 365] width 11 height 11
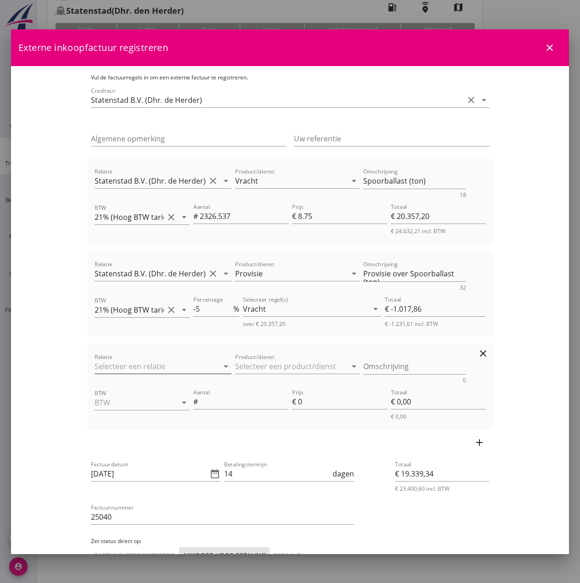
click at [95, 366] on input "Relatie" at bounding box center [151, 366] width 112 height 15
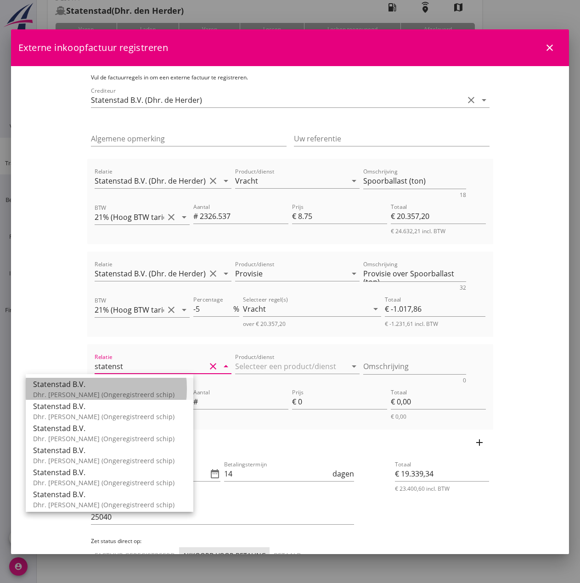
click at [84, 392] on div "Dhr. [PERSON_NAME] (Ongeregistreerd schip)" at bounding box center [109, 395] width 153 height 10
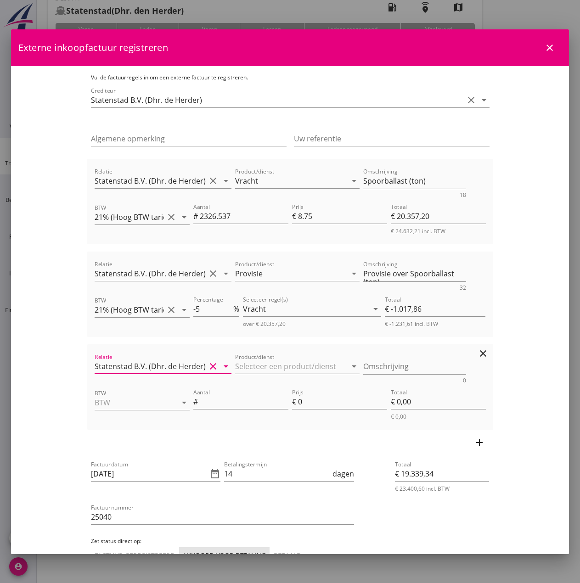
click at [235, 367] on input "Product/dienst" at bounding box center [291, 366] width 112 height 15
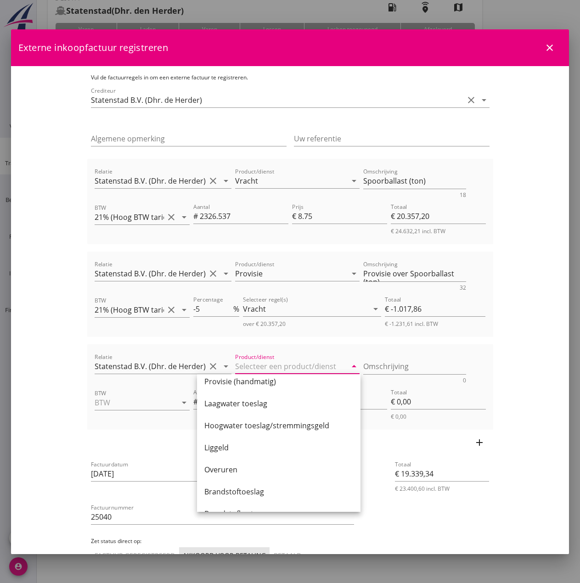
scroll to position [92, 0]
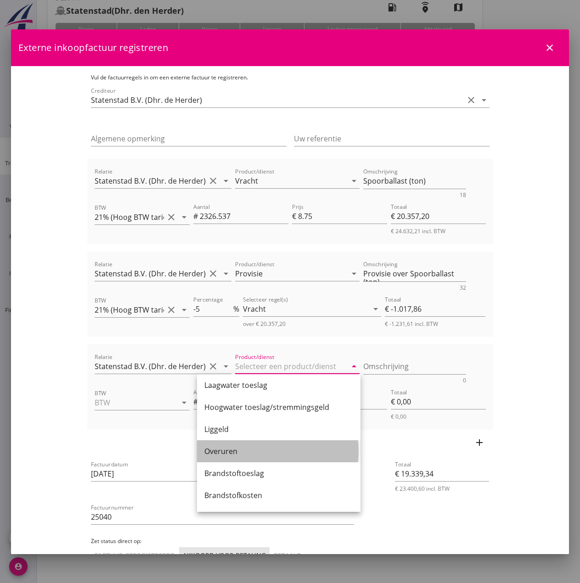
click at [252, 452] on div "Overuren" at bounding box center [278, 451] width 149 height 11
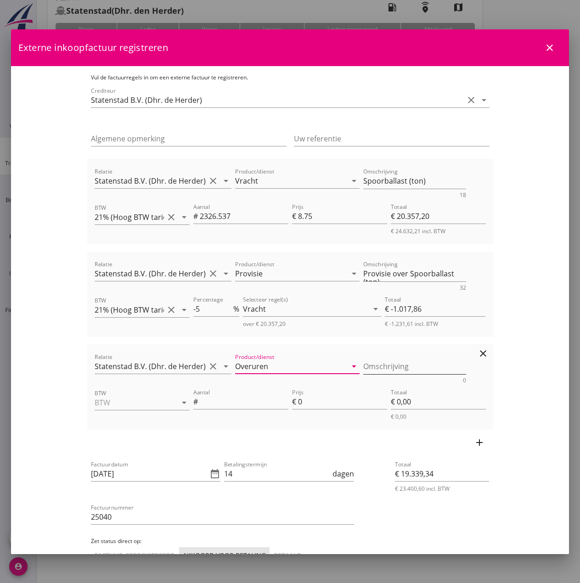
click at [382, 367] on textarea "Omschrijving" at bounding box center [414, 366] width 103 height 15
click at [370, 364] on textarea "Omschrijving" at bounding box center [414, 366] width 103 height 15
click at [179, 402] on icon "arrow_drop_down" at bounding box center [184, 402] width 11 height 11
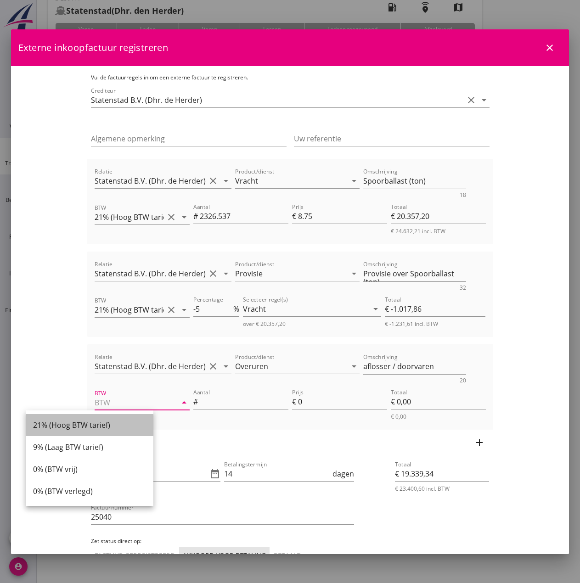
click at [111, 428] on div "21% (Hoog BTW tarief)" at bounding box center [89, 425] width 113 height 11
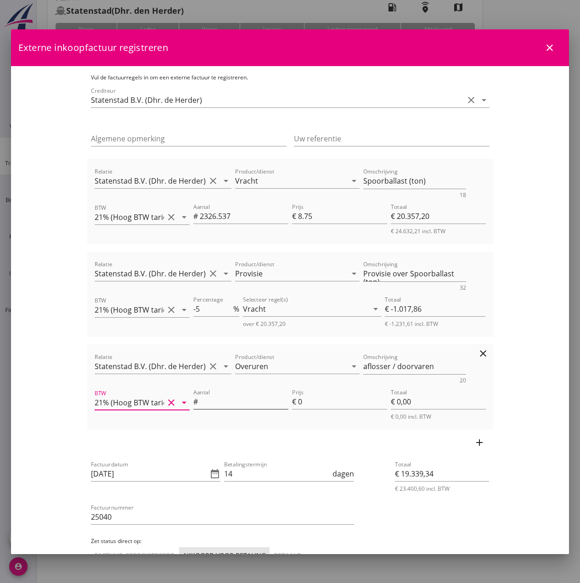
click at [204, 401] on input "Aantal" at bounding box center [244, 401] width 89 height 15
click at [324, 402] on input "0" at bounding box center [342, 401] width 89 height 15
click at [126, 474] on input "[DATE]" at bounding box center [149, 473] width 117 height 15
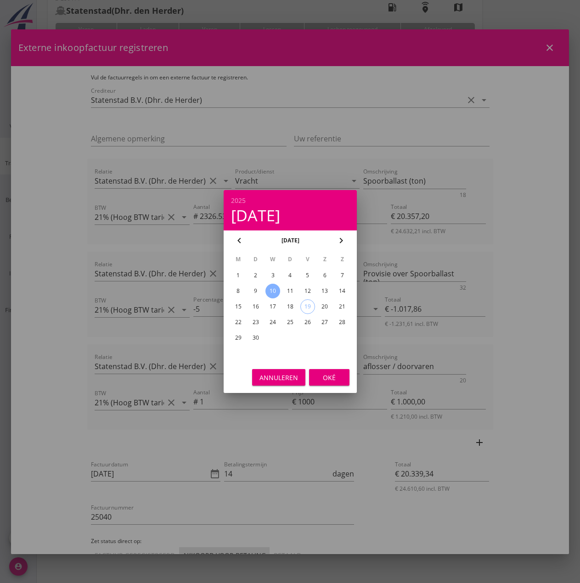
click at [274, 289] on div "10" at bounding box center [272, 291] width 15 height 15
click at [325, 372] on button "Oké" at bounding box center [329, 377] width 40 height 17
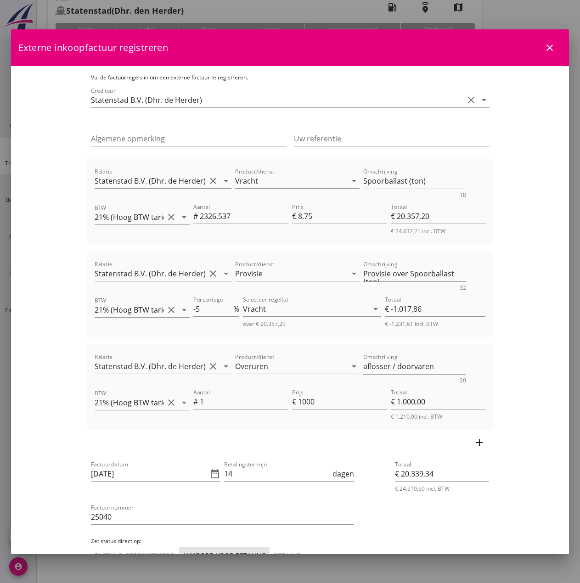
scroll to position [61, 0]
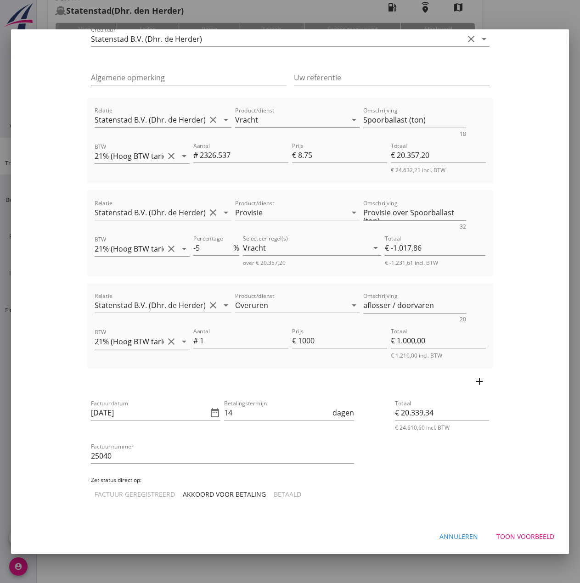
click at [183, 496] on div "Akkoord voor betaling" at bounding box center [224, 494] width 83 height 10
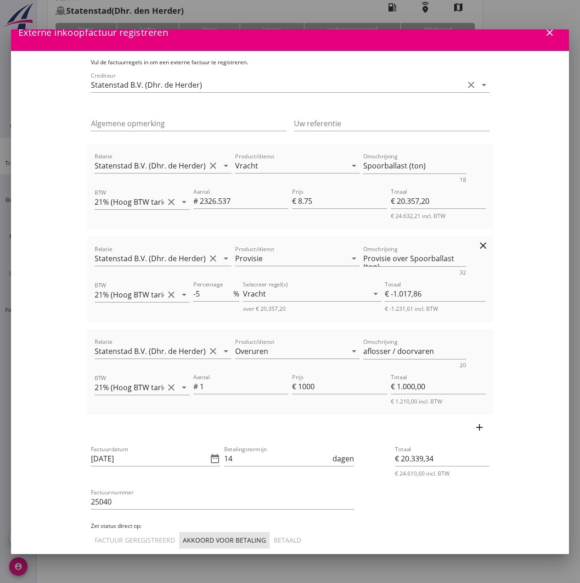
click at [286, 310] on div "over € 20.357,20" at bounding box center [312, 309] width 138 height 8
click at [331, 263] on input "Provisie" at bounding box center [291, 258] width 112 height 15
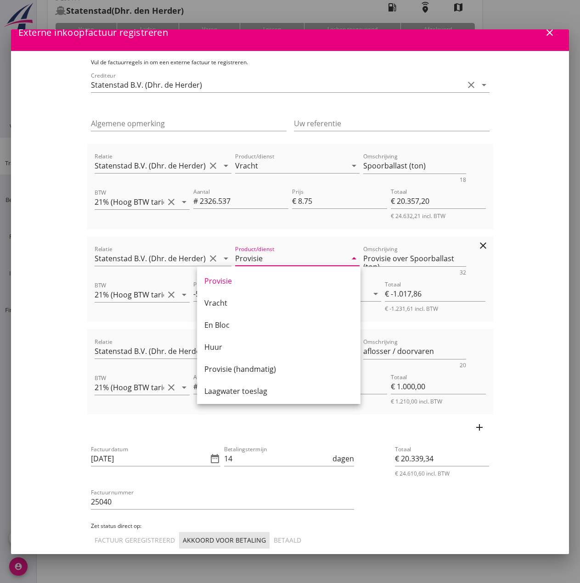
click at [296, 260] on input "Provisie" at bounding box center [291, 258] width 112 height 15
click at [296, 248] on div "Product/dienst Provisie arrow_drop_down" at bounding box center [297, 260] width 124 height 29
click at [368, 286] on div "Vracht" at bounding box center [305, 293] width 125 height 15
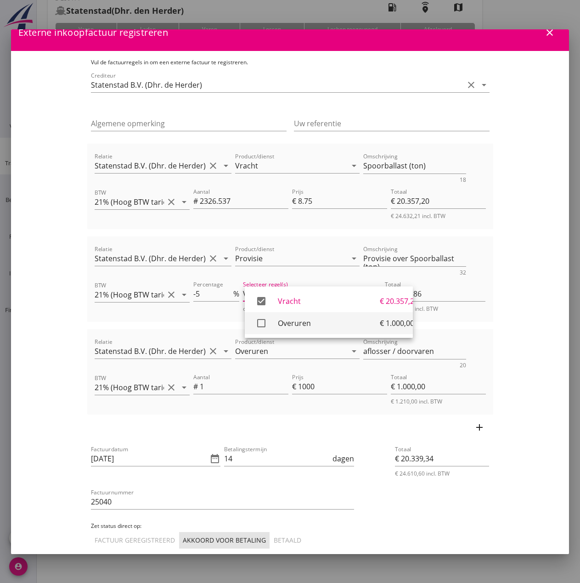
click at [309, 323] on div "Overuren" at bounding box center [329, 323] width 102 height 11
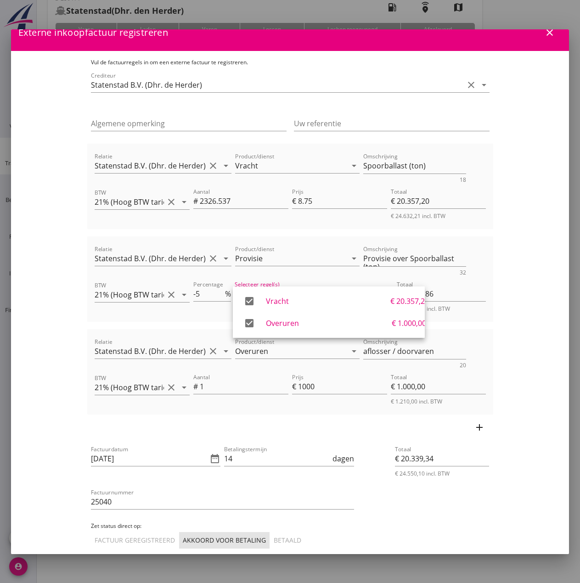
scroll to position [61, 0]
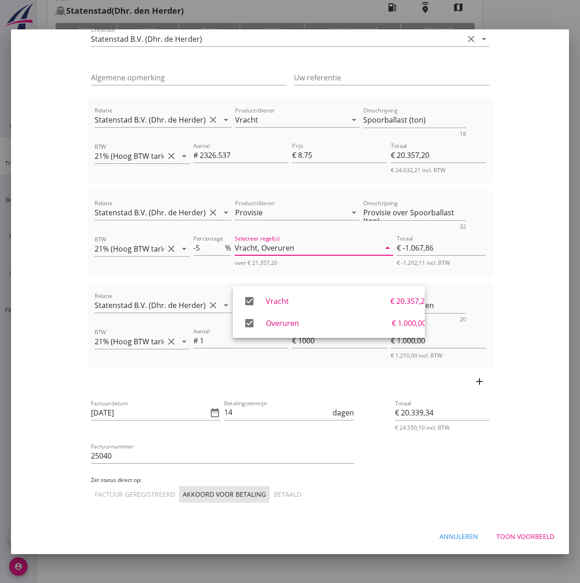
click at [507, 539] on div "Toon voorbeeld" at bounding box center [525, 537] width 58 height 10
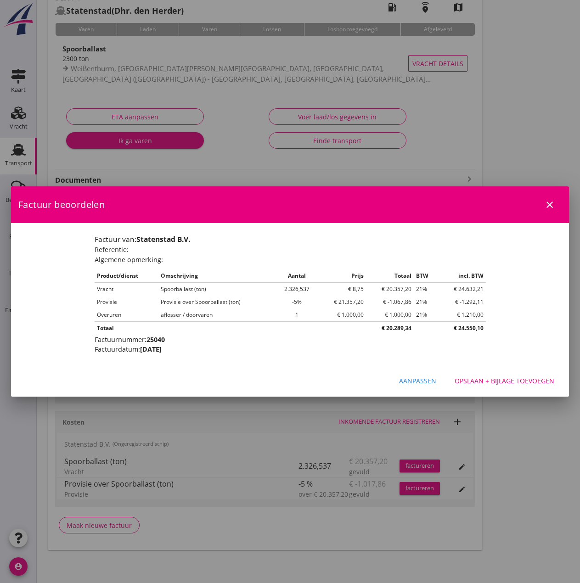
scroll to position [0, 0]
click at [496, 381] on div "Opslaan + bijlage toevoegen" at bounding box center [504, 381] width 100 height 10
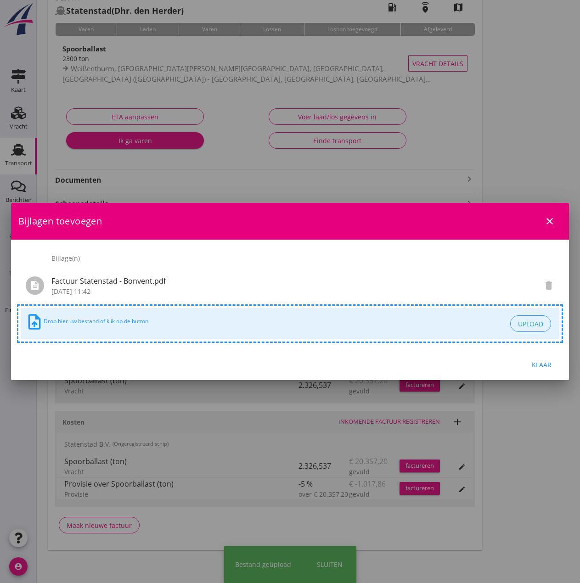
click at [549, 366] on div "Klaar" at bounding box center [541, 365] width 26 height 10
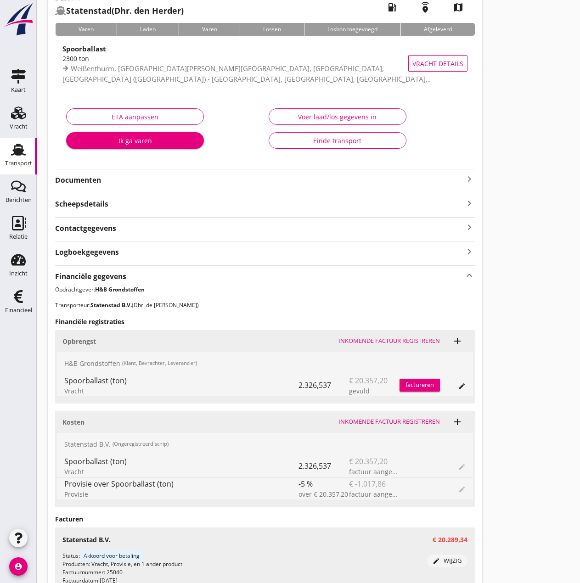
scroll to position [150, 0]
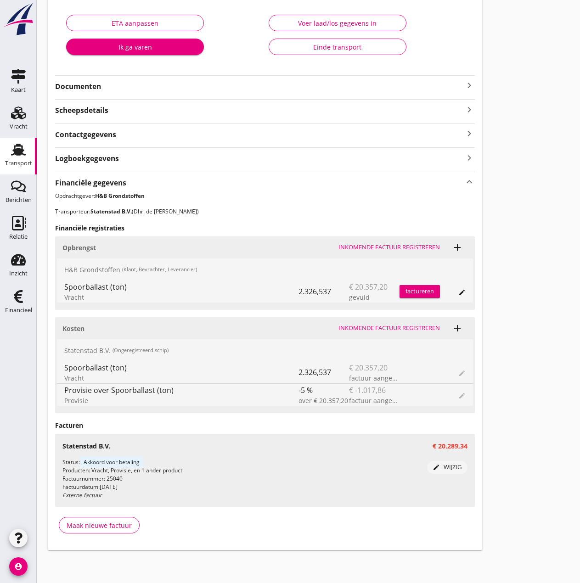
click at [430, 292] on div "factureren" at bounding box center [419, 291] width 40 height 9
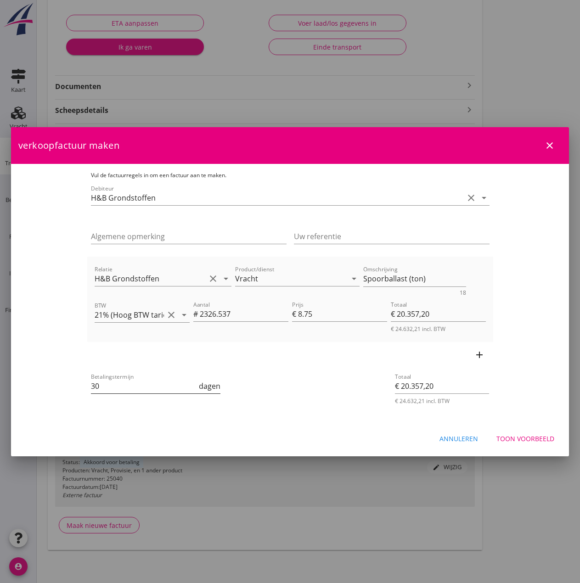
click at [91, 387] on input "30" at bounding box center [144, 386] width 107 height 15
click at [347, 441] on div "Annuleren Toon voorbeeld" at bounding box center [290, 438] width 558 height 31
click at [406, 280] on textarea "Spoorballast (ton)" at bounding box center [414, 278] width 103 height 15
click at [485, 354] on icon "add" at bounding box center [479, 354] width 11 height 11
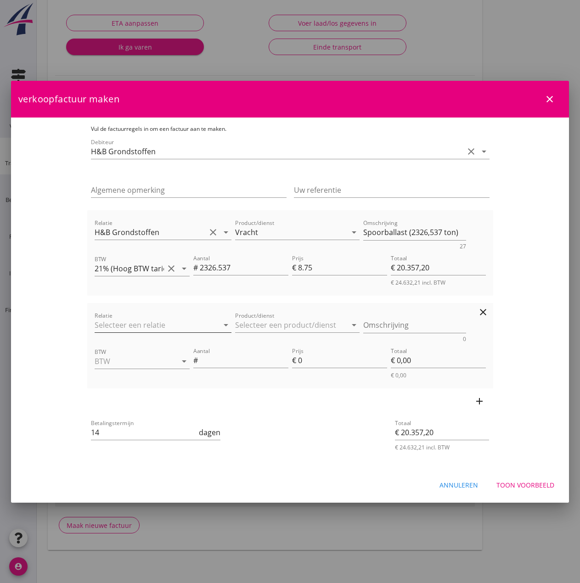
click at [116, 328] on input "Relatie" at bounding box center [151, 325] width 112 height 15
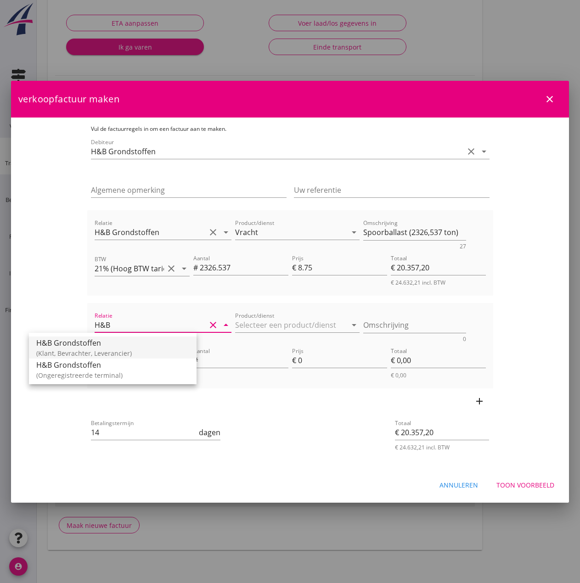
click at [106, 351] on div "(Klant, Bevrachter, Leverancier)" at bounding box center [112, 353] width 153 height 10
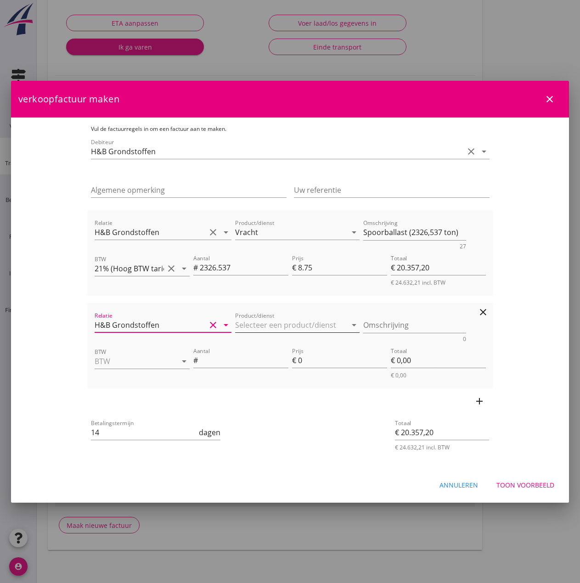
click at [235, 323] on input "Product/dienst" at bounding box center [291, 325] width 112 height 15
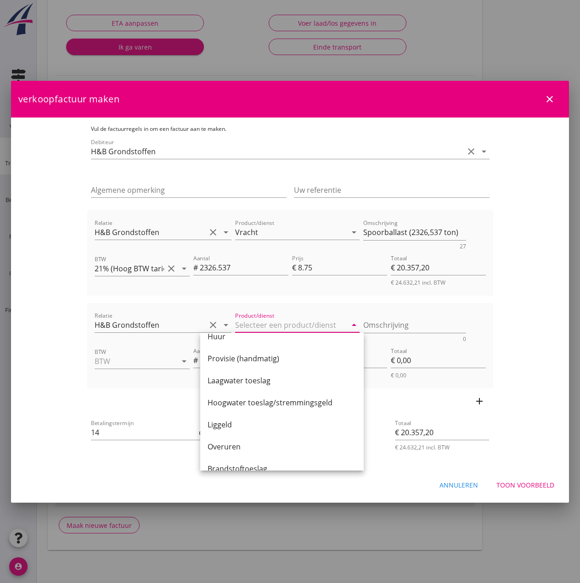
scroll to position [73, 0]
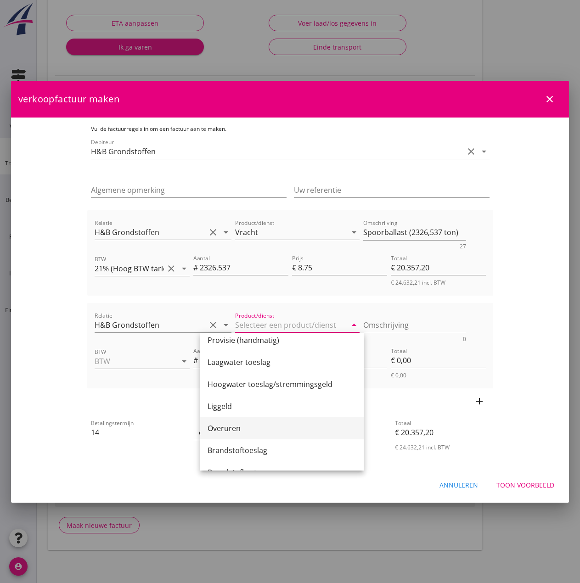
click at [259, 421] on div "Overuren" at bounding box center [282, 428] width 149 height 22
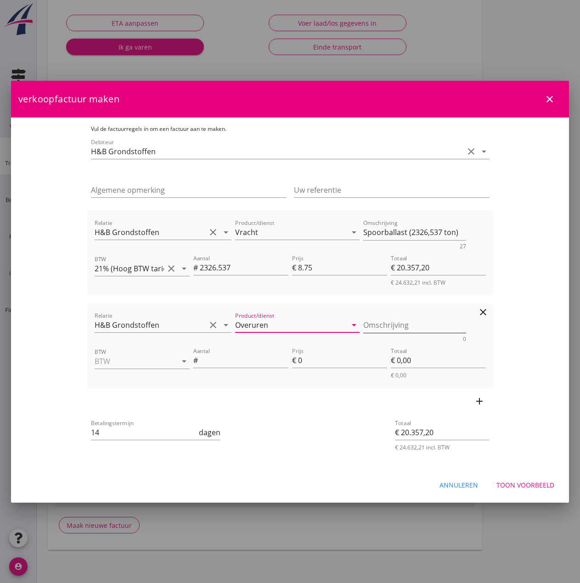
click at [383, 325] on textarea "Omschrijving" at bounding box center [414, 325] width 103 height 15
click at [104, 365] on input "BTW" at bounding box center [129, 361] width 69 height 15
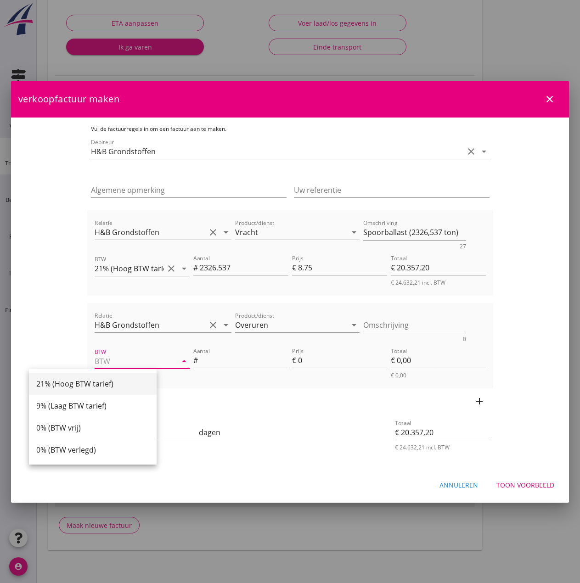
click at [97, 383] on div "21% (Hoog BTW tarief)" at bounding box center [92, 383] width 113 height 11
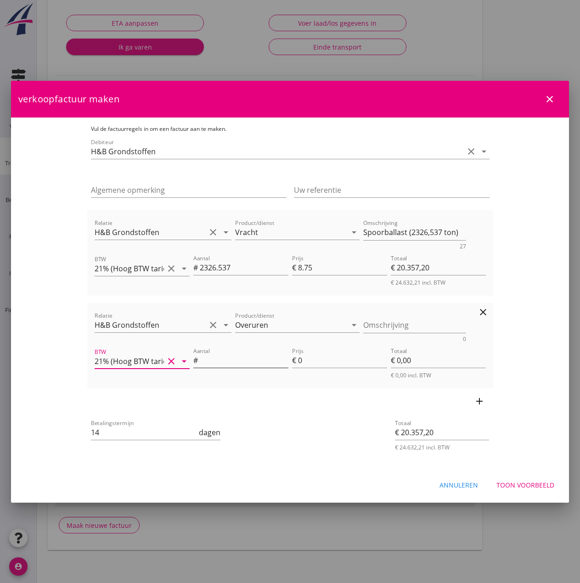
click at [200, 361] on input "Aantal" at bounding box center [244, 360] width 89 height 15
click at [308, 362] on input "0" at bounding box center [342, 360] width 89 height 15
click button "Toon voorbeeld" at bounding box center [525, 485] width 73 height 17
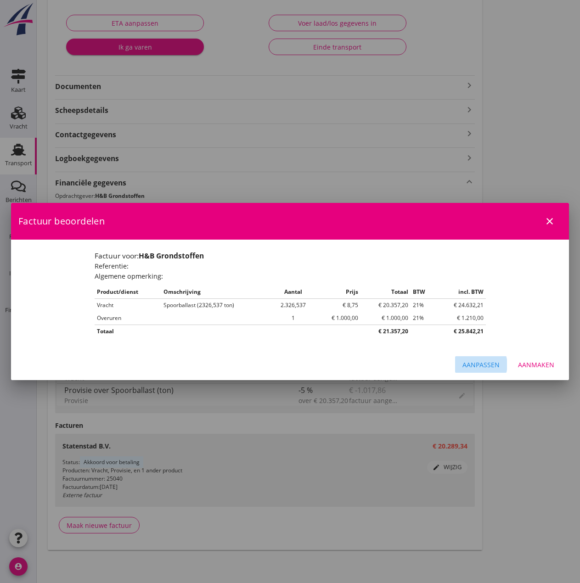
click at [481, 362] on div "Aanpassen" at bounding box center [480, 365] width 37 height 10
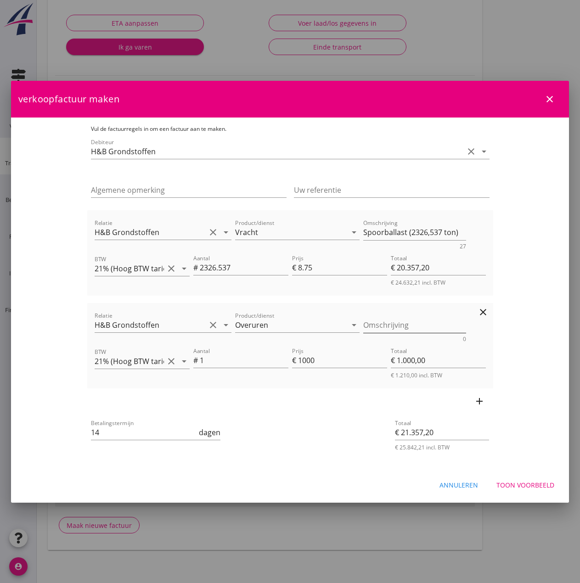
click at [369, 324] on textarea "Omschrijving" at bounding box center [414, 325] width 103 height 15
click at [328, 362] on input "1000" at bounding box center [342, 360] width 89 height 15
click at [208, 273] on input "2326.537" at bounding box center [244, 267] width 89 height 15
click at [335, 263] on input "8.75" at bounding box center [342, 267] width 89 height 15
drag, startPoint x: 273, startPoint y: 323, endPoint x: 287, endPoint y: 325, distance: 14.4
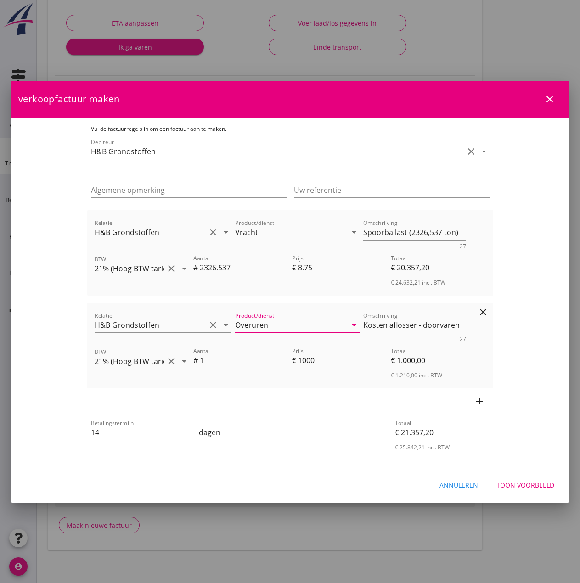
click at [273, 324] on input "Overuren" at bounding box center [291, 325] width 112 height 15
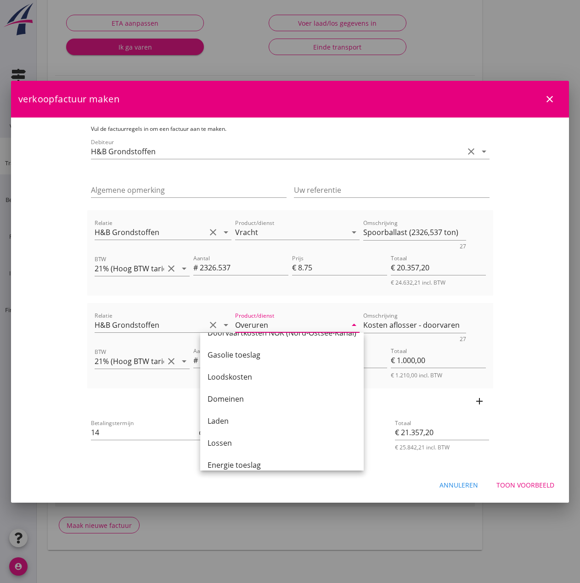
scroll to position [376, 0]
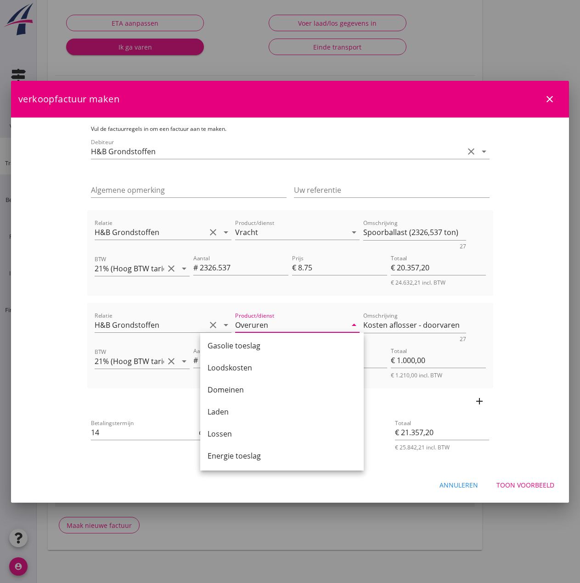
click at [382, 478] on div "Annuleren Toon voorbeeld" at bounding box center [290, 485] width 558 height 31
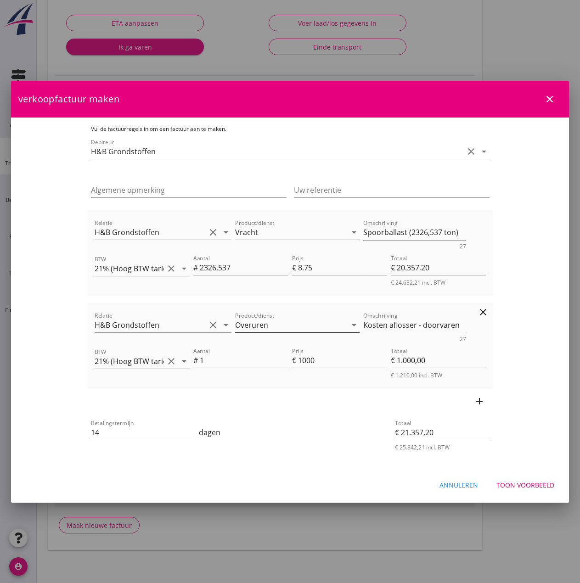
click at [348, 325] on icon "arrow_drop_down" at bounding box center [353, 325] width 11 height 11
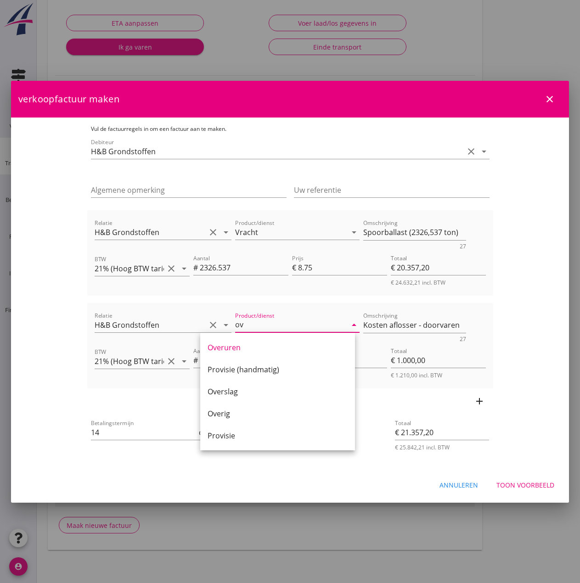
scroll to position [0, 0]
click at [219, 410] on div "Overig" at bounding box center [278, 413] width 140 height 11
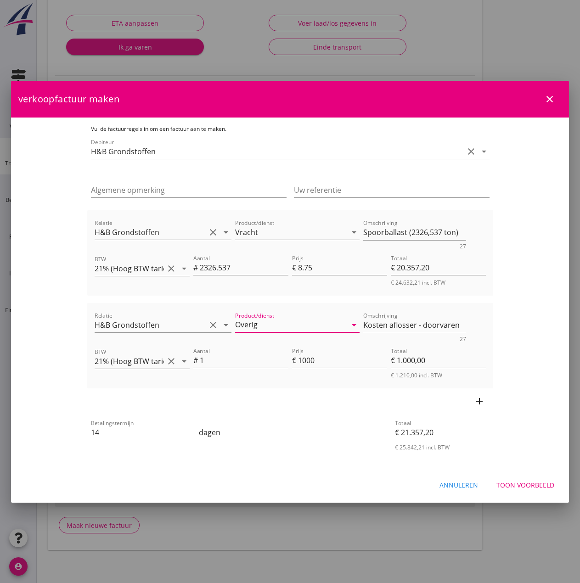
click at [516, 486] on div "Toon voorbeeld" at bounding box center [525, 485] width 58 height 10
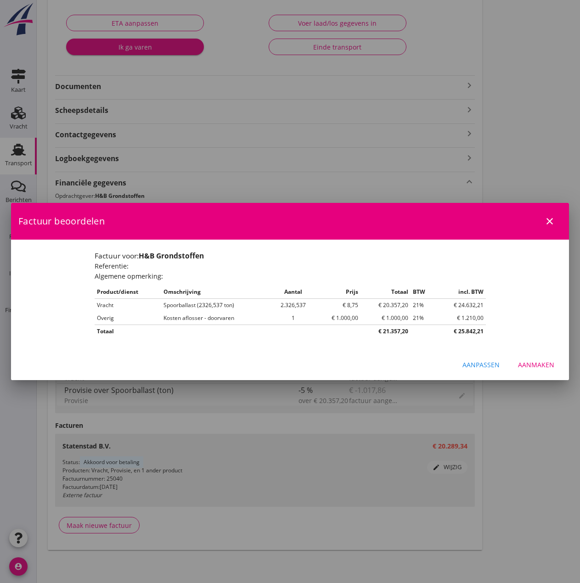
click at [542, 368] on div "Aanmaken" at bounding box center [536, 365] width 36 height 10
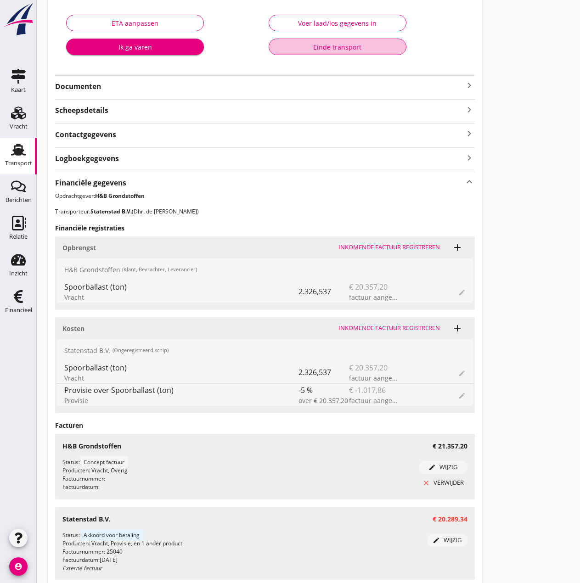
click at [340, 49] on div "Einde transport" at bounding box center [337, 47] width 122 height 10
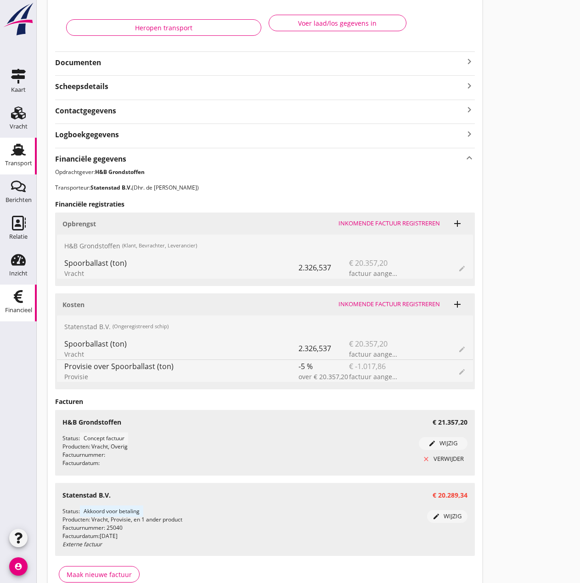
click at [17, 299] on use at bounding box center [18, 296] width 9 height 13
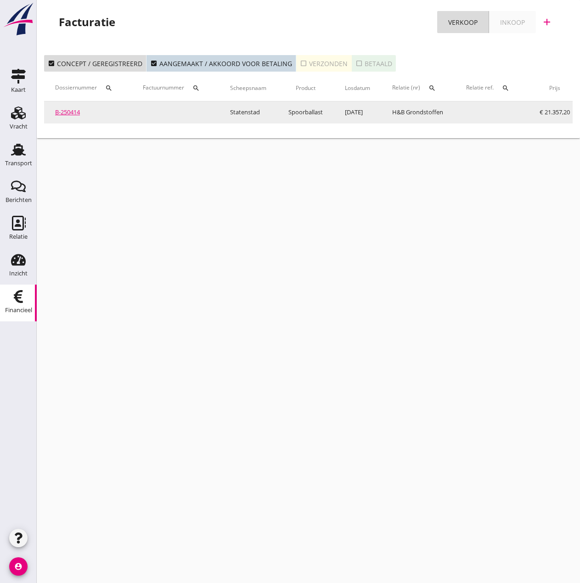
click at [71, 110] on link "B-250414" at bounding box center [67, 112] width 25 height 8
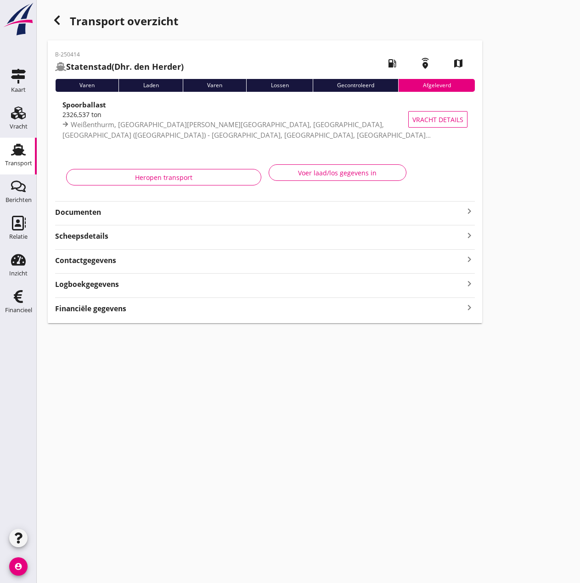
click at [95, 306] on strong "Financiële gegevens" at bounding box center [90, 308] width 71 height 11
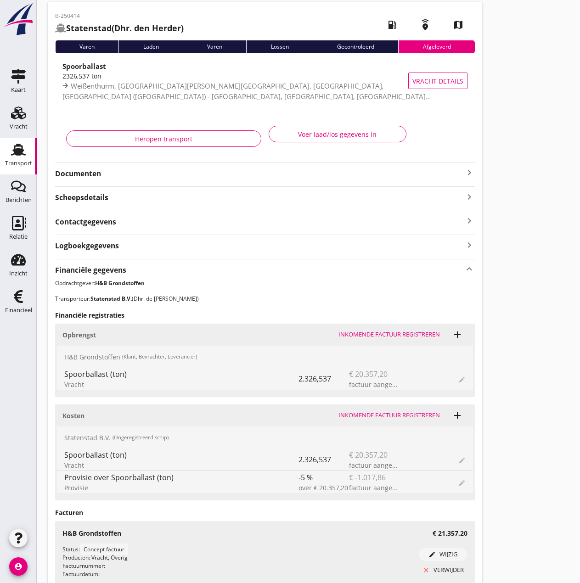
scroll to position [199, 0]
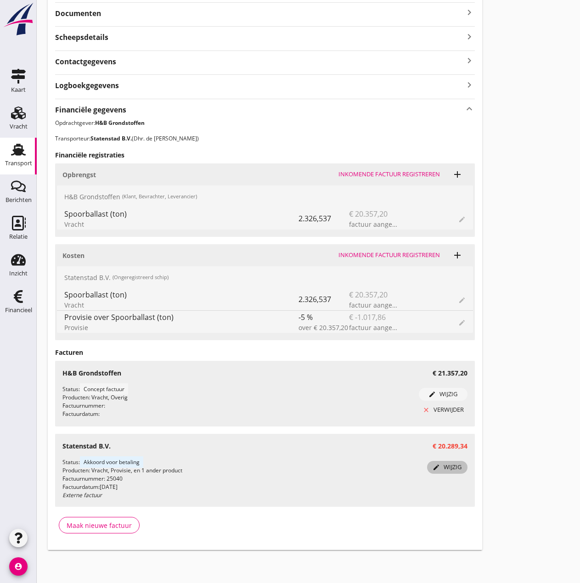
click at [456, 465] on div "edit wijzig" at bounding box center [447, 467] width 33 height 9
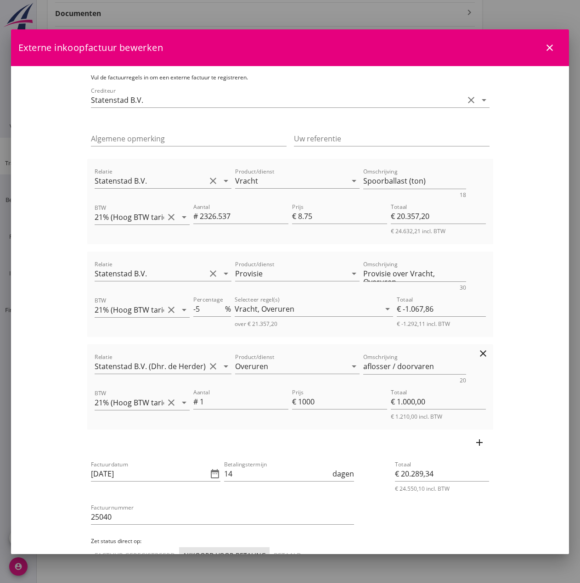
click at [313, 384] on div "Product/dienst Overuren arrow_drop_down" at bounding box center [297, 367] width 128 height 35
click at [309, 373] on input "Overuren" at bounding box center [291, 366] width 112 height 15
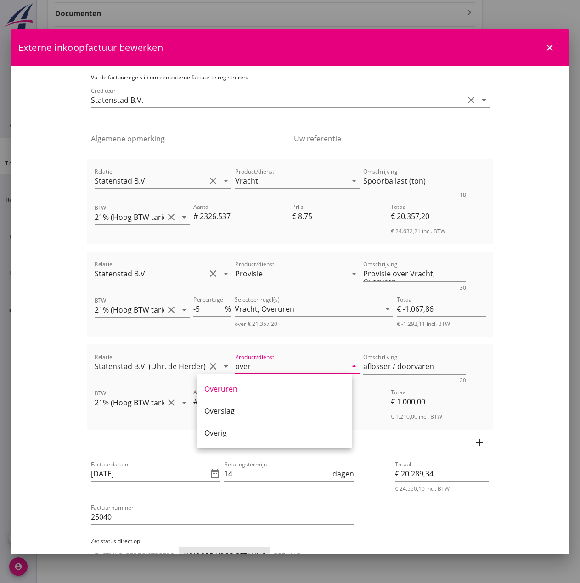
click at [254, 431] on div "Overig" at bounding box center [274, 432] width 140 height 11
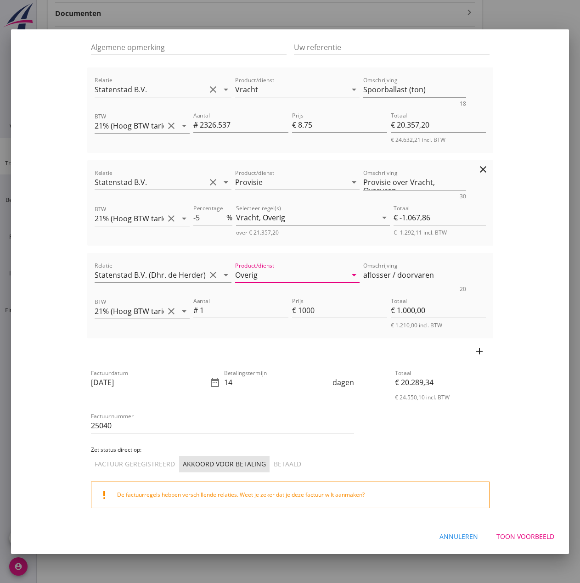
click at [286, 217] on div "Vracht, Overig" at bounding box center [306, 217] width 141 height 15
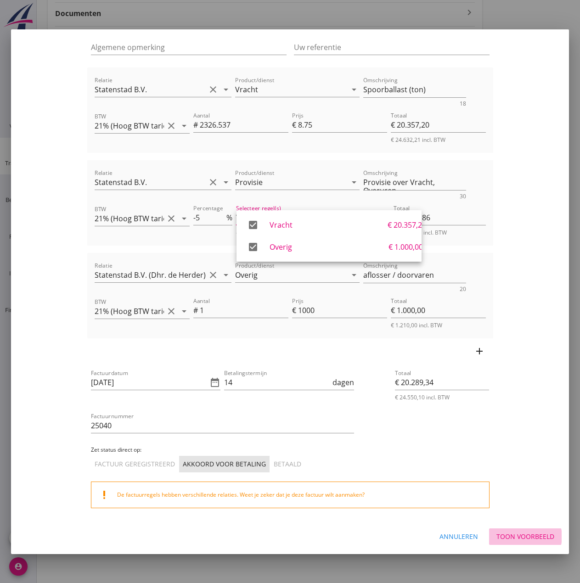
click at [521, 530] on button "Toon voorbeeld" at bounding box center [525, 536] width 73 height 17
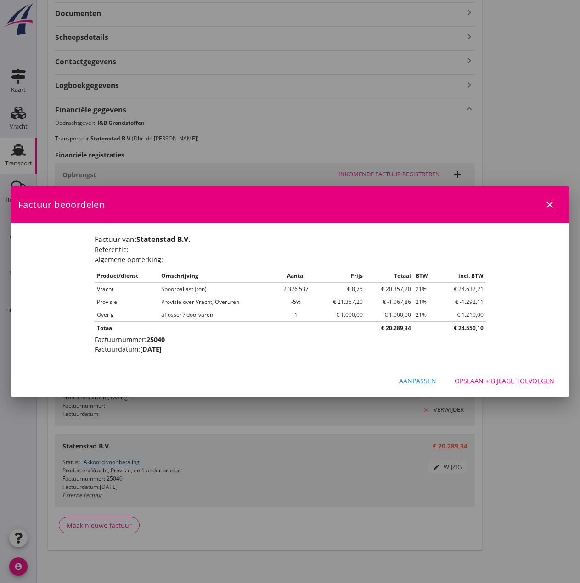
scroll to position [0, 0]
click at [497, 378] on div "Opslaan + bijlage toevoegen" at bounding box center [504, 381] width 100 height 10
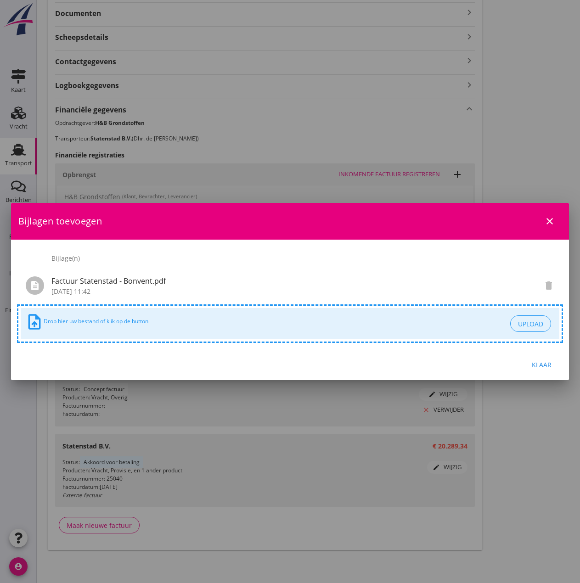
click at [539, 364] on div "Klaar" at bounding box center [541, 365] width 26 height 10
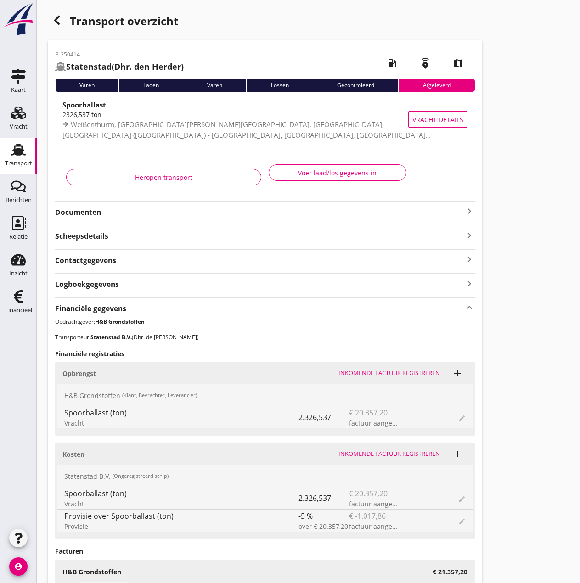
drag, startPoint x: 22, startPoint y: 303, endPoint x: 170, endPoint y: 172, distance: 198.1
click at [22, 303] on icon "Financieel" at bounding box center [18, 296] width 15 height 15
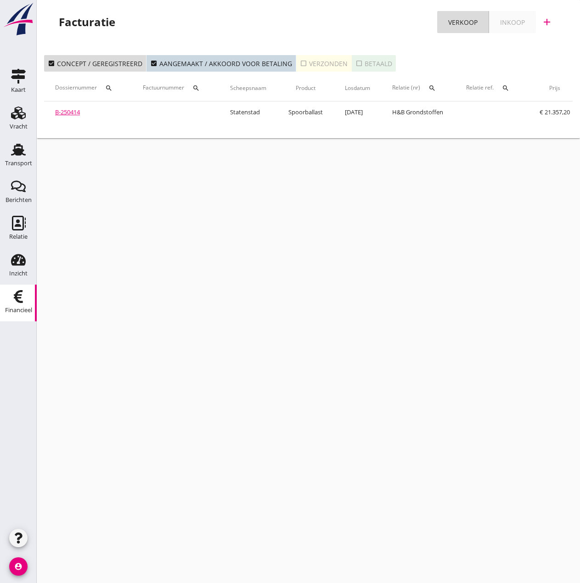
scroll to position [0, 163]
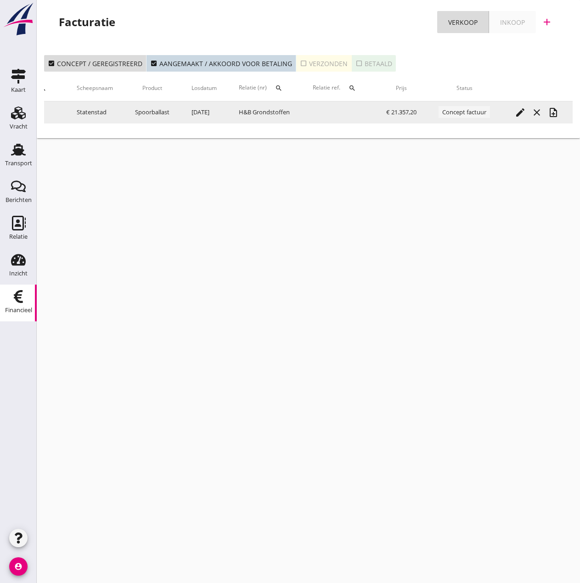
click at [550, 111] on icon "note_add" at bounding box center [553, 112] width 11 height 11
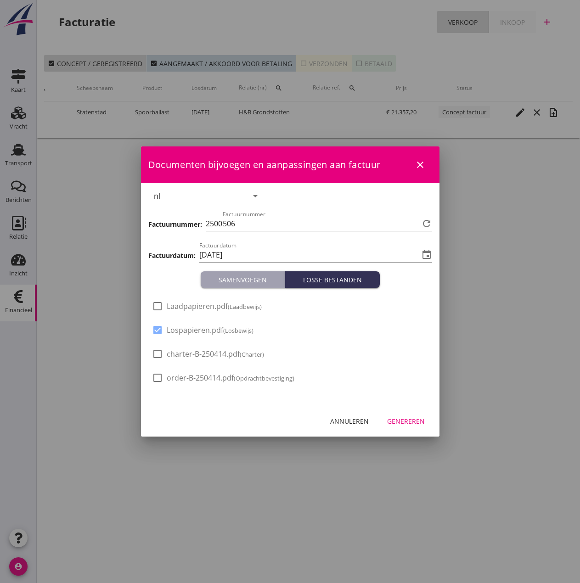
click at [188, 311] on div "check_box_outline_blank Laadpapieren.pdf (Laadbewijs)" at bounding box center [207, 312] width 110 height 22
click at [189, 308] on span "Laadpapieren.pdf (Laadbewijs)" at bounding box center [214, 307] width 95 height 10
click at [402, 418] on div "Genereren" at bounding box center [406, 421] width 38 height 10
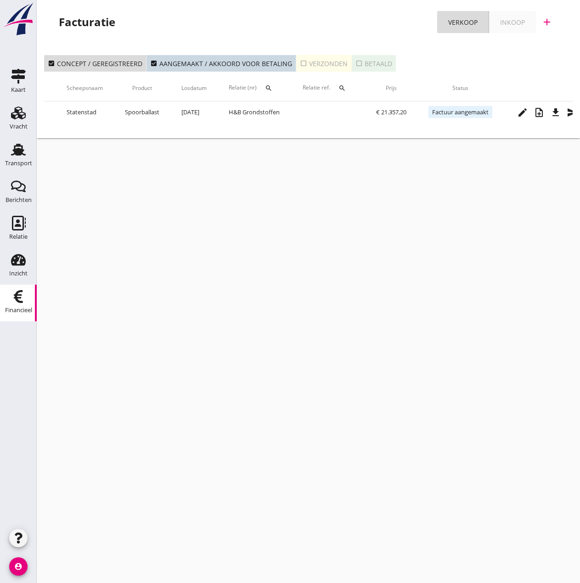
scroll to position [0, 192]
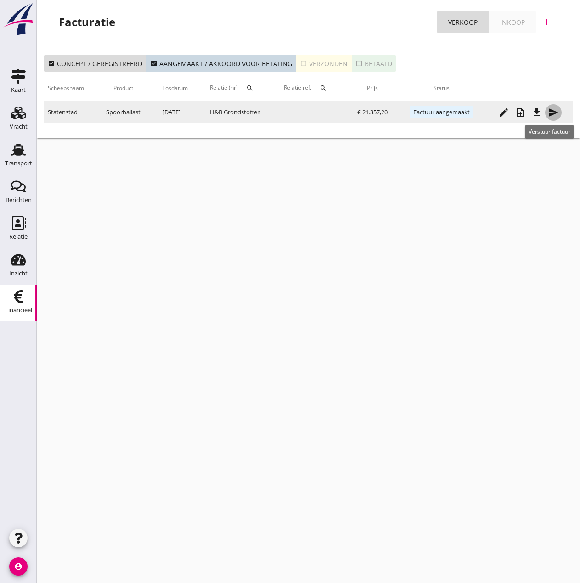
click at [556, 112] on icon "send" at bounding box center [553, 112] width 11 height 11
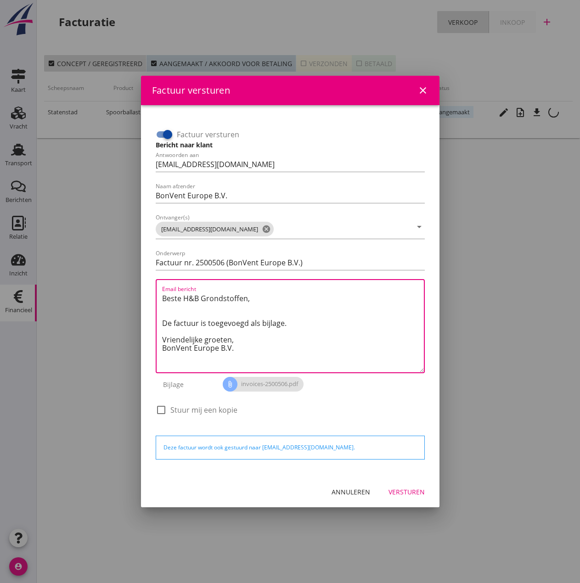
drag, startPoint x: 233, startPoint y: 341, endPoint x: 49, endPoint y: 264, distance: 199.7
click at [49, 264] on div "Factuur versturen close Factuur versturen Bericht naar klant Antwoorden aan [EM…" at bounding box center [290, 291] width 580 height 583
paste textarea "Relatie, In de bijlage vindt u de afrekening voor de reis van de MS [PERSON_NAM…"
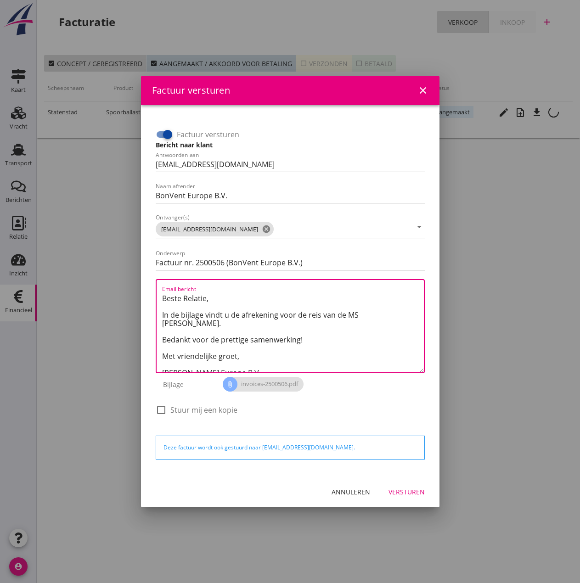
drag, startPoint x: 360, startPoint y: 315, endPoint x: 390, endPoint y: 313, distance: 29.9
click at [390, 313] on textarea "Beste Relatie, In de bijlage vindt u de afrekening voor de reis van de MS [PERS…" at bounding box center [293, 331] width 262 height 81
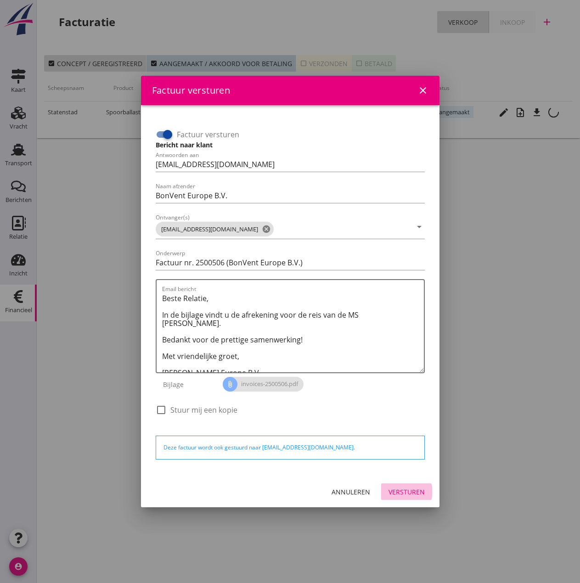
click at [403, 493] on div "Versturen" at bounding box center [406, 492] width 36 height 10
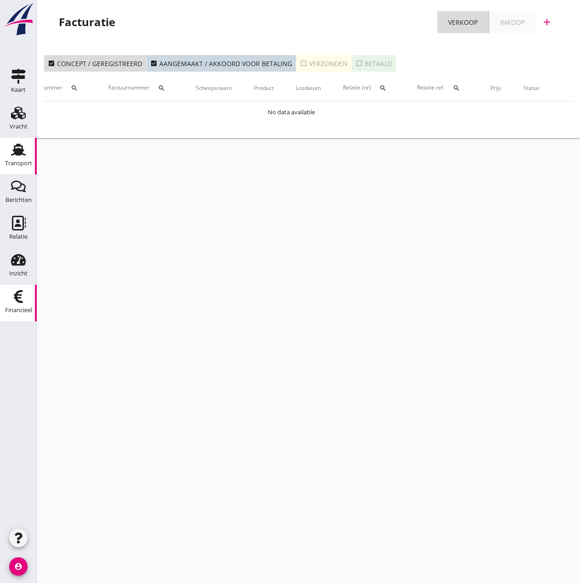
click at [24, 150] on use at bounding box center [18, 150] width 15 height 12
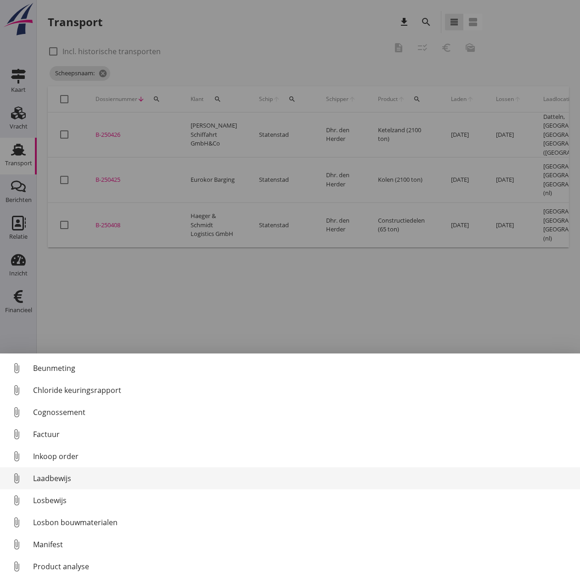
click at [45, 480] on div "Laadbewijs" at bounding box center [302, 478] width 539 height 11
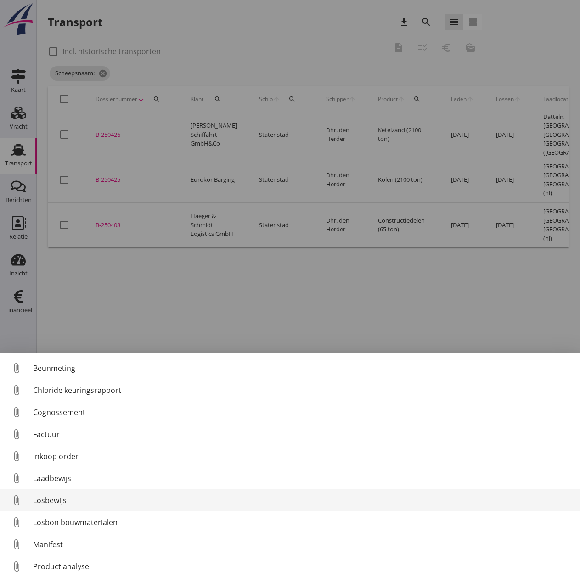
click at [52, 499] on div "Losbewijs" at bounding box center [302, 500] width 539 height 11
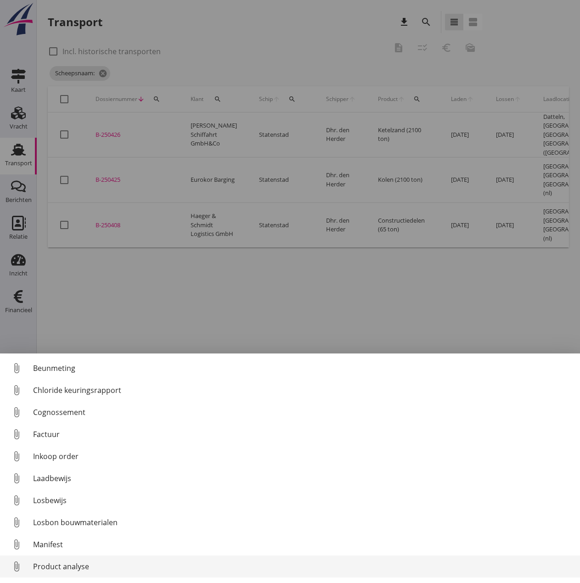
scroll to position [42, 0]
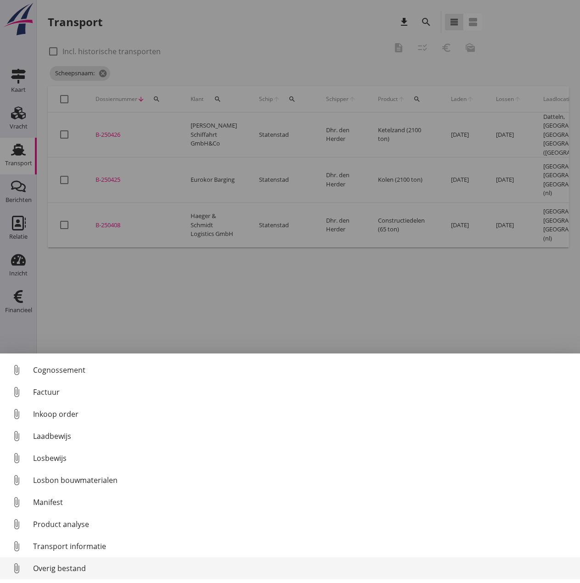
click at [54, 564] on div "Overig bestand" at bounding box center [302, 568] width 539 height 11
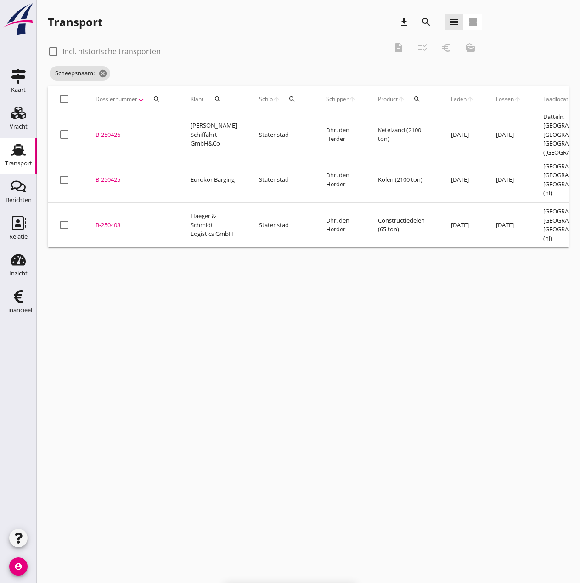
click at [113, 169] on td "B-250425 upload_file Drop hier uw bestand om het aan het dossier toe te voegen" at bounding box center [131, 179] width 95 height 45
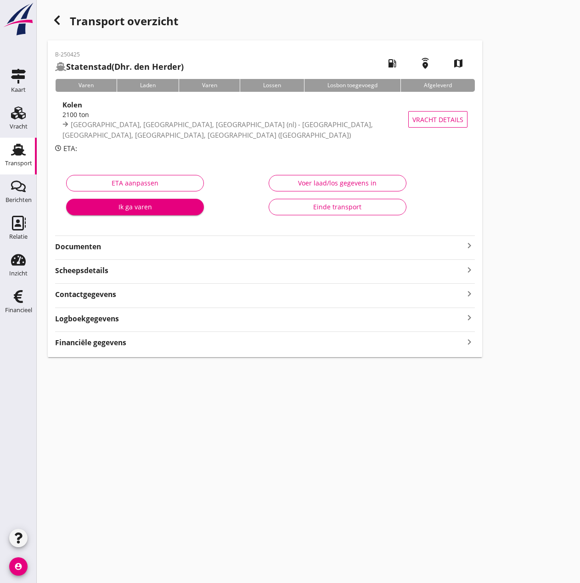
click at [396, 180] on div "Voer laad/los gegevens in" at bounding box center [337, 183] width 122 height 10
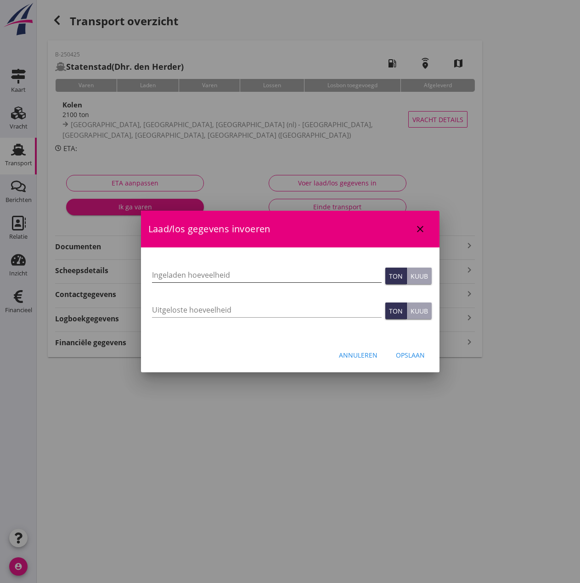
click at [230, 275] on input "Ingeladen hoeveelheid" at bounding box center [267, 275] width 230 height 15
click at [158, 311] on input "Uitgeloste hoeveelheid" at bounding box center [267, 310] width 230 height 15
click at [194, 273] on input "Ingeladen hoeveelheid" at bounding box center [267, 275] width 230 height 15
click at [166, 275] on input "Ingeladen hoeveelheid" at bounding box center [267, 275] width 230 height 15
click at [410, 350] on div "Opslaan" at bounding box center [410, 355] width 29 height 10
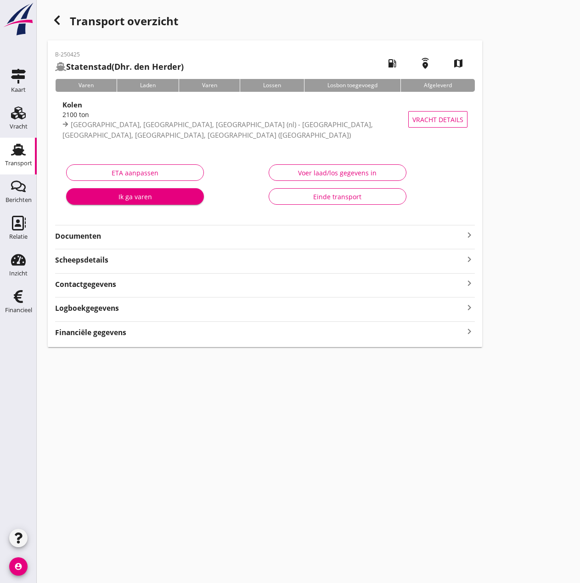
click at [316, 167] on button "Voer laad/los gegevens in" at bounding box center [338, 172] width 138 height 17
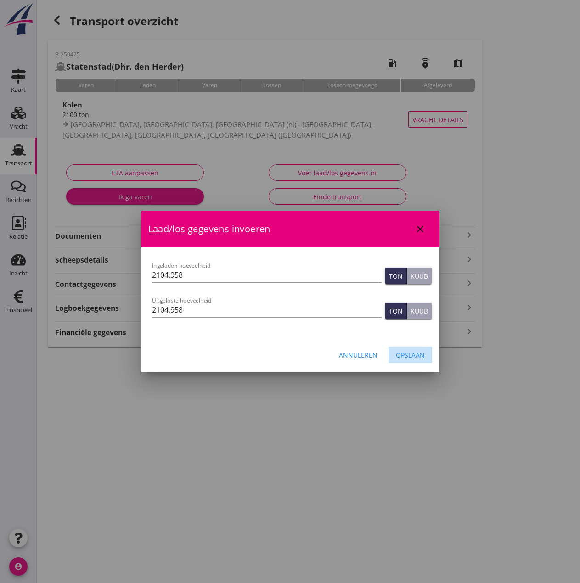
click at [411, 355] on div "Opslaan" at bounding box center [410, 355] width 29 height 10
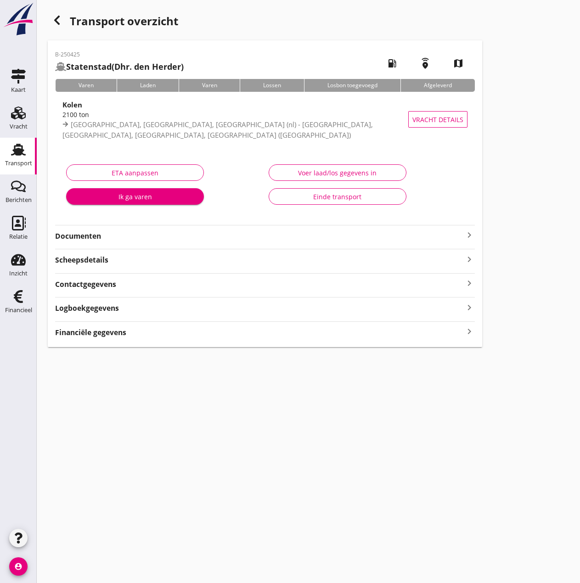
click at [107, 334] on strong "Financiële gegevens" at bounding box center [90, 332] width 71 height 11
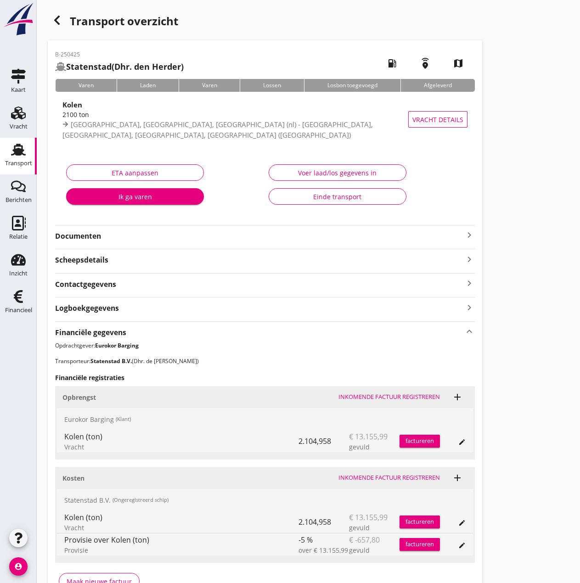
click at [373, 474] on div "Inkomende factuur registreren" at bounding box center [388, 477] width 101 height 9
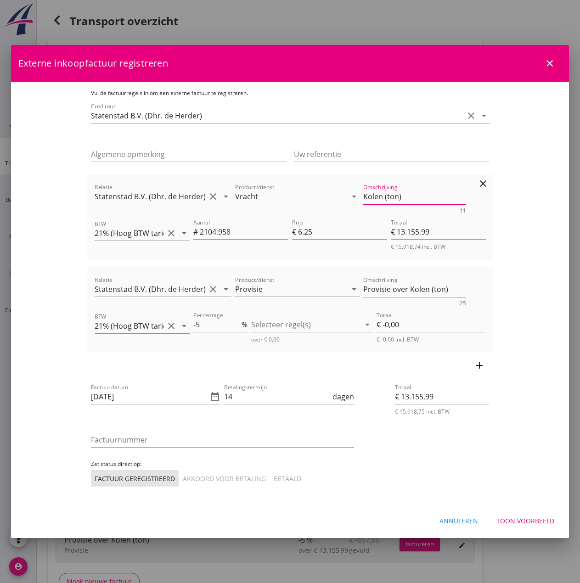
click at [382, 196] on textarea "Kolen (ton)" at bounding box center [414, 196] width 103 height 15
click at [303, 329] on div at bounding box center [305, 324] width 109 height 15
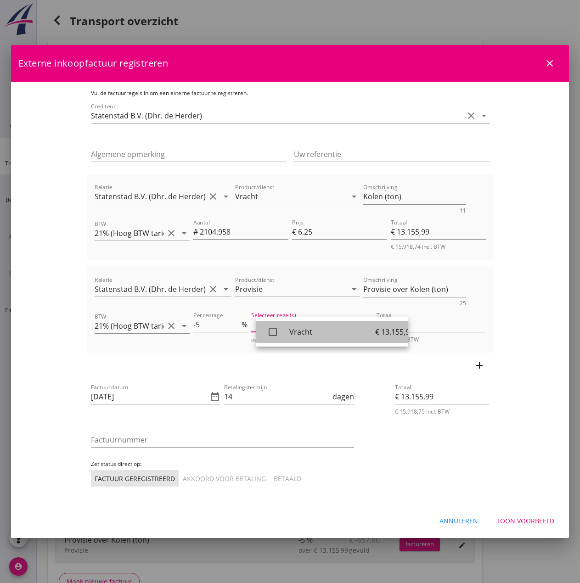
click at [288, 335] on div "check_box_outline_blank" at bounding box center [277, 332] width 26 height 18
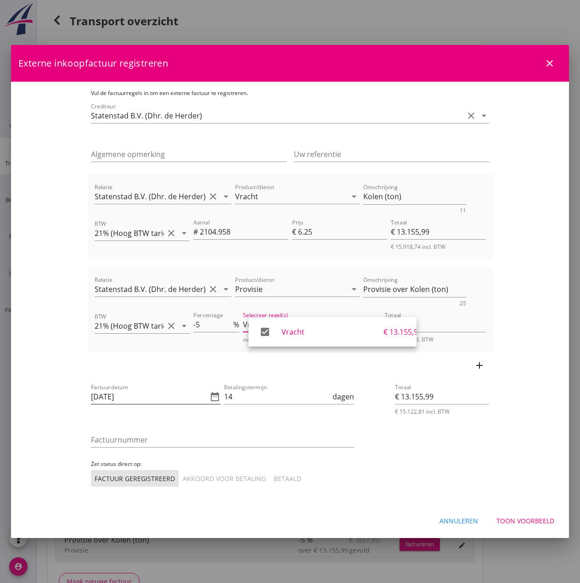
click at [110, 398] on input "[DATE]" at bounding box center [149, 396] width 117 height 15
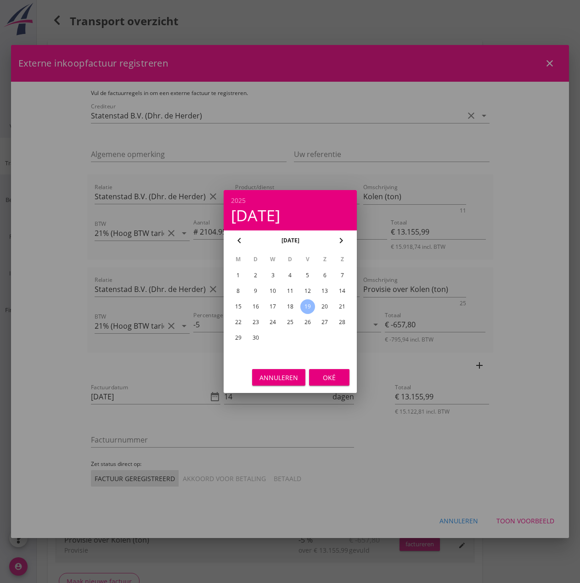
click at [253, 305] on div "16" at bounding box center [255, 306] width 15 height 15
click at [337, 378] on div "Oké" at bounding box center [329, 378] width 26 height 10
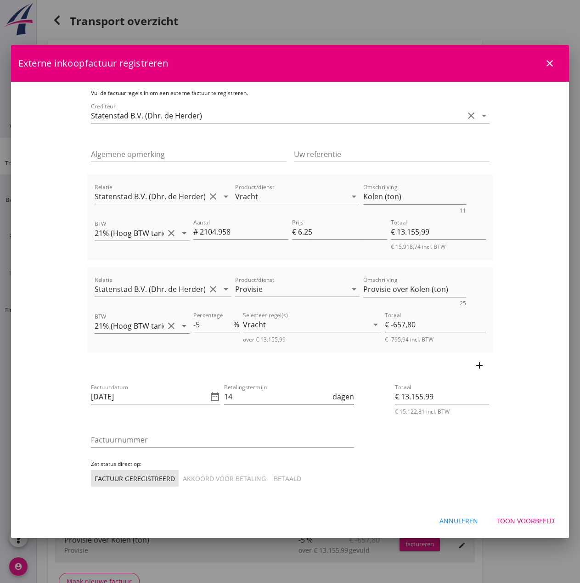
click at [249, 397] on input "14" at bounding box center [277, 396] width 107 height 15
click at [91, 439] on input "Factuurnummer" at bounding box center [222, 439] width 263 height 15
click at [183, 479] on div "Akkoord voor betaling" at bounding box center [224, 479] width 83 height 10
click at [522, 522] on div "Toon voorbeeld" at bounding box center [525, 521] width 58 height 10
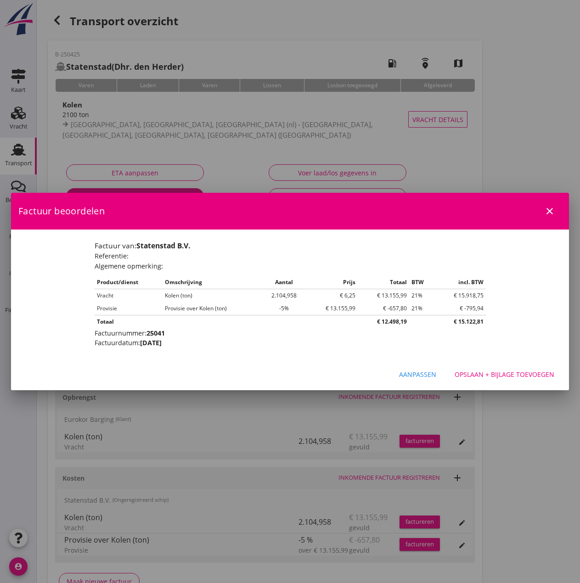
click at [514, 373] on div "Opslaan + bijlage toevoegen" at bounding box center [504, 375] width 100 height 10
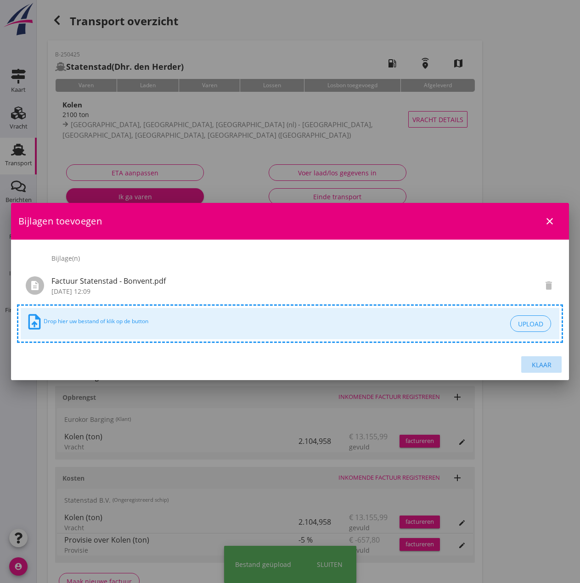
click at [546, 362] on div "Klaar" at bounding box center [541, 365] width 26 height 10
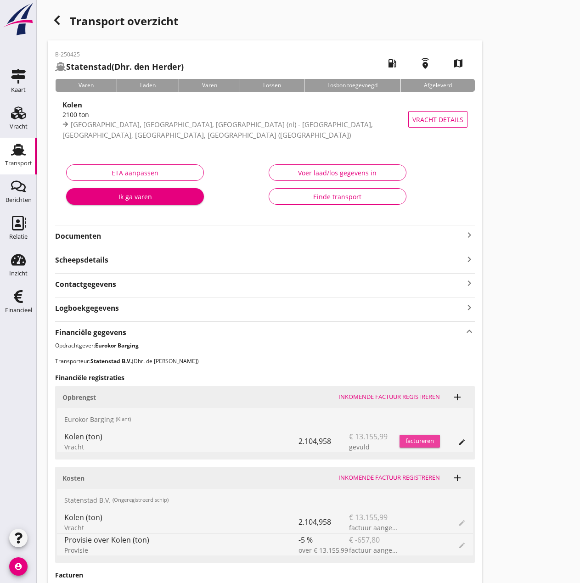
click at [420, 438] on div "factureren" at bounding box center [419, 441] width 40 height 9
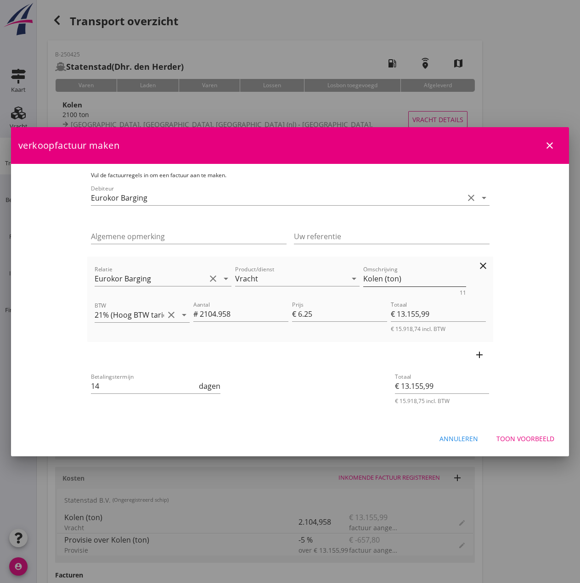
click at [383, 280] on textarea "Kolen (ton)" at bounding box center [414, 278] width 103 height 15
click at [522, 439] on div "Toon voorbeeld" at bounding box center [525, 439] width 58 height 10
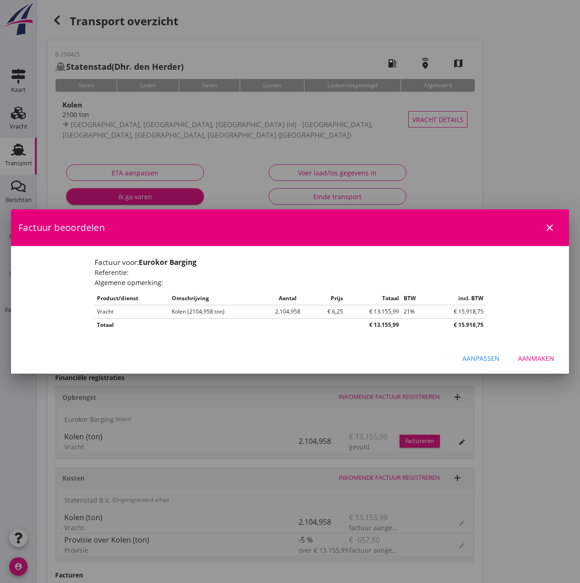
click at [528, 359] on div "Aanmaken" at bounding box center [536, 358] width 36 height 10
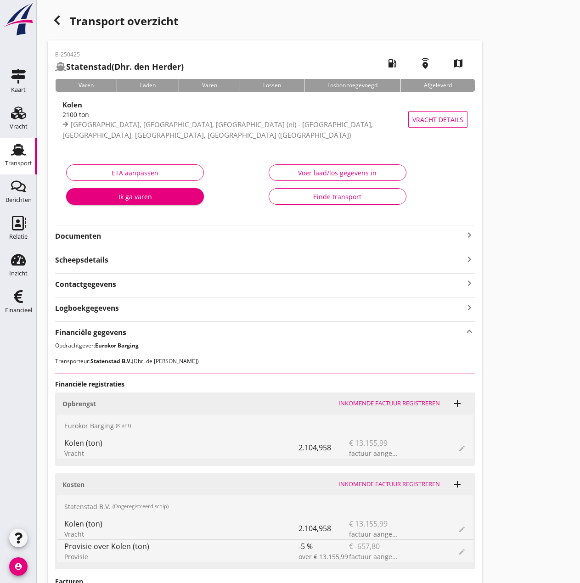
click at [328, 196] on div "Einde transport" at bounding box center [337, 197] width 122 height 10
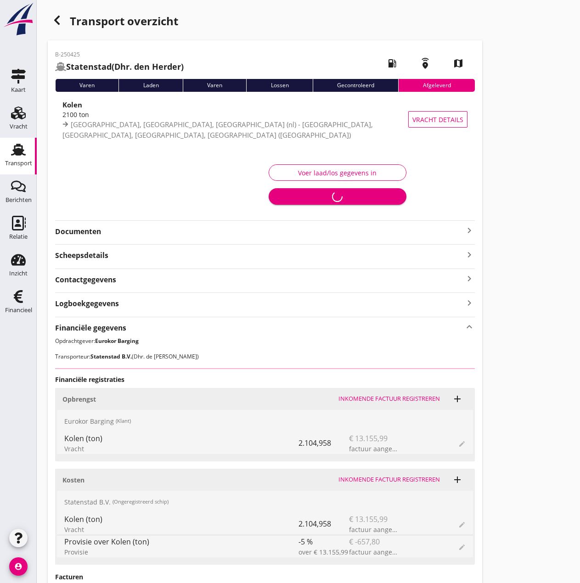
click at [24, 303] on icon "Financieel" at bounding box center [18, 296] width 15 height 15
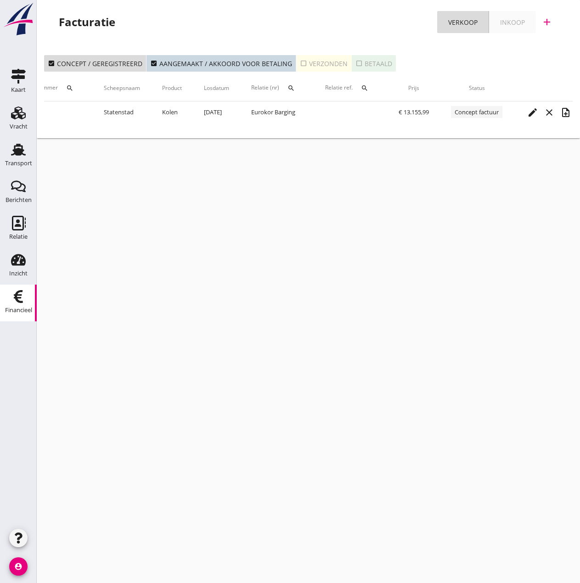
scroll to position [0, 151]
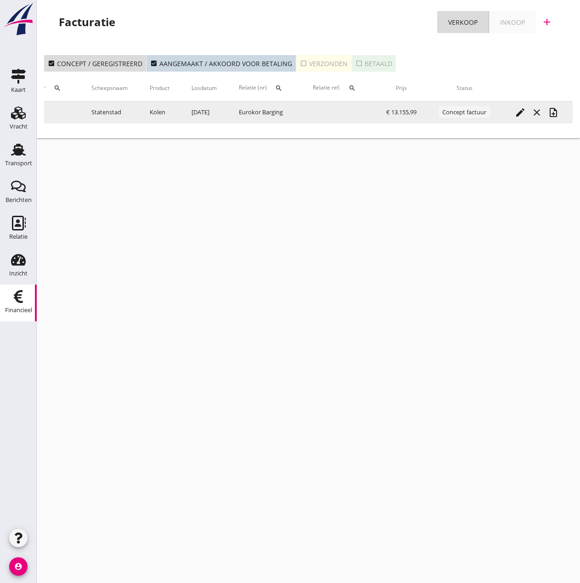
click at [554, 114] on icon "note_add" at bounding box center [553, 112] width 11 height 11
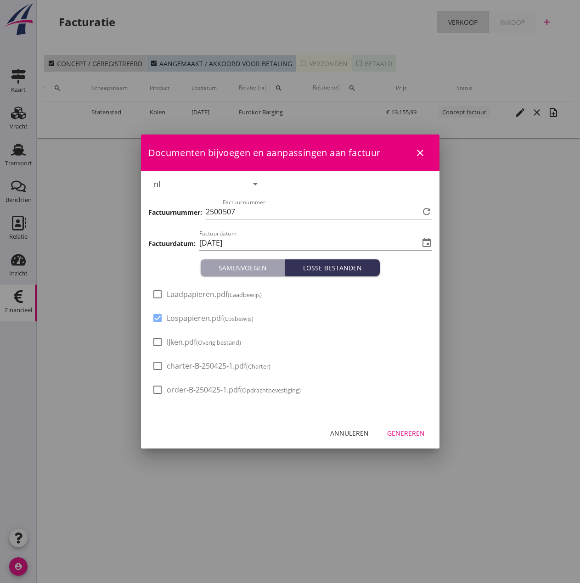
click at [221, 344] on small "(Overig bestand)" at bounding box center [218, 342] width 45 height 8
click at [213, 292] on span "Laadpapieren.pdf (Laadbewijs)" at bounding box center [214, 295] width 95 height 10
click at [406, 435] on div "Genereren" at bounding box center [406, 433] width 38 height 10
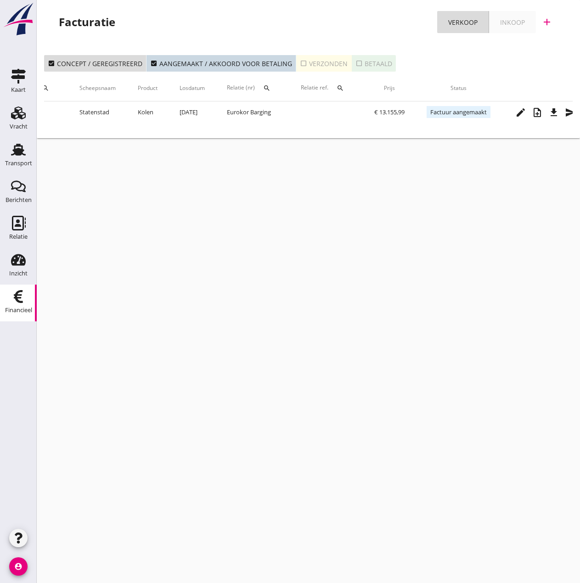
scroll to position [0, 180]
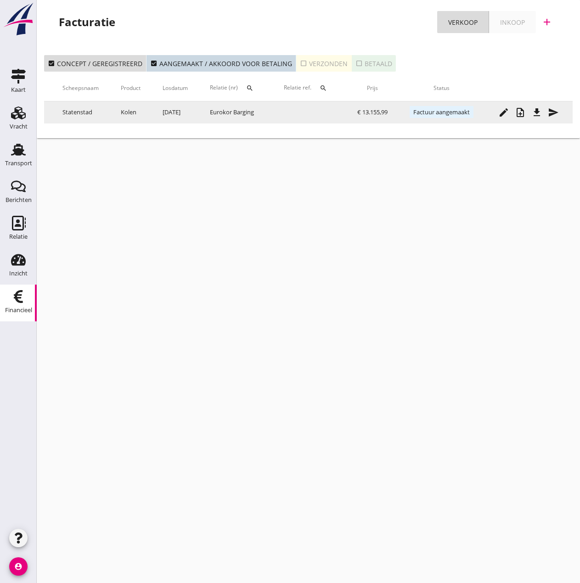
click at [551, 110] on icon "send" at bounding box center [553, 112] width 11 height 11
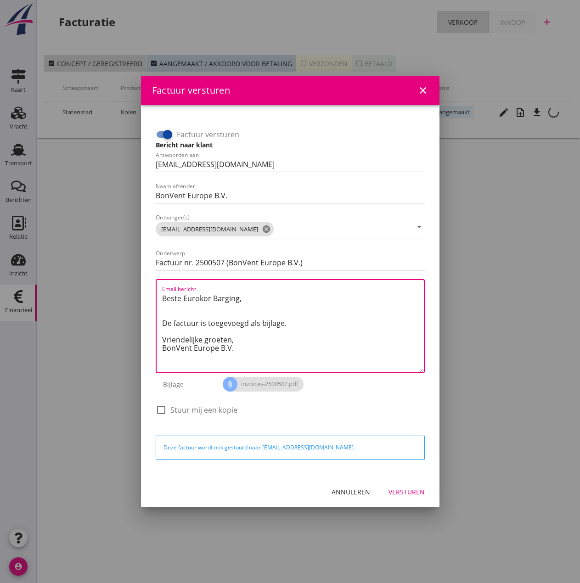
drag, startPoint x: 249, startPoint y: 340, endPoint x: 142, endPoint y: 260, distance: 133.1
click at [142, 260] on div "Factuur versturen Bericht naar klant Antwoorden aan [EMAIL_ADDRESS][DOMAIN_NAME…" at bounding box center [290, 290] width 298 height 371
drag, startPoint x: 233, startPoint y: 332, endPoint x: 127, endPoint y: 301, distance: 110.7
click at [110, 283] on div "Factuur versturen close Factuur versturen Bericht naar klant Antwoorden aan [EM…" at bounding box center [290, 291] width 580 height 583
drag, startPoint x: 218, startPoint y: 327, endPoint x: 89, endPoint y: 265, distance: 143.1
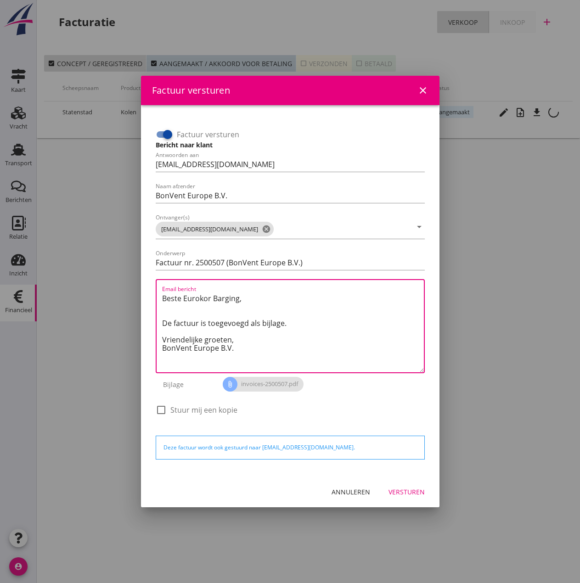
click at [89, 265] on div "Factuur versturen close Factuur versturen Bericht naar klant Antwoorden aan [EM…" at bounding box center [290, 291] width 580 height 583
paste textarea "Relatie, In de bijlage vindt u de afrekening voor de reis van de MS [PERSON_NAM…"
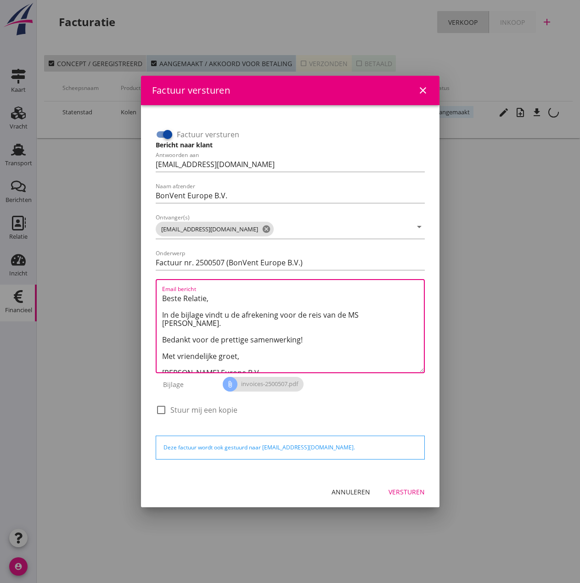
click at [359, 317] on textarea "Beste Relatie, In de bijlage vindt u de afrekening voor de reis van de MS [PERS…" at bounding box center [293, 331] width 262 height 81
click at [394, 494] on div "Versturen" at bounding box center [406, 492] width 36 height 10
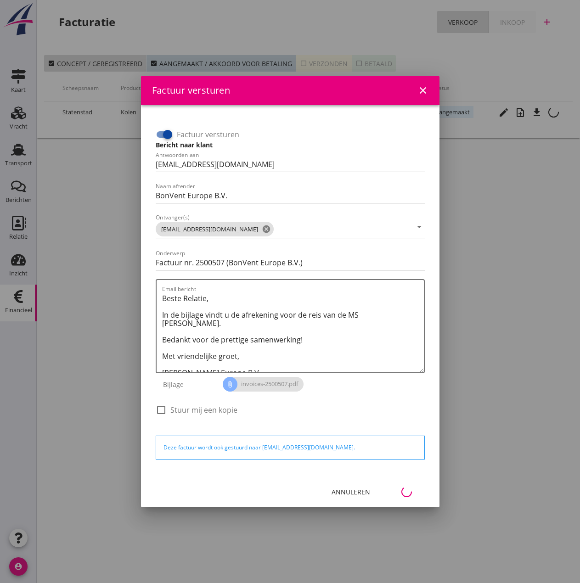
scroll to position [0, 41]
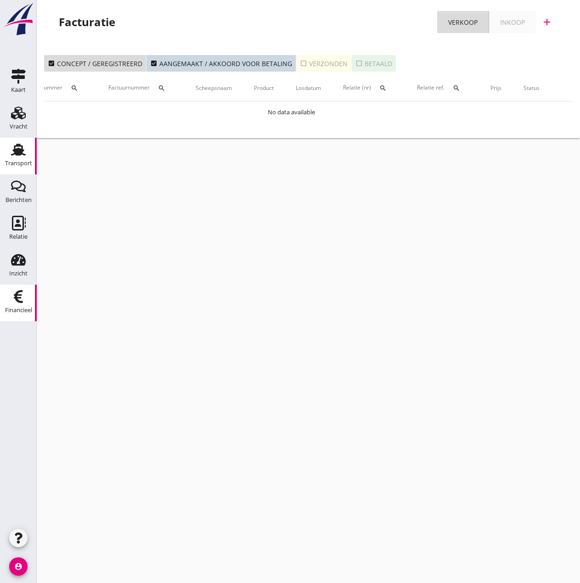
click at [25, 159] on div "Transport" at bounding box center [18, 163] width 27 height 13
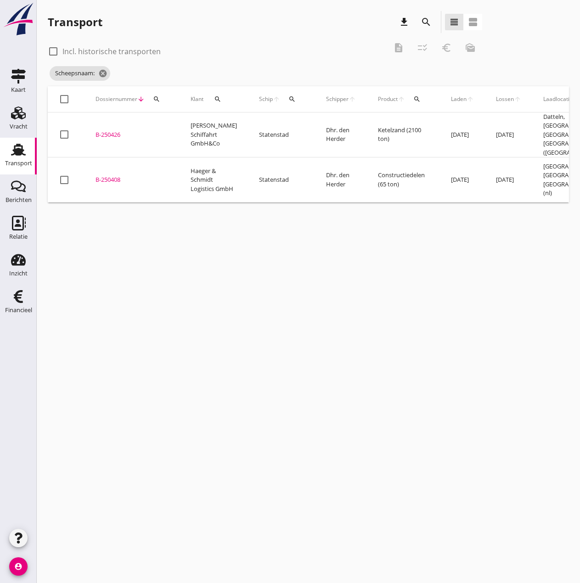
click at [104, 175] on div "B-250408" at bounding box center [131, 179] width 73 height 9
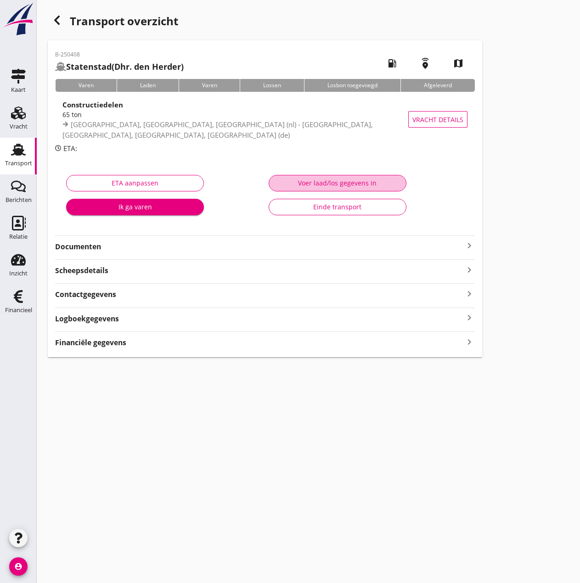
click at [313, 182] on div "Voer laad/los gegevens in" at bounding box center [337, 183] width 122 height 10
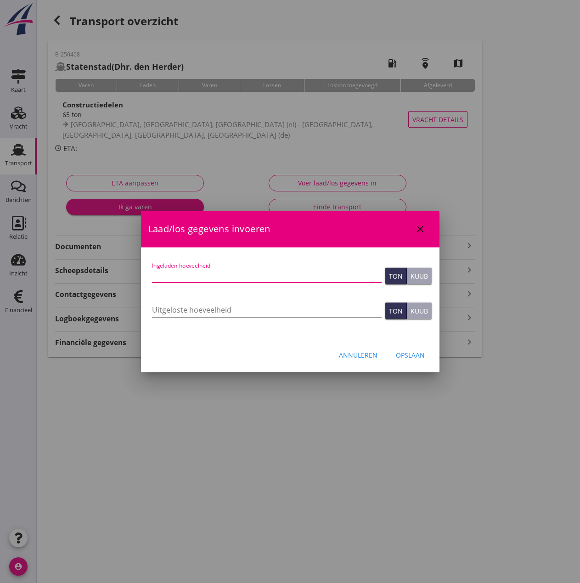
click at [207, 270] on input "Ingeladen hoeveelheid" at bounding box center [267, 275] width 230 height 15
click at [205, 303] on input "Uitgeloste hoeveelheid" at bounding box center [267, 310] width 230 height 15
click at [421, 356] on div "Opslaan" at bounding box center [410, 355] width 29 height 10
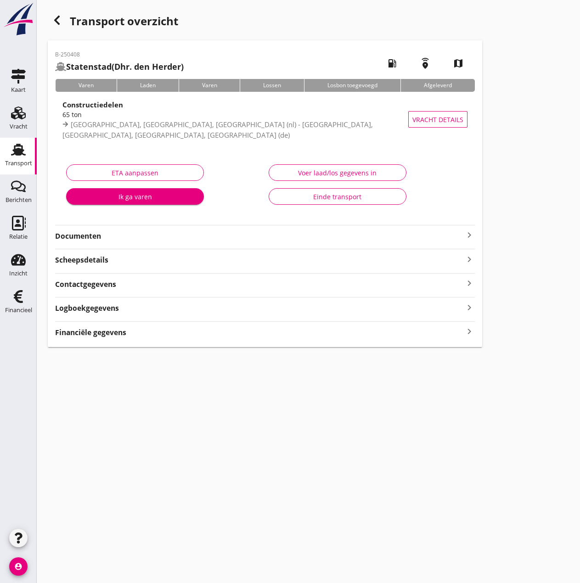
click at [104, 334] on strong "Financiële gegevens" at bounding box center [90, 332] width 71 height 11
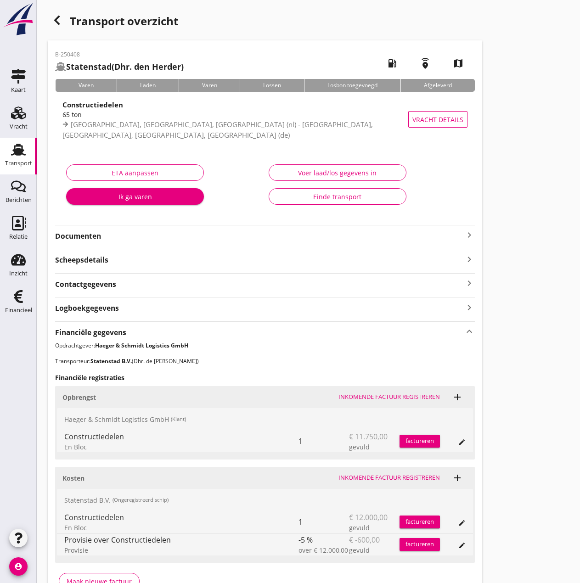
click at [411, 476] on div "Inkomende factuur registreren" at bounding box center [388, 477] width 101 height 9
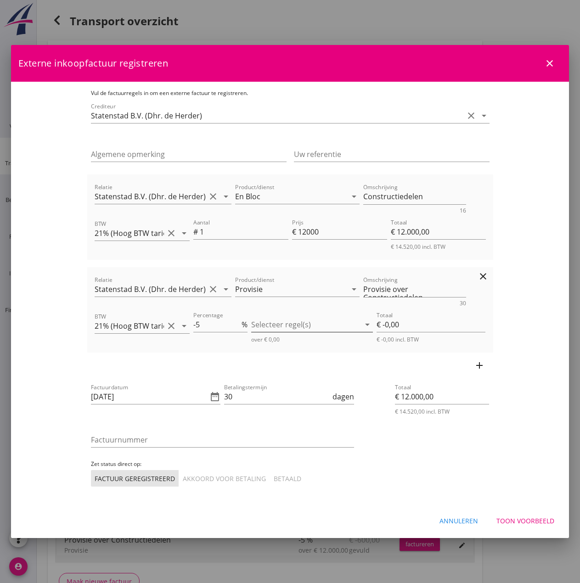
click at [315, 324] on div at bounding box center [305, 324] width 109 height 15
click at [282, 329] on div "check_box_outline_blank" at bounding box center [277, 332] width 26 height 18
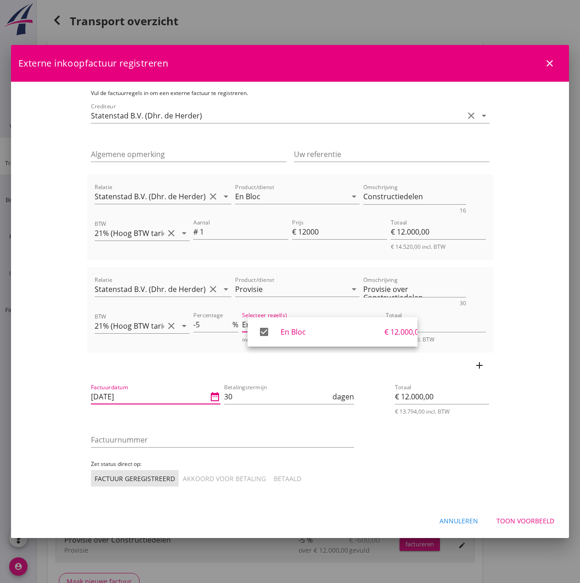
click at [134, 390] on input "[DATE]" at bounding box center [149, 396] width 117 height 15
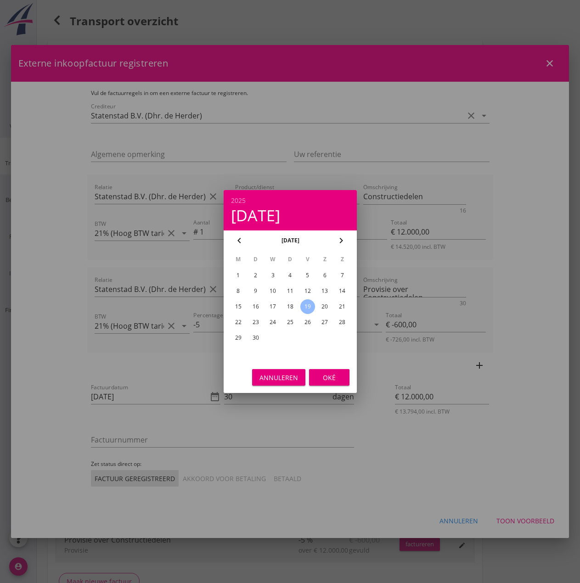
click at [289, 276] on div "4" at bounding box center [289, 275] width 15 height 15
click at [331, 376] on div "Oké" at bounding box center [329, 378] width 26 height 10
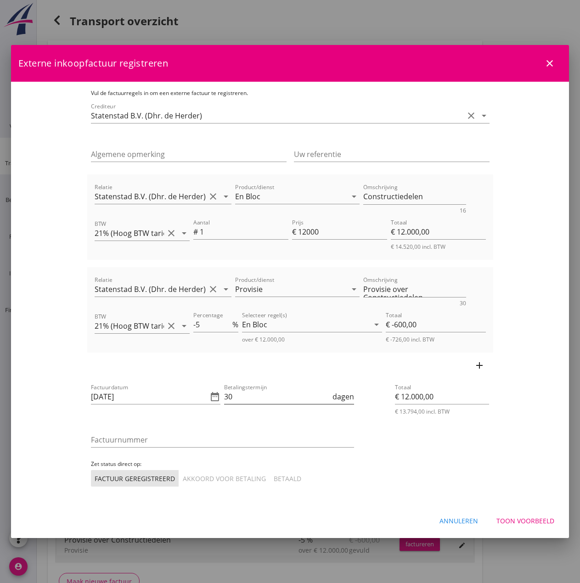
click at [261, 397] on input "30" at bounding box center [277, 396] width 107 height 15
click at [196, 443] on input "Factuurnummer" at bounding box center [222, 439] width 263 height 15
click at [183, 476] on div "Akkoord voor betaling" at bounding box center [224, 479] width 83 height 10
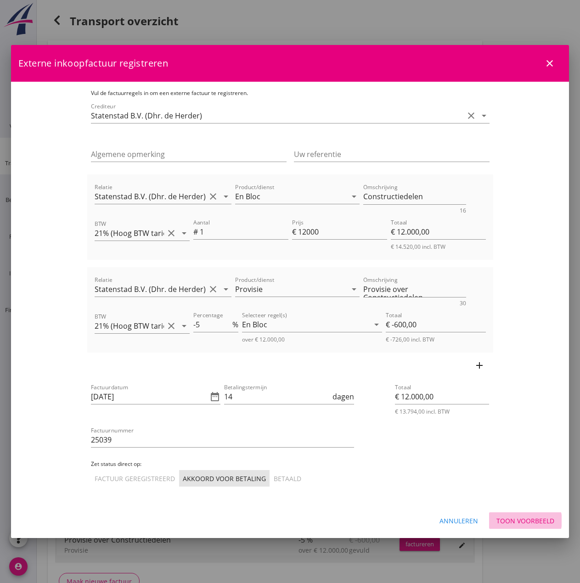
click at [531, 519] on div "Toon voorbeeld" at bounding box center [525, 521] width 58 height 10
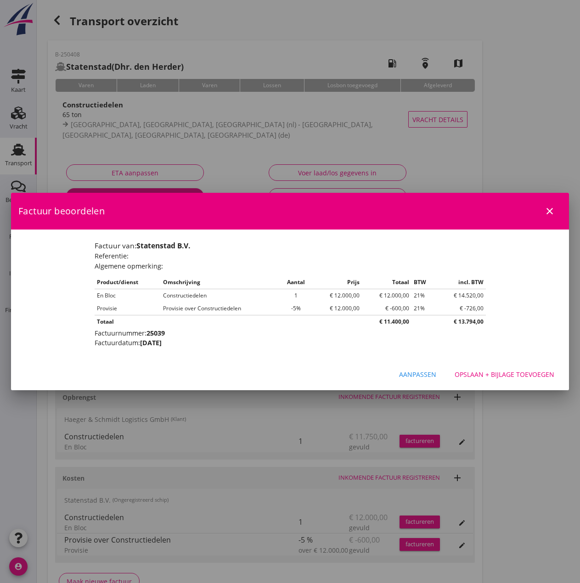
click at [526, 375] on div "Opslaan + bijlage toevoegen" at bounding box center [504, 375] width 100 height 10
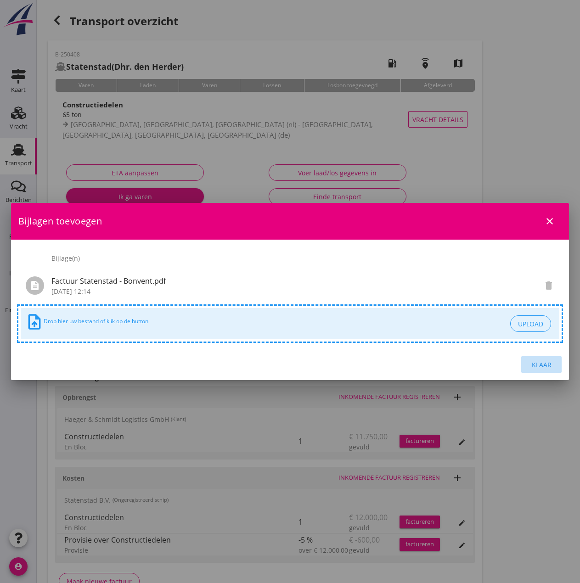
click at [539, 365] on div "Klaar" at bounding box center [541, 365] width 26 height 10
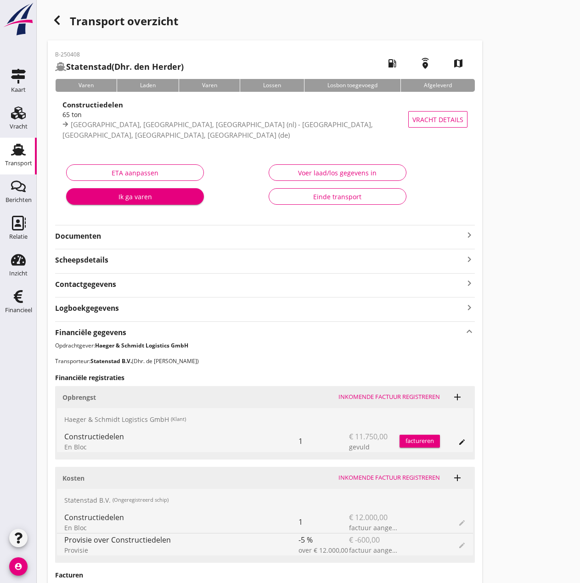
click at [421, 443] on div "factureren" at bounding box center [419, 441] width 40 height 9
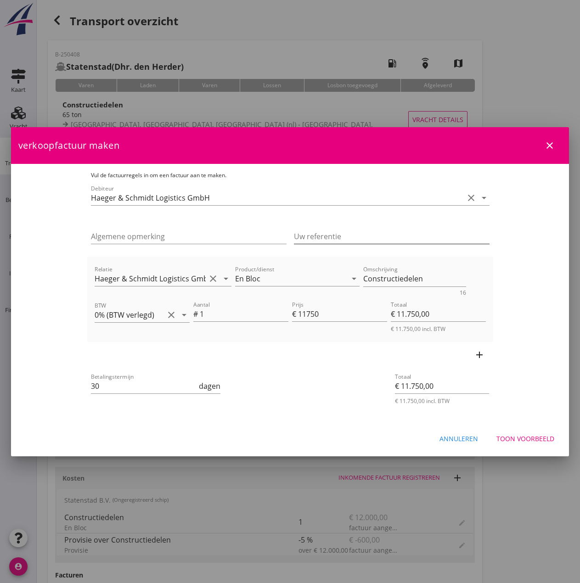
click at [333, 233] on input "Uw referentie" at bounding box center [392, 236] width 196 height 15
click at [157, 384] on input "30" at bounding box center [144, 386] width 107 height 15
click at [528, 441] on div "Toon voorbeeld" at bounding box center [525, 439] width 58 height 10
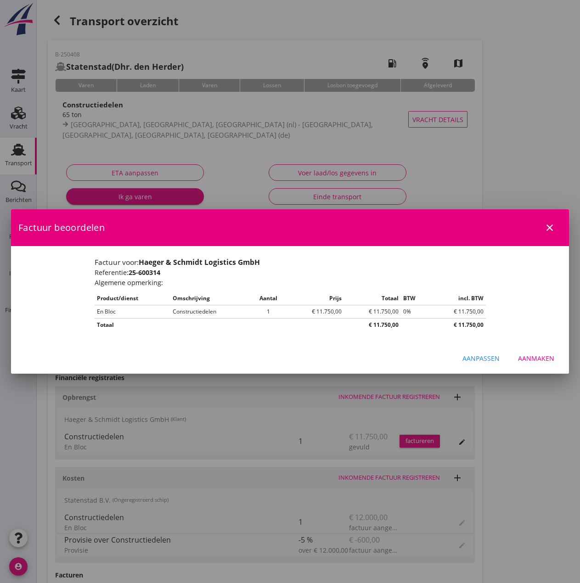
click at [531, 359] on div "Aanmaken" at bounding box center [536, 358] width 36 height 10
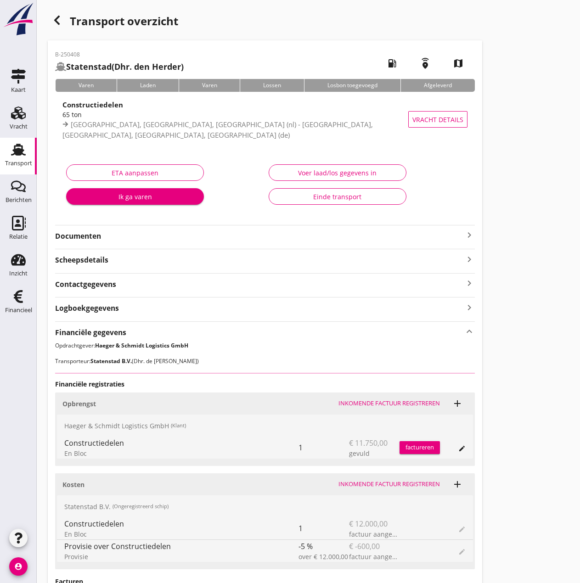
click at [307, 201] on div "Einde transport" at bounding box center [337, 197] width 122 height 10
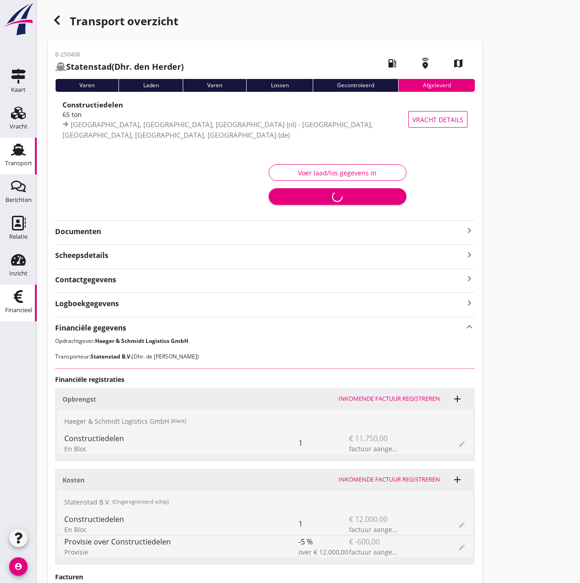
click at [14, 298] on icon "Financieel" at bounding box center [18, 296] width 15 height 15
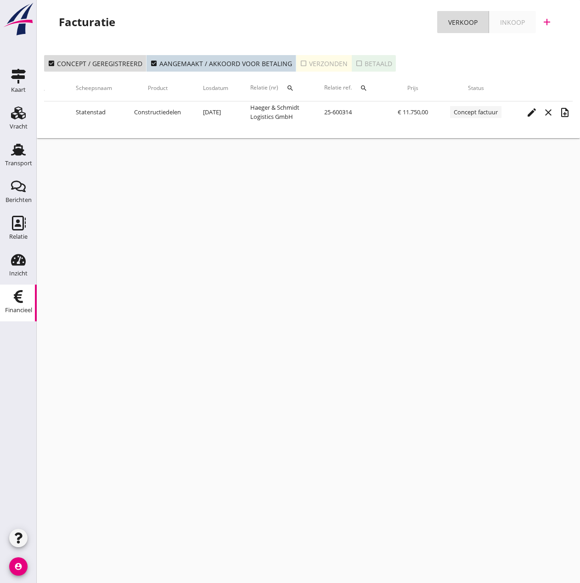
scroll to position [0, 176]
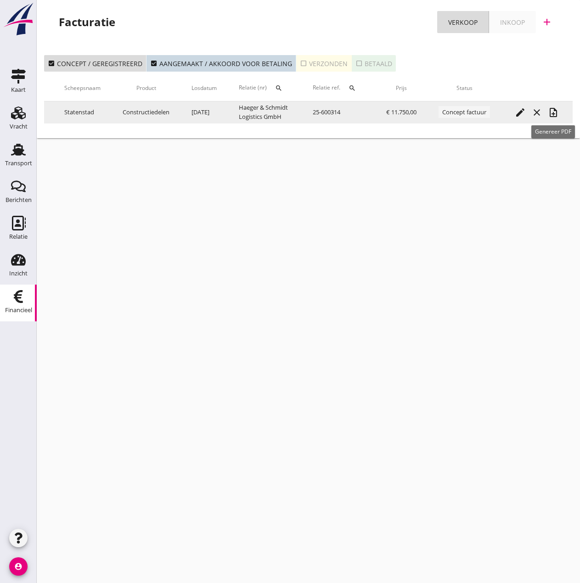
click at [555, 110] on icon "note_add" at bounding box center [553, 112] width 11 height 11
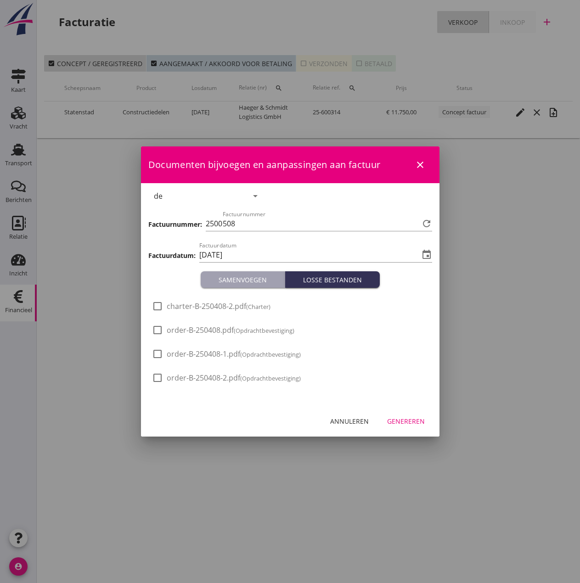
click at [410, 427] on button "Genereren" at bounding box center [406, 421] width 52 height 17
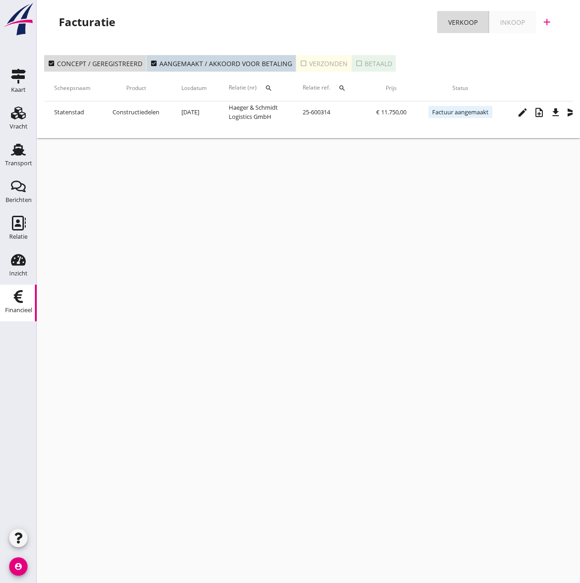
scroll to position [0, 205]
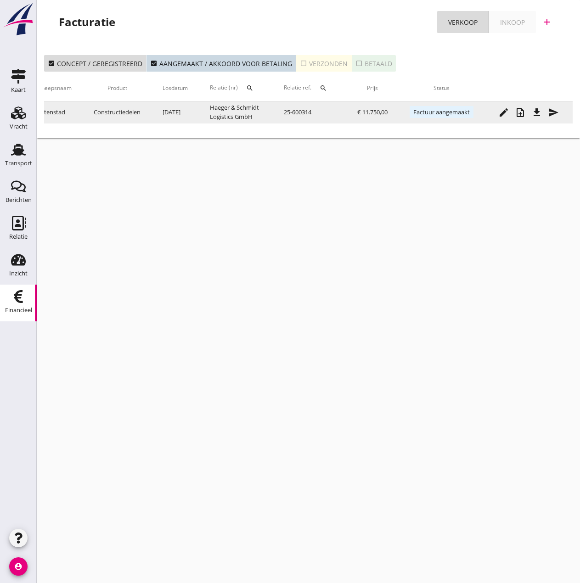
click at [552, 112] on icon "send" at bounding box center [553, 112] width 11 height 11
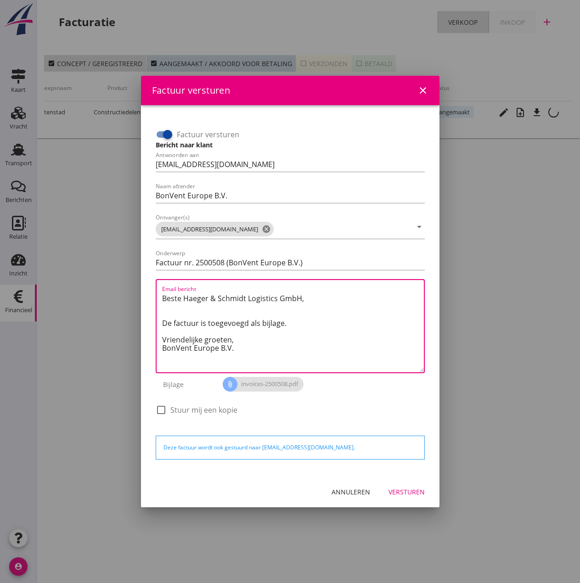
drag, startPoint x: 237, startPoint y: 338, endPoint x: 82, endPoint y: 265, distance: 171.1
click at [82, 265] on div "Factuur versturen close Factuur versturen Bericht naar klant Antwoorden aan [EM…" at bounding box center [290, 291] width 580 height 583
paste textarea "Guten Tag, Im Anhang finden Sie die Abrechnung für die Reise der MS [PERSON_NAM…"
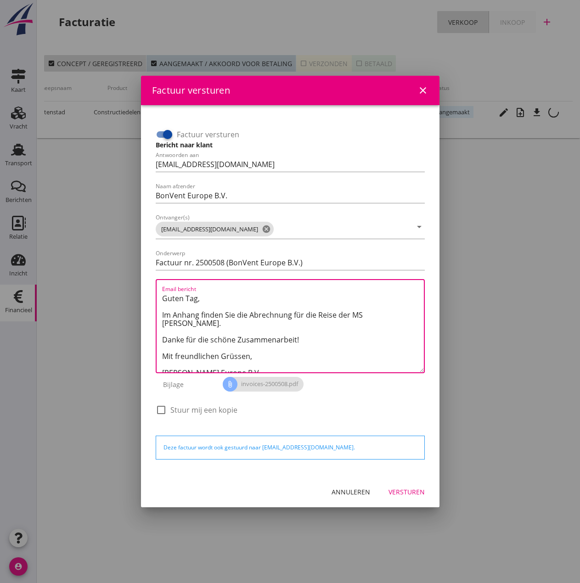
drag, startPoint x: 360, startPoint y: 315, endPoint x: 372, endPoint y: 321, distance: 13.1
click at [365, 319] on textarea "Guten Tag, Im Anhang finden Sie die Abrechnung für die Reise der MS [PERSON_NAM…" at bounding box center [293, 331] width 262 height 81
click at [406, 319] on textarea "Guten Tag, Im [GEOGRAPHIC_DATA] finden Sie die Abrechnung für die Reise der MS …" at bounding box center [293, 331] width 262 height 81
paste textarea "Wir haben keine Papiere für diese Reise erhalten"
click at [329, 333] on textarea "Guten Tag, Im [GEOGRAPHIC_DATA] finden Sie die Abrechnung für die Reise der MS …" at bounding box center [293, 331] width 262 height 81
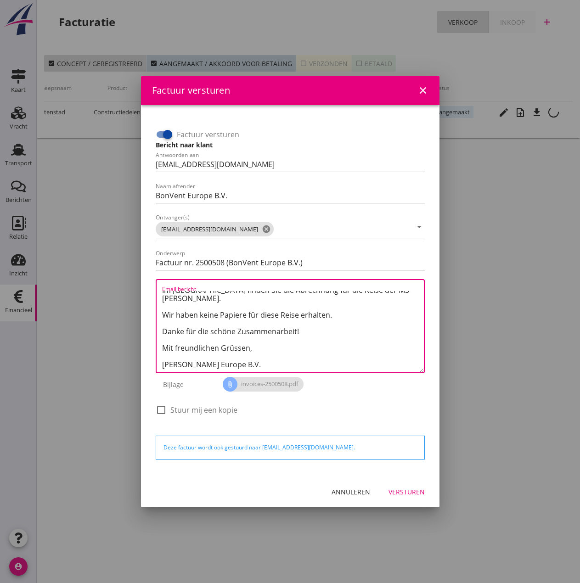
scroll to position [0, 0]
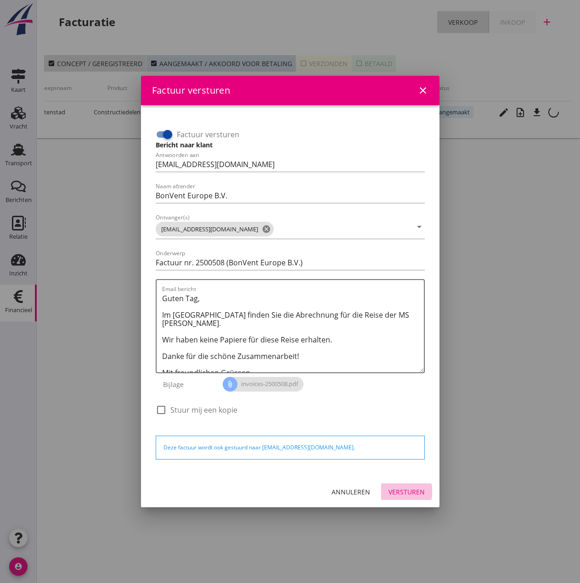
click at [406, 490] on div "Versturen" at bounding box center [406, 492] width 36 height 10
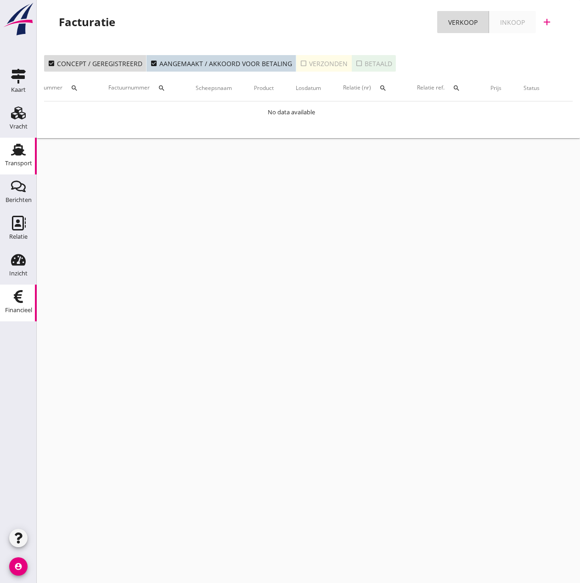
click at [11, 151] on icon "Transport" at bounding box center [18, 149] width 15 height 15
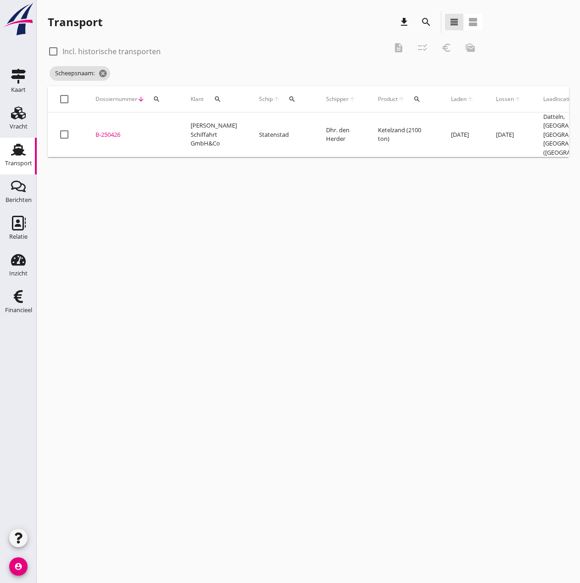
click at [288, 99] on icon "search" at bounding box center [291, 98] width 7 height 7
click at [318, 125] on input "Zoek op (scheeps)naam" at bounding box center [325, 125] width 95 height 15
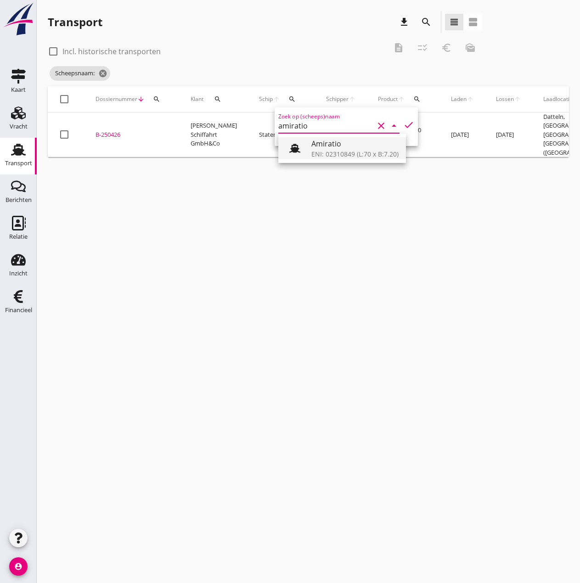
click at [324, 155] on div "ENI: 02310849 (L:70 x B:7.20)" at bounding box center [354, 154] width 87 height 10
click at [403, 125] on icon "check" at bounding box center [408, 124] width 11 height 11
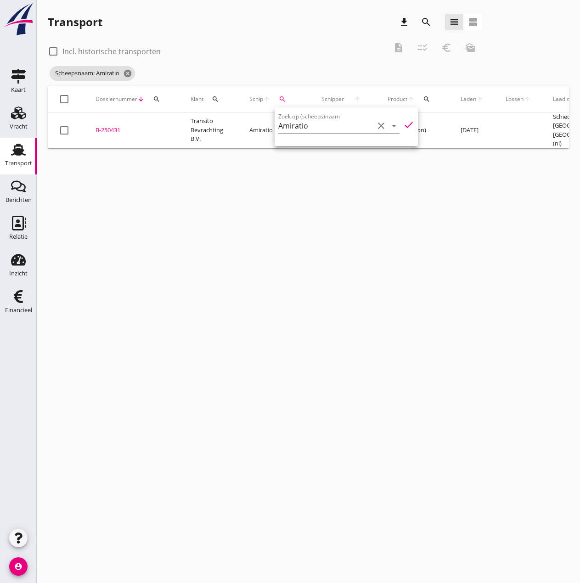
click at [110, 127] on div "B-250431" at bounding box center [131, 130] width 73 height 9
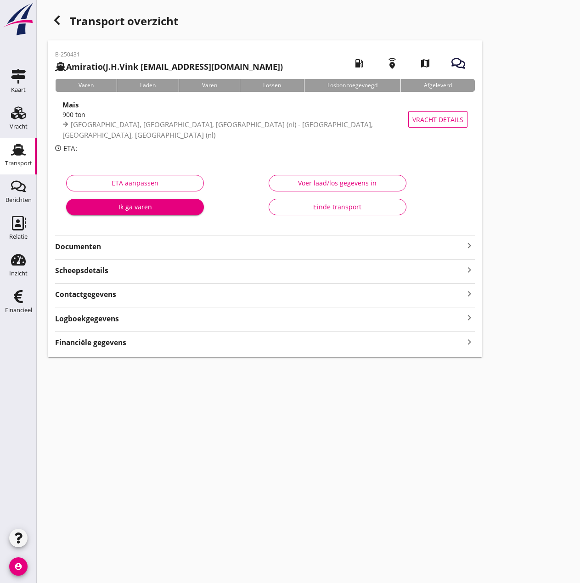
click at [95, 344] on strong "Financiële gegevens" at bounding box center [90, 342] width 71 height 11
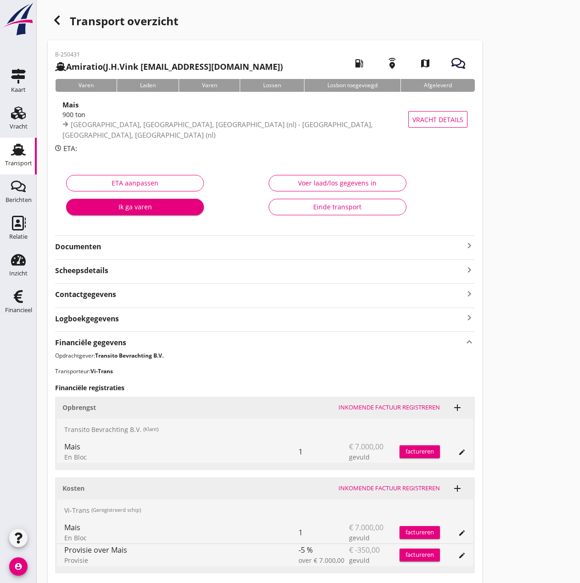
click at [52, 21] on icon "button" at bounding box center [56, 20] width 11 height 11
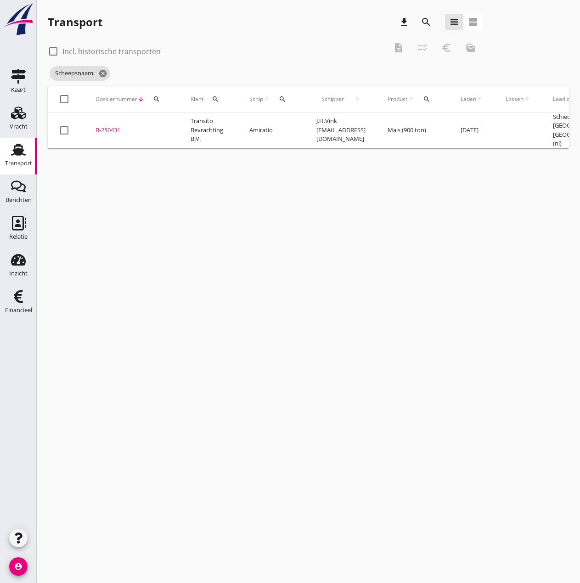
click at [84, 51] on label "Incl. historische transporten" at bounding box center [111, 51] width 98 height 9
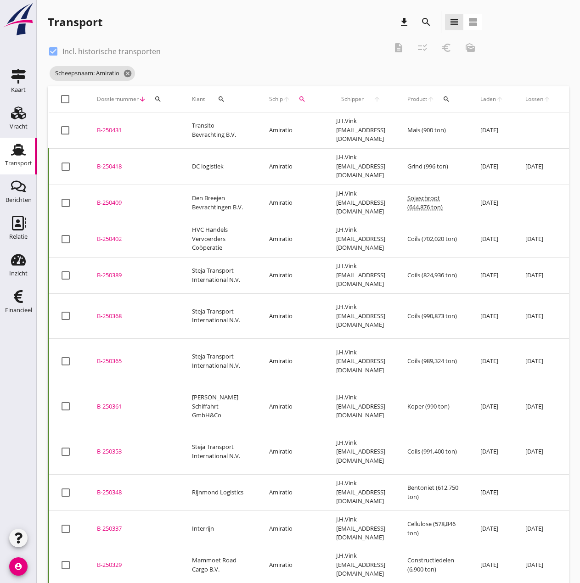
click at [104, 162] on div "B-250418" at bounding box center [133, 166] width 73 height 9
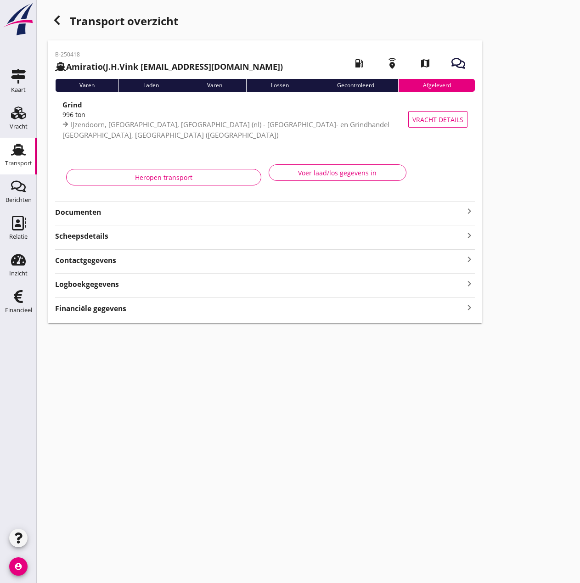
click at [120, 312] on strong "Financiële gegevens" at bounding box center [90, 308] width 71 height 11
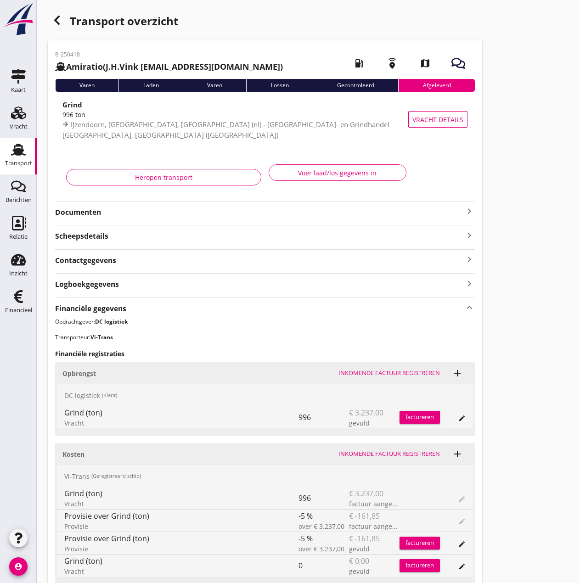
scroll to position [230, 0]
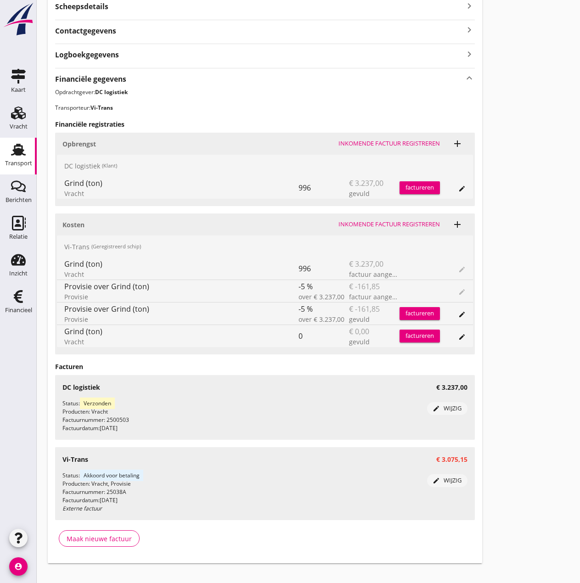
click at [404, 222] on div "Inkomende factuur registreren" at bounding box center [388, 224] width 101 height 9
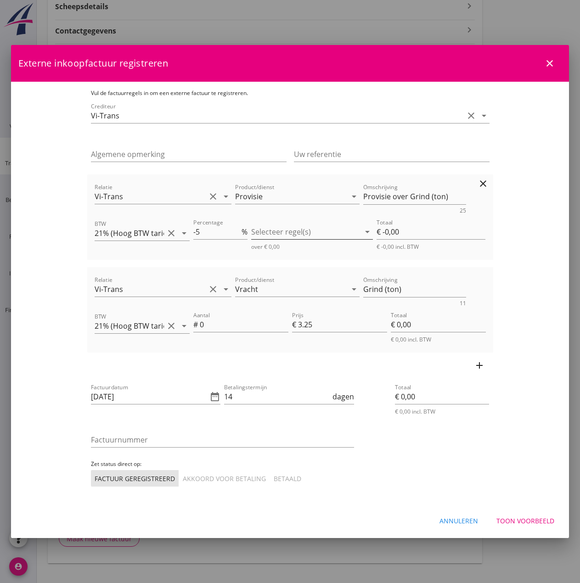
click at [308, 230] on div at bounding box center [305, 231] width 109 height 15
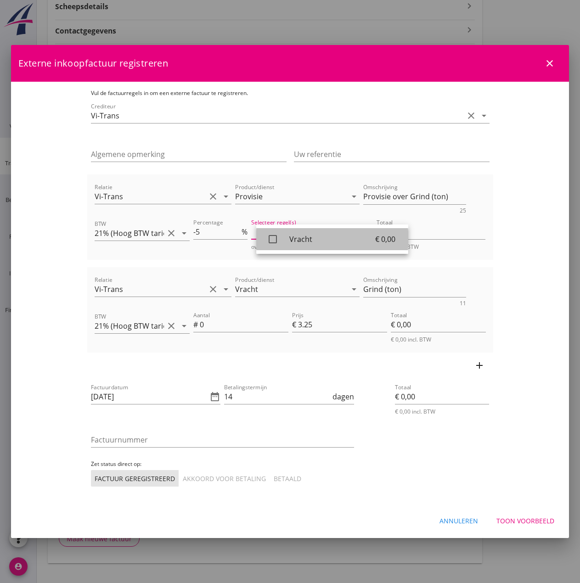
click at [297, 237] on div "Vracht" at bounding box center [332, 239] width 86 height 11
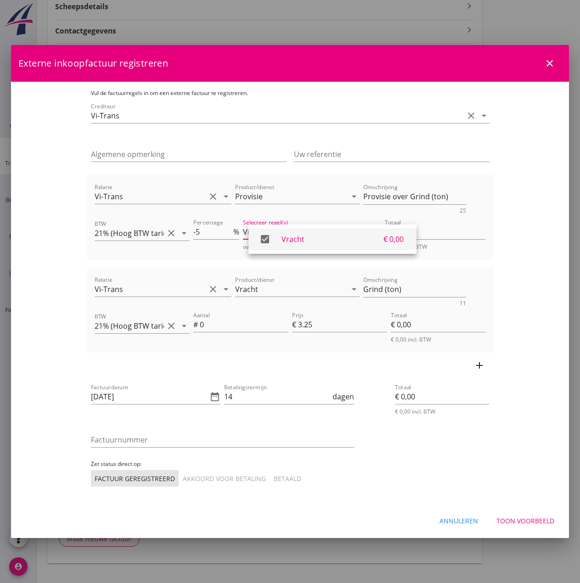
click at [265, 240] on icon "check_box" at bounding box center [265, 239] width 18 height 18
click at [554, 65] on icon "close" at bounding box center [549, 63] width 11 height 11
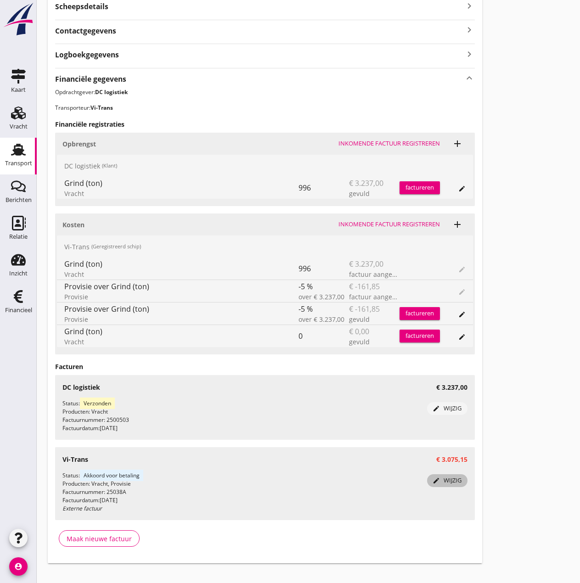
click at [455, 480] on div "edit wijzig" at bounding box center [447, 480] width 33 height 9
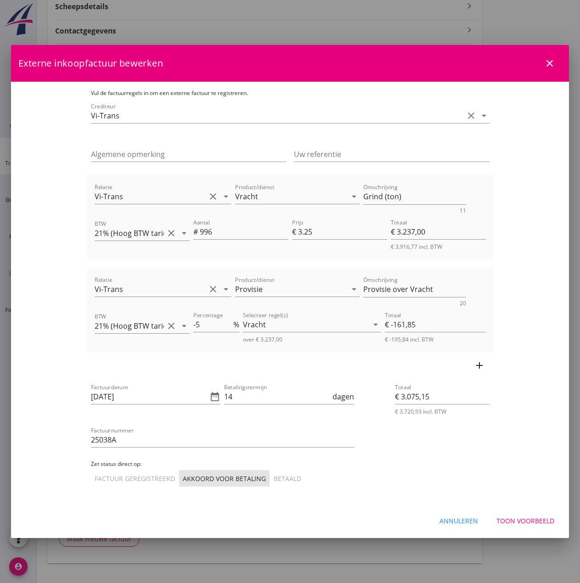
click at [551, 64] on icon "close" at bounding box center [549, 63] width 11 height 11
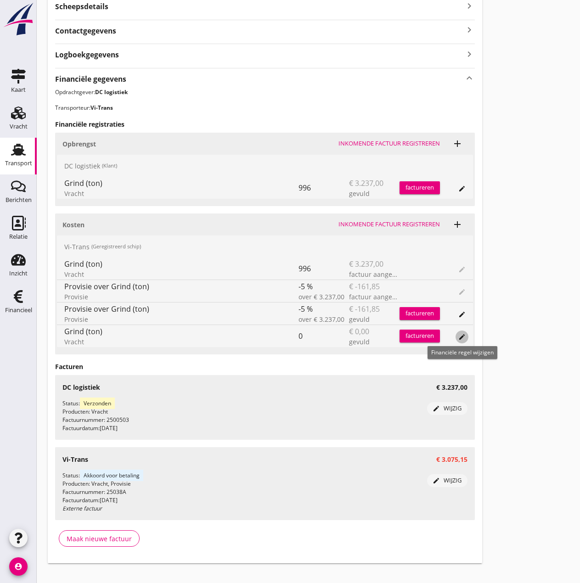
click at [462, 338] on icon "edit" at bounding box center [461, 336] width 7 height 7
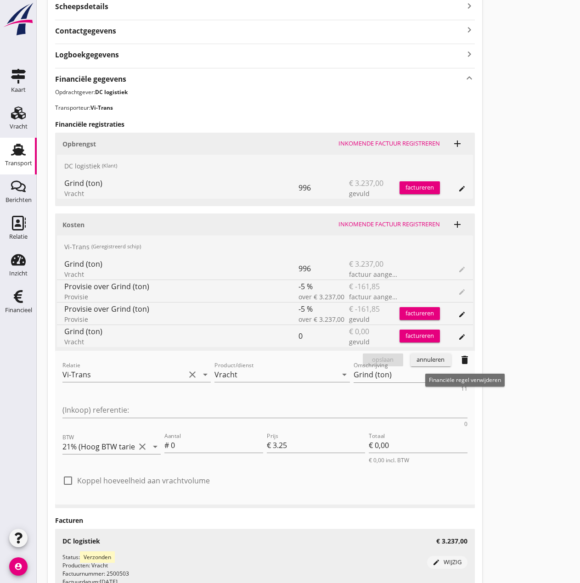
click at [466, 358] on icon "delete" at bounding box center [464, 359] width 11 height 11
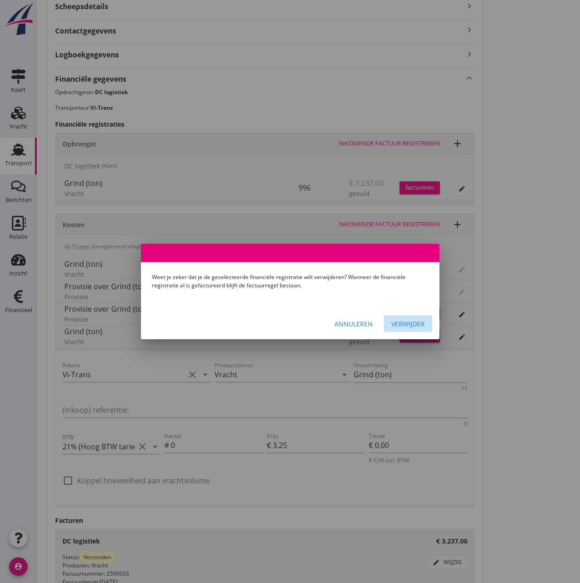
click at [404, 326] on div "Verwijder" at bounding box center [408, 324] width 34 height 10
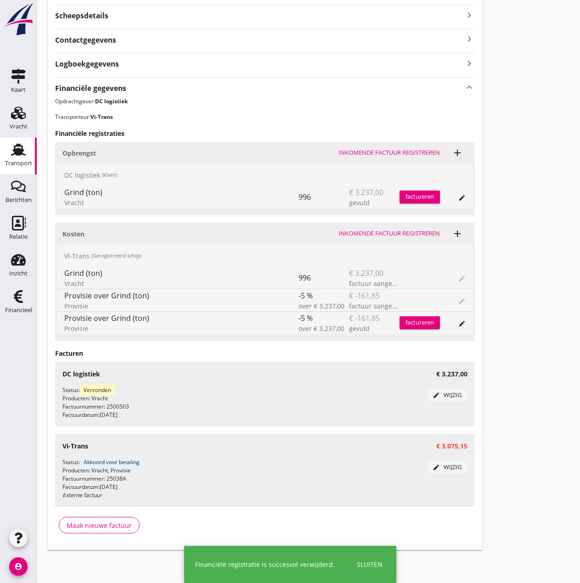
scroll to position [220, 0]
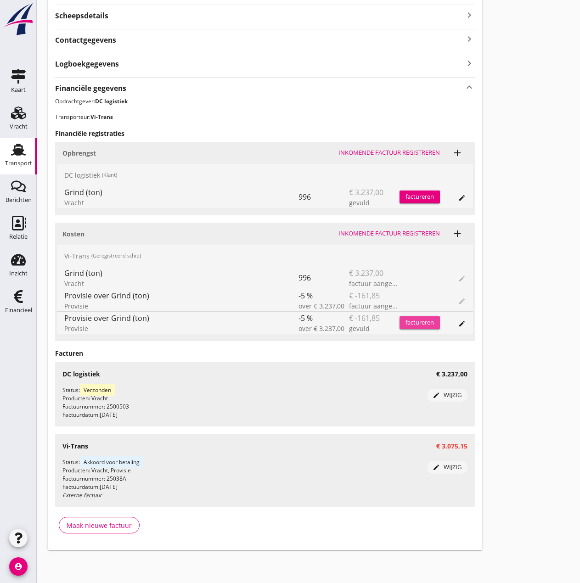
click at [421, 323] on div "factureren" at bounding box center [419, 322] width 40 height 9
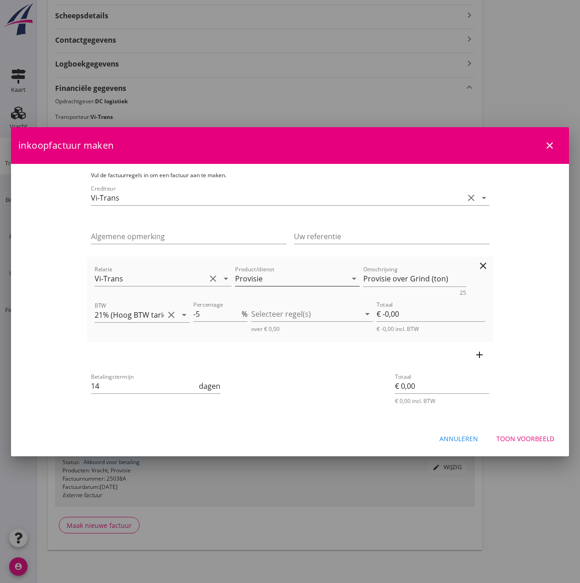
click at [348, 281] on icon "arrow_drop_down" at bounding box center [353, 278] width 11 height 11
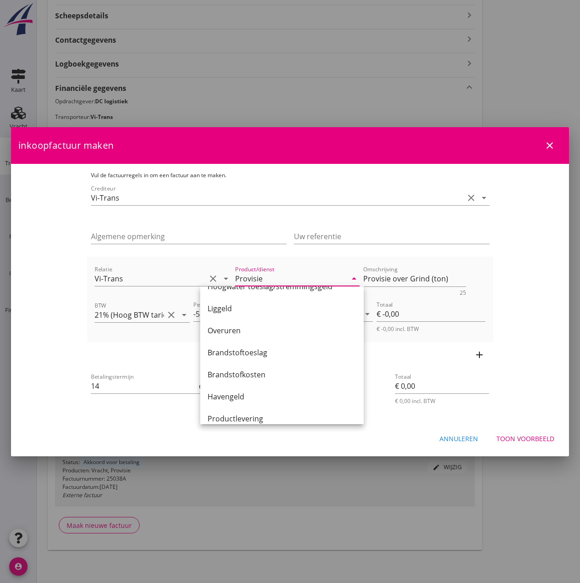
scroll to position [101, 0]
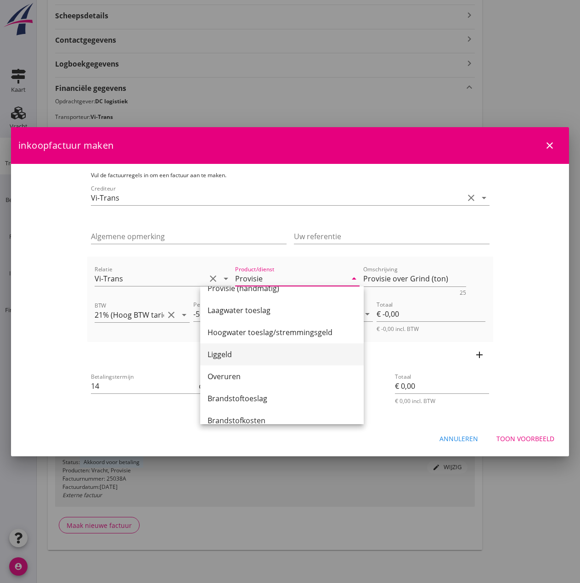
click at [241, 352] on div "Liggeld" at bounding box center [282, 354] width 149 height 11
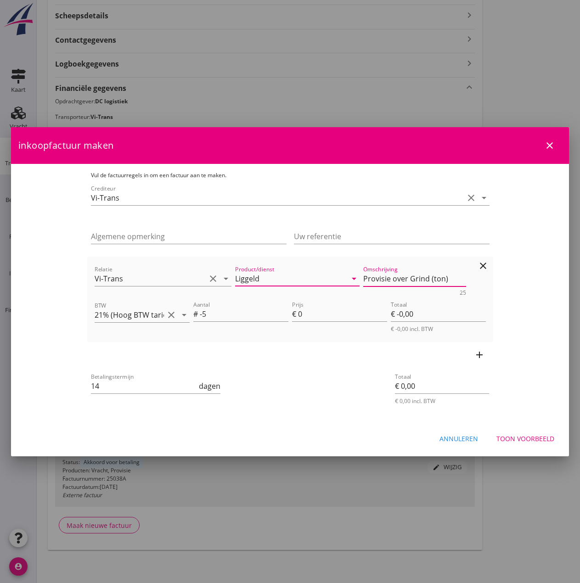
drag, startPoint x: 467, startPoint y: 278, endPoint x: 340, endPoint y: 273, distance: 127.3
click at [340, 273] on div "Relatie Vi-Trans clear arrow_drop_down Product/dienst Liggeld arrow_drop_down O…" at bounding box center [290, 279] width 395 height 35
click at [156, 313] on div "BTW 21% (Hoog BTW tarief) clear arrow_drop_down Aantal # -5 Prijs € 0 Totaal € …" at bounding box center [290, 315] width 395 height 37
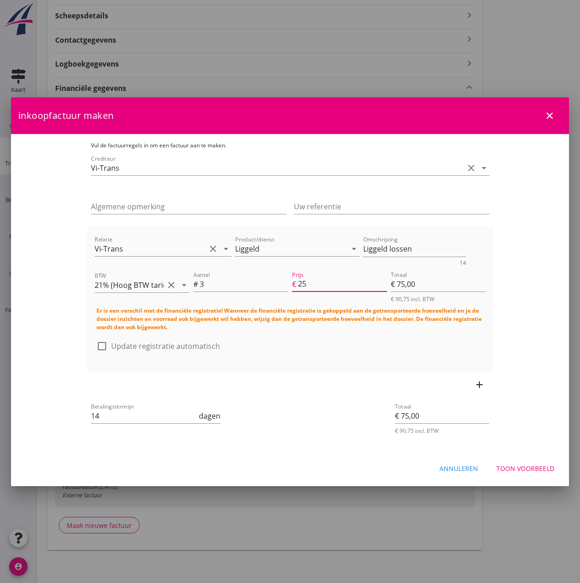
scroll to position [0, 0]
click at [346, 285] on input "25" at bounding box center [342, 284] width 89 height 15
click at [94, 341] on div at bounding box center [102, 346] width 16 height 16
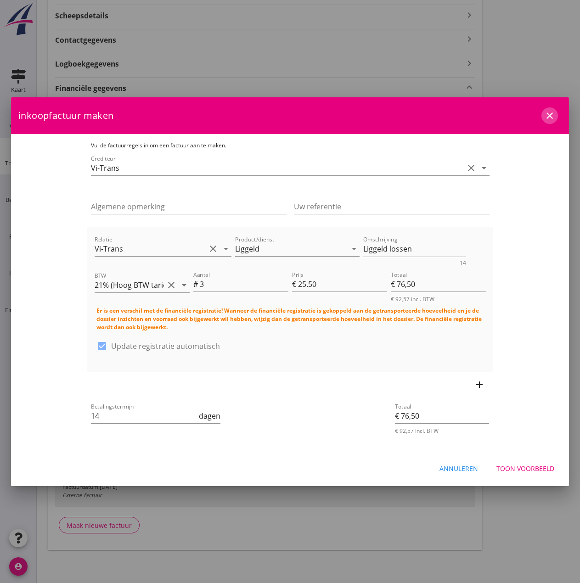
click at [548, 115] on icon "close" at bounding box center [549, 115] width 11 height 11
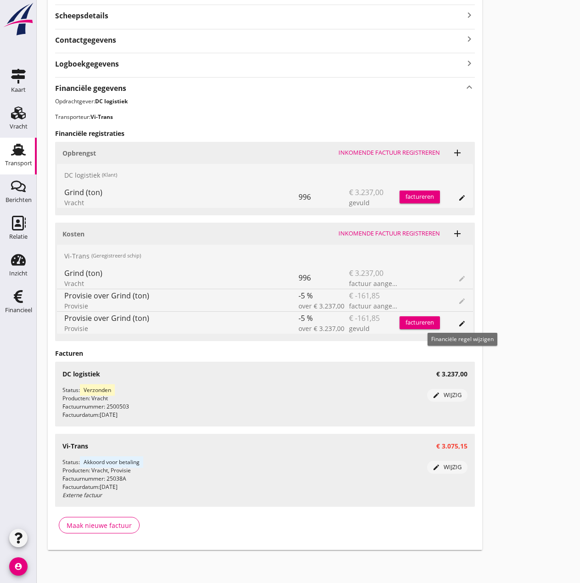
click at [464, 323] on icon "edit" at bounding box center [461, 323] width 7 height 7
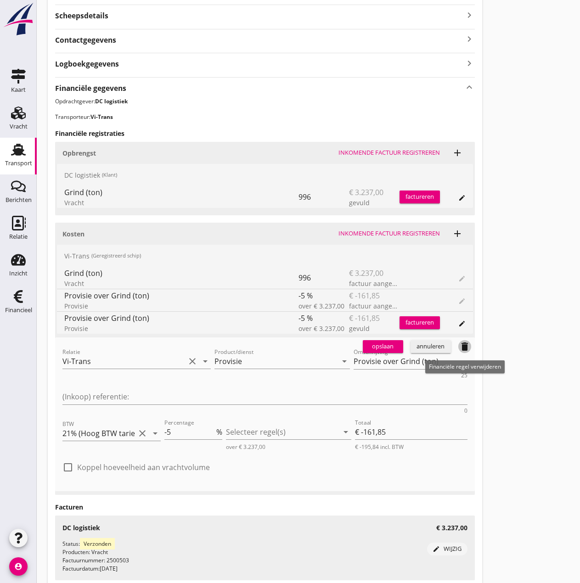
click at [462, 345] on icon "delete" at bounding box center [464, 346] width 11 height 11
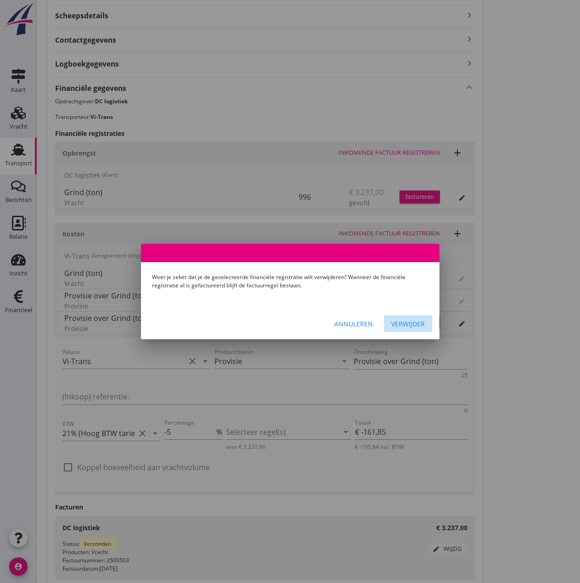
click at [406, 323] on div "Verwijder" at bounding box center [408, 324] width 34 height 10
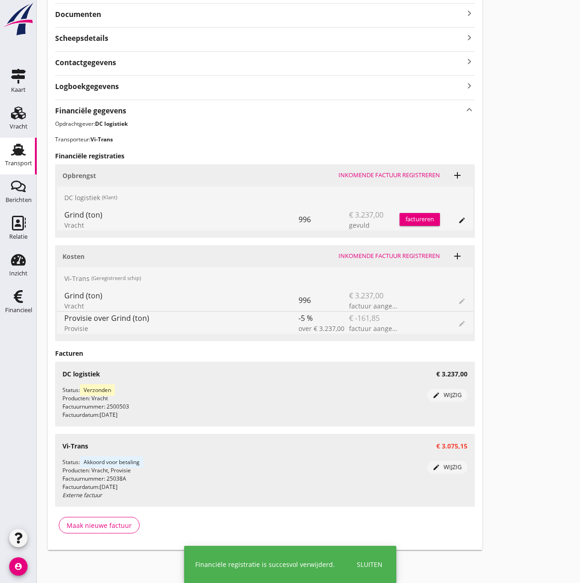
scroll to position [198, 0]
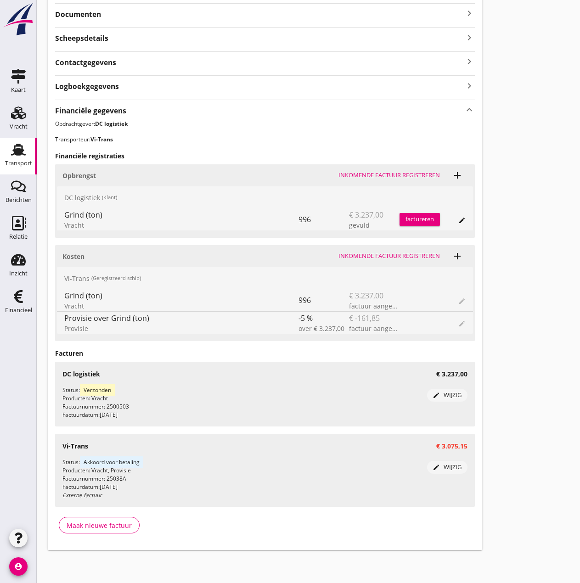
click at [381, 255] on div "Inkomende factuur registreren" at bounding box center [388, 256] width 101 height 9
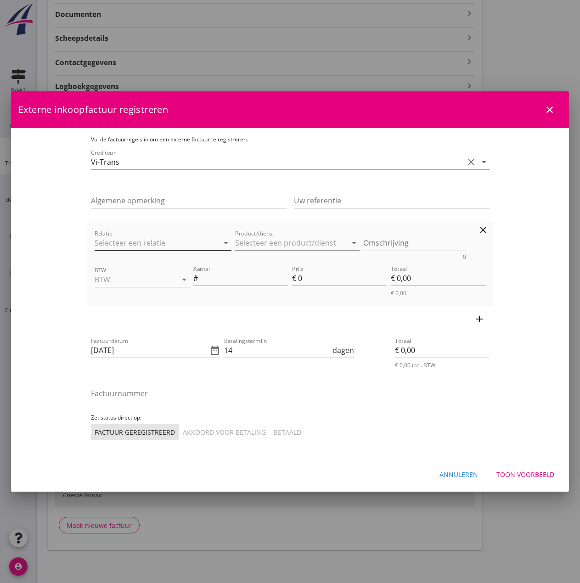
click at [95, 243] on input "Relatie" at bounding box center [151, 243] width 112 height 15
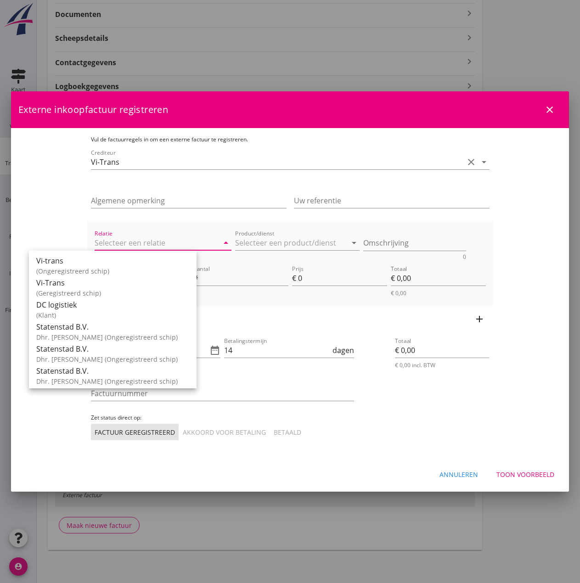
click at [66, 289] on div "(Geregistreerd schip)" at bounding box center [112, 293] width 153 height 10
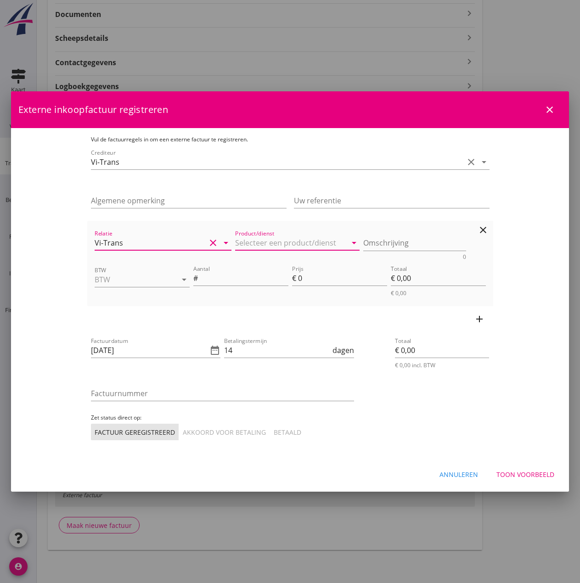
click at [235, 246] on input "Product/dienst" at bounding box center [291, 243] width 112 height 15
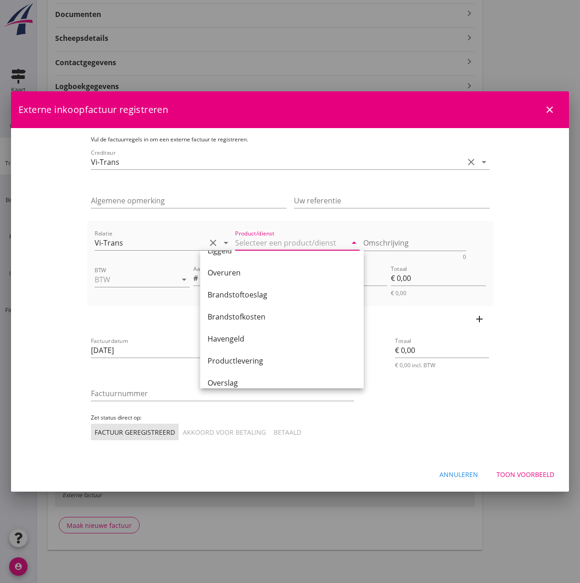
scroll to position [55, 0]
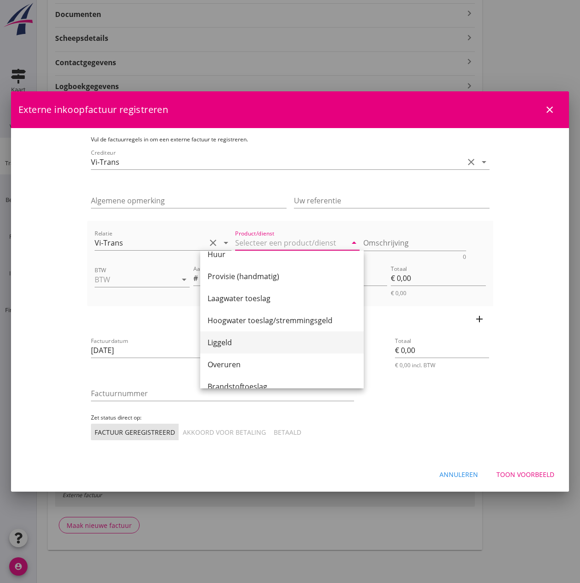
click at [247, 343] on div "Liggeld" at bounding box center [282, 342] width 149 height 11
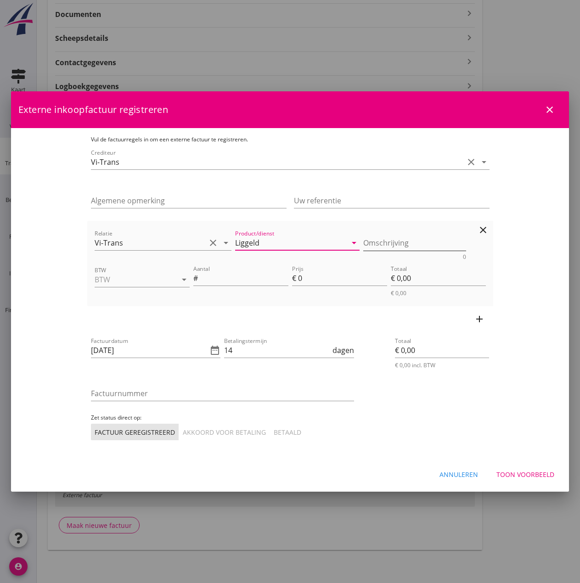
click at [404, 245] on textarea "Omschrijving" at bounding box center [414, 243] width 103 height 15
click at [95, 282] on input "BTW" at bounding box center [129, 279] width 69 height 15
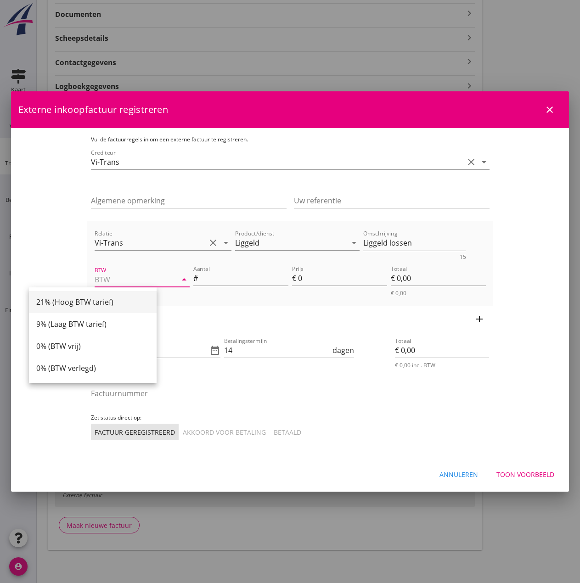
click at [68, 301] on div "21% (Hoog BTW tarief)" at bounding box center [92, 302] width 113 height 11
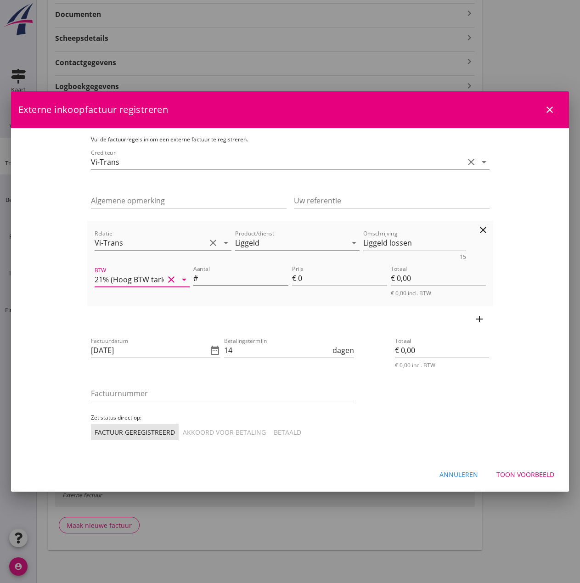
click at [200, 281] on input "Aantal" at bounding box center [244, 278] width 89 height 15
click at [322, 268] on div "Prijs € 0" at bounding box center [339, 279] width 95 height 29
click at [318, 276] on input "0" at bounding box center [342, 278] width 89 height 15
click at [101, 352] on input "[DATE]" at bounding box center [149, 350] width 117 height 15
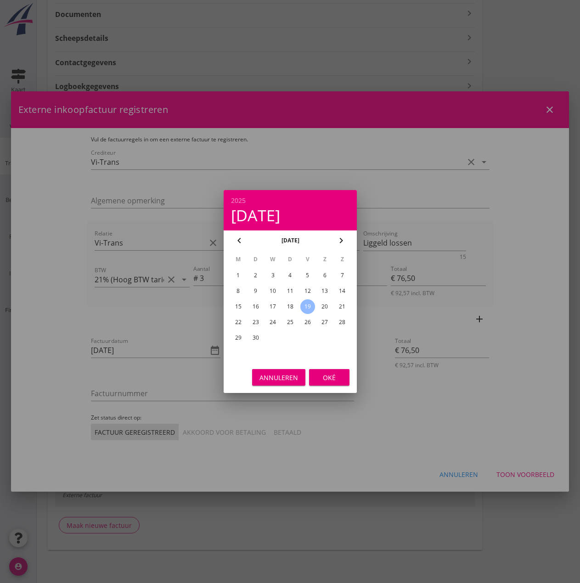
click at [294, 307] on div "18" at bounding box center [289, 306] width 15 height 15
click at [322, 376] on div "Oké" at bounding box center [329, 378] width 26 height 10
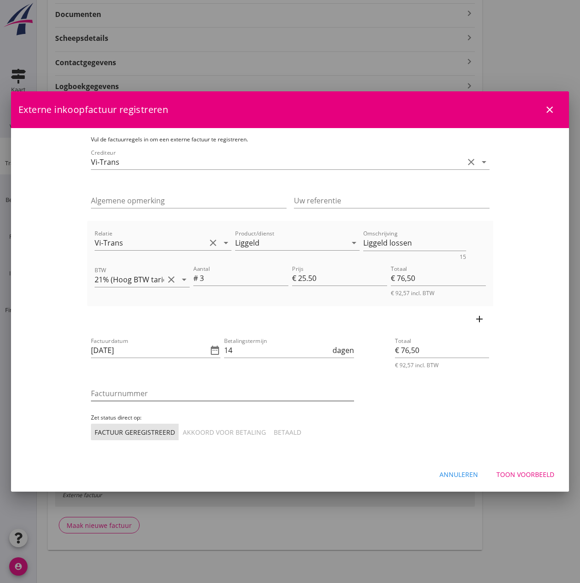
click at [91, 394] on input "Factuurnummer" at bounding box center [222, 393] width 263 height 15
click at [183, 431] on div "Akkoord voor betaling" at bounding box center [224, 432] width 83 height 10
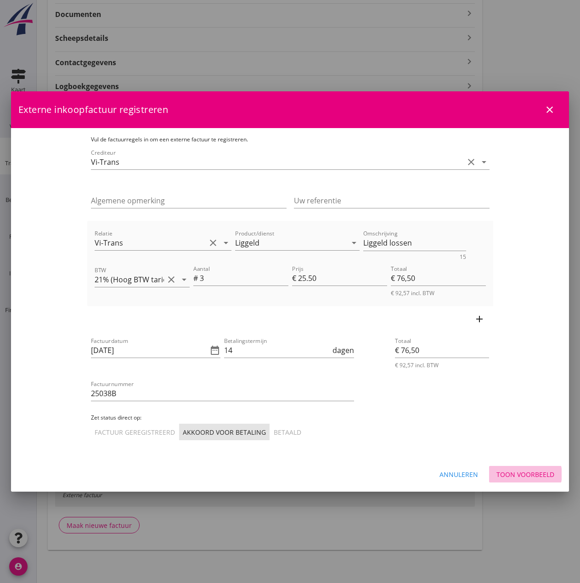
click at [527, 474] on div "Toon voorbeeld" at bounding box center [525, 475] width 58 height 10
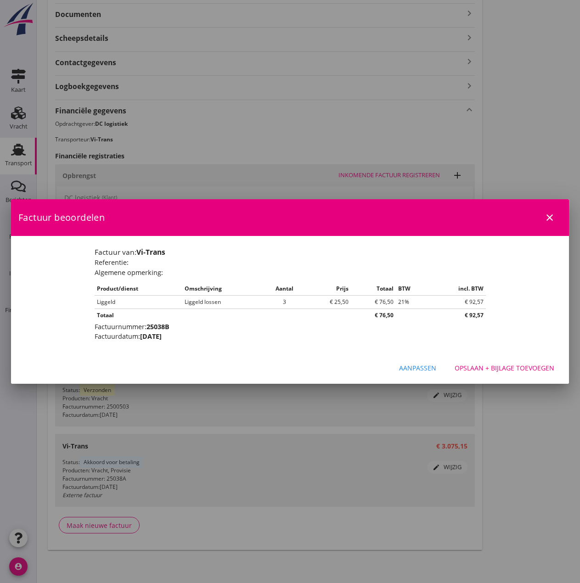
click at [525, 363] on div "Opslaan + bijlage toevoegen" at bounding box center [504, 368] width 100 height 10
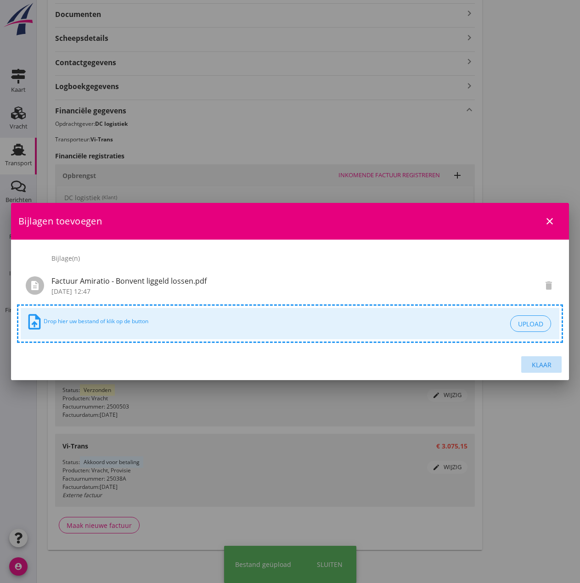
click at [530, 363] on div "Klaar" at bounding box center [541, 365] width 26 height 10
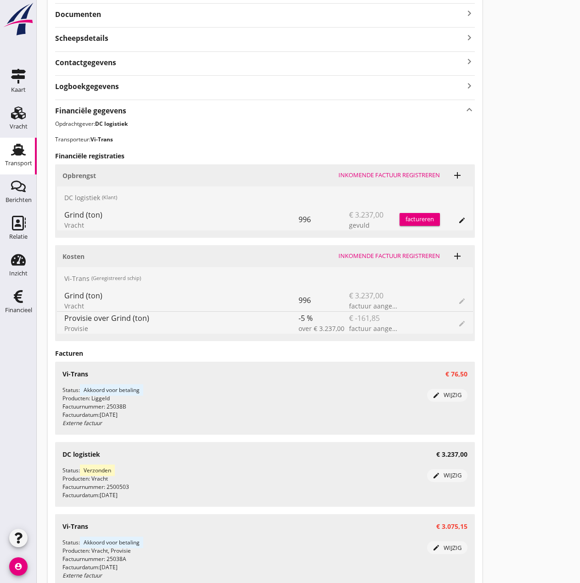
scroll to position [0, 0]
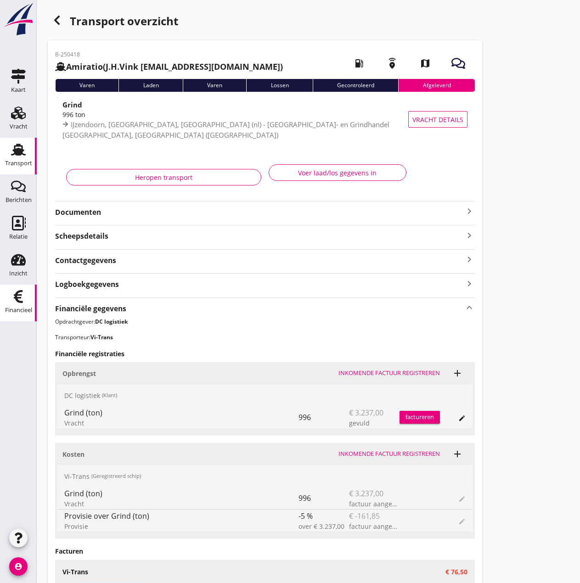
click at [22, 297] on icon "Financieel" at bounding box center [18, 296] width 15 height 15
